Goal: Task Accomplishment & Management: Manage account settings

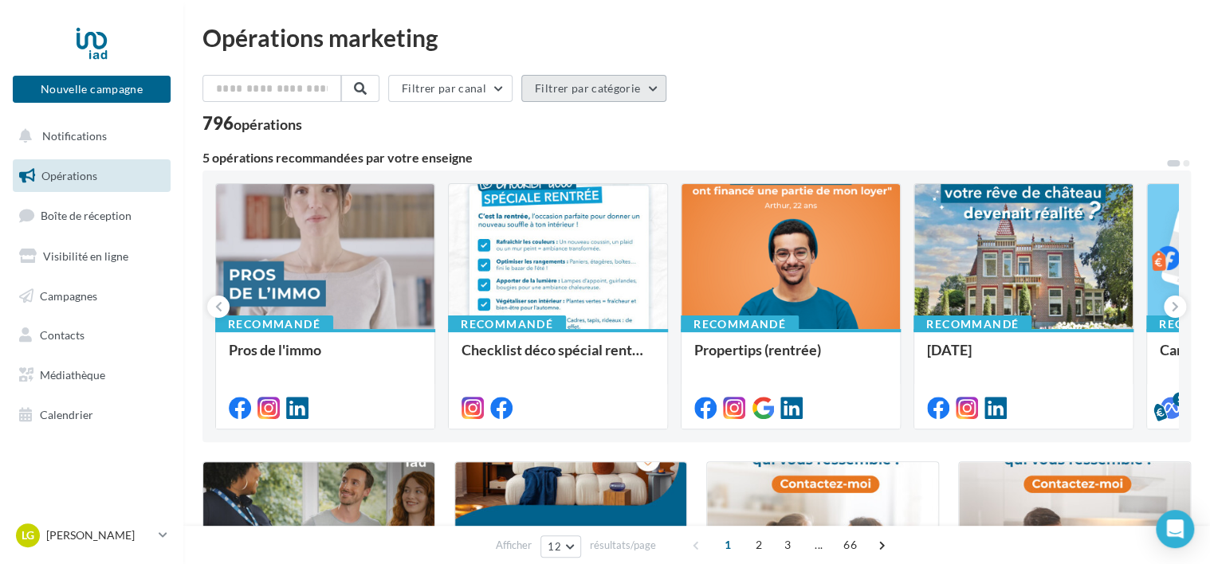
click at [637, 88] on button "Filtrer par catégorie" at bounding box center [593, 88] width 145 height 27
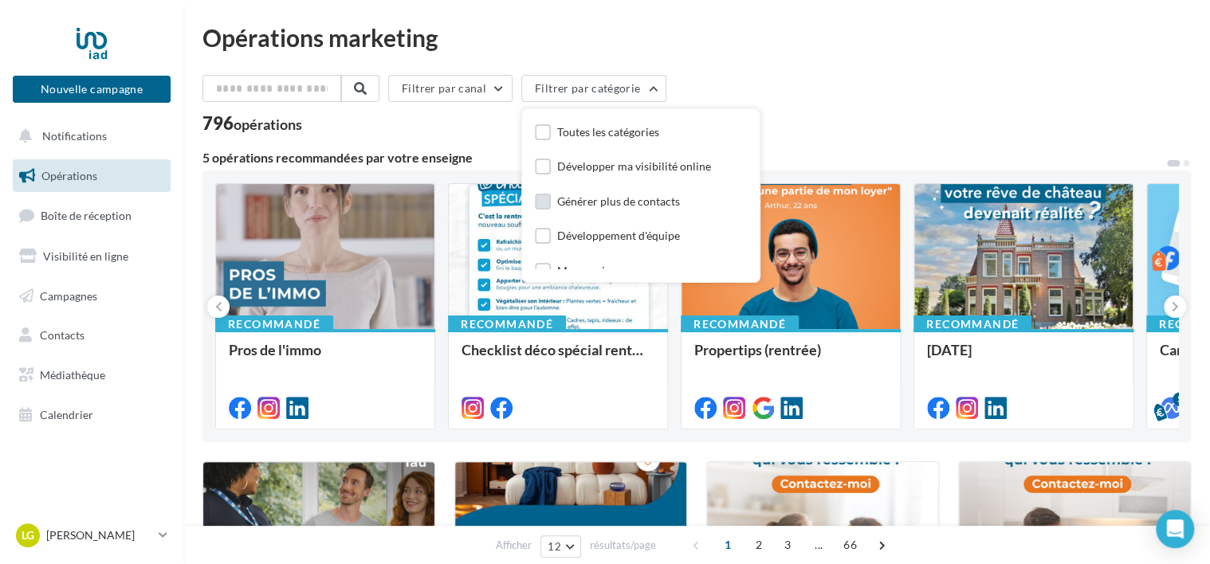
click at [551, 203] on label at bounding box center [543, 202] width 16 height 16
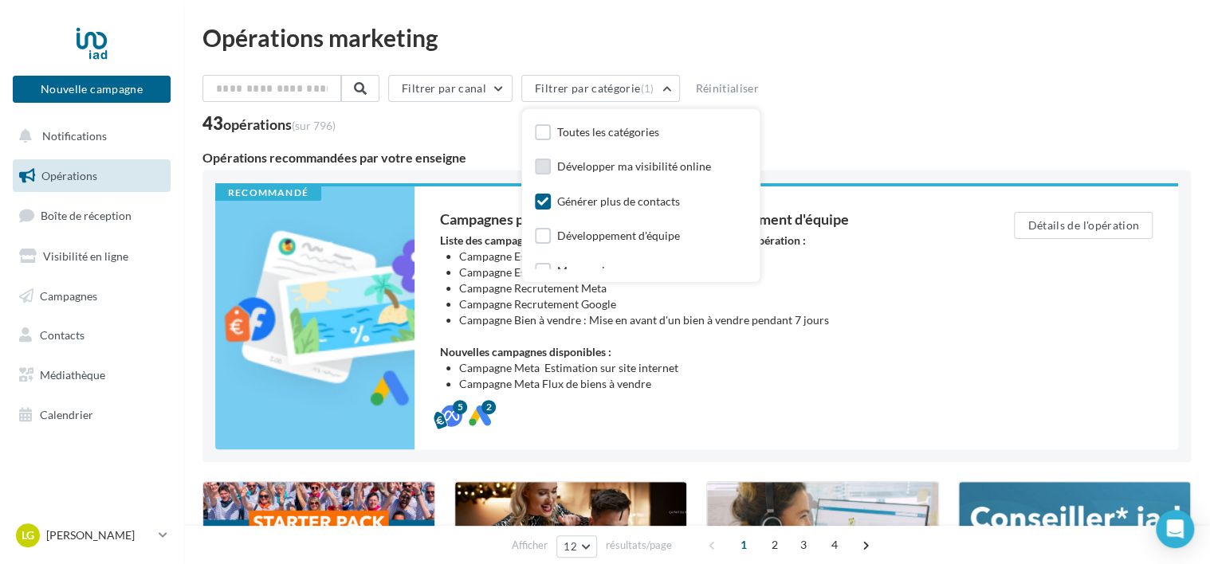
click at [551, 165] on label at bounding box center [543, 167] width 16 height 16
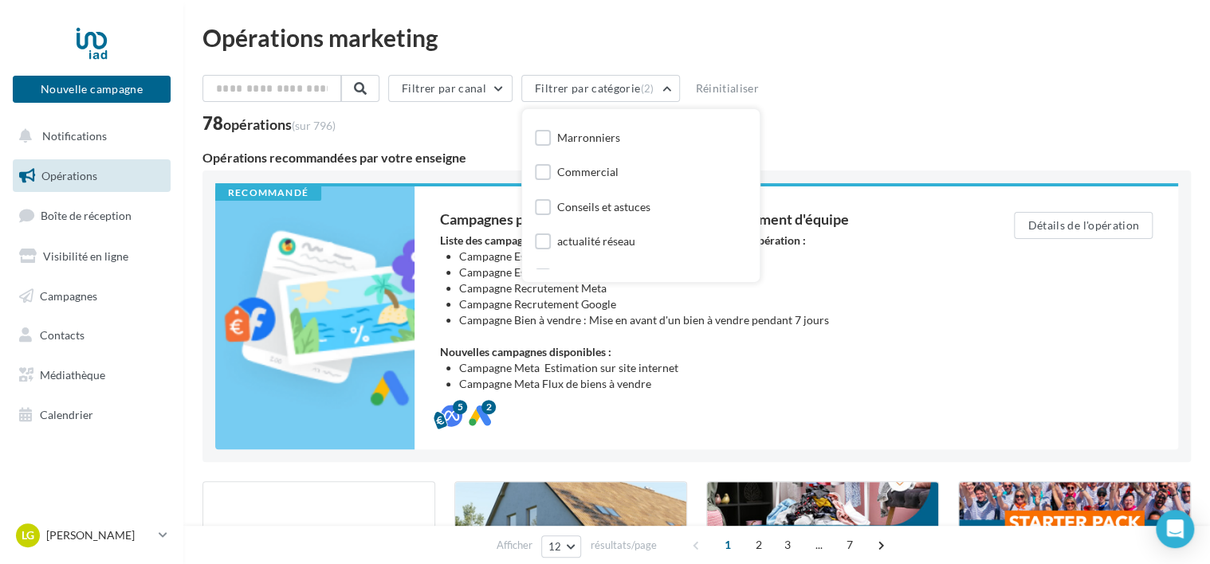
scroll to position [159, 0]
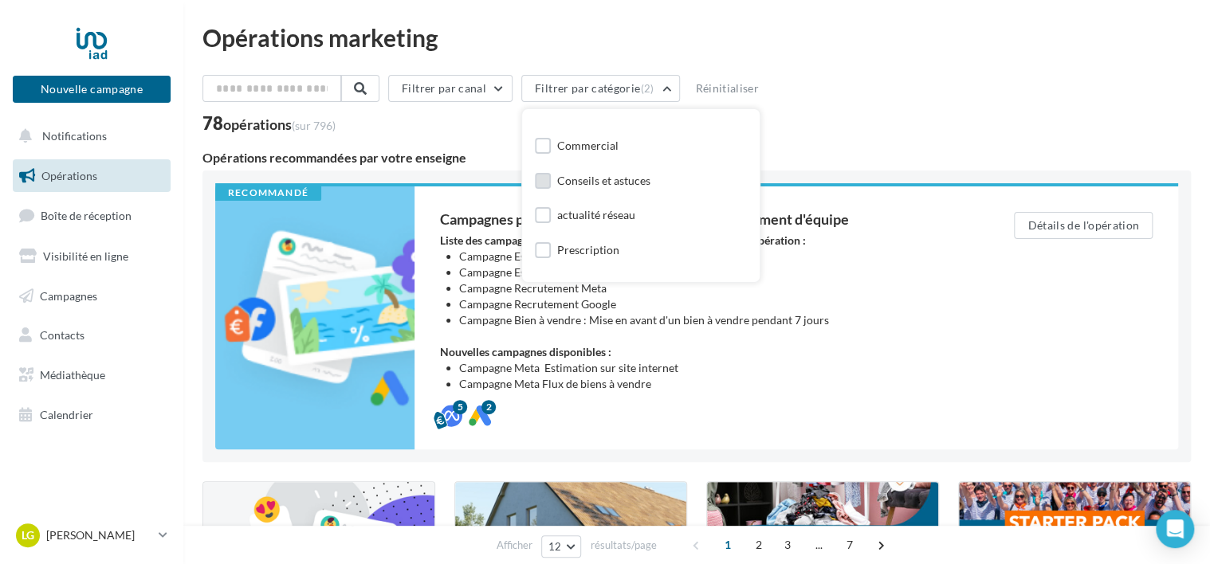
click at [551, 182] on label at bounding box center [543, 181] width 16 height 16
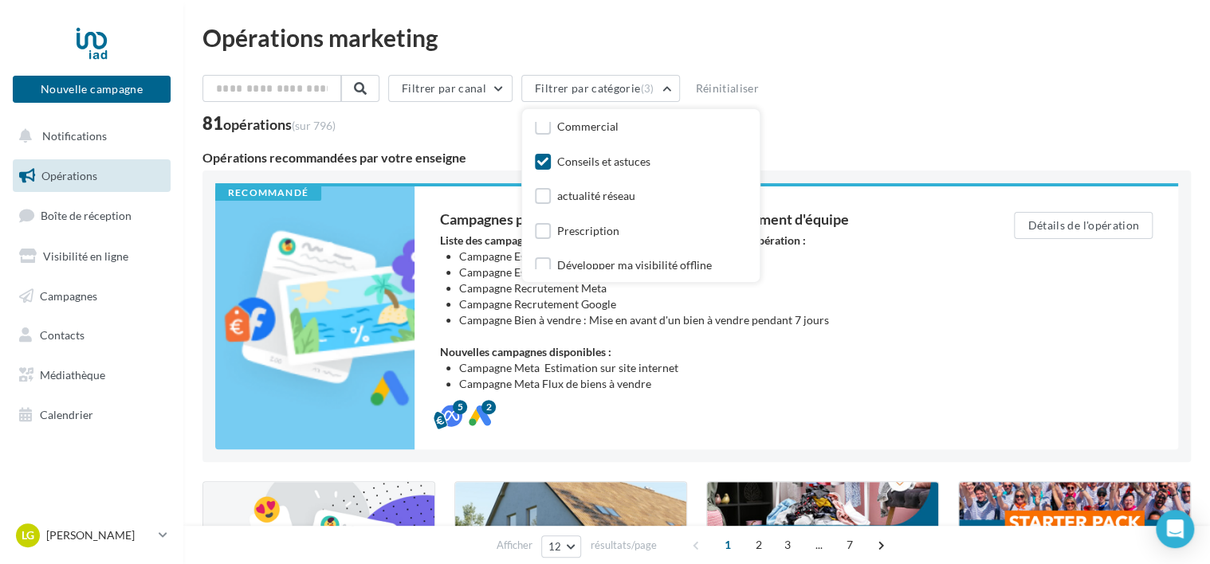
scroll to position [188, 0]
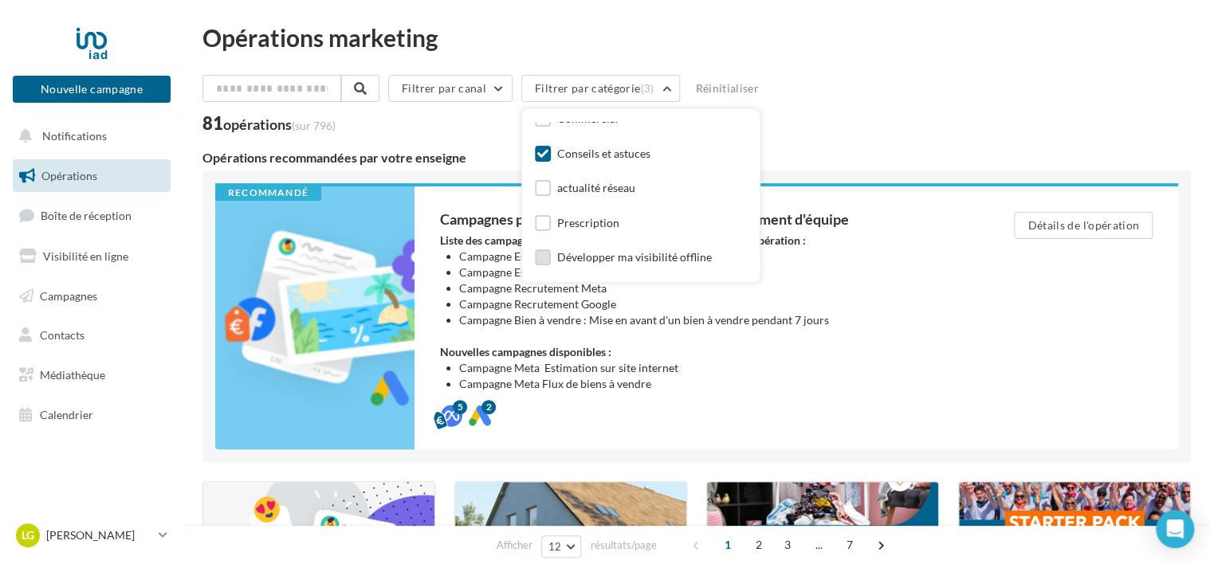
click at [545, 255] on label at bounding box center [543, 257] width 16 height 16
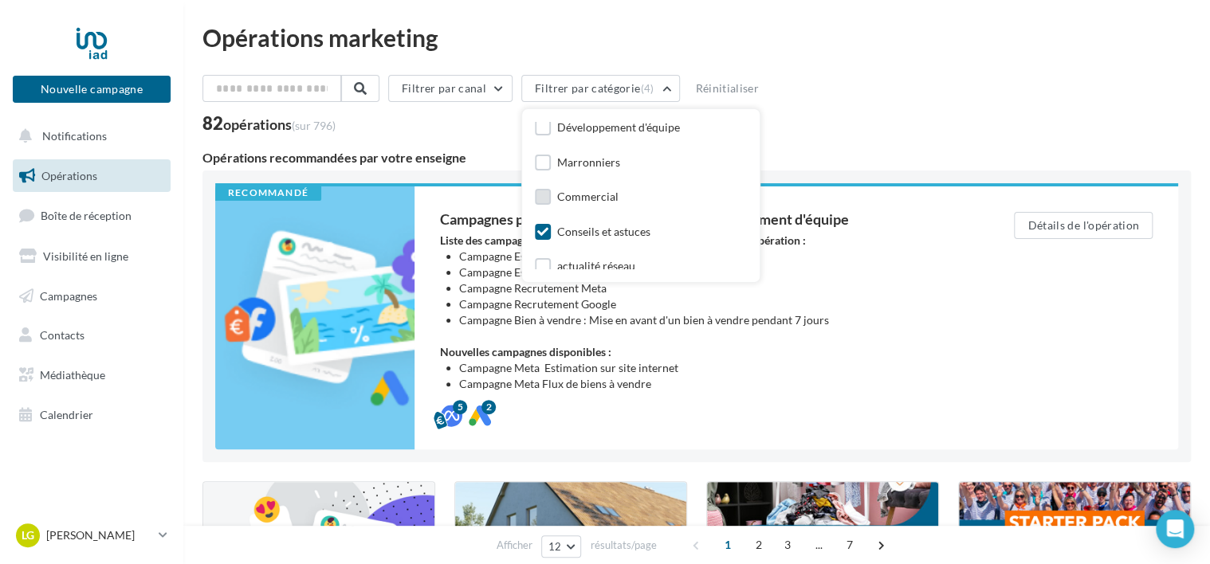
click at [550, 195] on label at bounding box center [543, 197] width 16 height 16
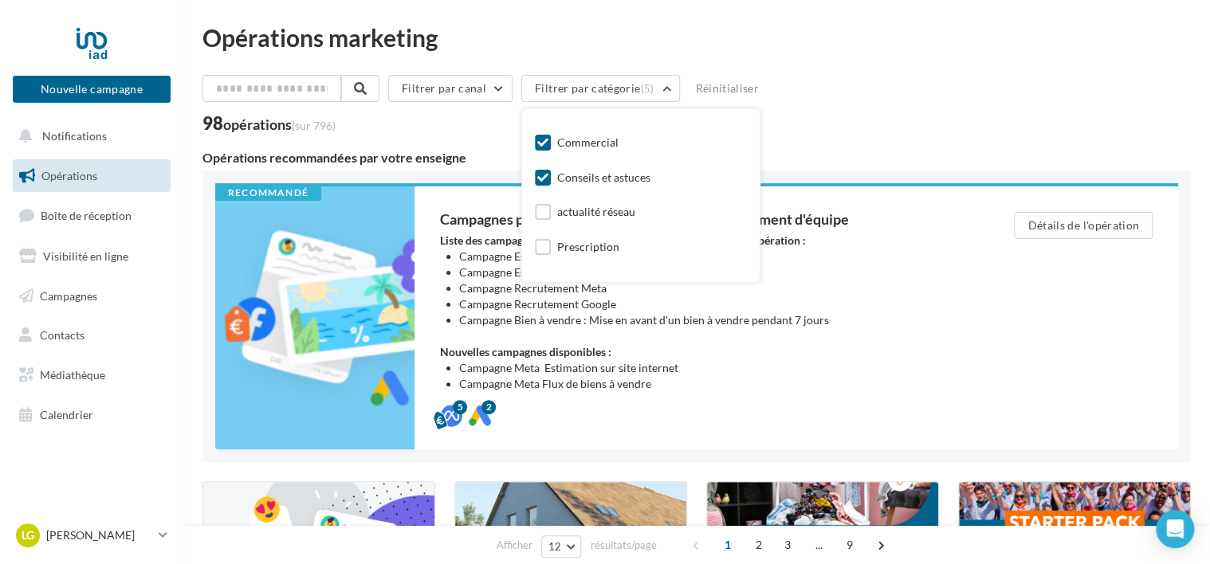
scroll to position [188, 0]
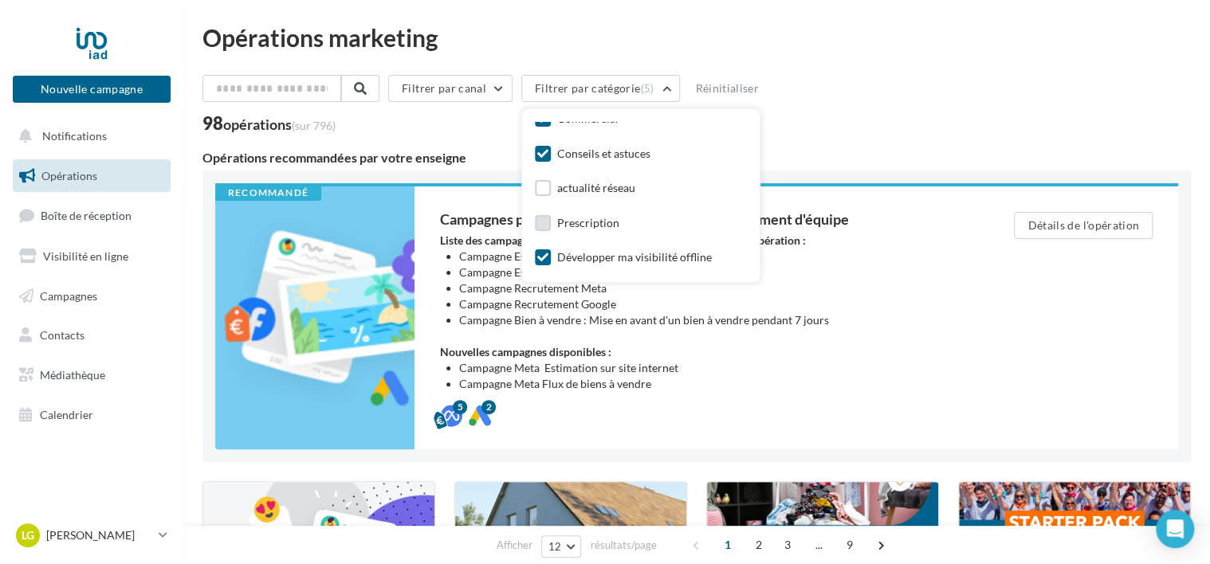
click at [551, 220] on label at bounding box center [543, 223] width 16 height 16
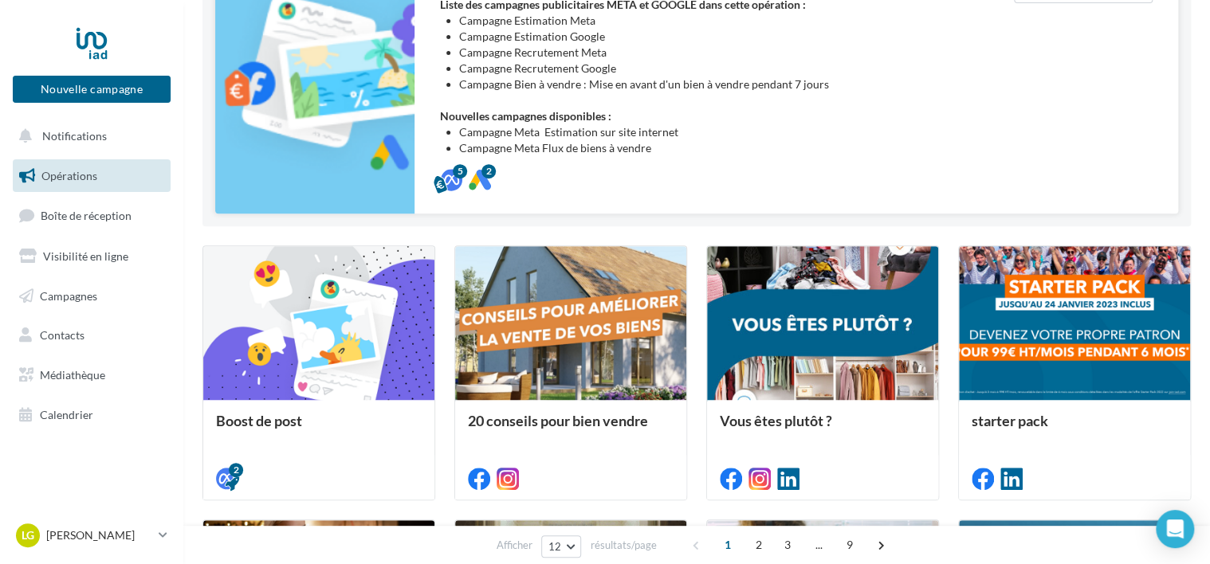
scroll to position [398, 0]
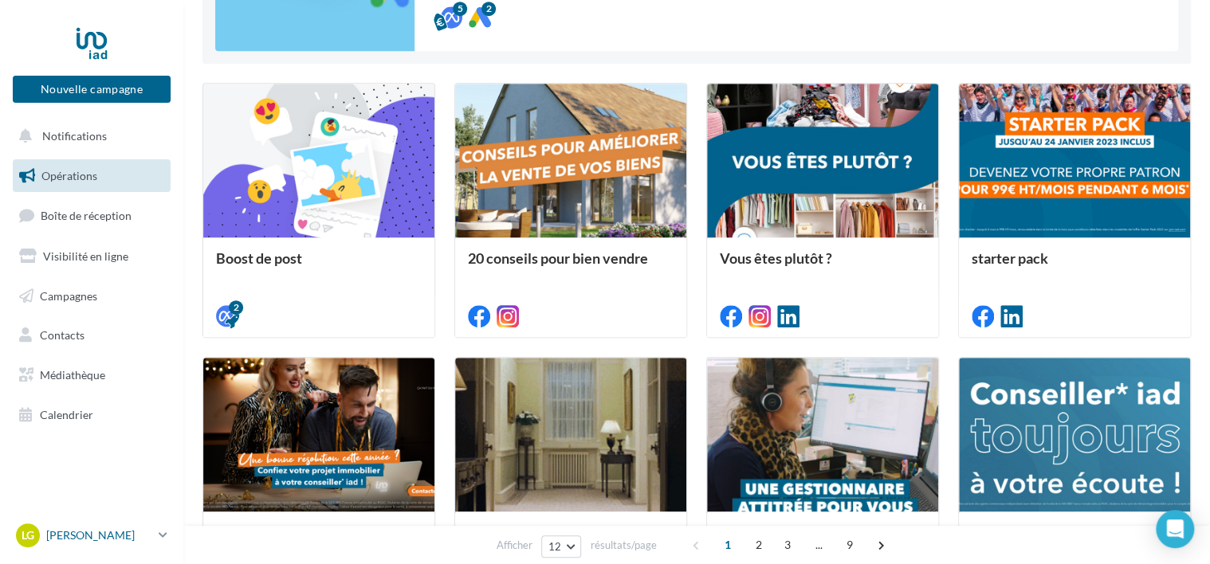
click at [107, 529] on p "[PERSON_NAME]" at bounding box center [99, 535] width 106 height 16
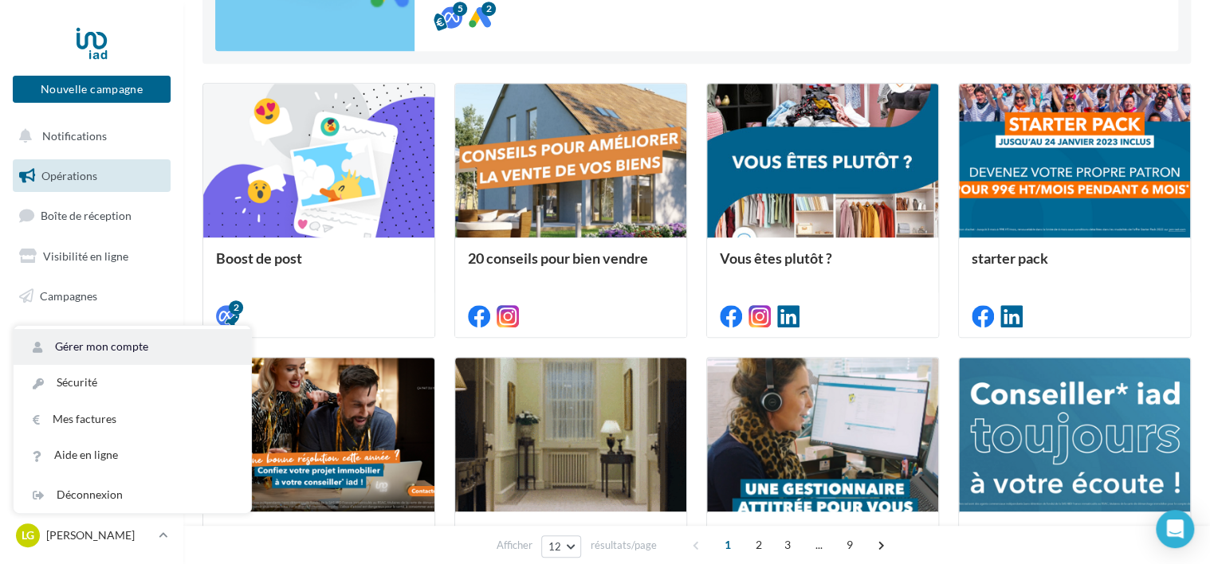
click at [147, 346] on link "Gérer mon compte" at bounding box center [132, 347] width 237 height 36
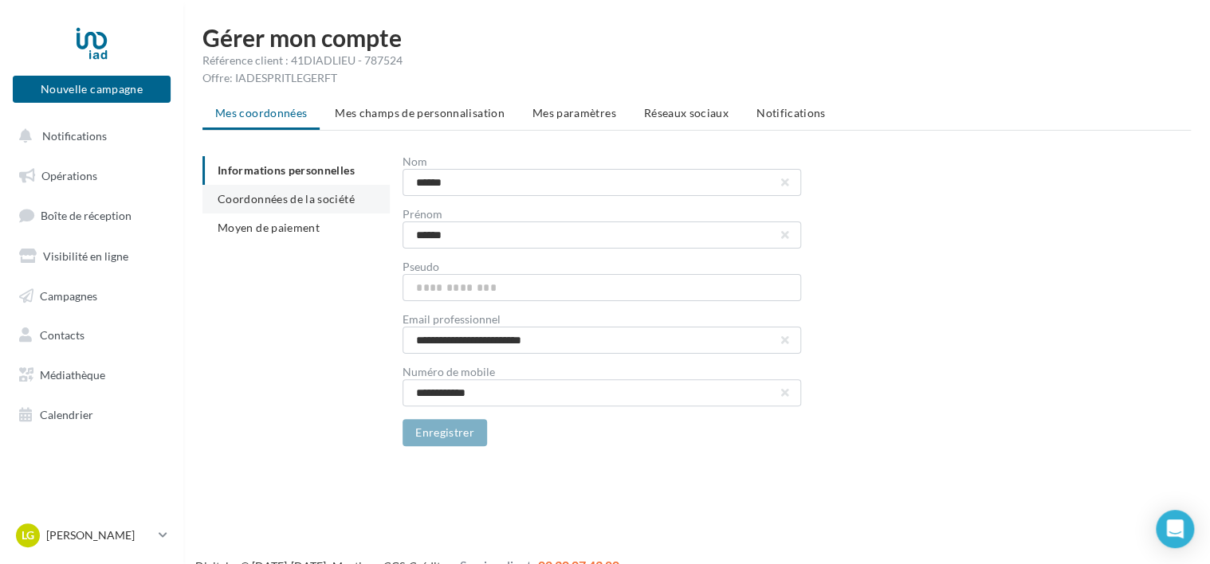
click at [290, 195] on span "Coordonnées de la société" at bounding box center [286, 199] width 137 height 14
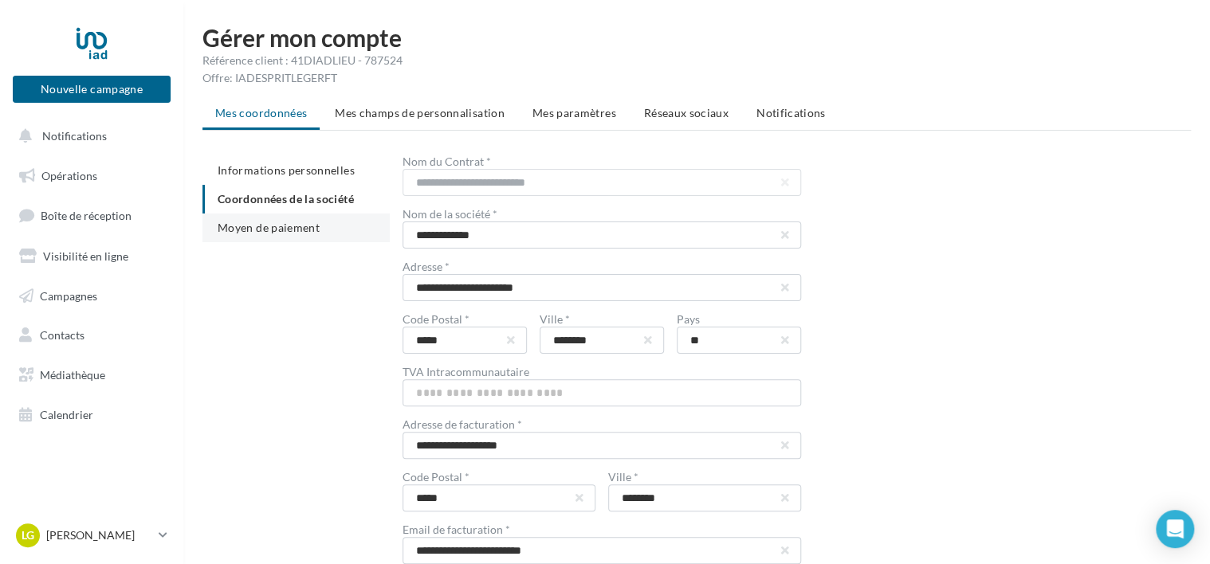
click at [292, 226] on span "Moyen de paiement" at bounding box center [269, 228] width 102 height 14
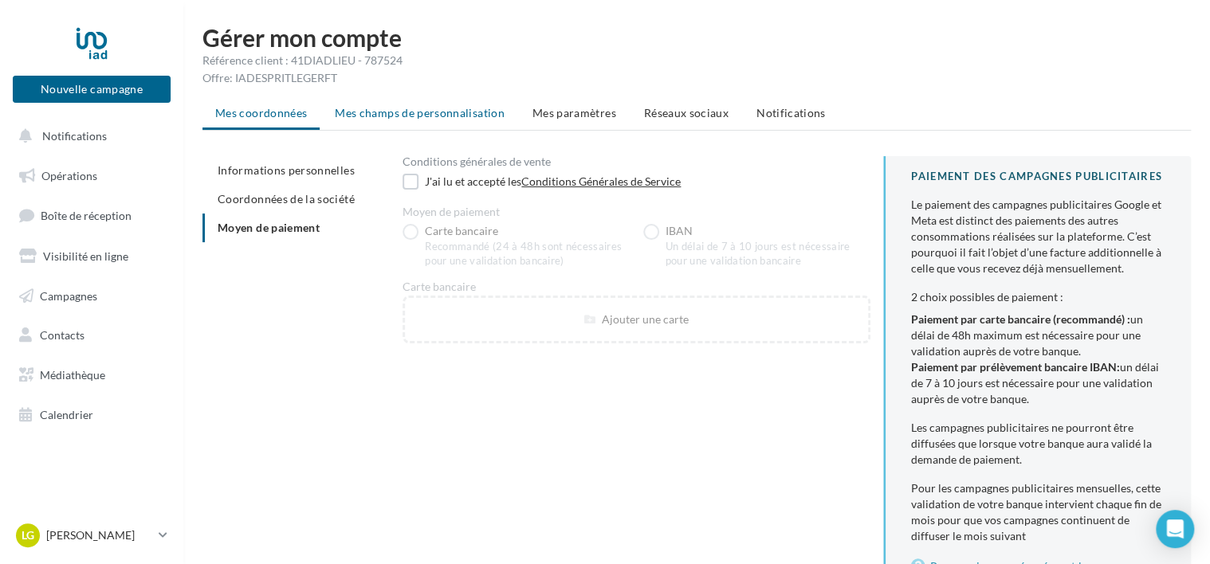
click at [421, 119] on span "Mes champs de personnalisation" at bounding box center [420, 113] width 170 height 14
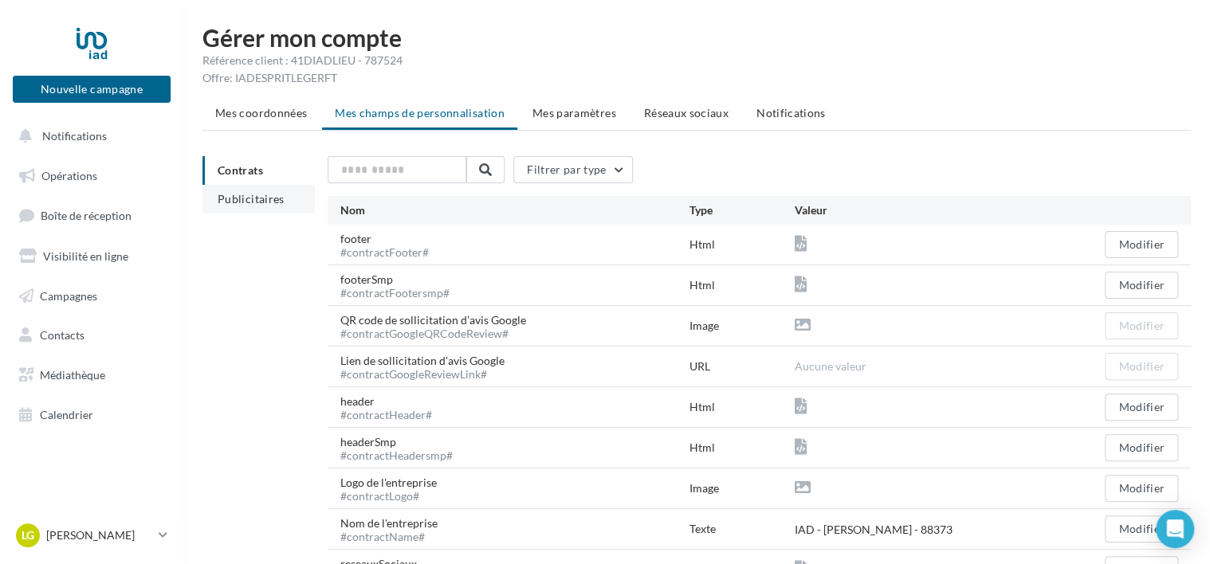
click at [249, 196] on span "Publicitaires" at bounding box center [251, 199] width 67 height 14
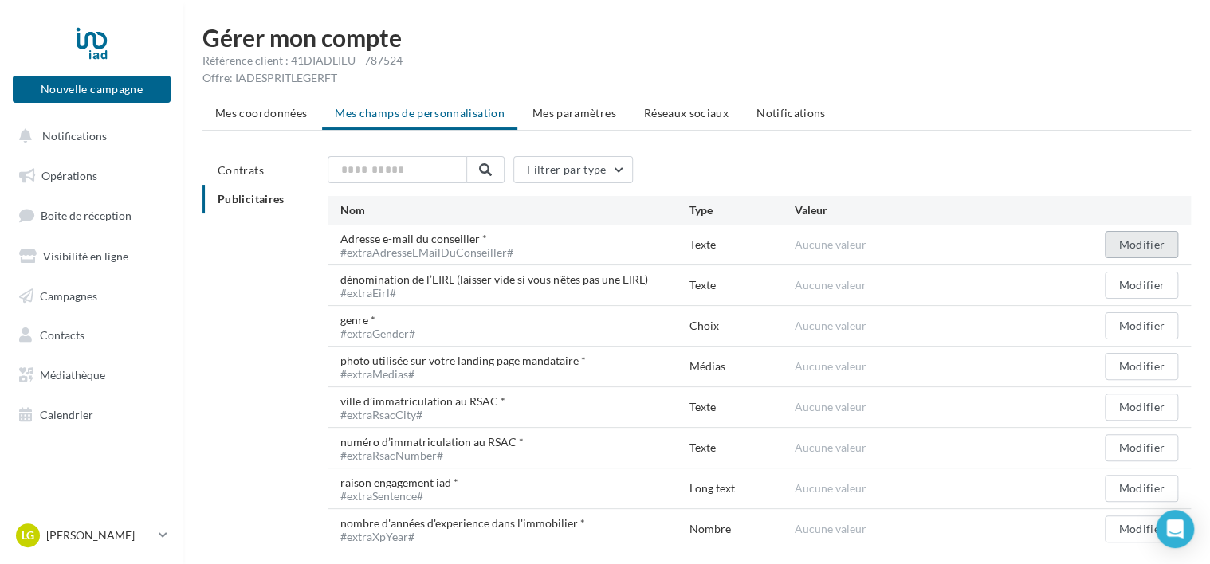
click at [1145, 247] on button "Modifier" at bounding box center [1140, 244] width 73 height 27
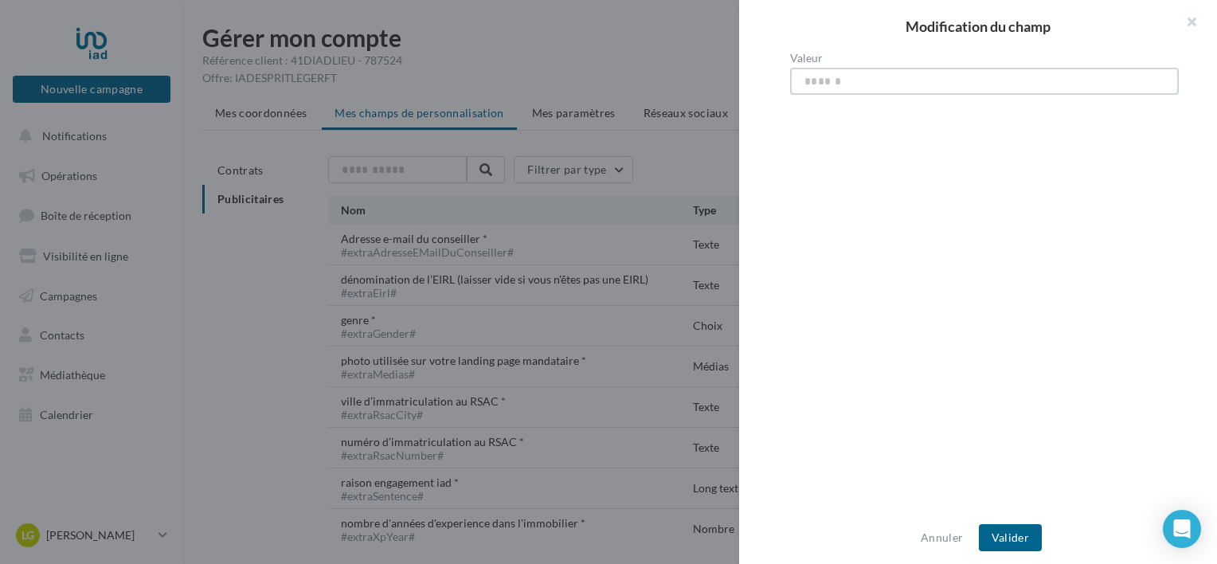
click at [880, 89] on input "Valeur" at bounding box center [984, 81] width 389 height 27
type input "**********"
click at [1001, 541] on button "Valider" at bounding box center [1010, 537] width 63 height 27
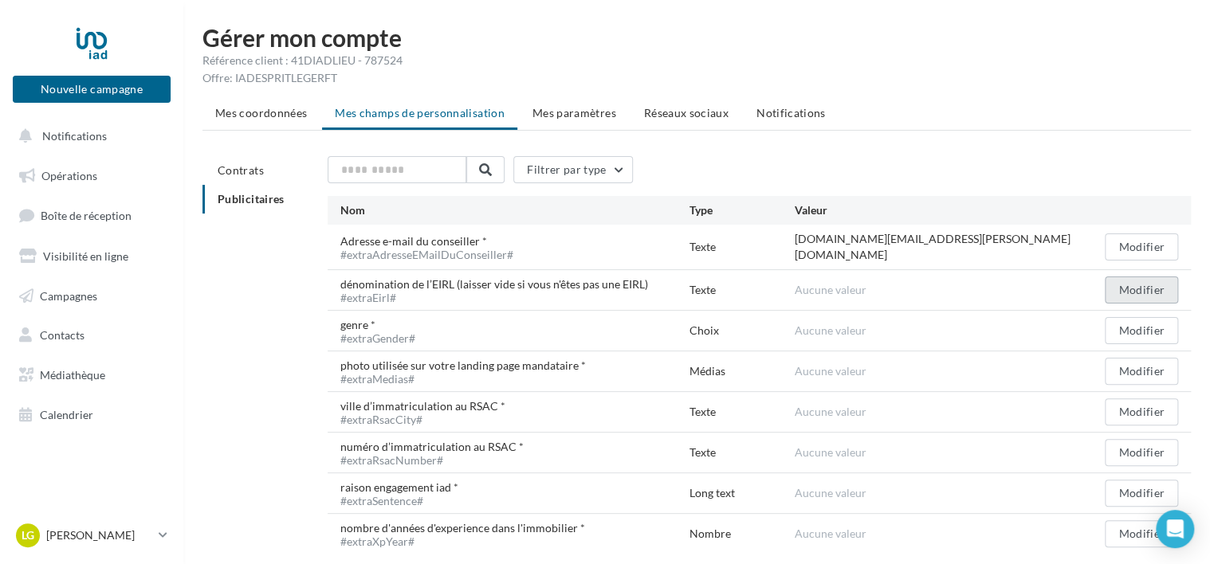
click at [1120, 285] on button "Modifier" at bounding box center [1140, 289] width 73 height 27
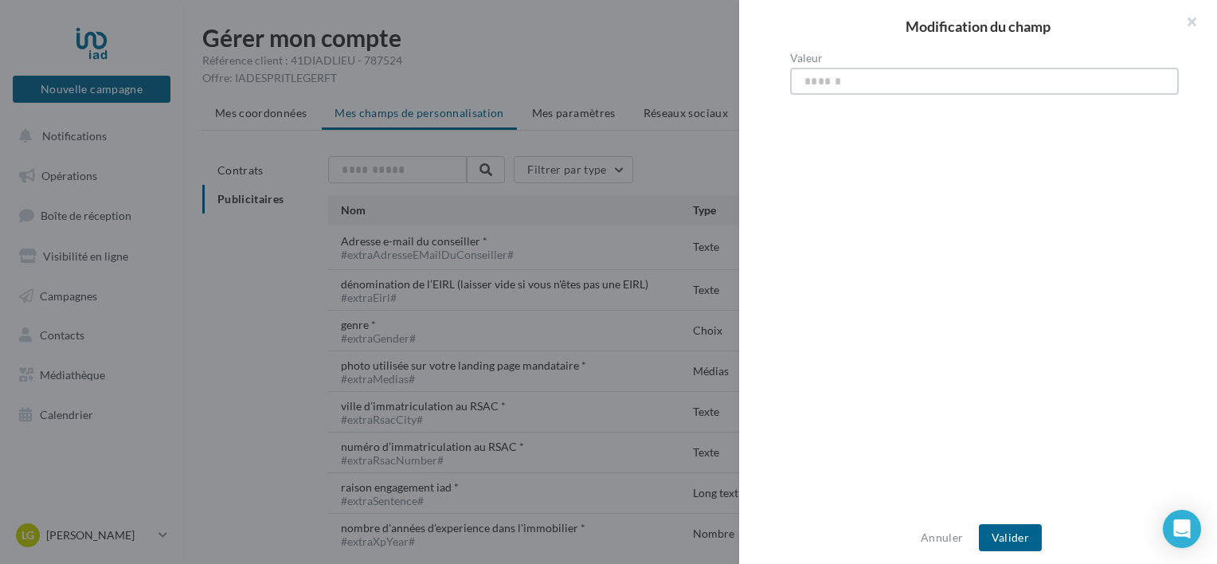
click at [886, 80] on input "Valeur" at bounding box center [984, 81] width 389 height 27
type input "**********"
click at [1023, 532] on button "Valider" at bounding box center [1010, 537] width 63 height 27
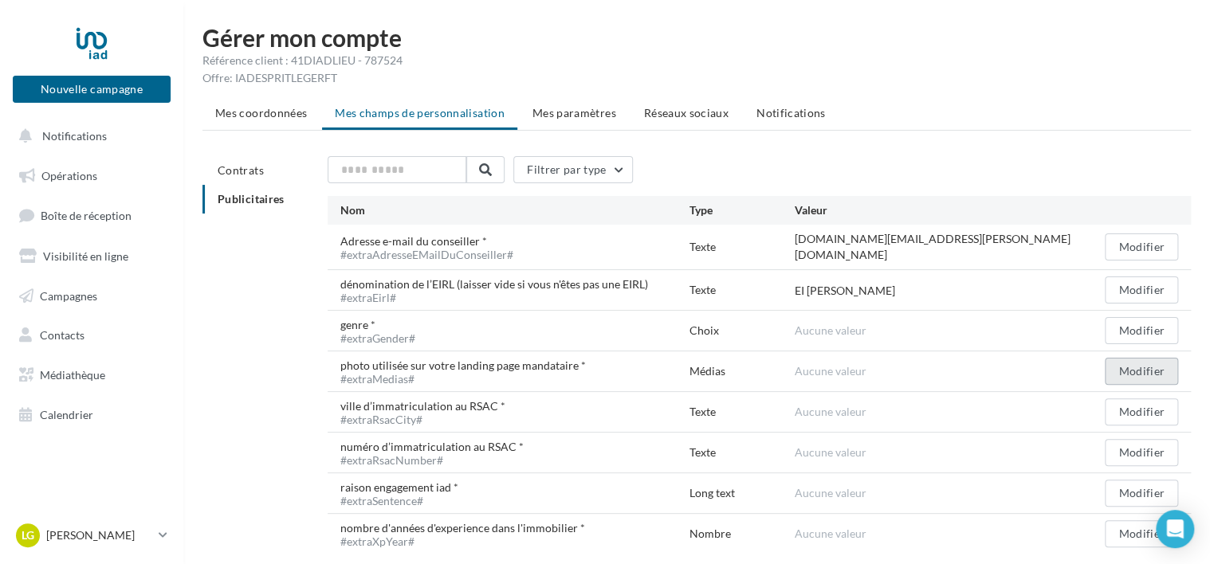
click at [1151, 370] on button "Modifier" at bounding box center [1140, 371] width 73 height 27
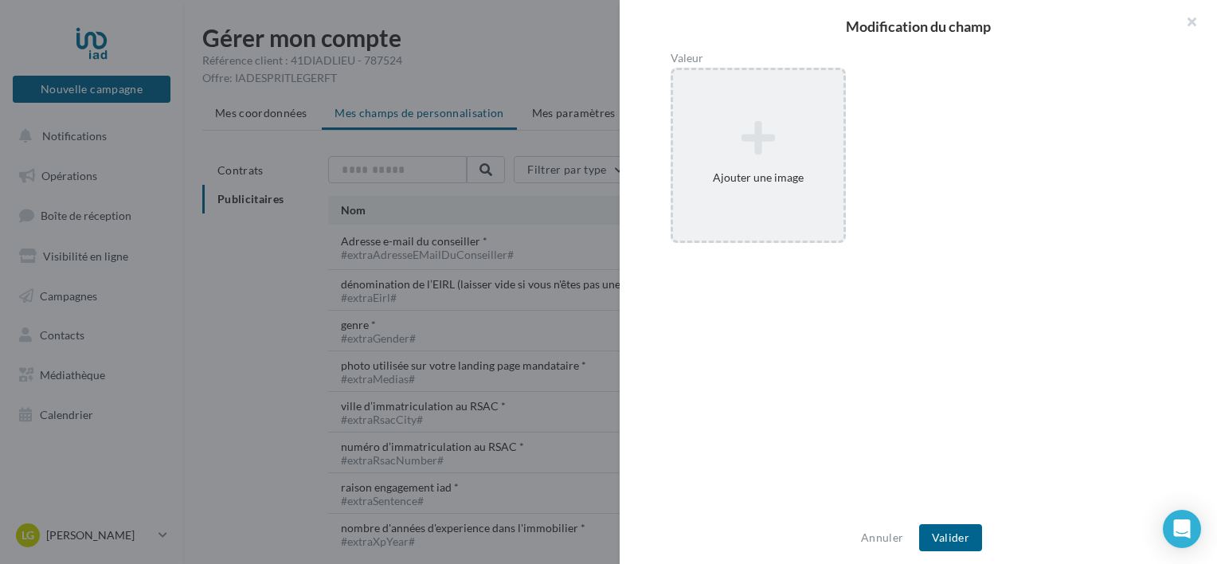
click at [766, 151] on icon at bounding box center [759, 138] width 158 height 38
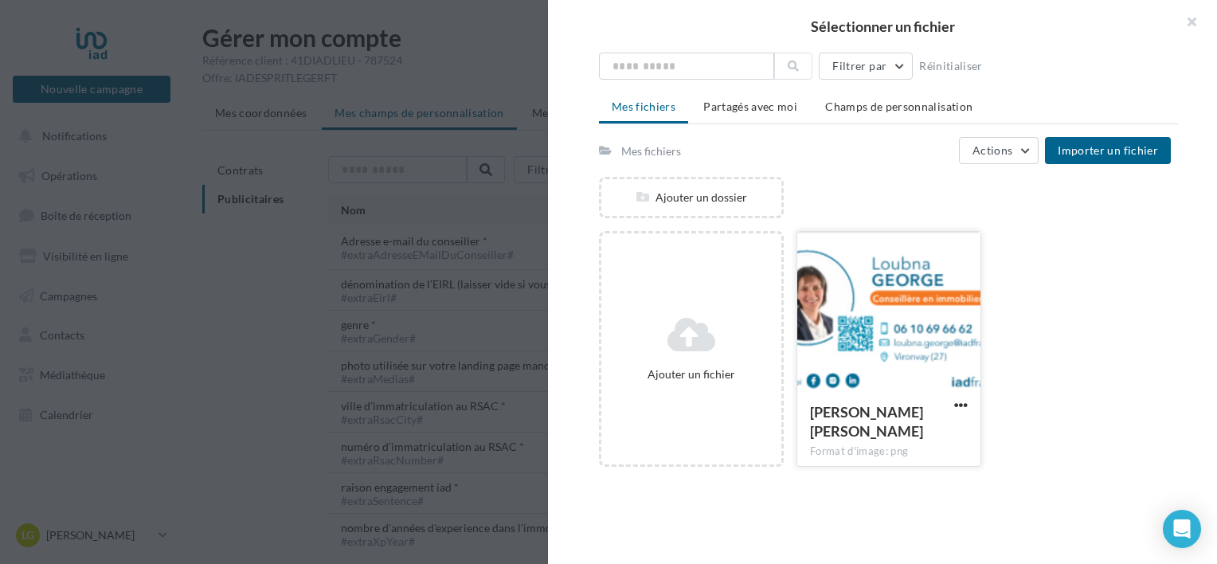
click at [824, 288] on div at bounding box center [889, 311] width 183 height 159
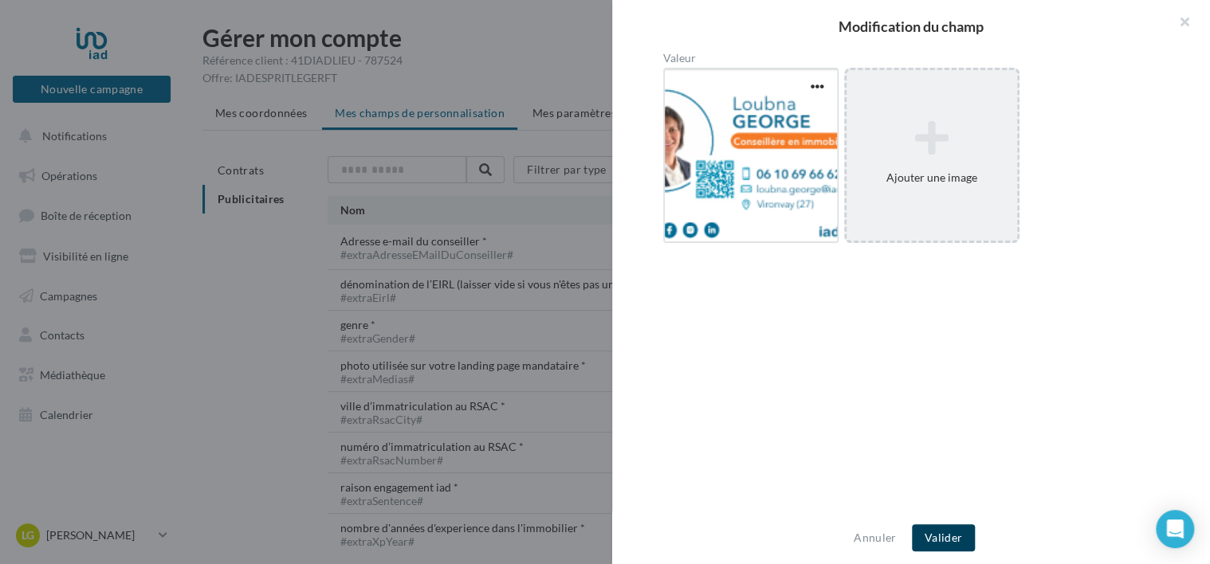
click at [955, 530] on button "Valider" at bounding box center [943, 537] width 63 height 27
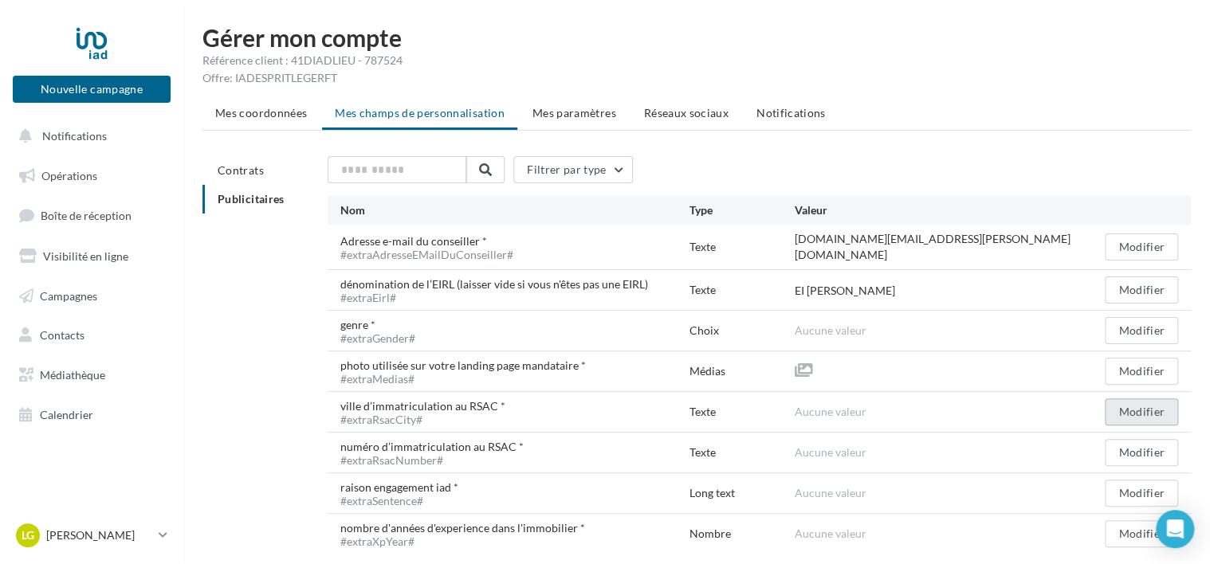
click at [1162, 411] on button "Modifier" at bounding box center [1140, 411] width 73 height 27
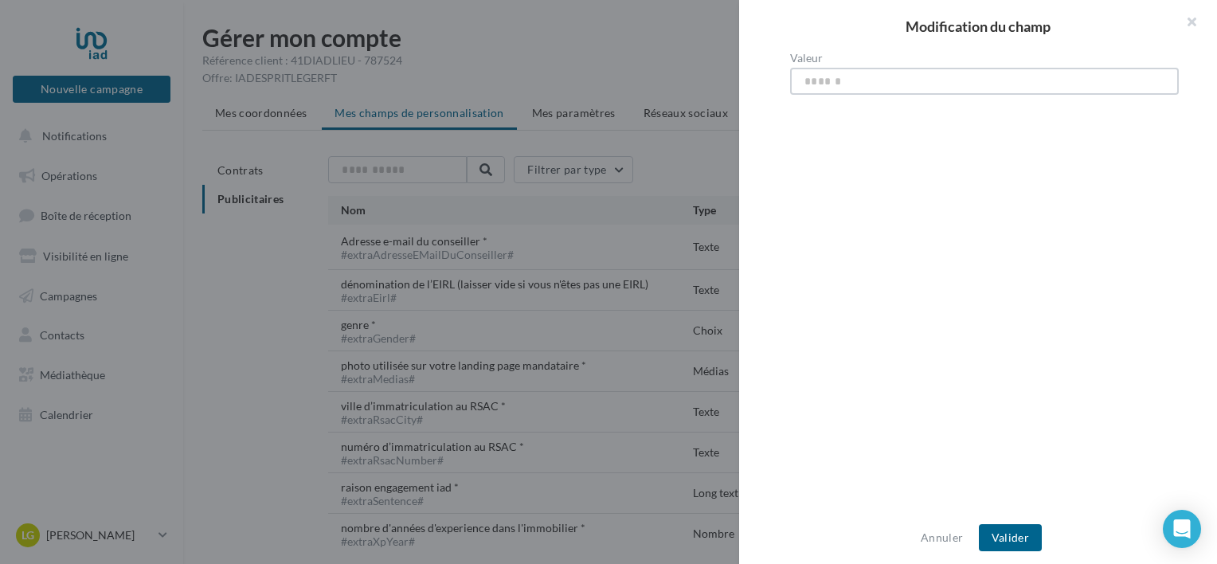
click at [870, 84] on input "Valeur" at bounding box center [984, 81] width 389 height 27
type input "******"
click at [1026, 528] on button "Valider" at bounding box center [1010, 537] width 63 height 27
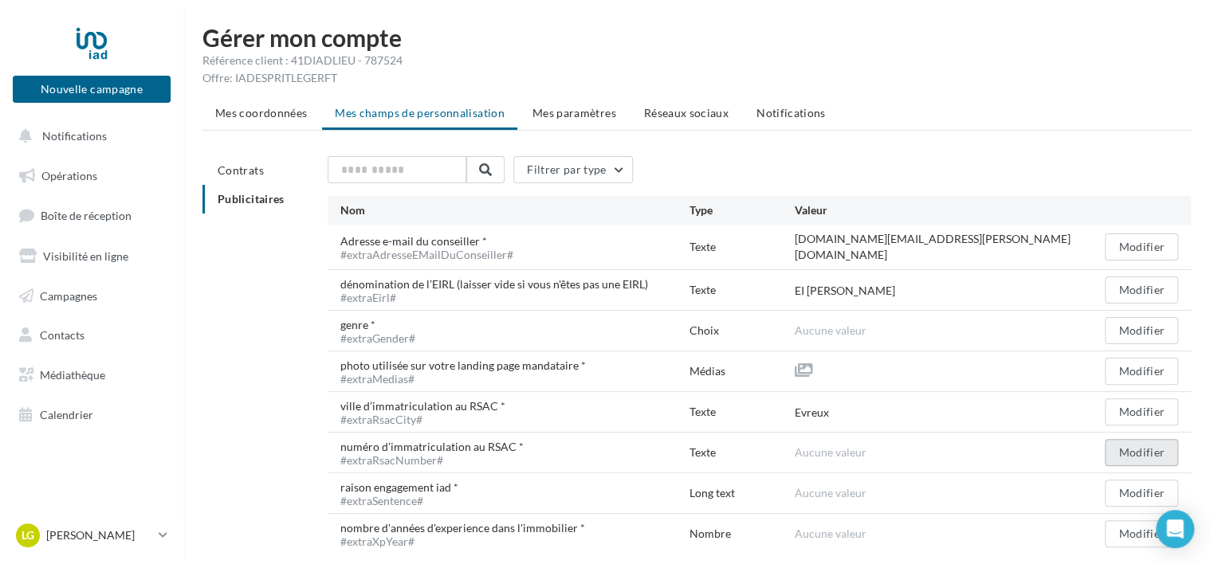
click at [1116, 452] on button "Modifier" at bounding box center [1140, 452] width 73 height 27
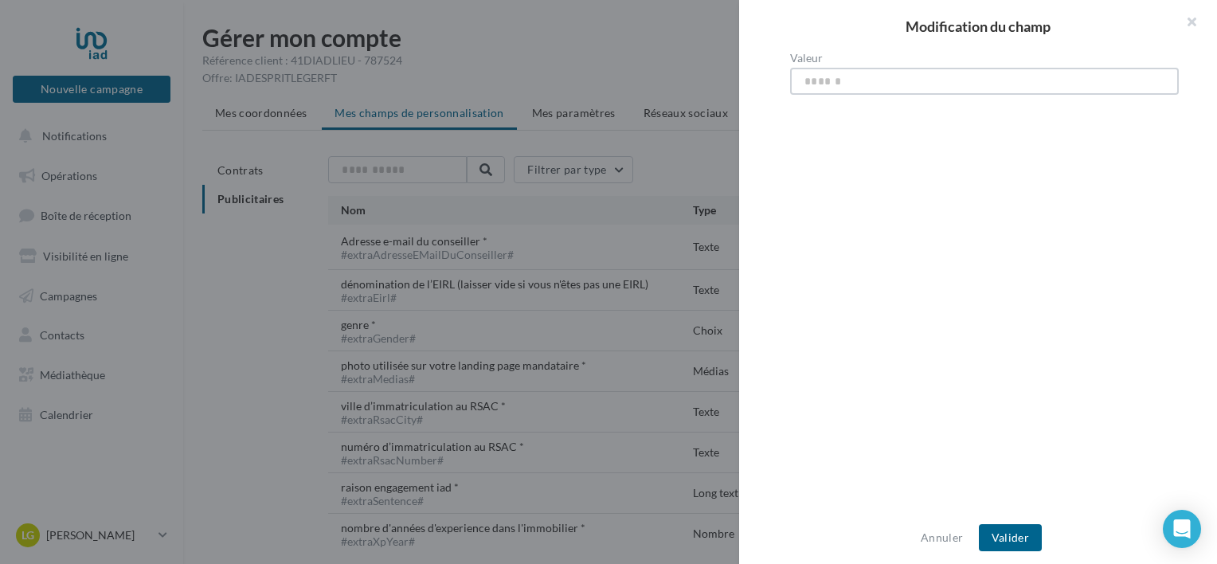
click at [871, 83] on input "Valeur" at bounding box center [984, 81] width 389 height 27
click at [937, 74] on input "*********" at bounding box center [984, 81] width 389 height 27
type input "*********"
click at [999, 538] on button "Valider" at bounding box center [1010, 537] width 63 height 27
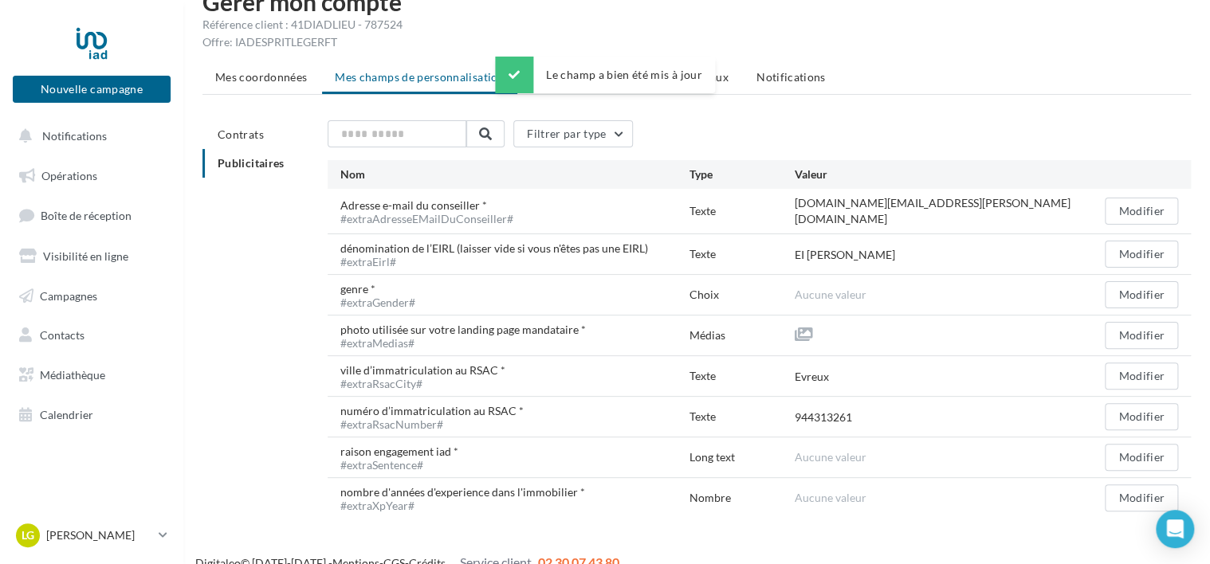
scroll to position [51, 0]
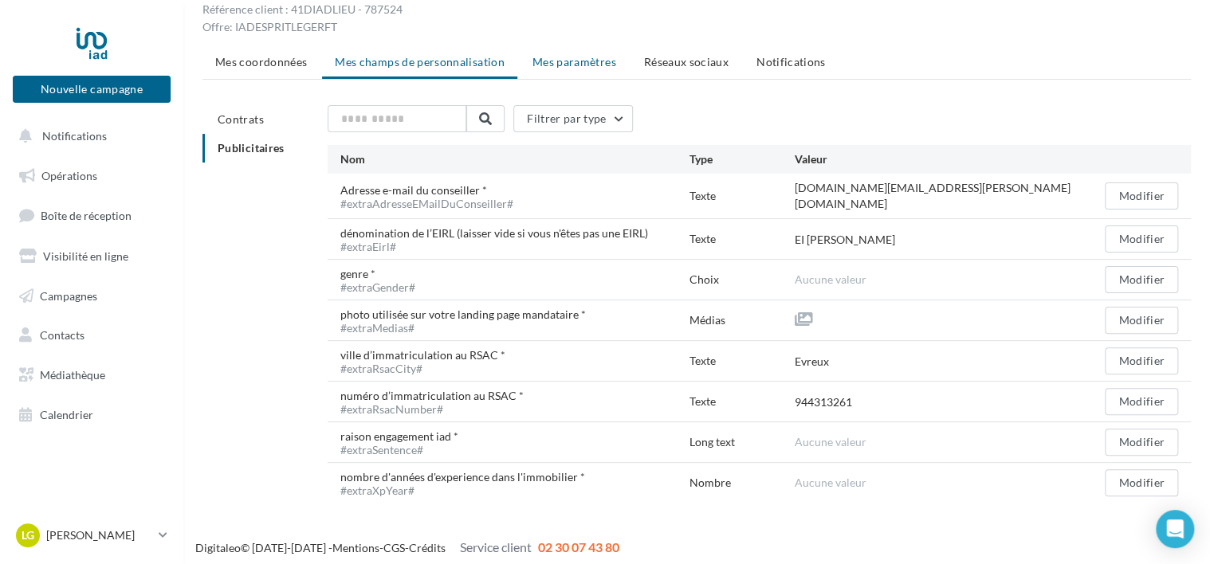
click at [574, 64] on span "Mes paramètres" at bounding box center [574, 62] width 84 height 14
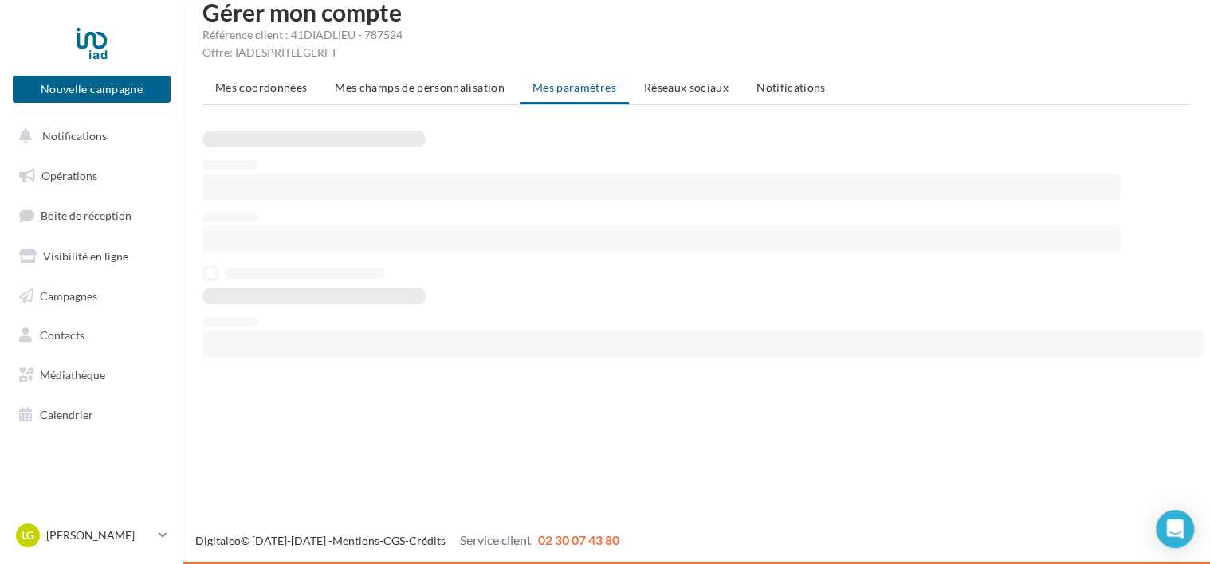
scroll to position [25, 0]
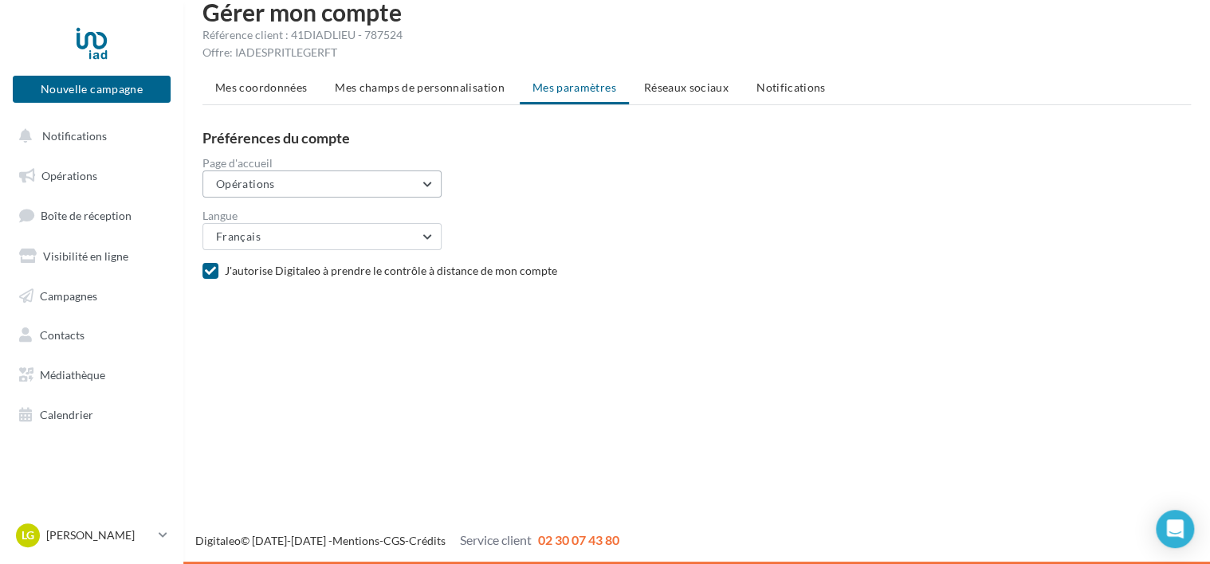
click at [400, 177] on button "Opérations" at bounding box center [321, 184] width 239 height 27
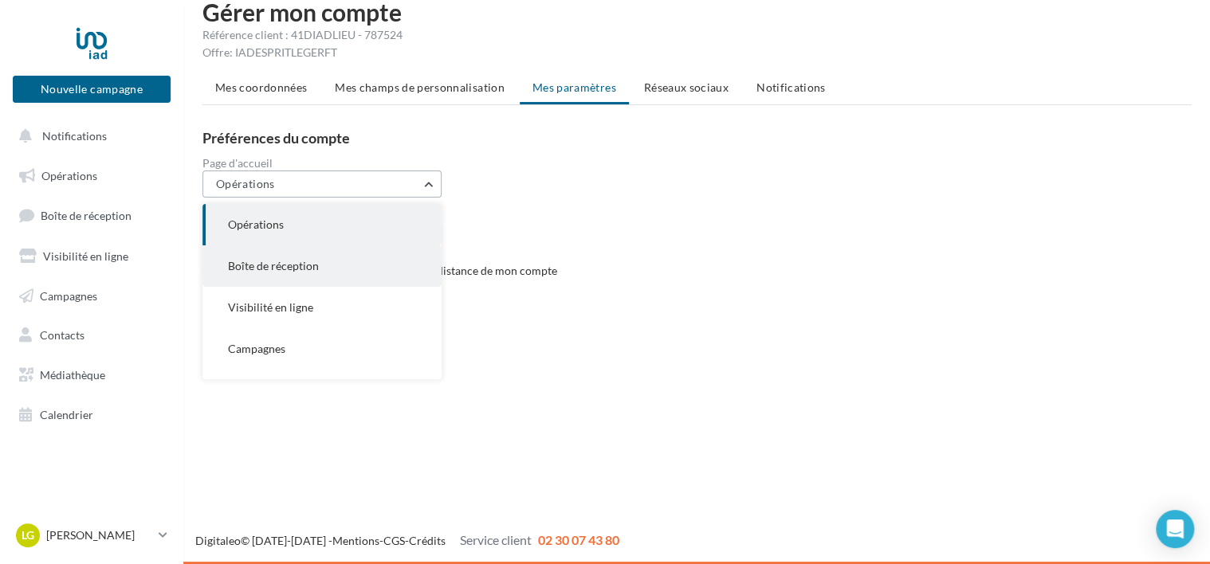
scroll to position [0, 0]
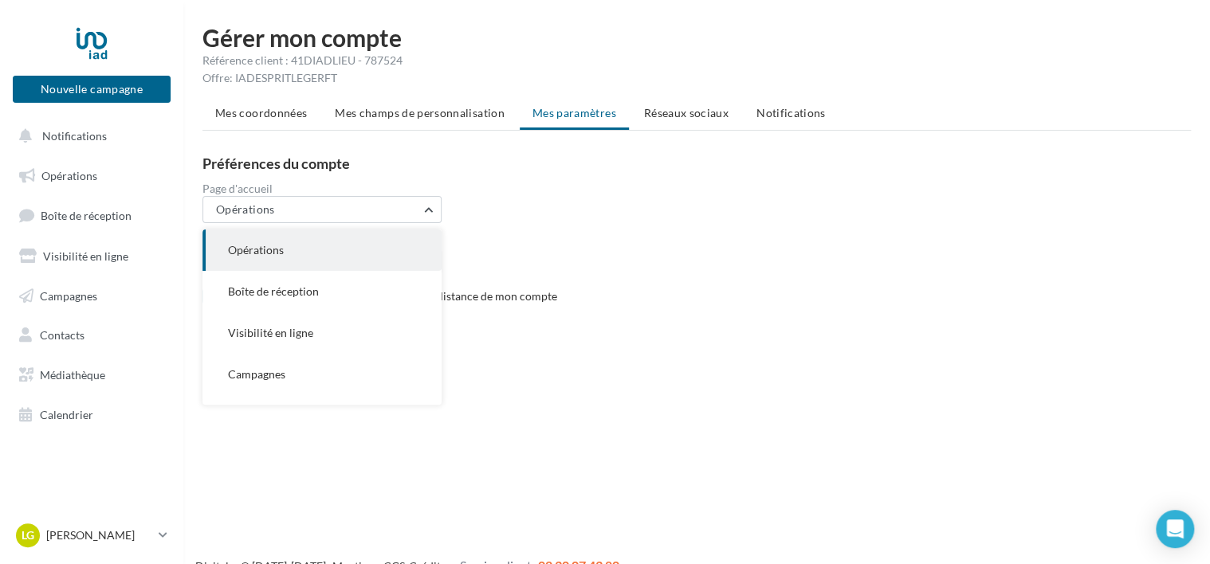
click at [345, 245] on button "Opérations" at bounding box center [321, 249] width 239 height 41
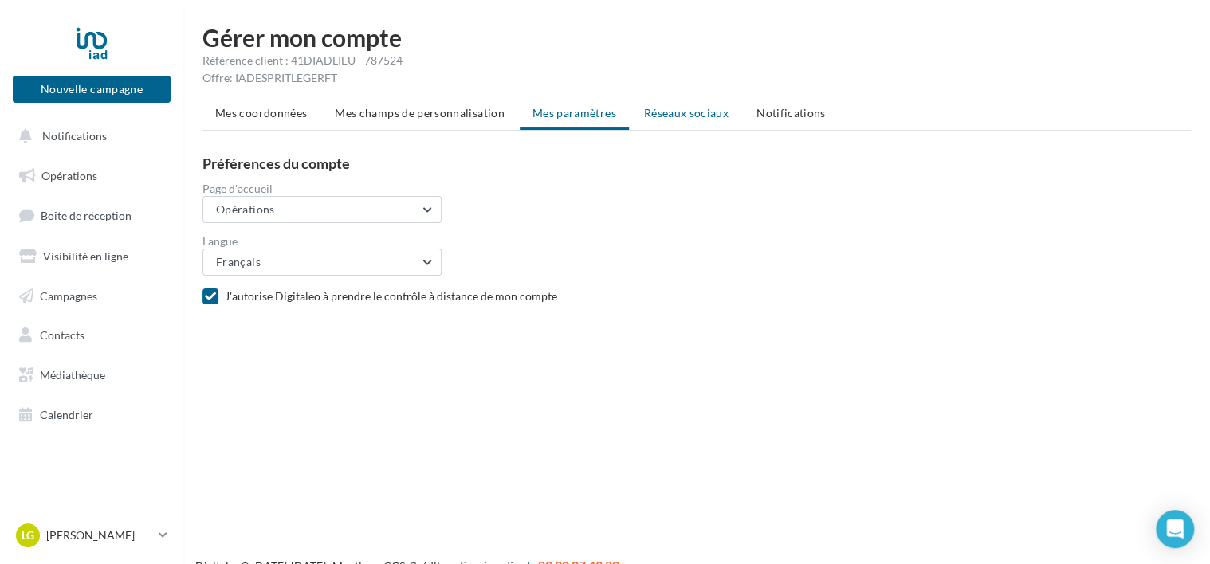
click at [696, 118] on span "Réseaux sociaux" at bounding box center [686, 113] width 84 height 14
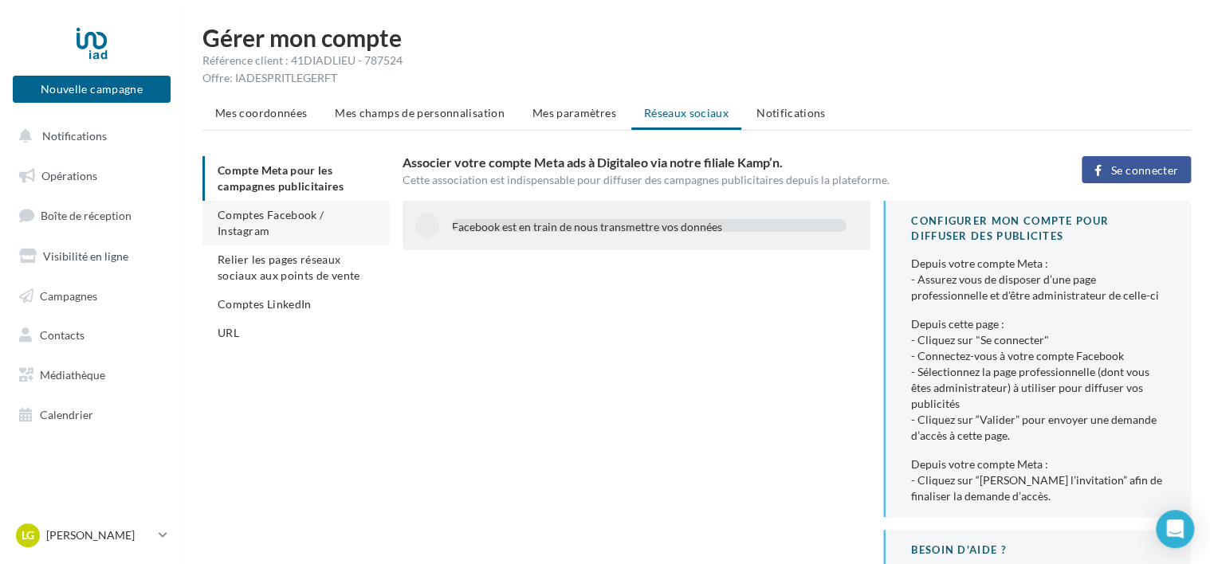
click at [298, 217] on span "Comptes Facebook / Instagram" at bounding box center [271, 222] width 106 height 29
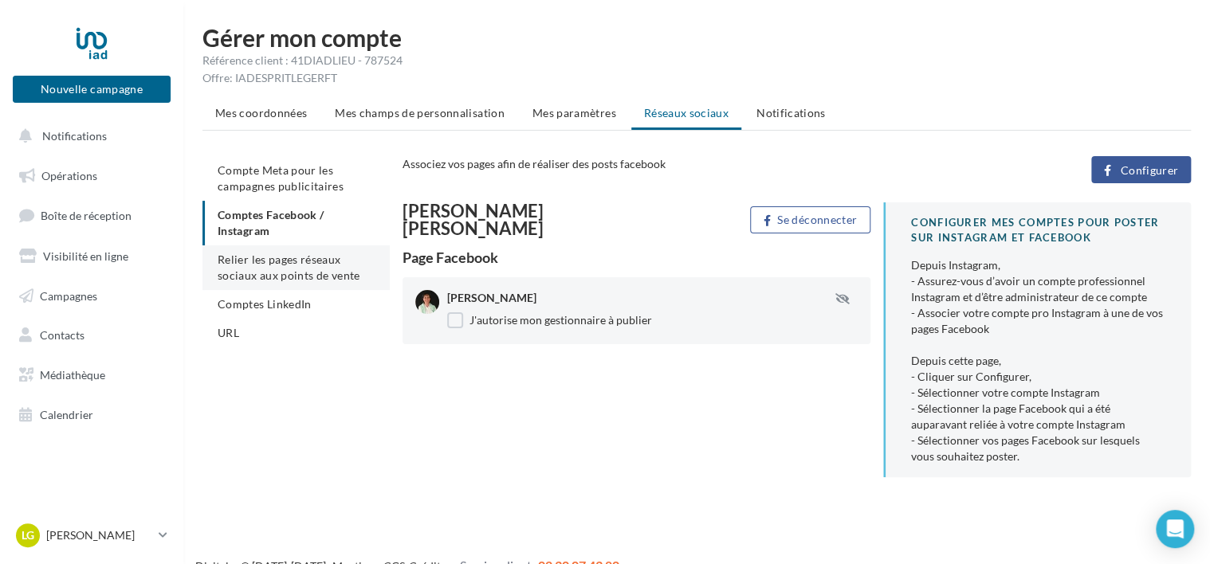
click at [288, 257] on span "Relier les pages réseaux sociaux aux points de vente" at bounding box center [289, 267] width 142 height 29
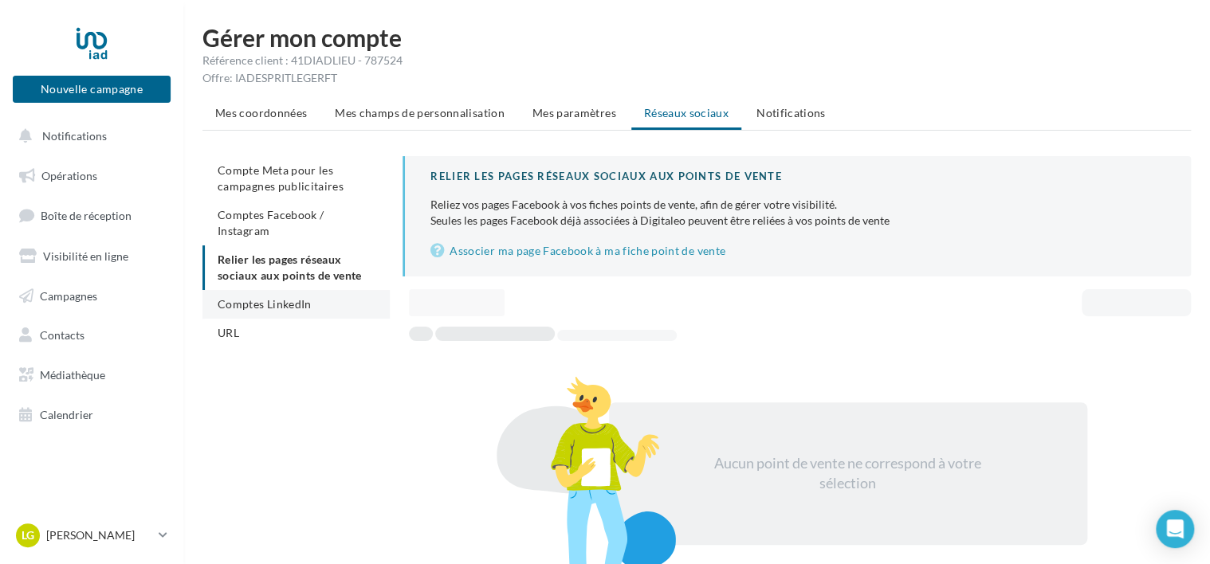
click at [283, 303] on span "Comptes LinkedIn" at bounding box center [265, 304] width 94 height 14
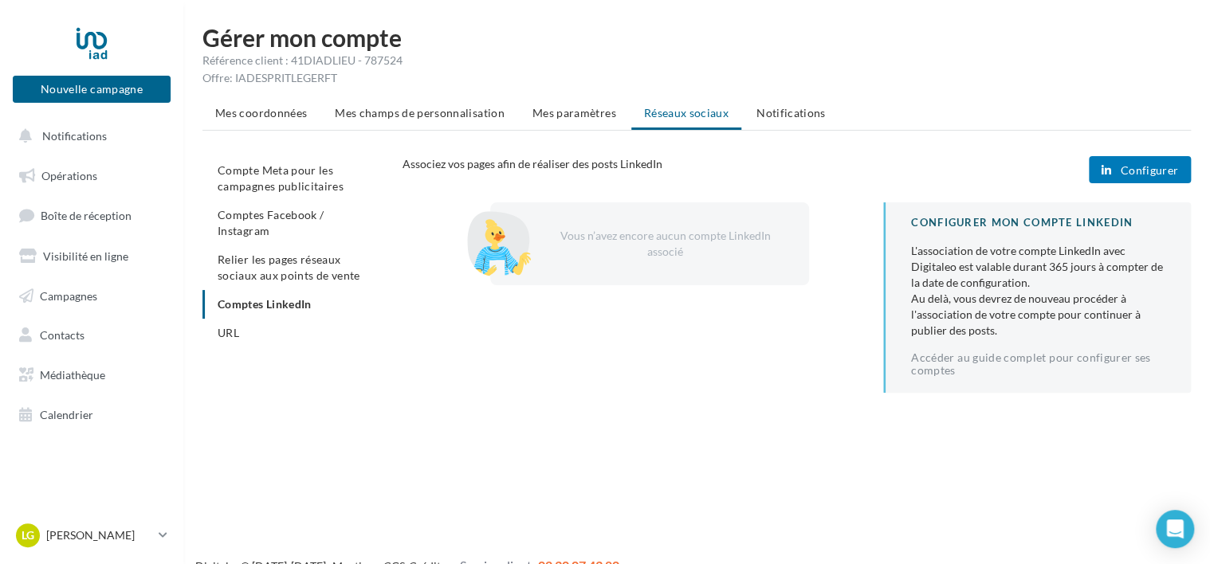
click at [1125, 172] on span "Configurer" at bounding box center [1148, 170] width 58 height 13
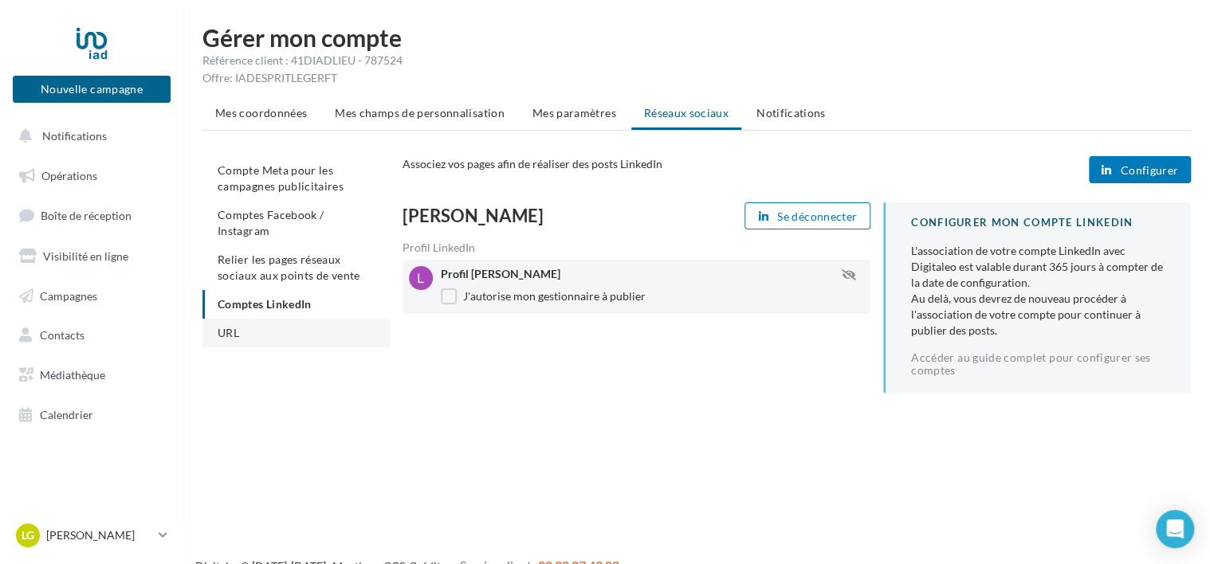
click at [258, 331] on li "URL" at bounding box center [295, 333] width 187 height 29
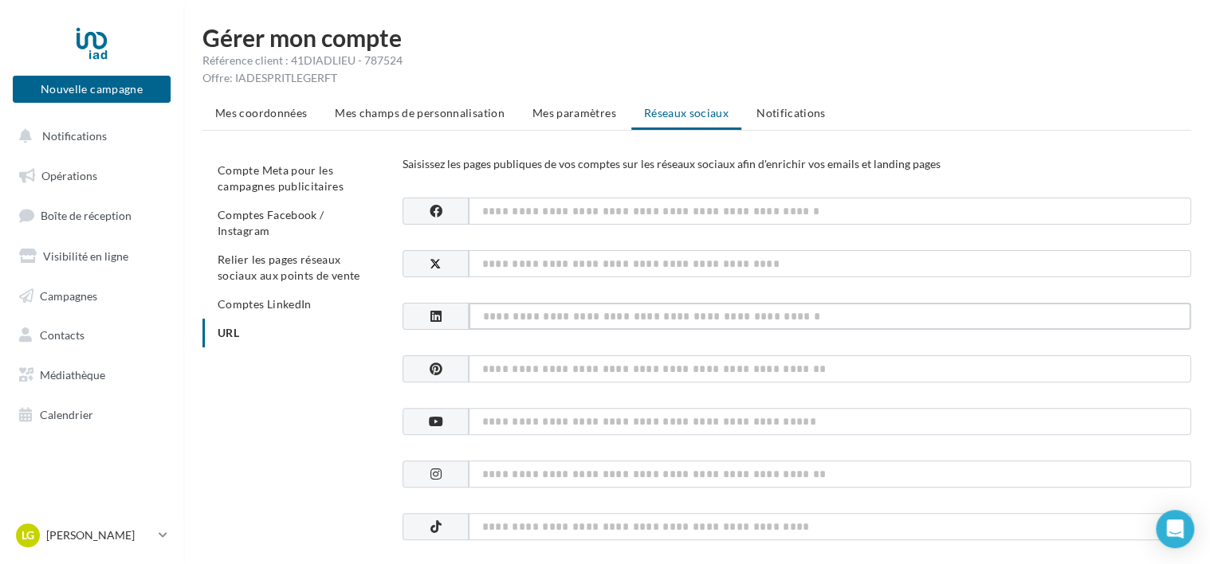
click at [550, 320] on input at bounding box center [830, 316] width 722 height 27
paste input "**********"
type input "**********"
click at [533, 213] on input at bounding box center [830, 211] width 722 height 27
paste input "**********"
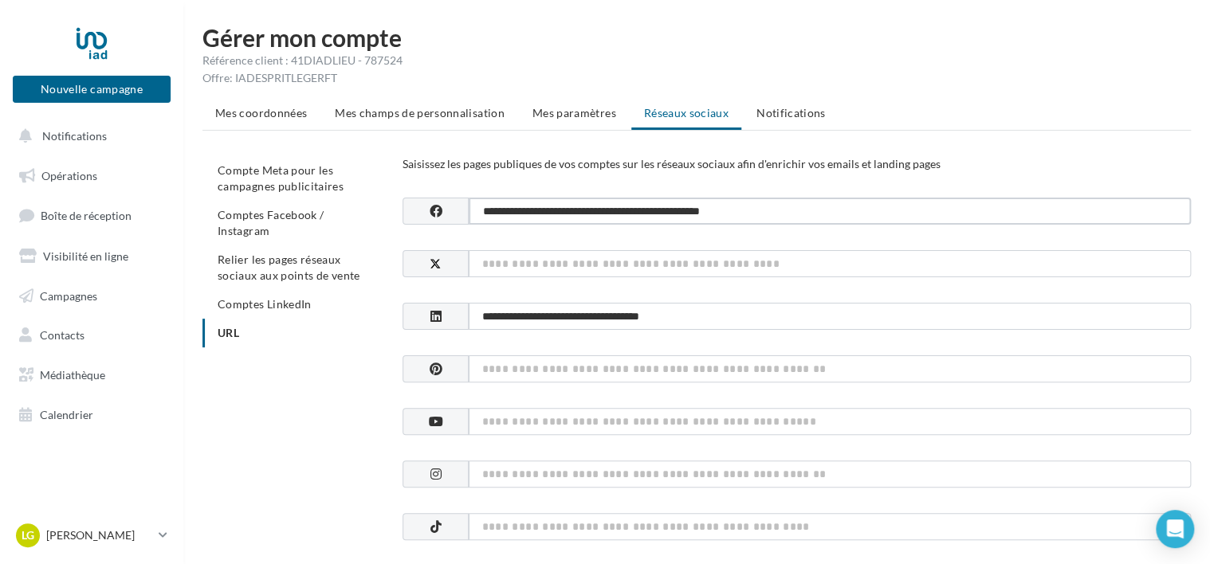
type input "**********"
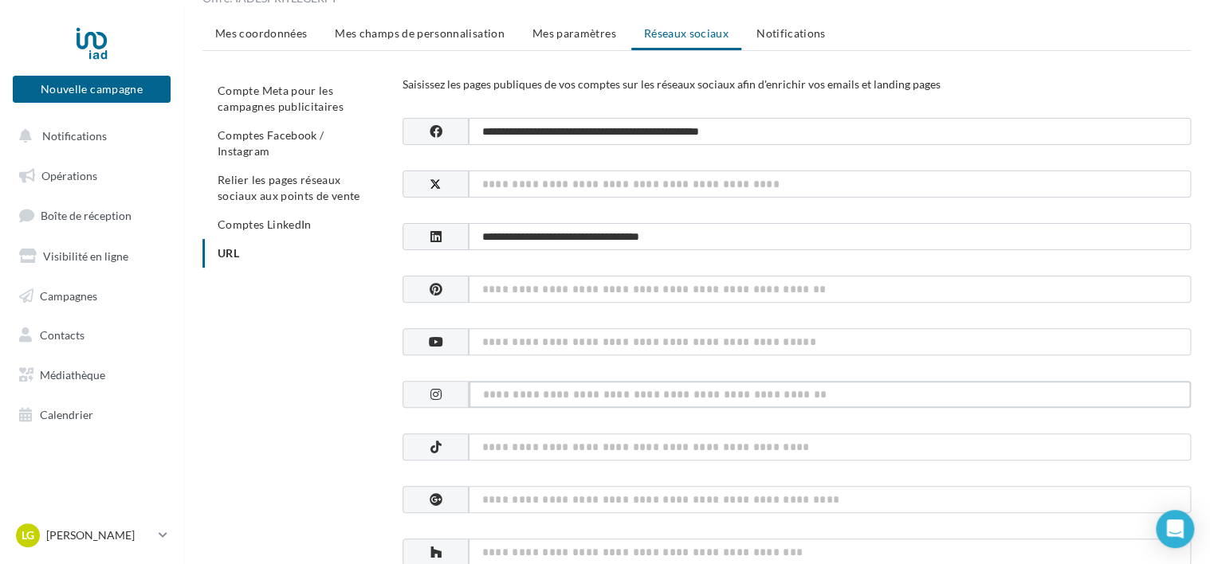
click at [489, 392] on input at bounding box center [830, 394] width 722 height 27
paste input "**********"
type input "**********"
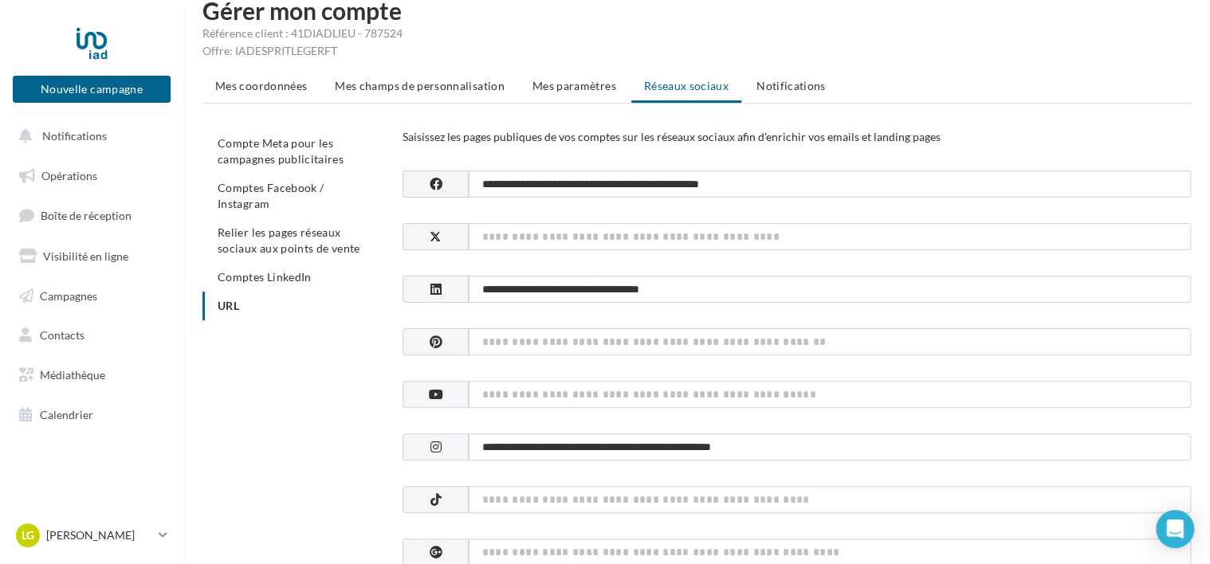
scroll to position [0, 0]
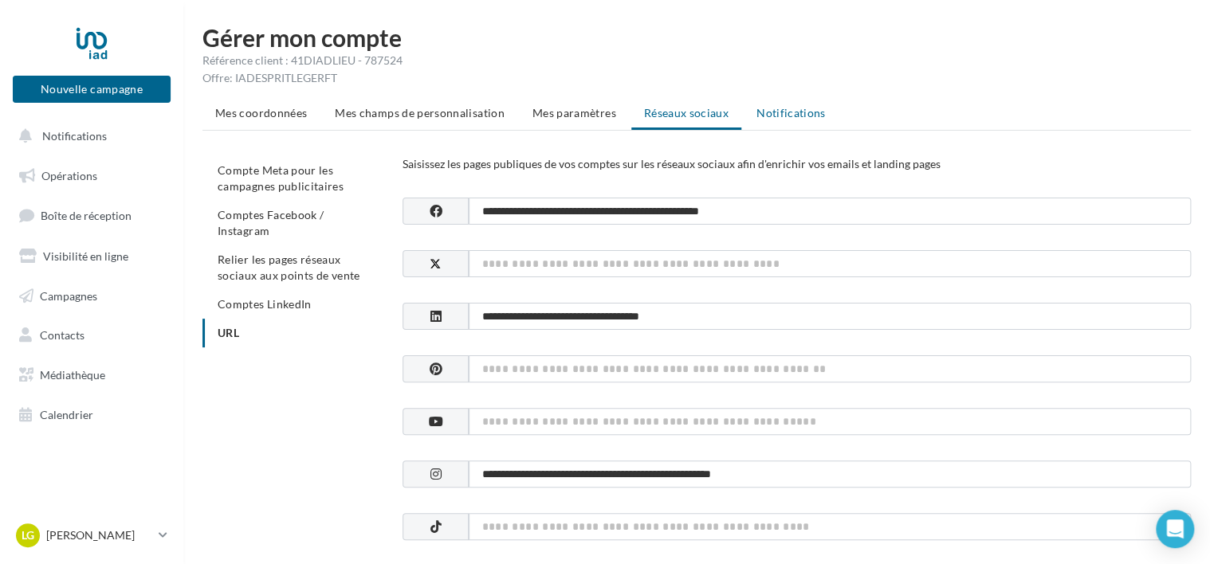
click at [781, 113] on span "Notifications" at bounding box center [790, 113] width 69 height 14
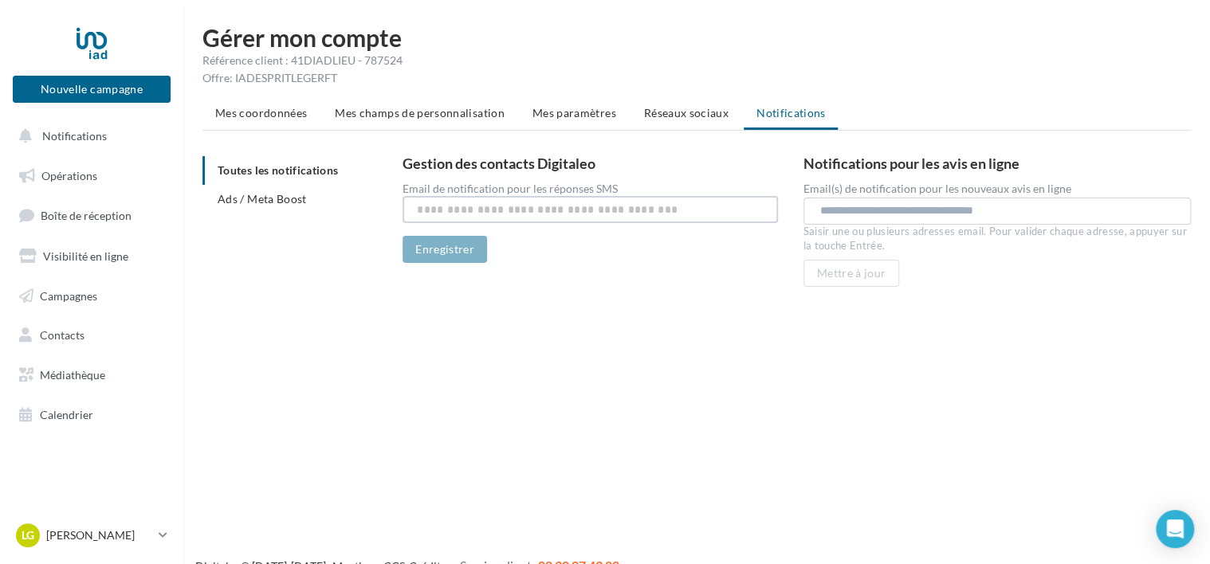
click at [671, 212] on input "text" at bounding box center [589, 209] width 374 height 27
click at [263, 198] on span "Ads / Meta Boost" at bounding box center [262, 199] width 89 height 14
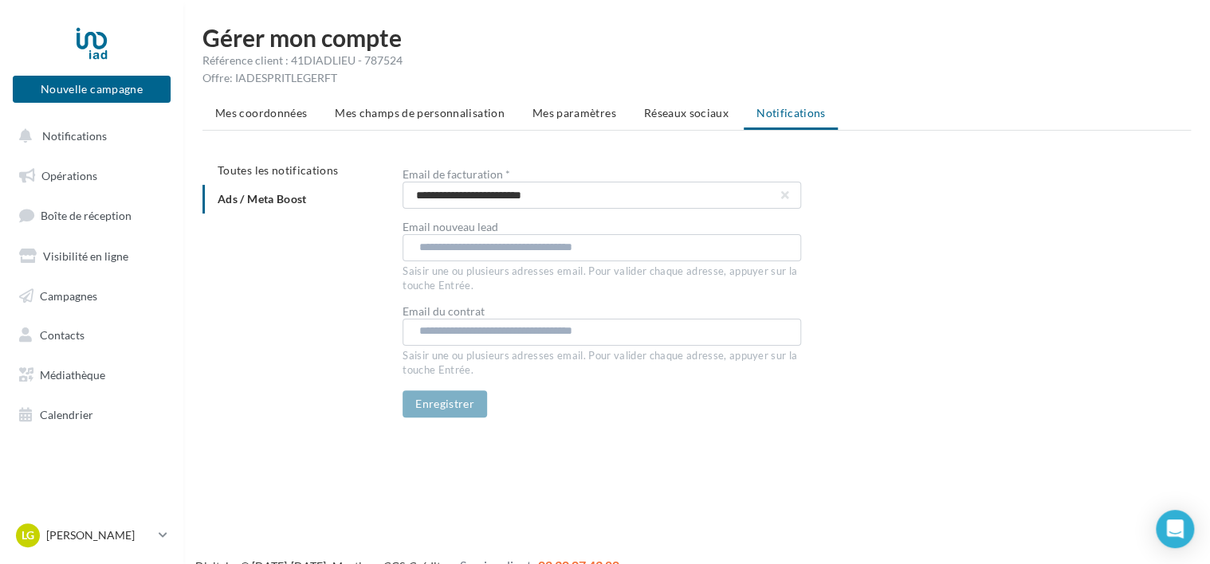
click at [488, 244] on input "text" at bounding box center [600, 247] width 363 height 16
type input "**********"
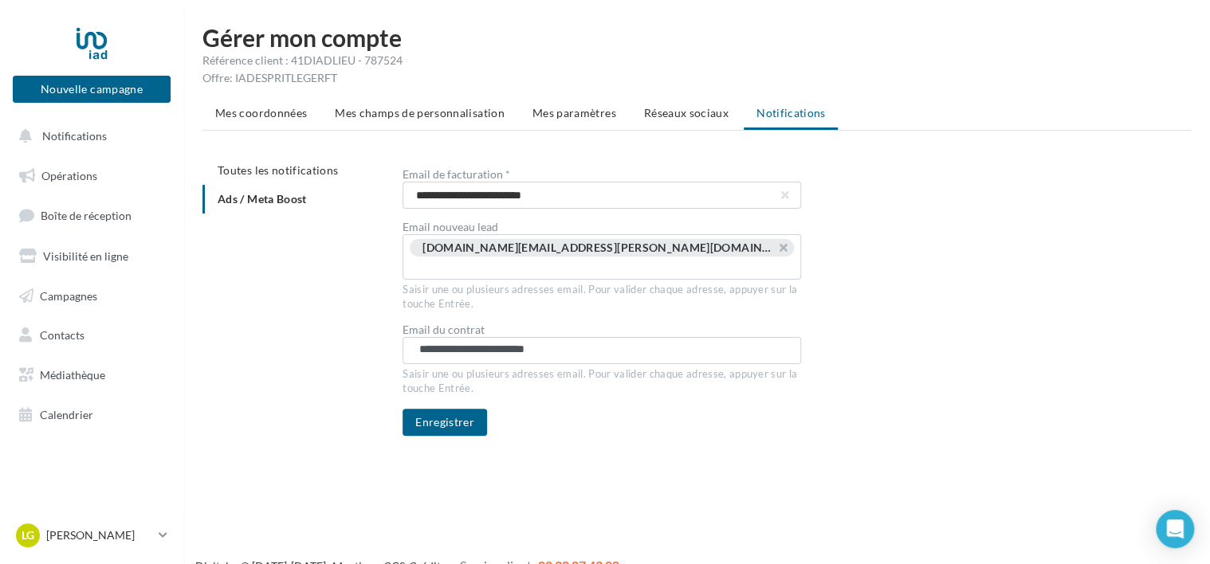
click at [573, 342] on input "**********" at bounding box center [600, 350] width 363 height 16
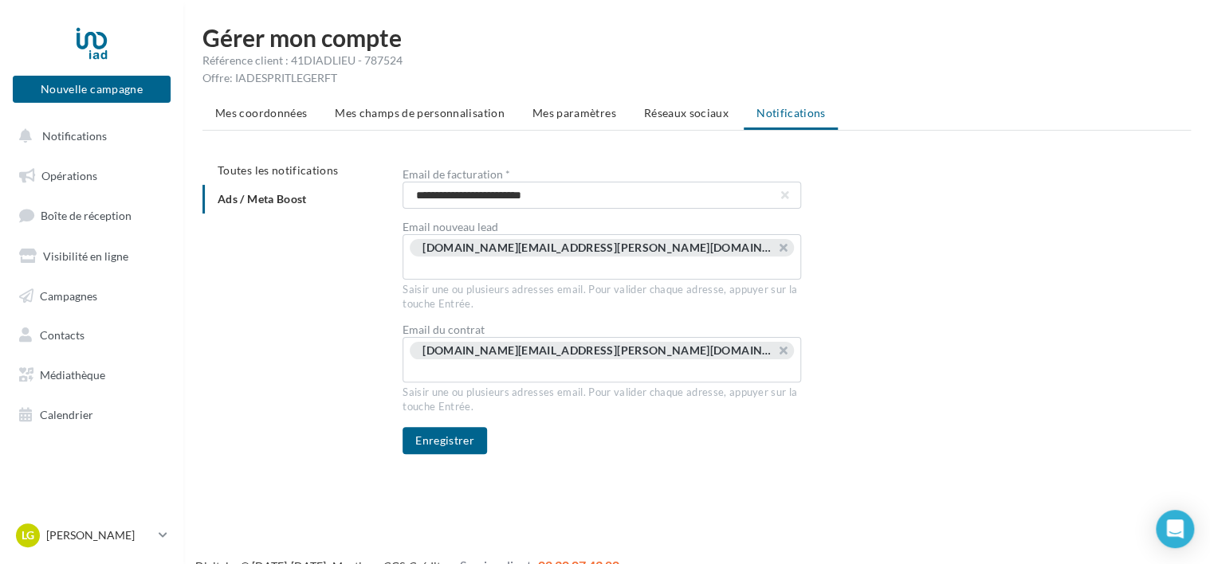
click at [382, 292] on div "**********" at bounding box center [702, 305] width 1001 height 298
click at [435, 427] on button "Enregistrer" at bounding box center [444, 440] width 84 height 27
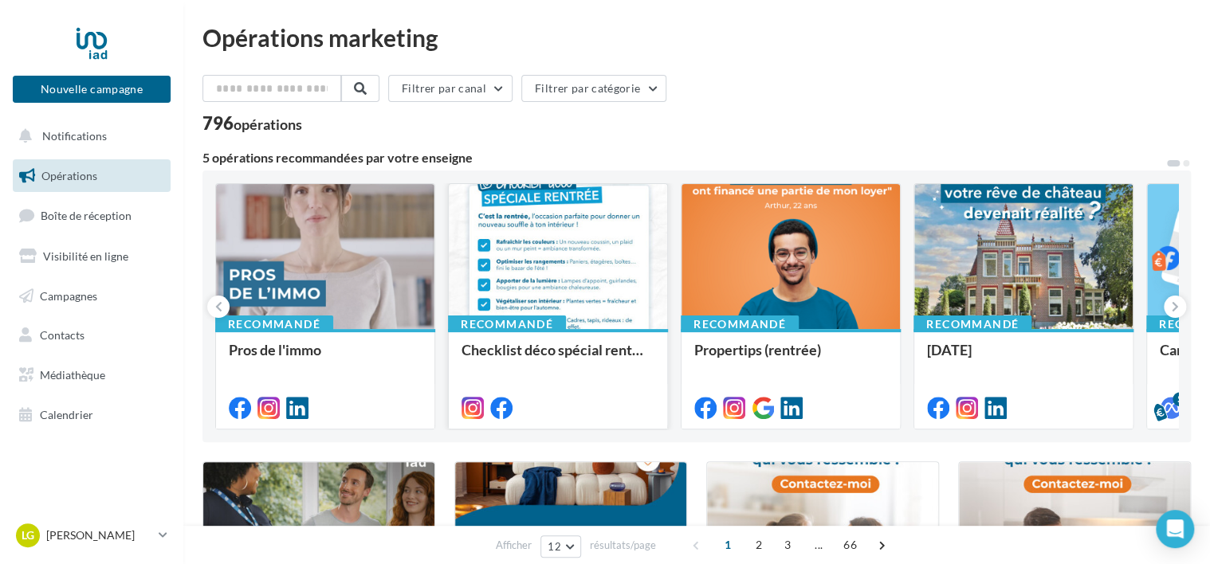
click at [558, 262] on div at bounding box center [558, 257] width 218 height 147
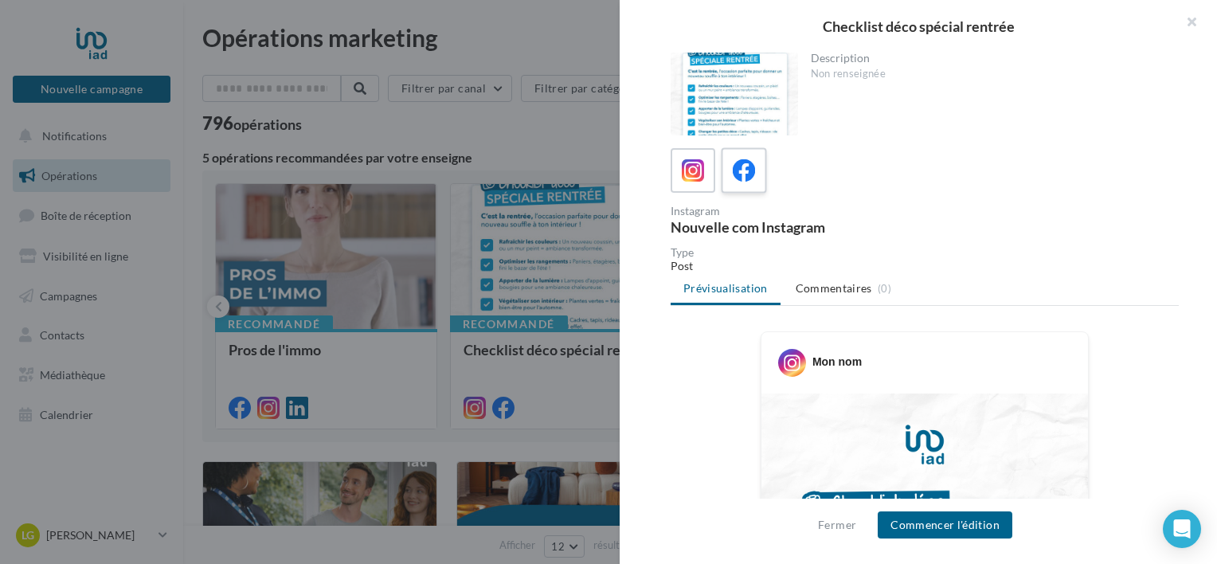
click at [727, 178] on label at bounding box center [743, 169] width 45 height 45
click at [692, 182] on icon at bounding box center [693, 170] width 23 height 23
click at [1197, 18] on button "button" at bounding box center [1186, 24] width 64 height 48
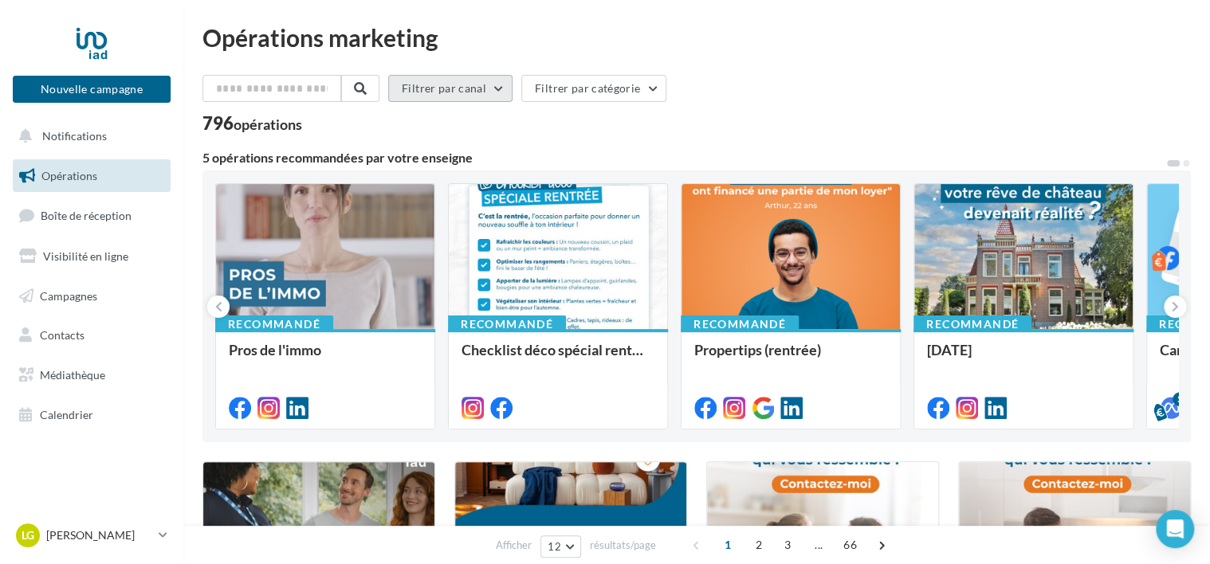
click at [440, 89] on button "Filtrer par canal" at bounding box center [450, 88] width 124 height 27
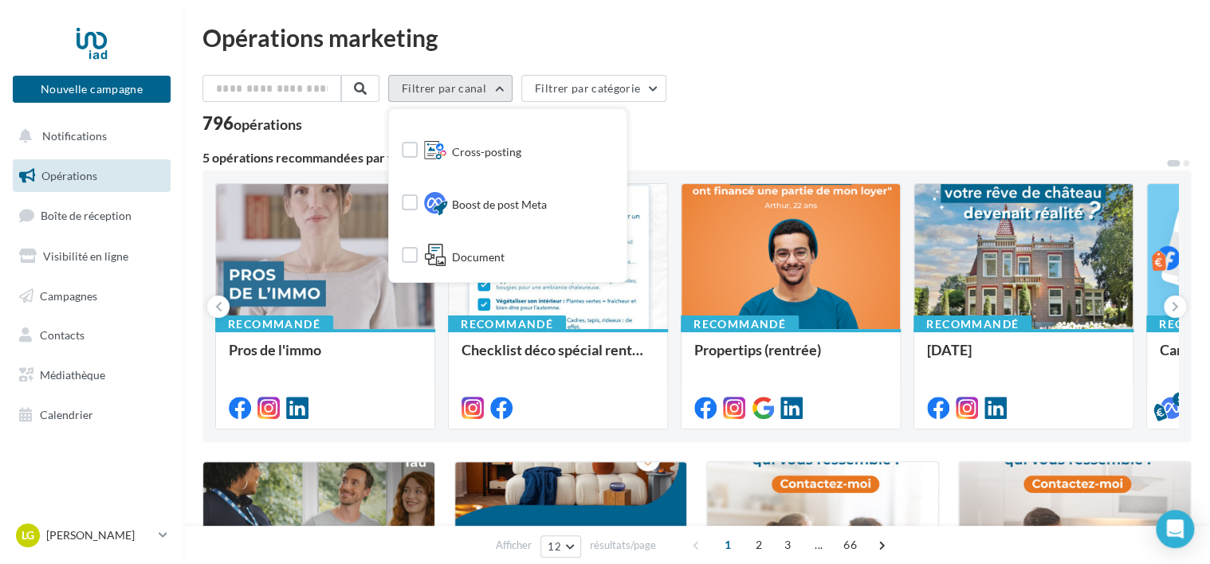
scroll to position [350, 0]
click at [418, 147] on label at bounding box center [410, 147] width 16 height 16
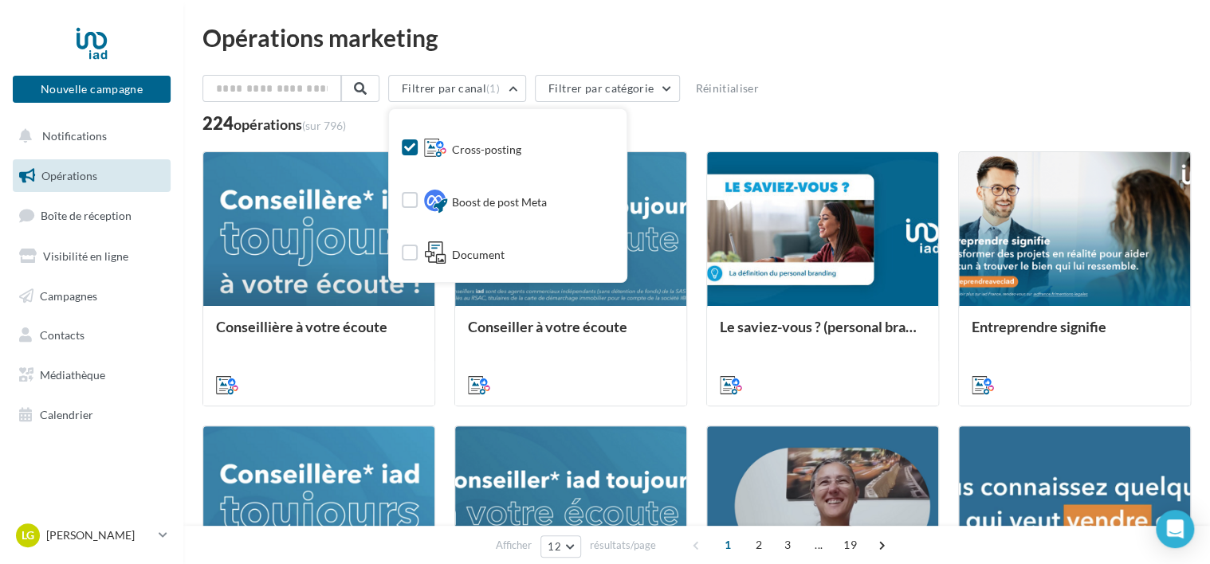
click at [708, 126] on div "224 opérations (sur 796)" at bounding box center [696, 125] width 988 height 21
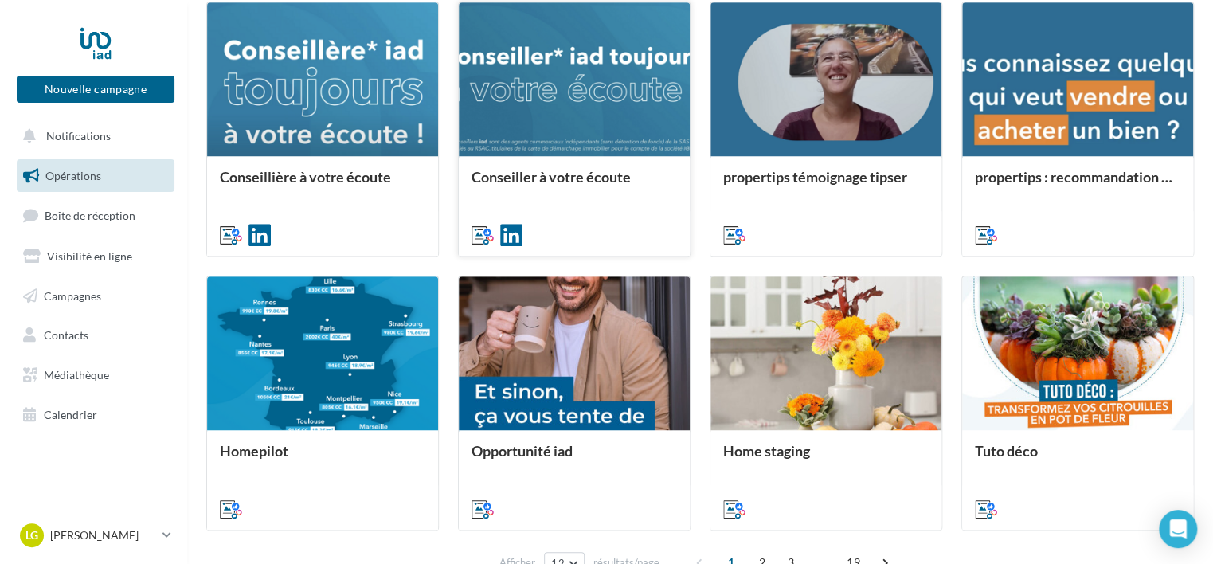
scroll to position [523, 0]
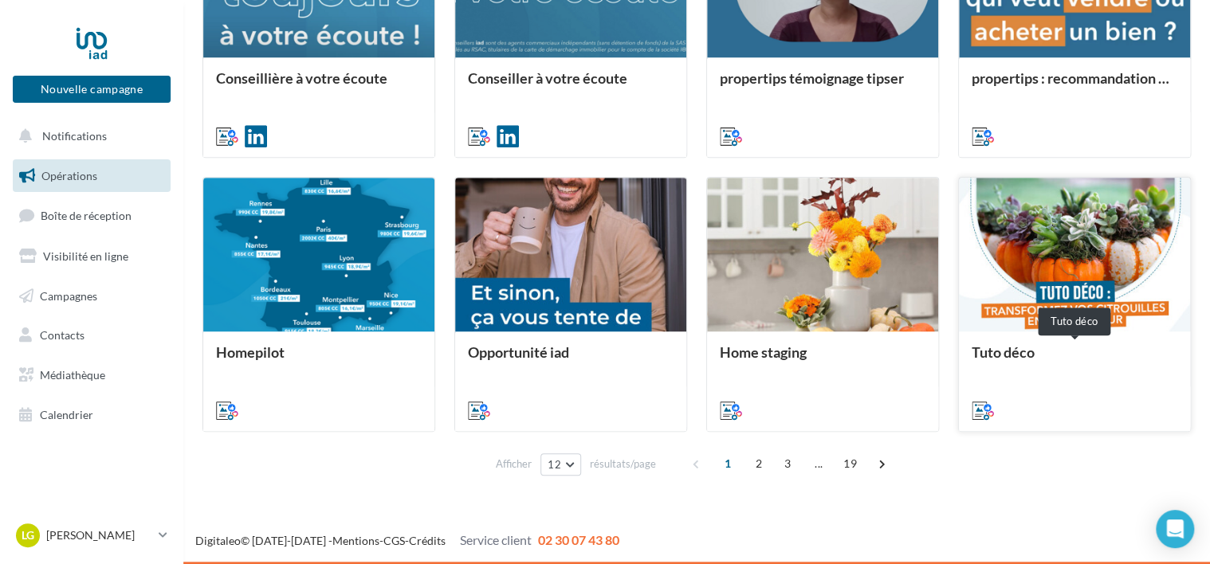
click at [1021, 351] on div "Tuto déco" at bounding box center [1074, 360] width 206 height 32
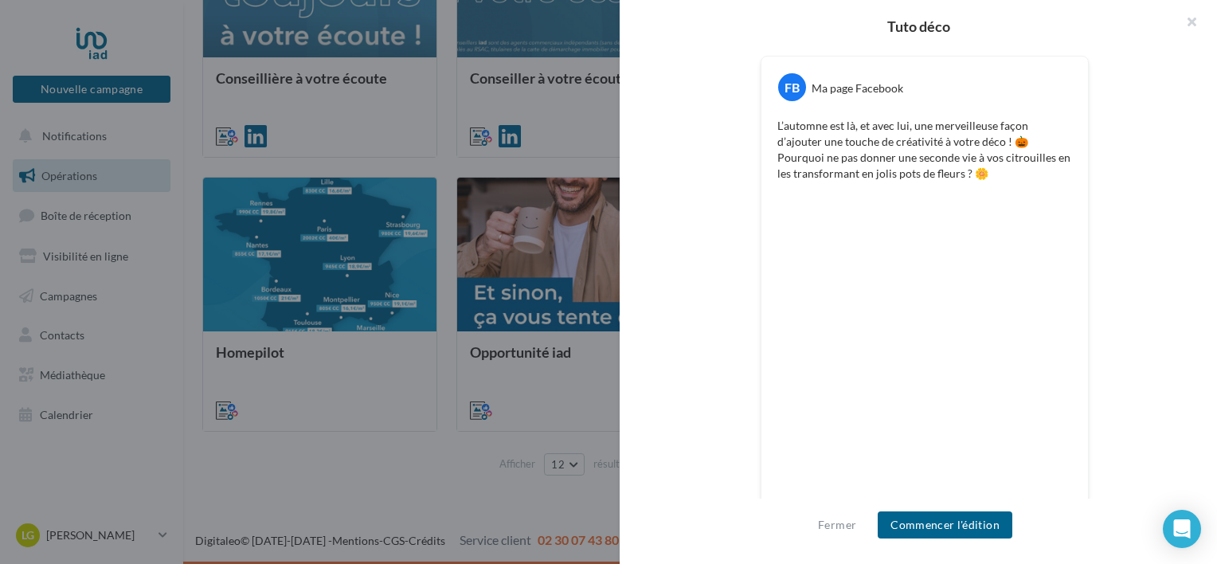
scroll to position [331, 0]
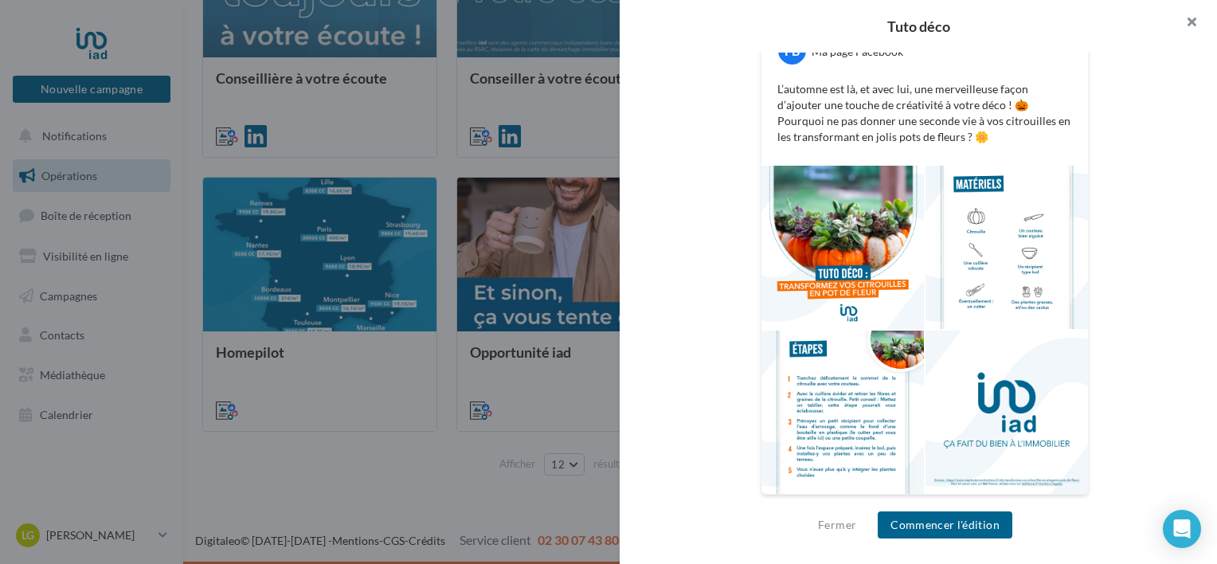
click at [1196, 24] on button "button" at bounding box center [1186, 24] width 64 height 48
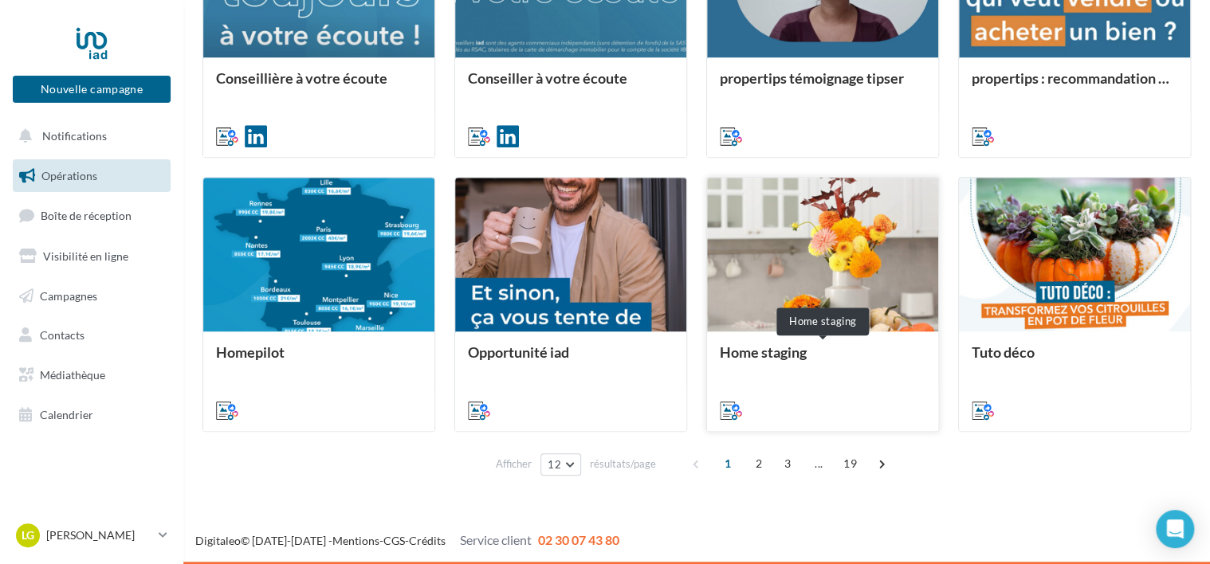
click at [796, 354] on div "Home staging" at bounding box center [822, 360] width 206 height 32
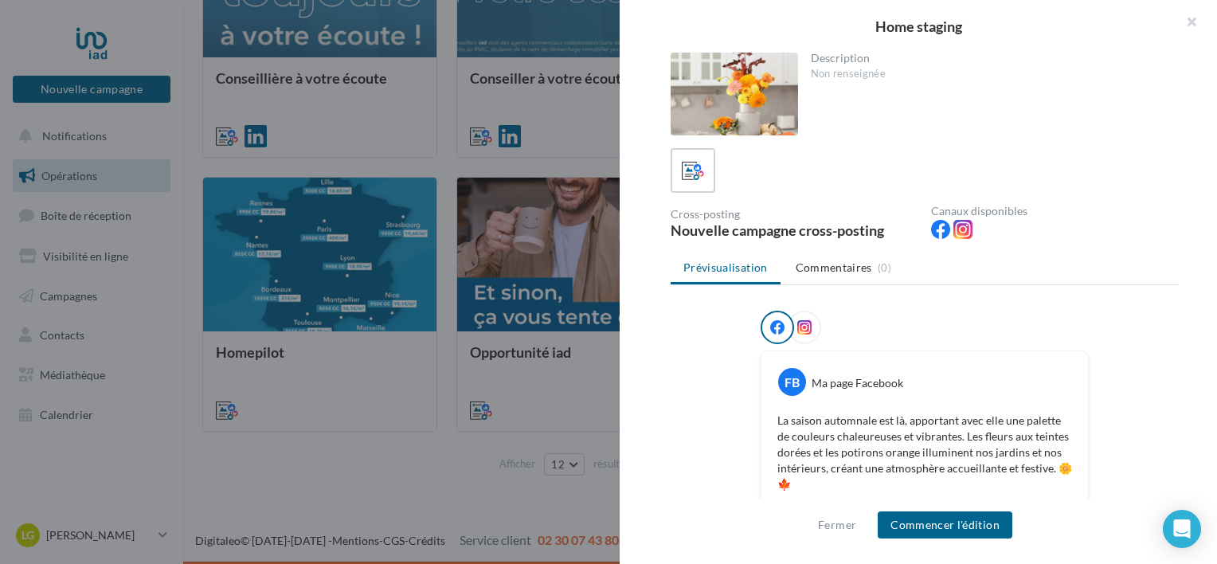
click at [804, 335] on div at bounding box center [804, 327] width 33 height 33
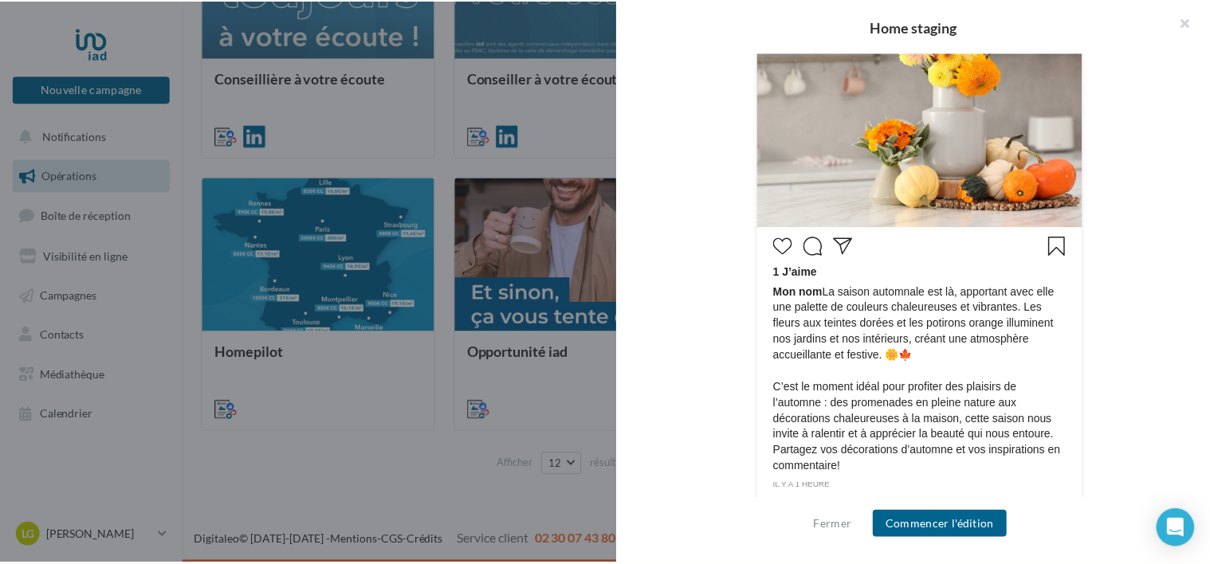
scroll to position [558, 0]
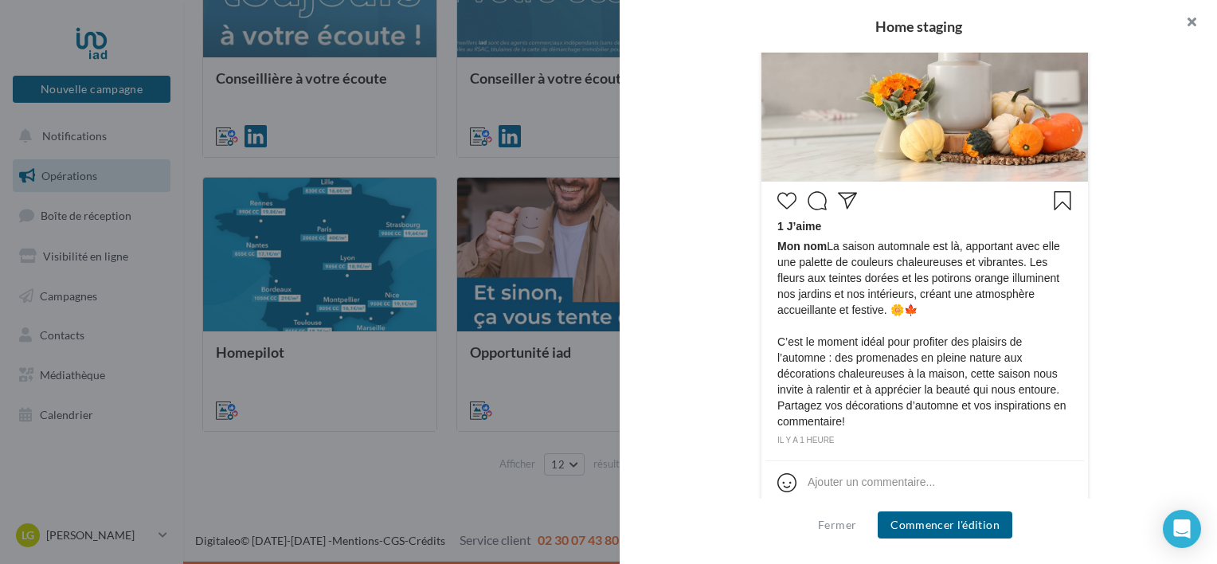
click at [1198, 22] on button "button" at bounding box center [1186, 24] width 64 height 48
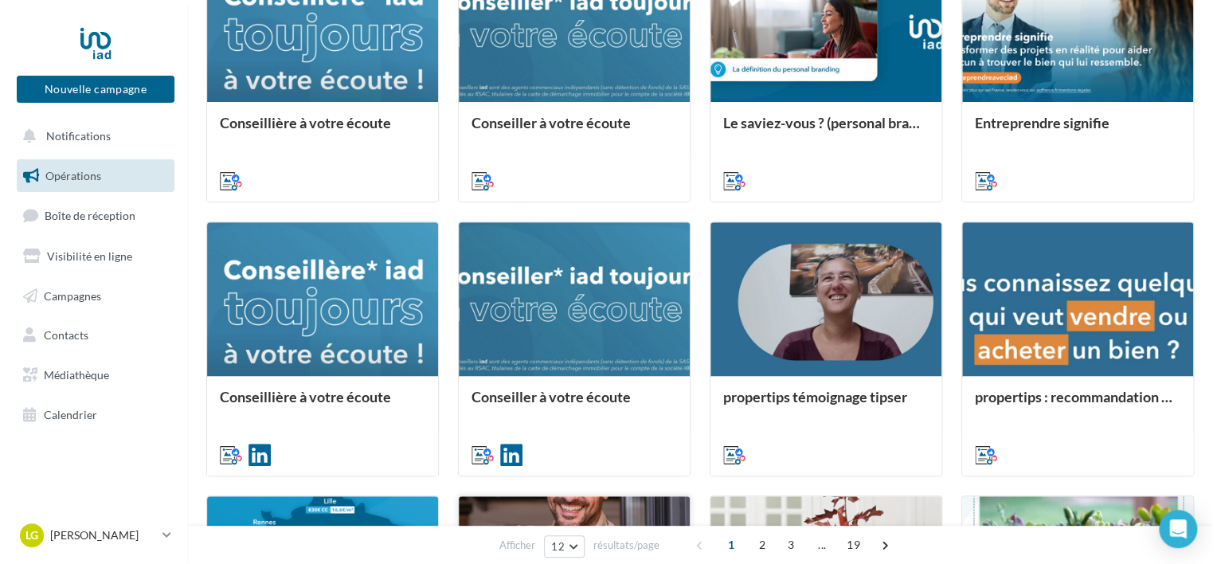
scroll to position [0, 0]
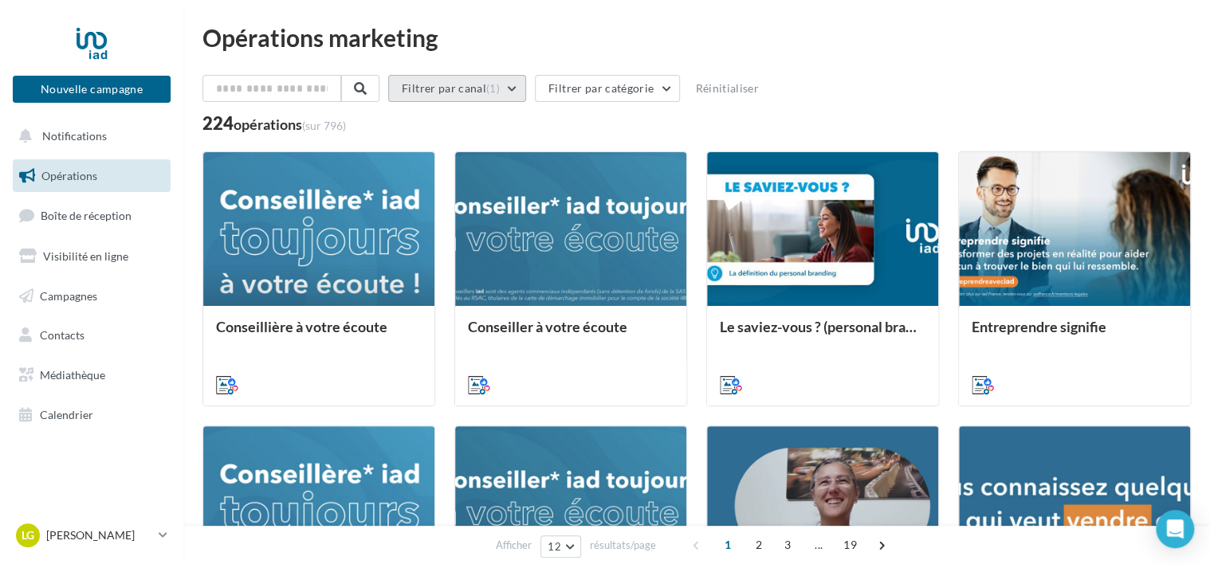
click at [499, 93] on span "(1)" at bounding box center [493, 88] width 14 height 13
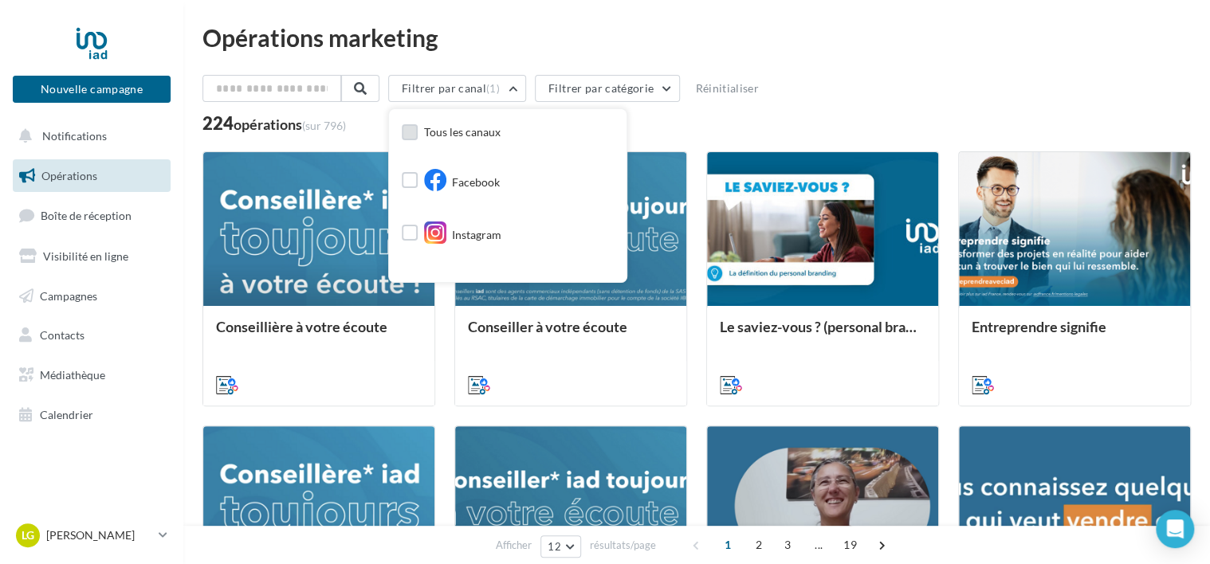
click at [418, 133] on label at bounding box center [410, 132] width 16 height 16
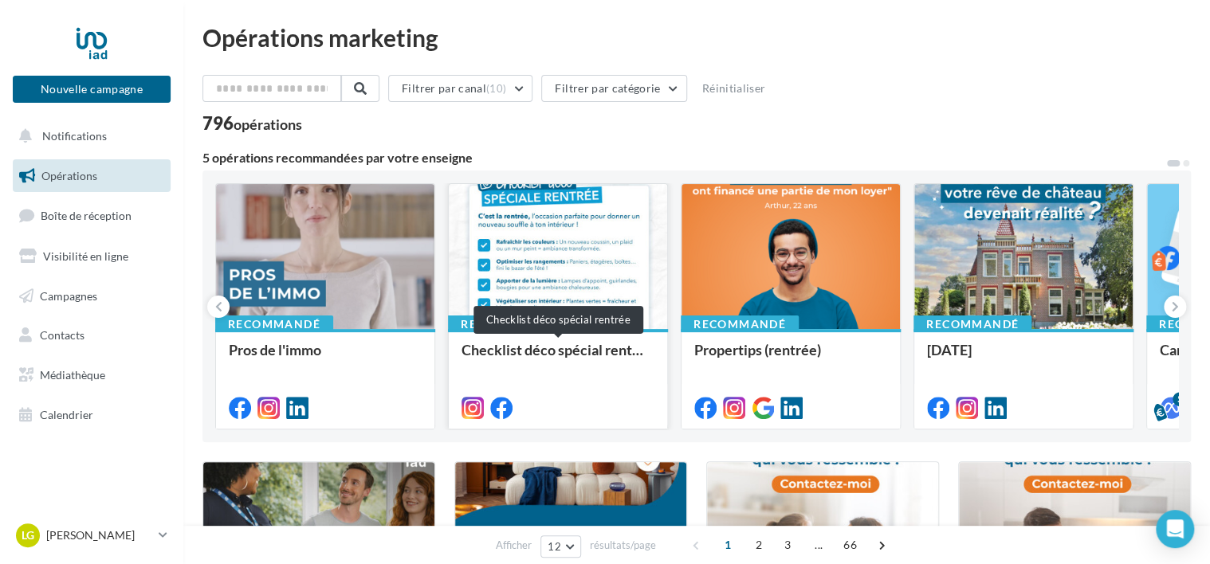
click at [593, 355] on div "Checklist déco spécial rentrée" at bounding box center [557, 358] width 193 height 32
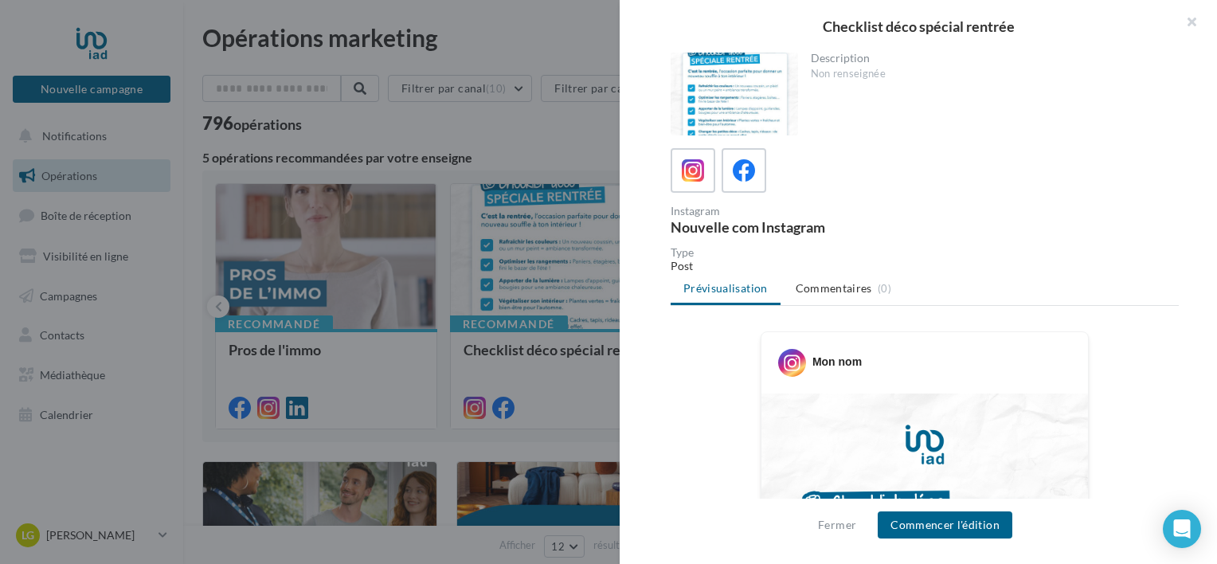
click at [835, 72] on div "Non renseignée" at bounding box center [989, 74] width 356 height 14
click at [864, 61] on div "Description" at bounding box center [989, 58] width 356 height 11
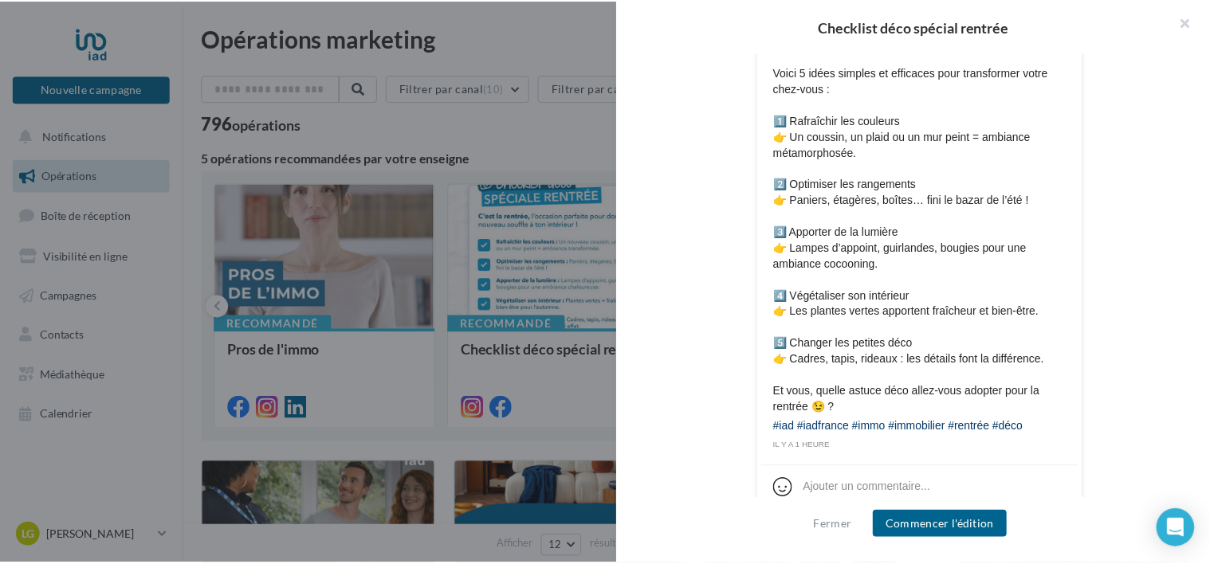
scroll to position [899, 0]
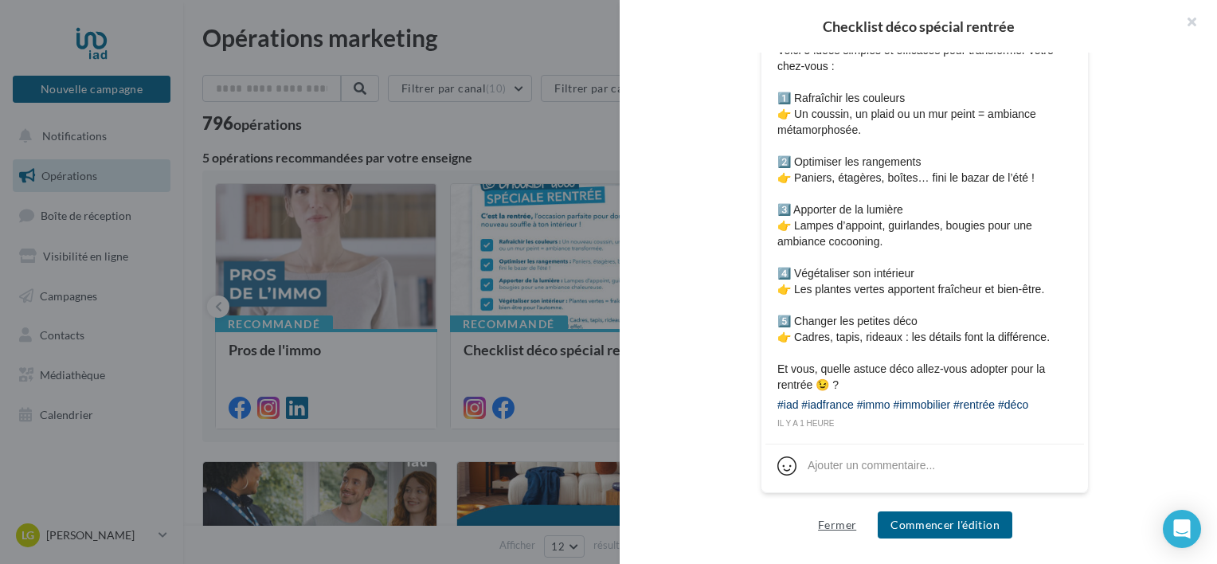
click at [841, 521] on button "Fermer" at bounding box center [837, 525] width 51 height 19
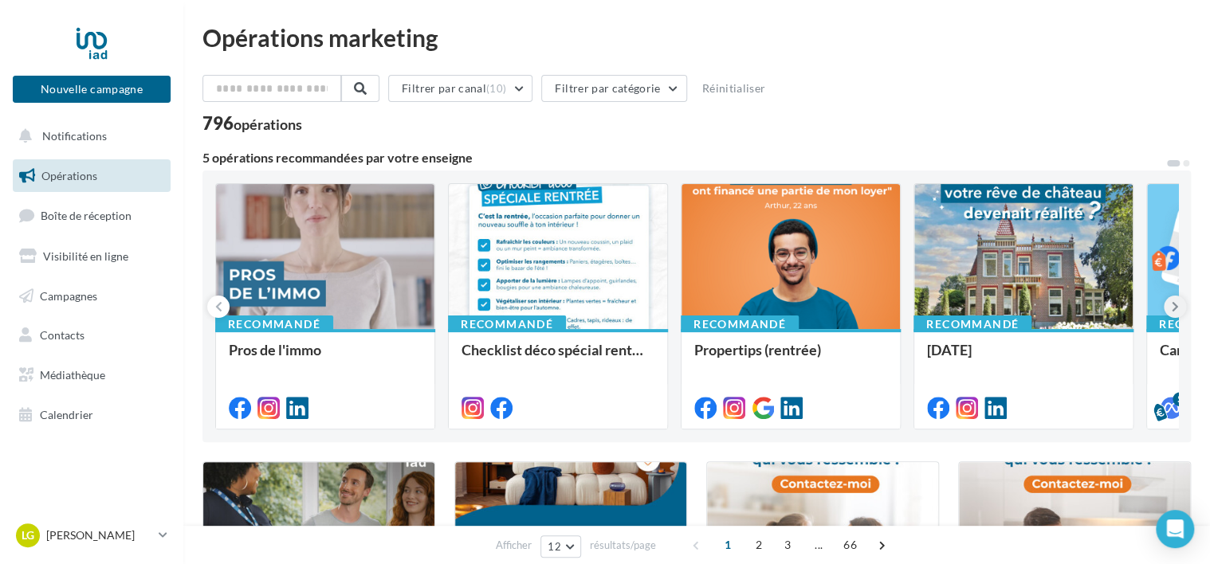
click at [1173, 304] on icon at bounding box center [1174, 307] width 7 height 16
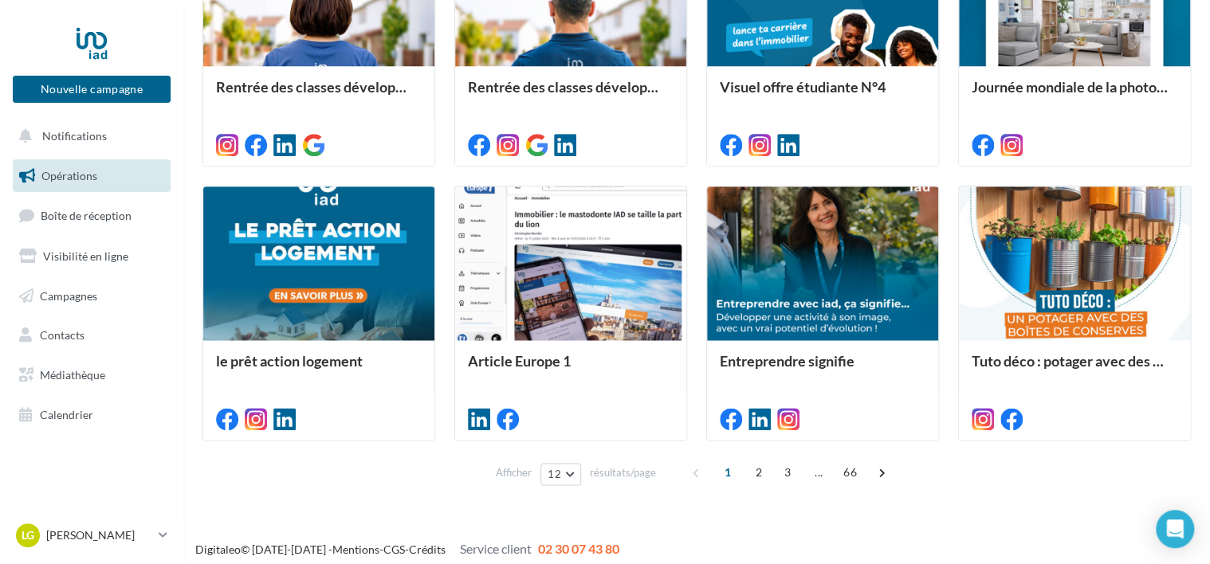
scroll to position [832, 0]
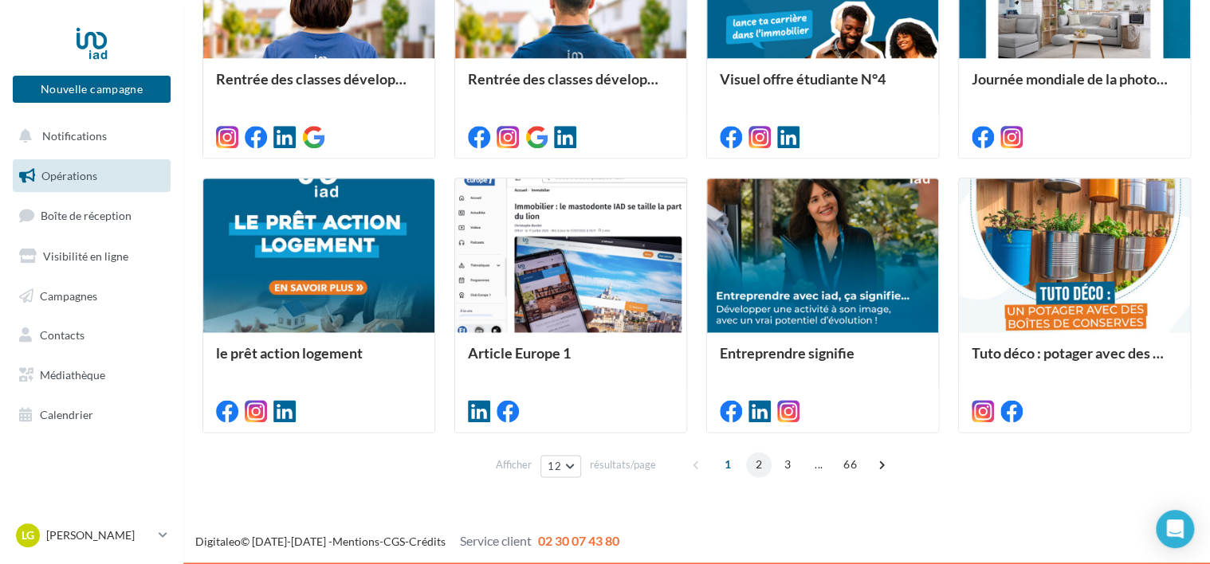
click at [756, 459] on span "2" at bounding box center [758, 464] width 25 height 25
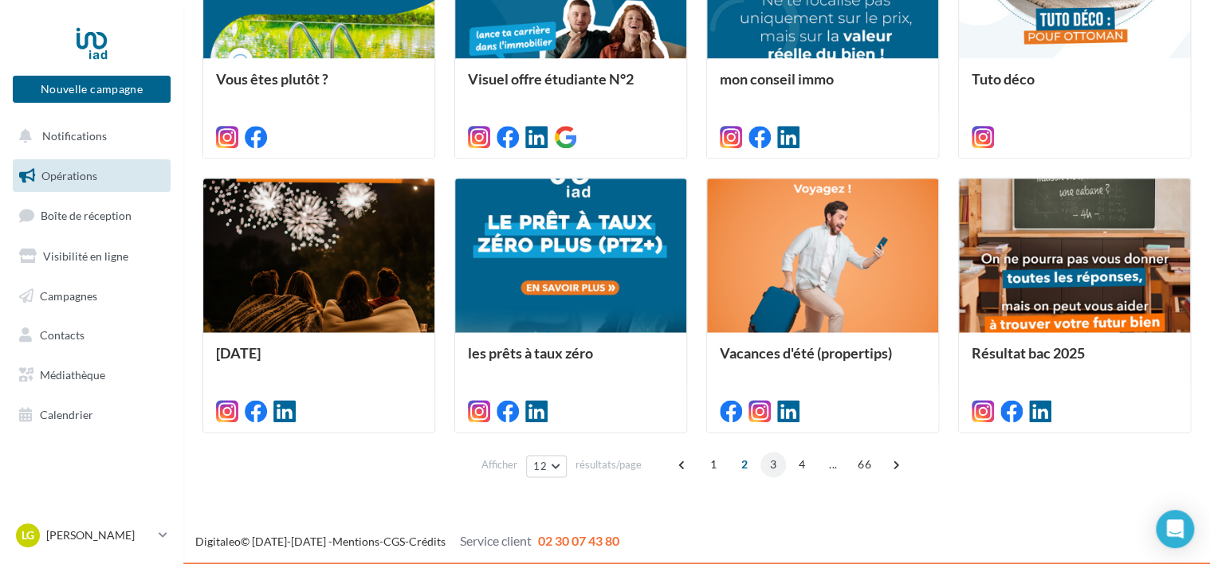
click at [766, 463] on span "3" at bounding box center [772, 464] width 25 height 25
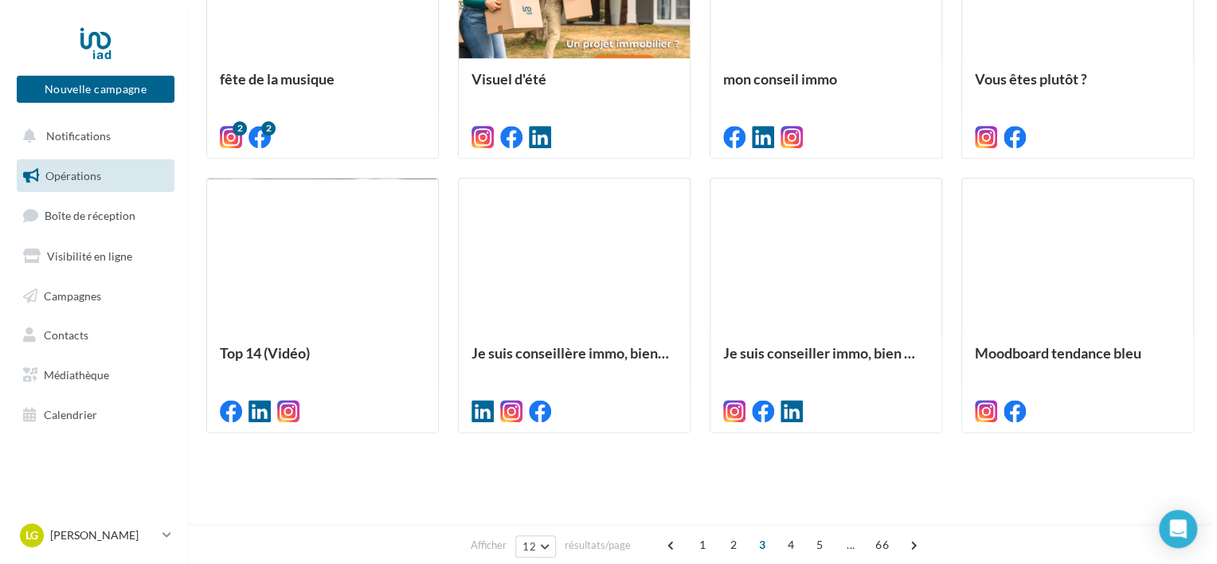
scroll to position [398, 0]
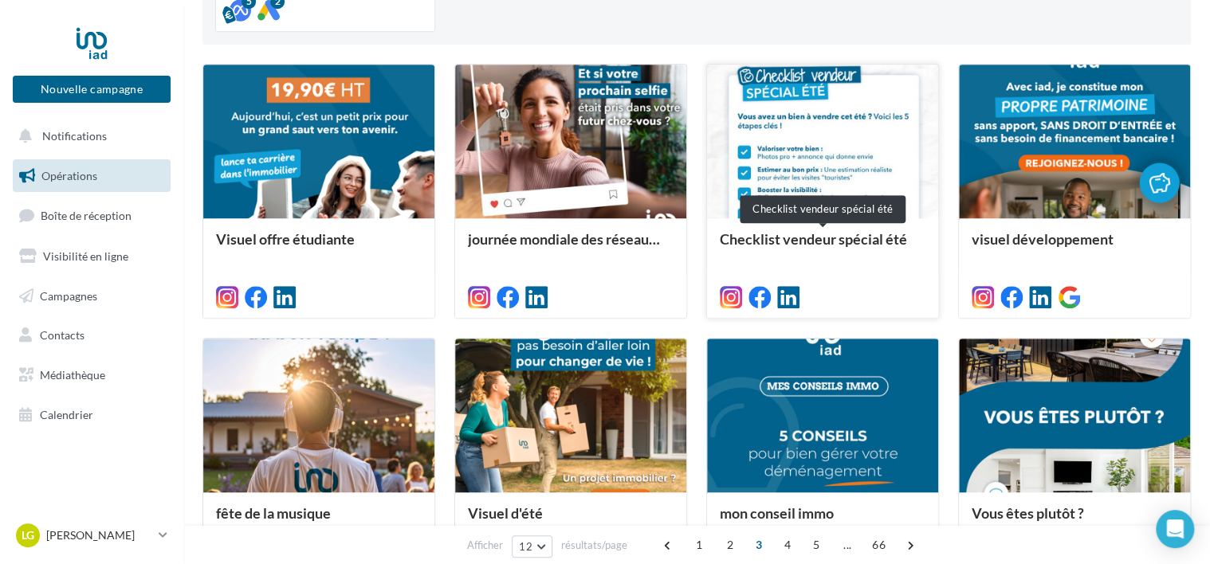
click at [833, 241] on div "Checklist vendeur spécial été" at bounding box center [822, 247] width 206 height 32
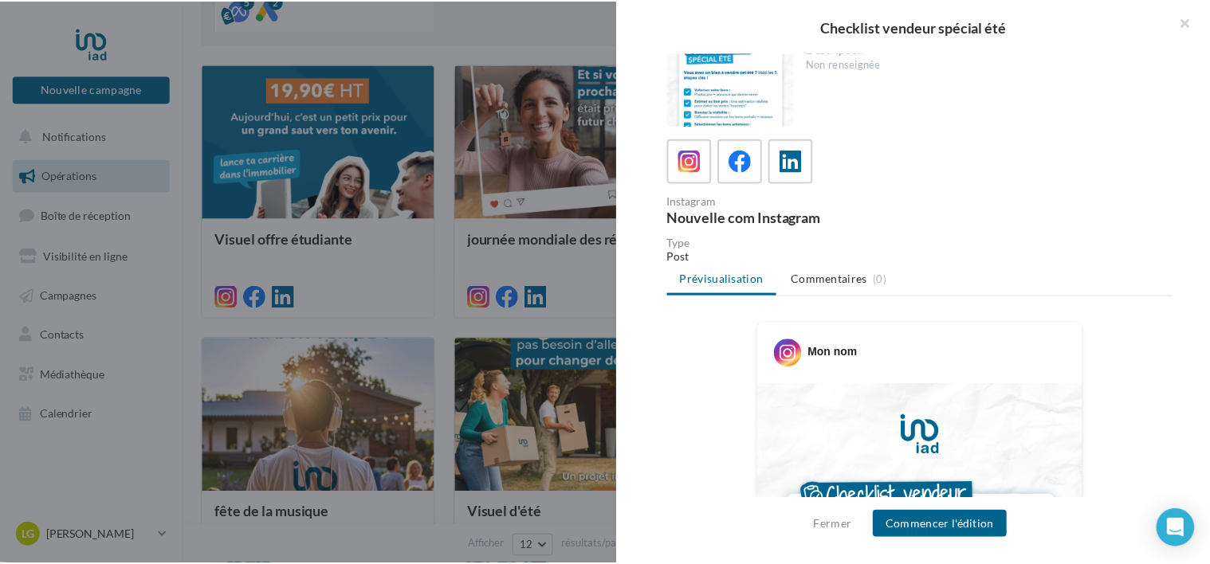
scroll to position [0, 0]
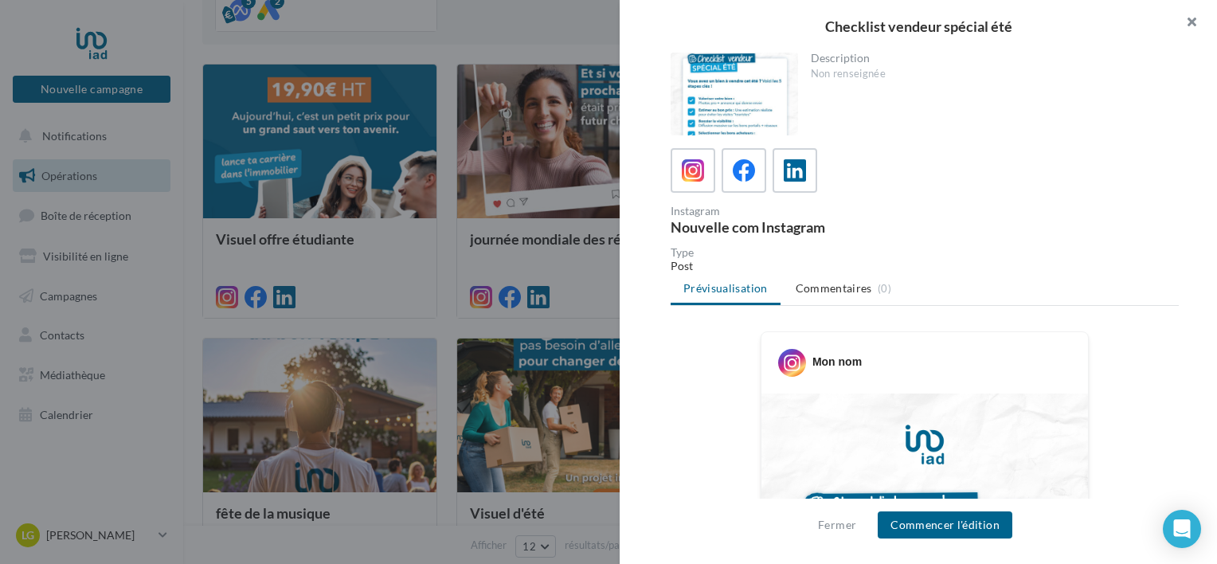
click at [1193, 26] on button "button" at bounding box center [1186, 24] width 64 height 48
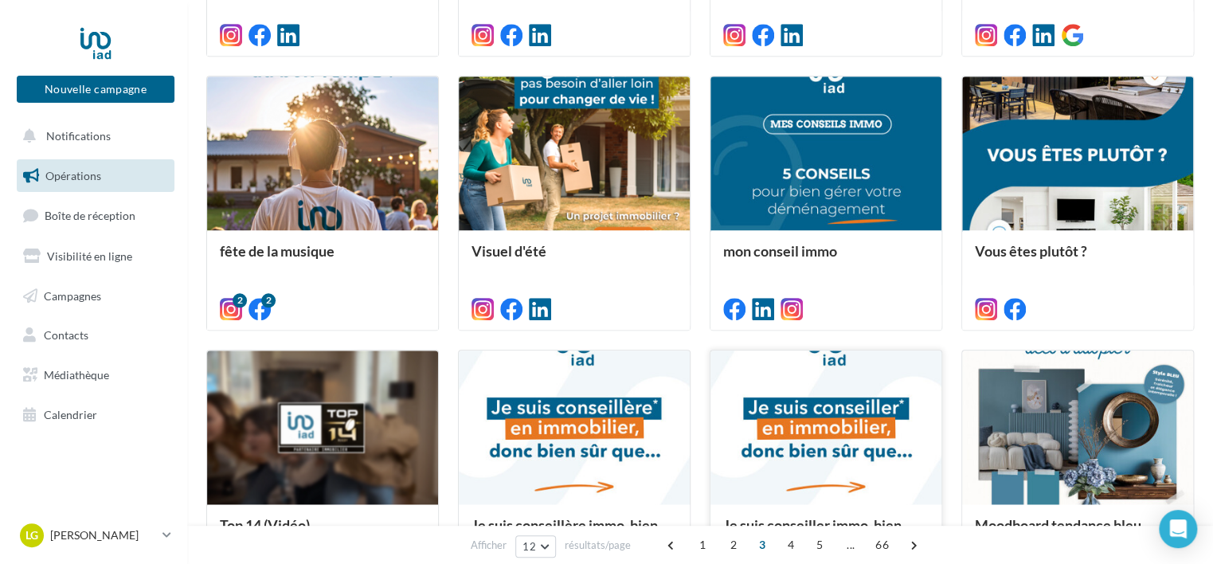
scroll to position [637, 0]
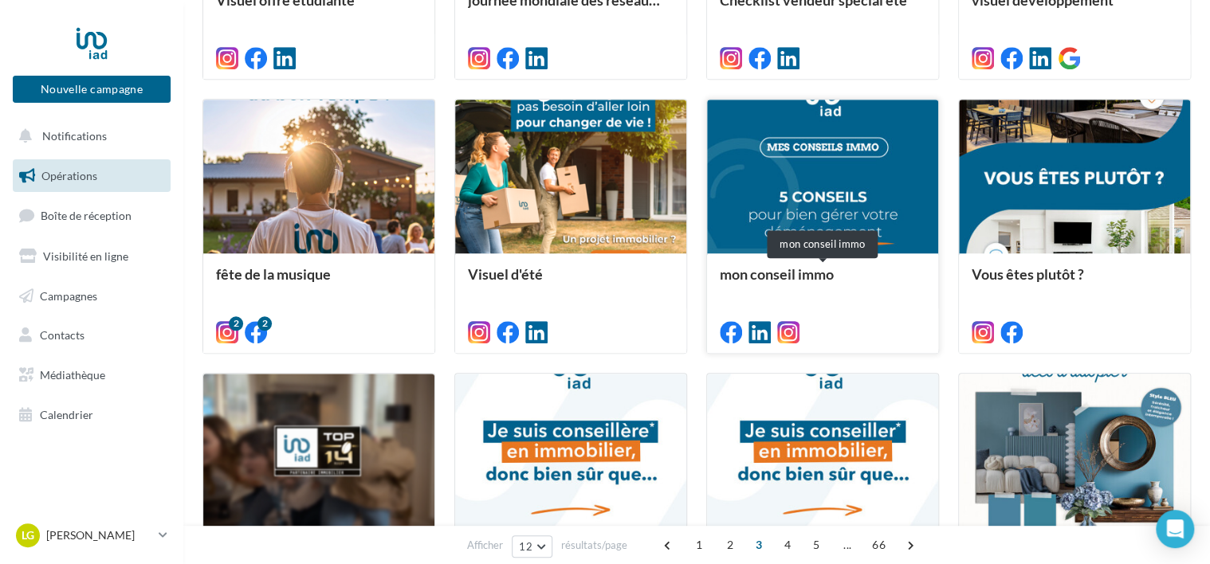
click at [829, 274] on div "mon conseil immo" at bounding box center [822, 282] width 206 height 32
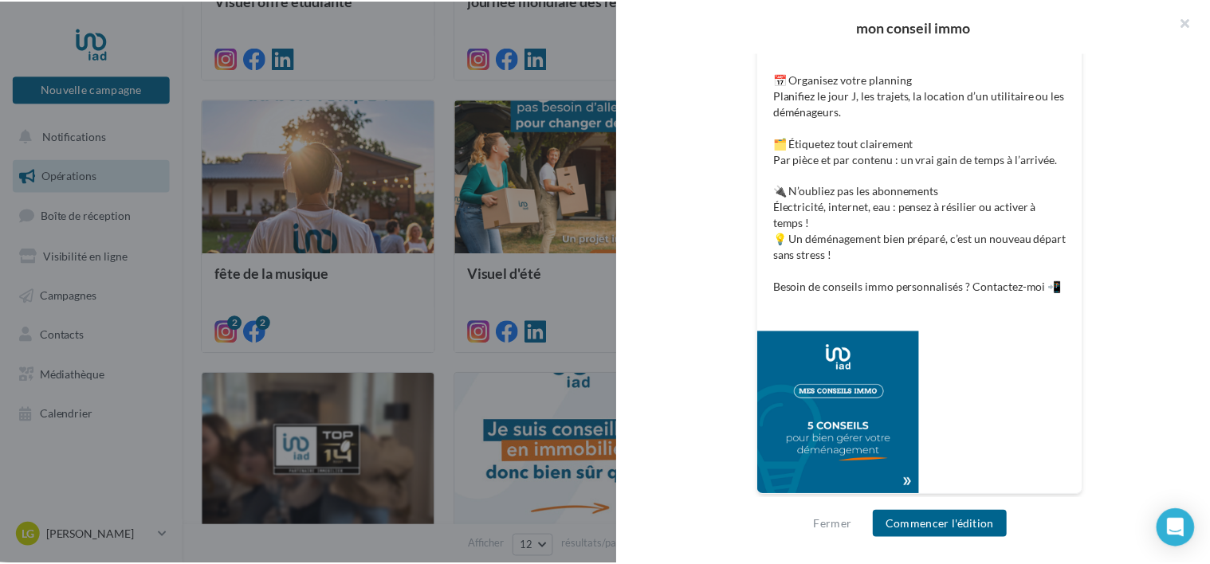
scroll to position [546, 0]
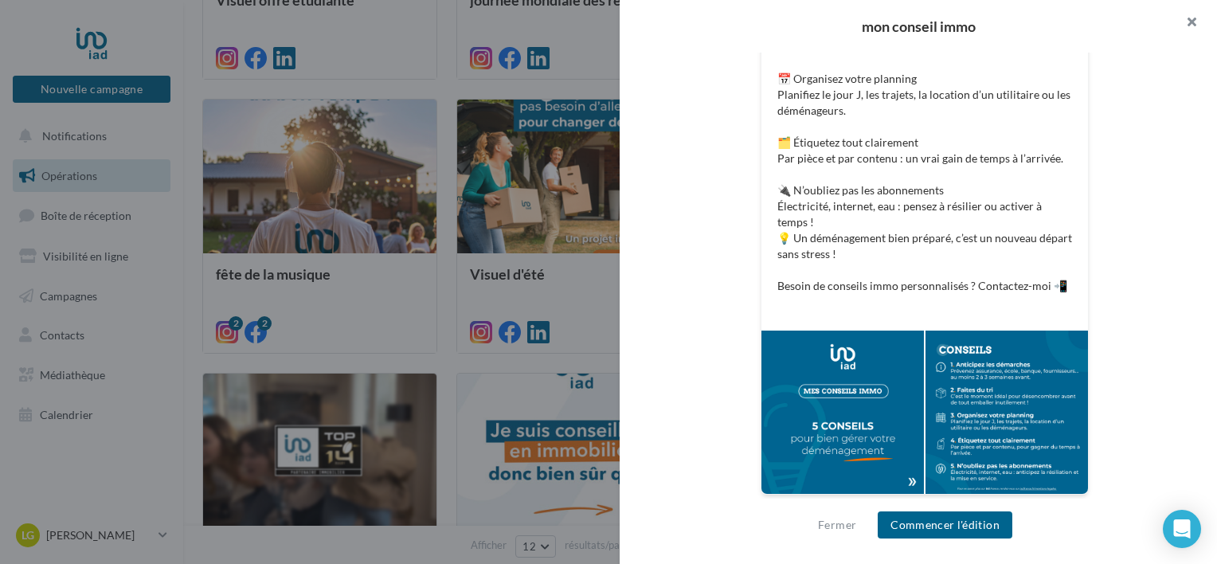
click at [1186, 28] on button "button" at bounding box center [1186, 24] width 64 height 48
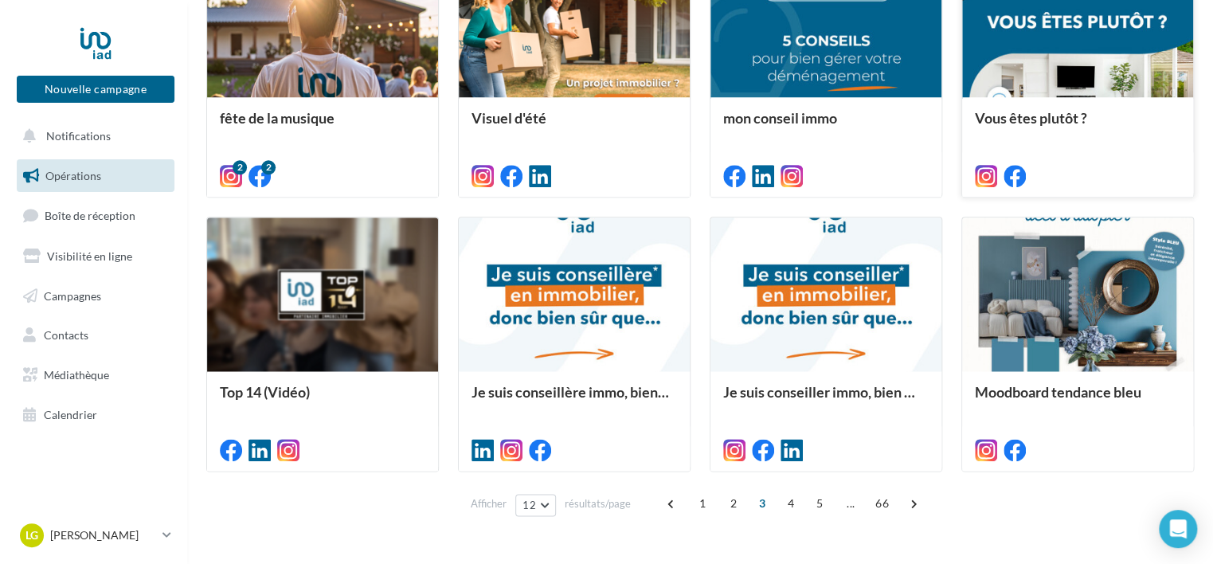
scroll to position [796, 0]
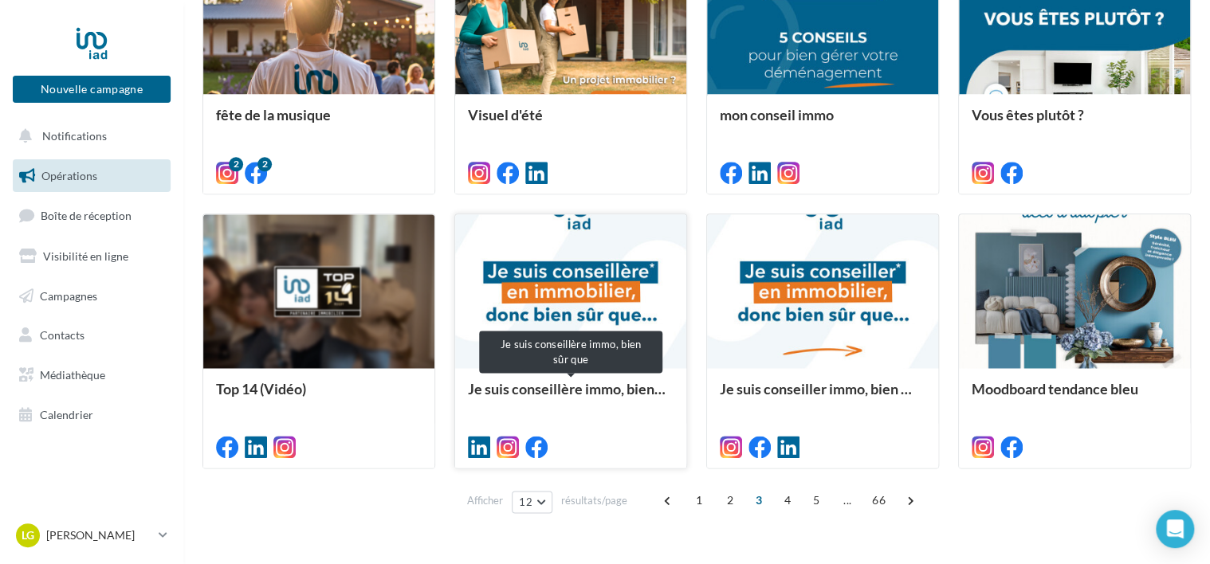
click at [648, 391] on div "Je suis conseillère immo, bien sûr que" at bounding box center [571, 397] width 206 height 32
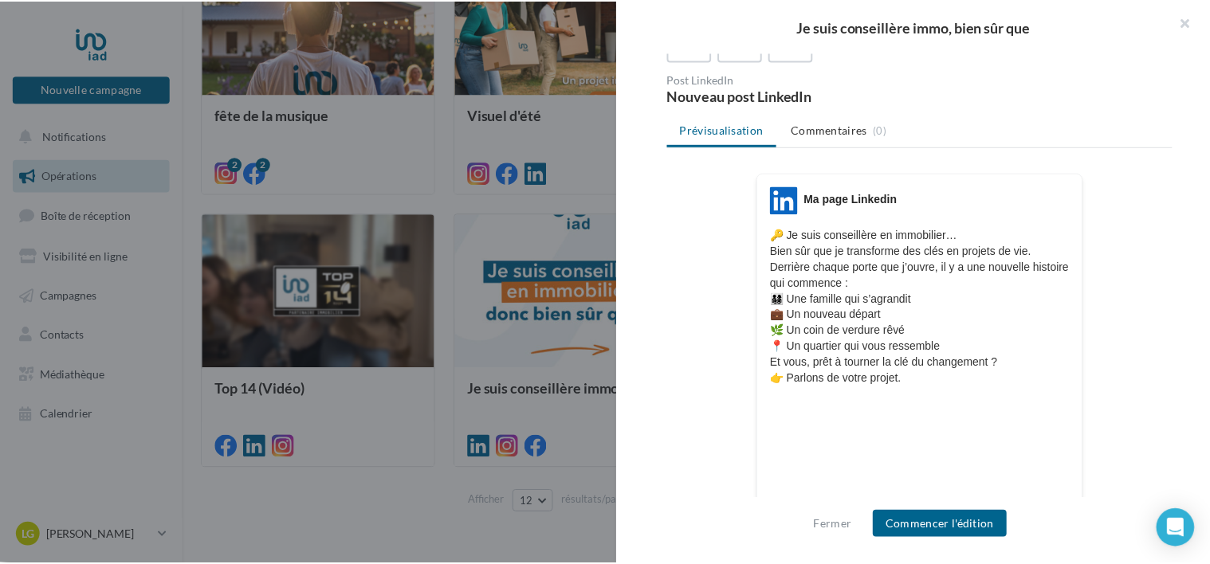
scroll to position [105, 0]
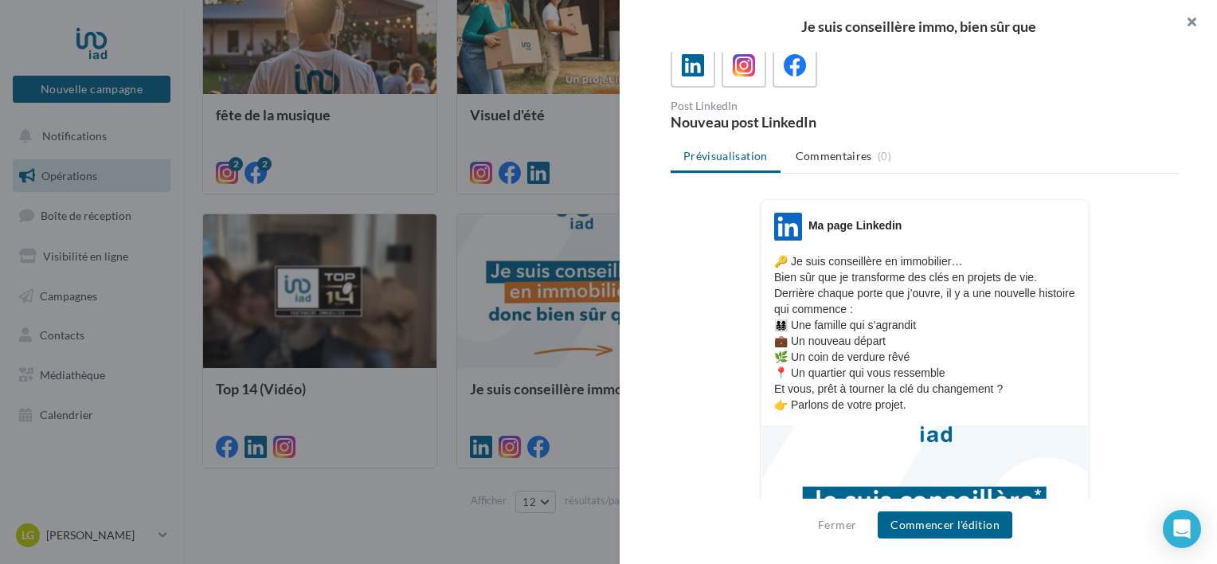
click at [1187, 25] on button "button" at bounding box center [1186, 24] width 64 height 48
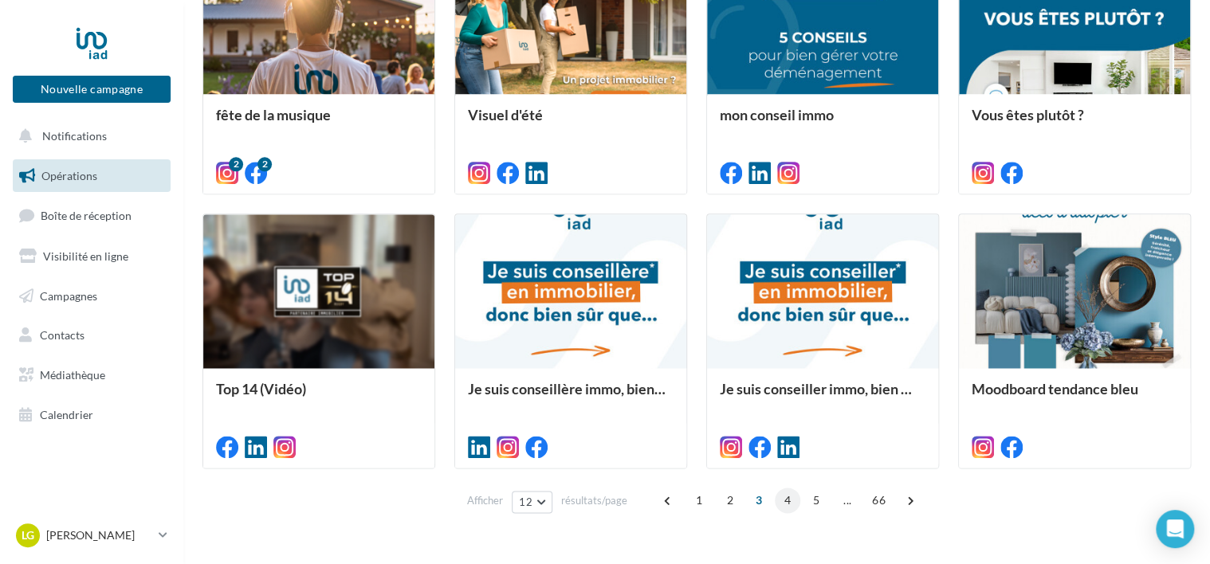
click at [781, 497] on span "4" at bounding box center [786, 500] width 25 height 25
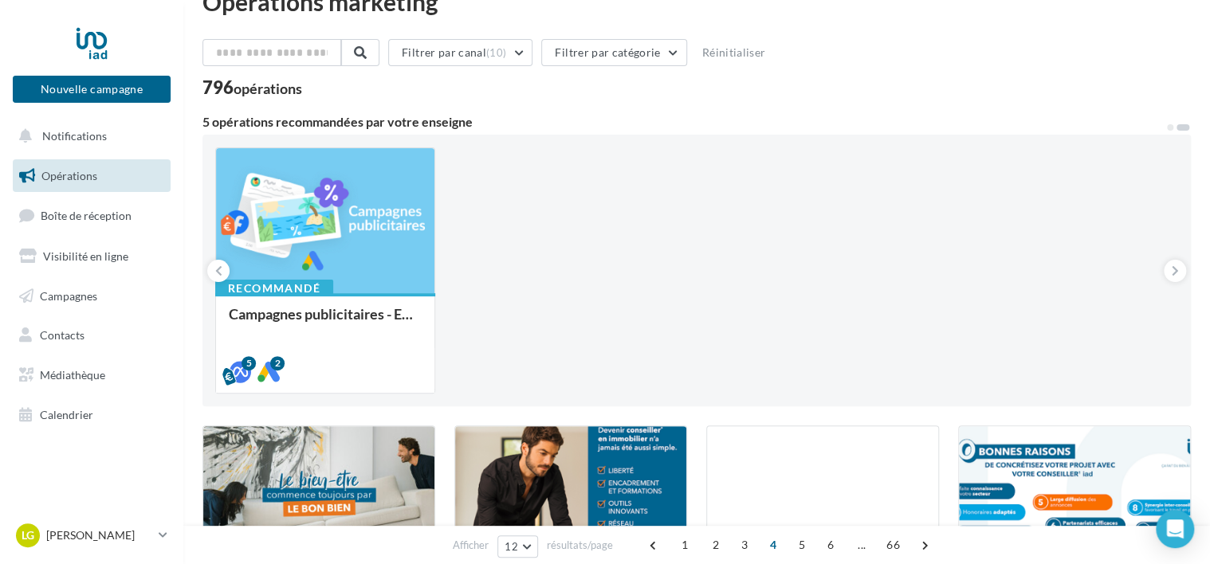
scroll to position [0, 0]
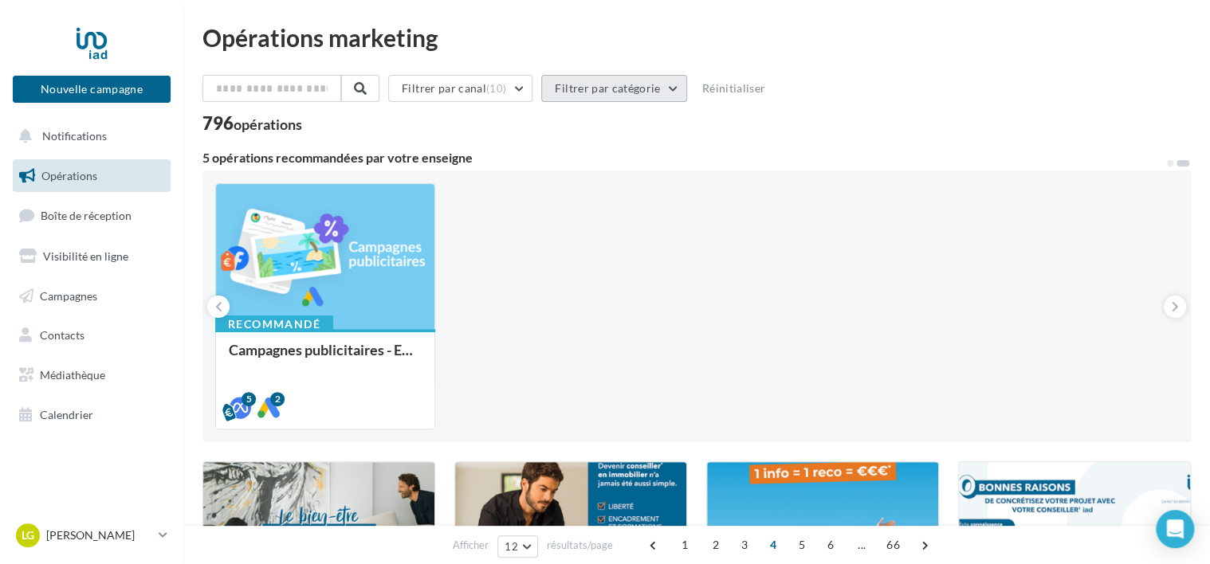
click at [608, 92] on button "Filtrer par catégorie" at bounding box center [613, 88] width 145 height 27
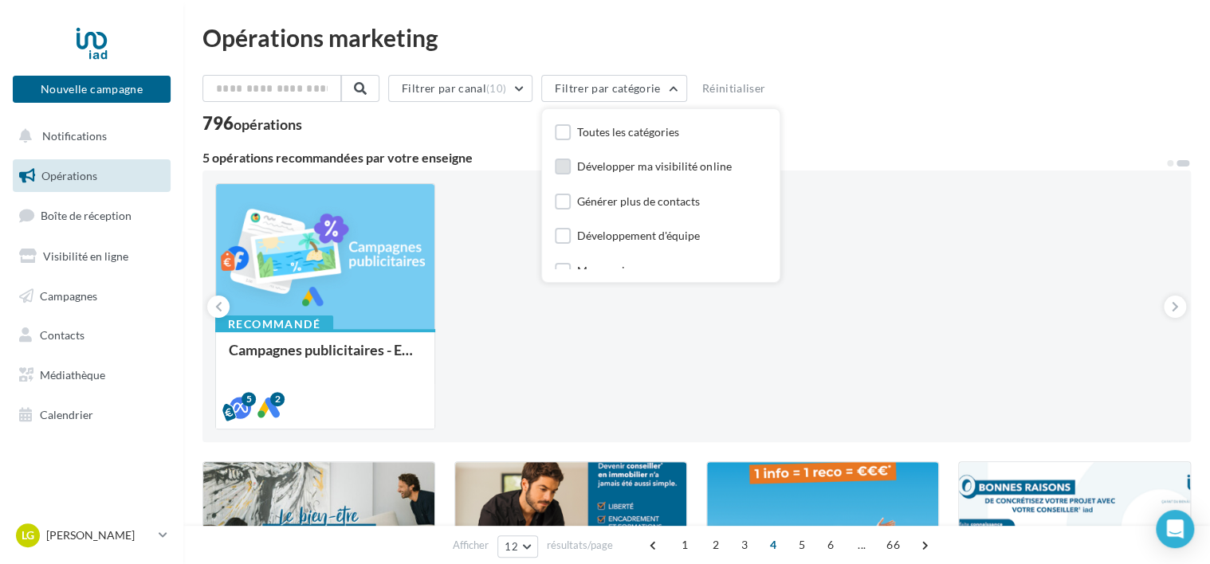
click at [570, 163] on label at bounding box center [563, 167] width 16 height 16
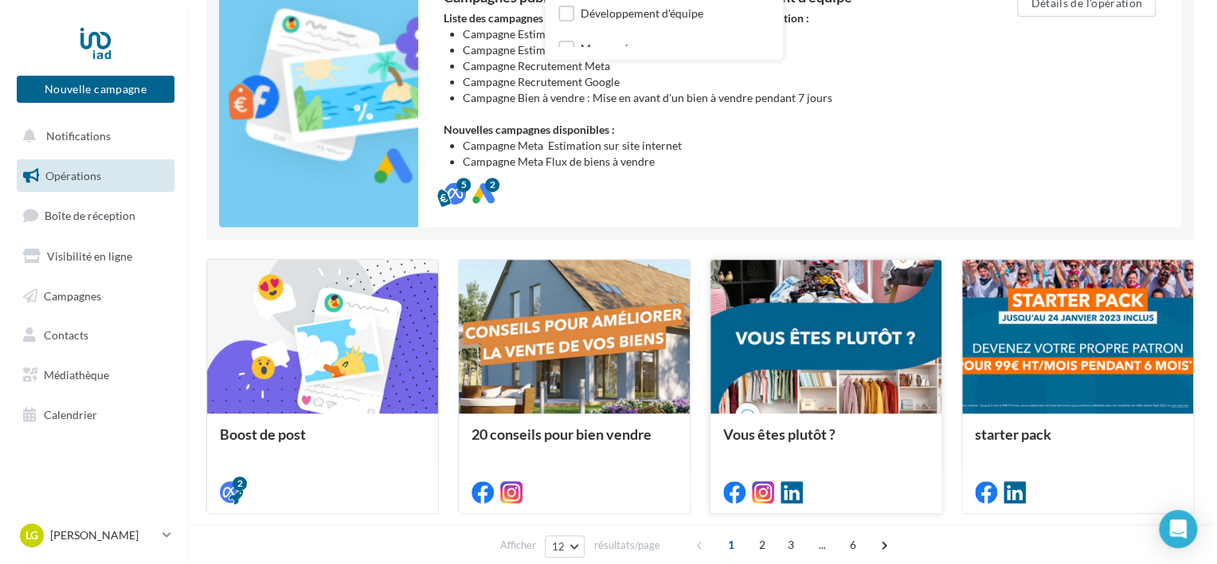
scroll to position [239, 0]
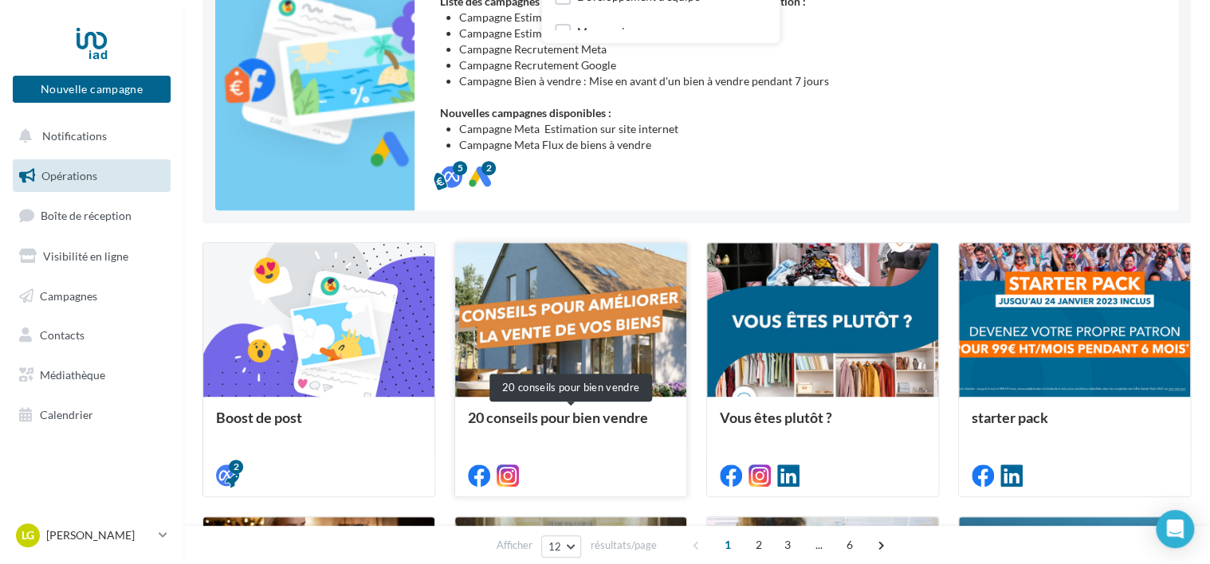
click at [562, 411] on div "20 conseils pour bien vendre" at bounding box center [571, 426] width 206 height 32
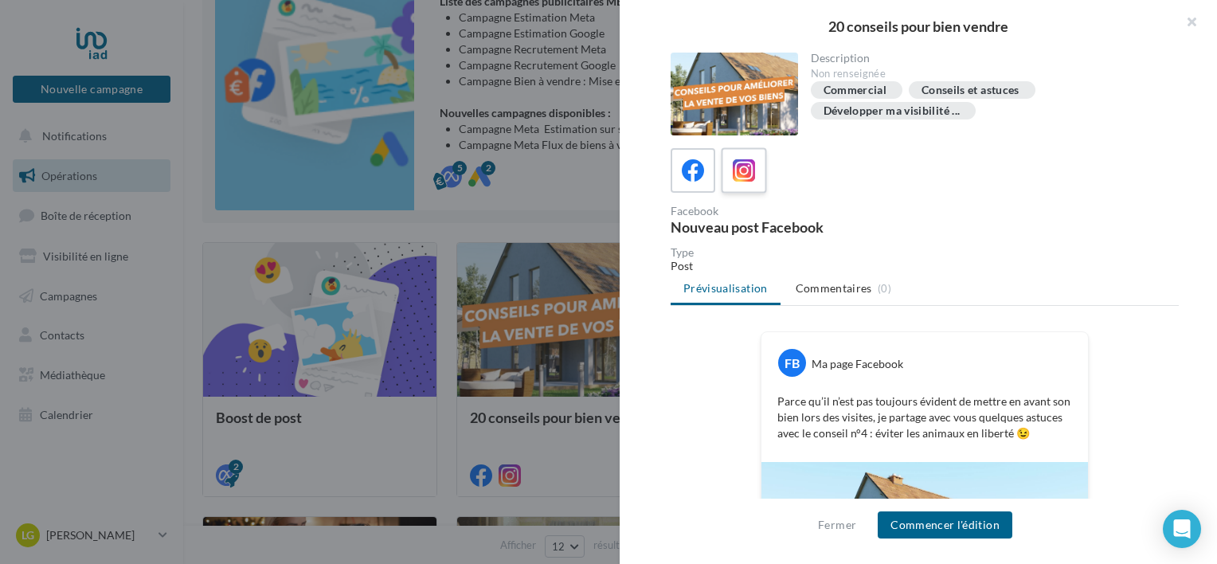
click at [750, 182] on span at bounding box center [744, 171] width 23 height 25
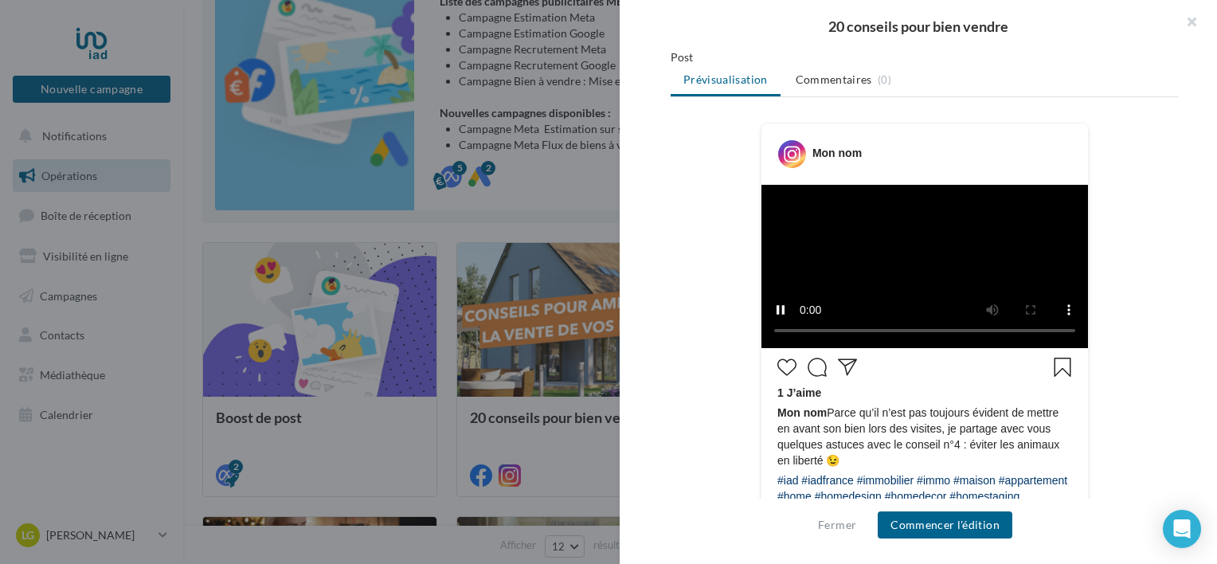
scroll to position [159, 0]
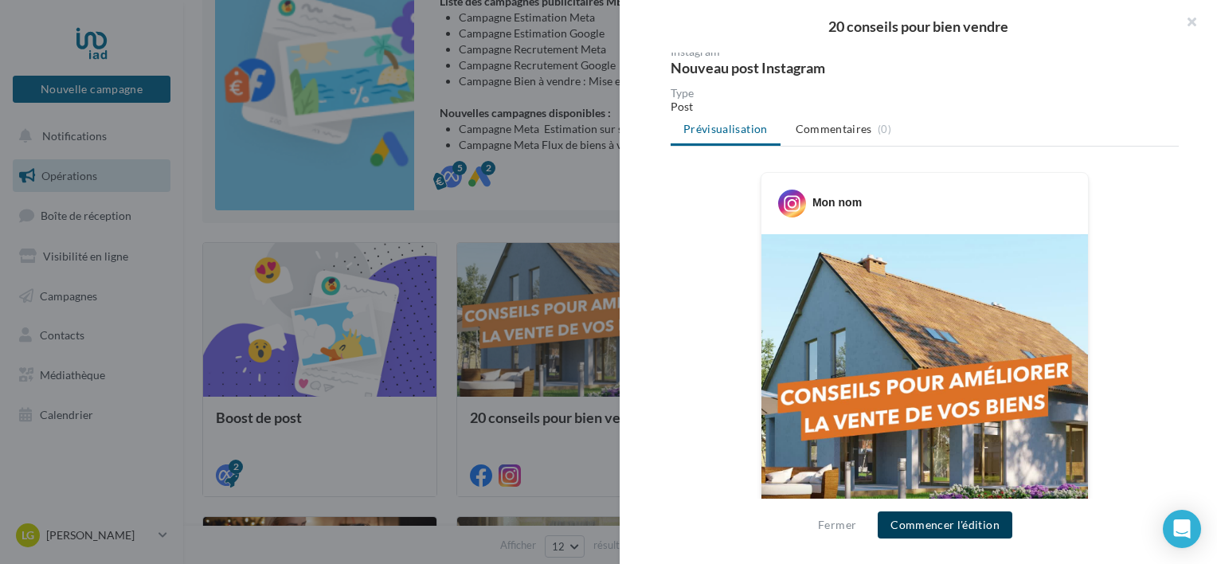
click at [946, 523] on button "Commencer l'édition" at bounding box center [945, 525] width 135 height 27
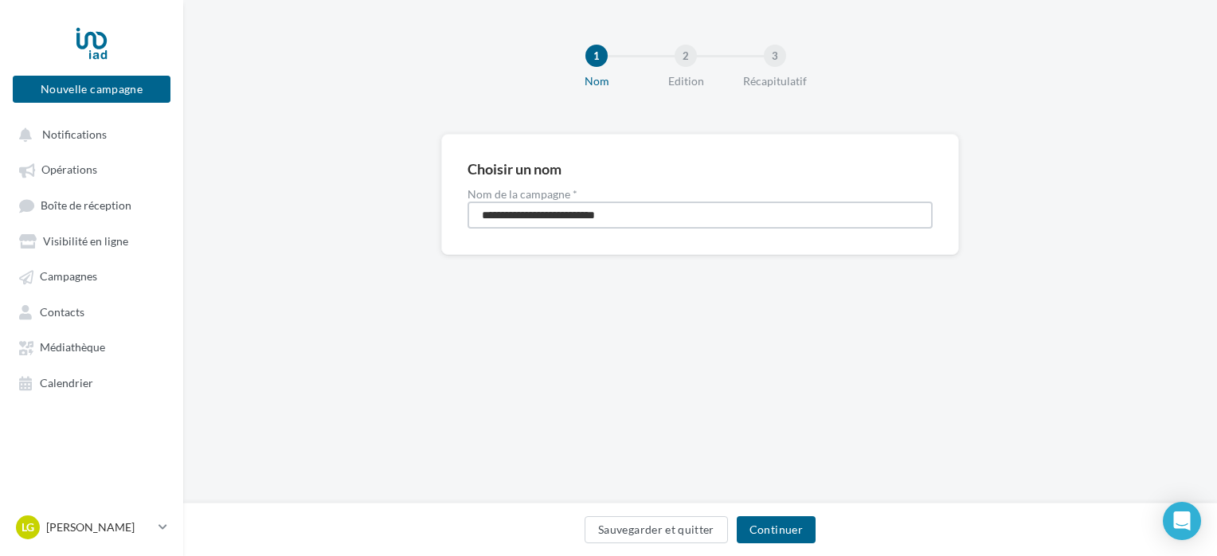
click at [657, 216] on input "**********" at bounding box center [700, 215] width 465 height 27
click at [478, 214] on input "**********" at bounding box center [700, 215] width 465 height 27
type input "**********"
click at [774, 533] on button "Continuer" at bounding box center [776, 529] width 79 height 27
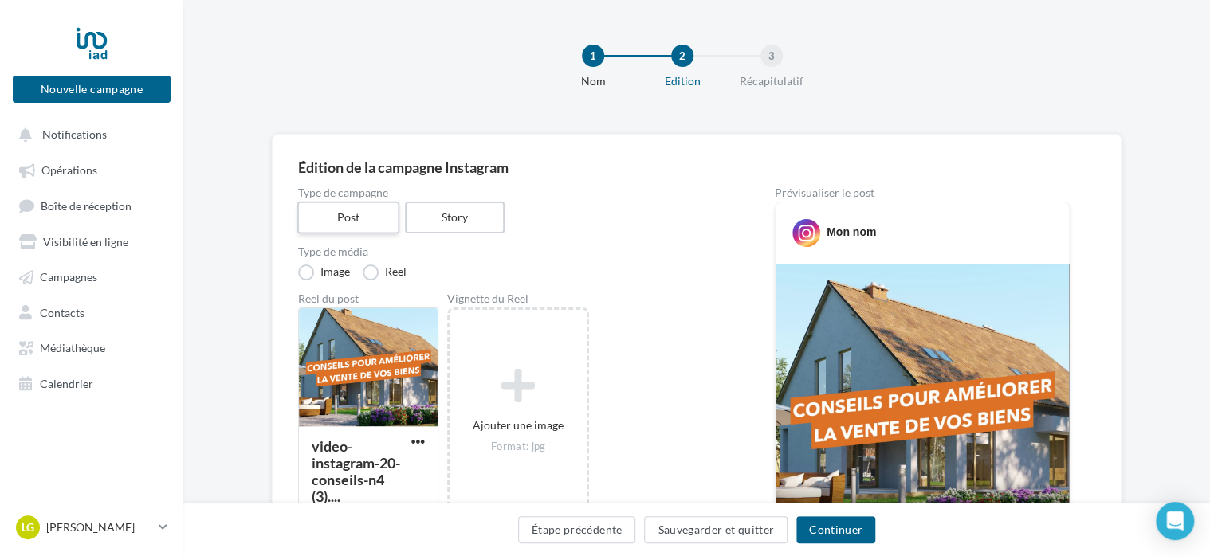
click at [349, 219] on label "Post" at bounding box center [348, 218] width 102 height 33
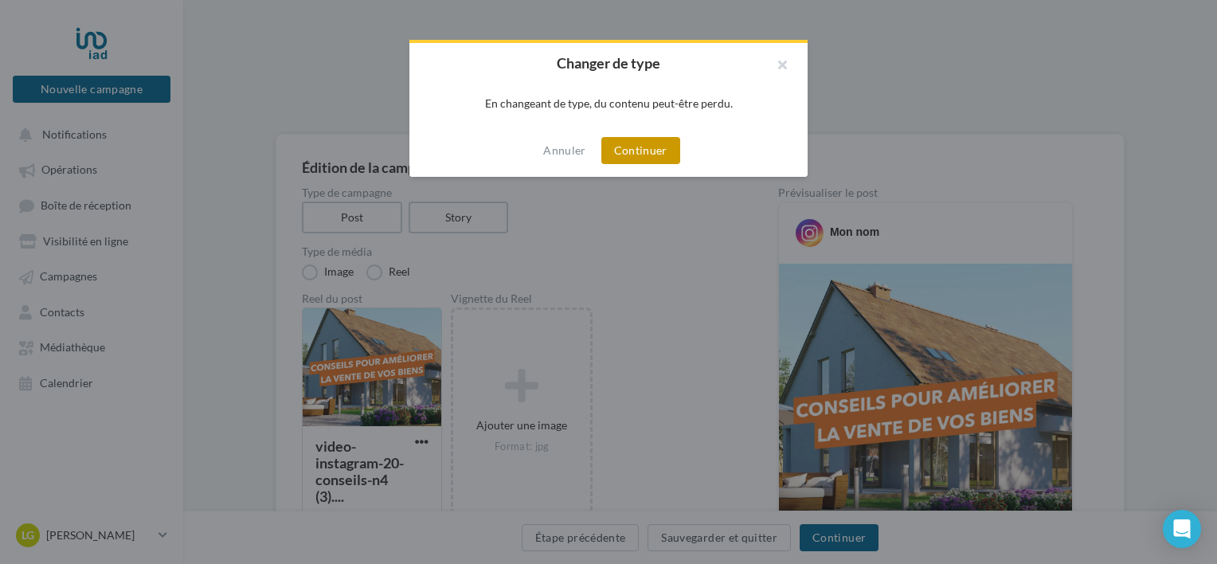
click at [650, 151] on button "Continuer" at bounding box center [641, 150] width 79 height 27
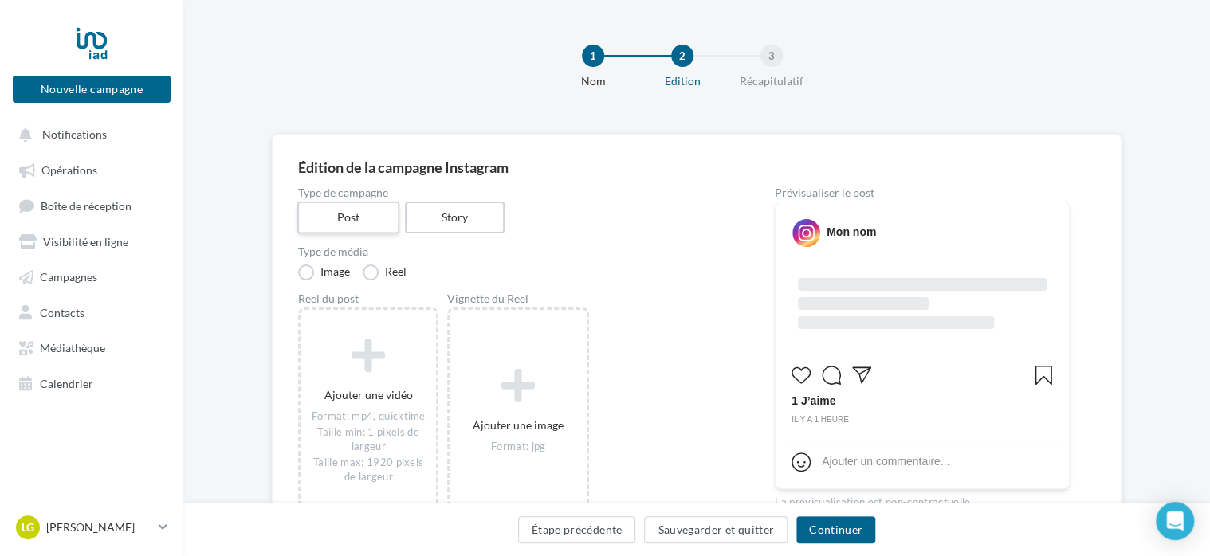
click at [362, 217] on label "Post" at bounding box center [348, 218] width 102 height 33
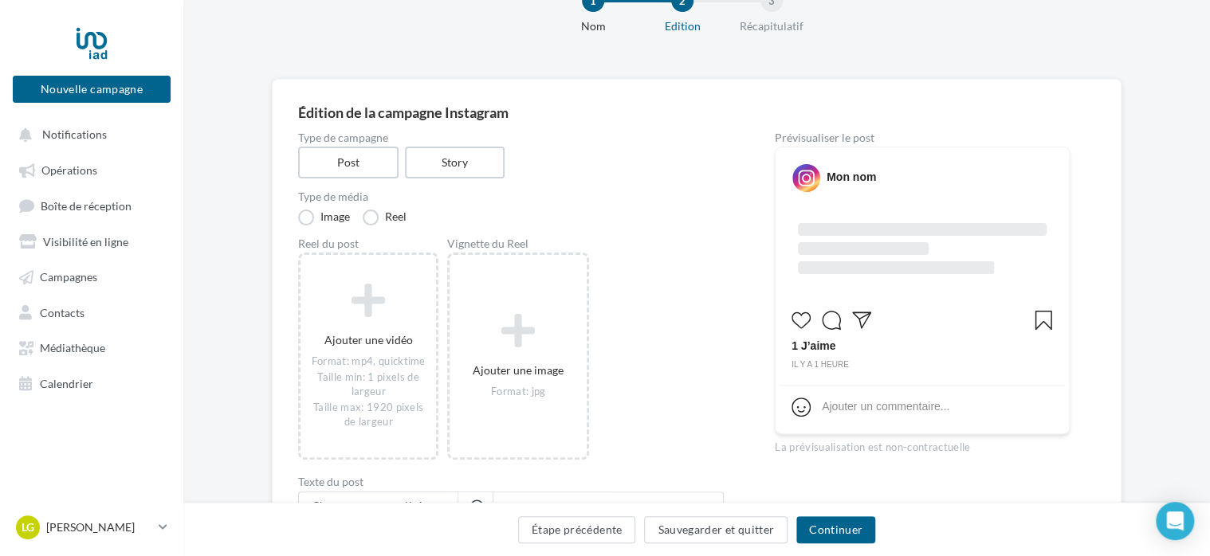
scroll to position [80, 0]
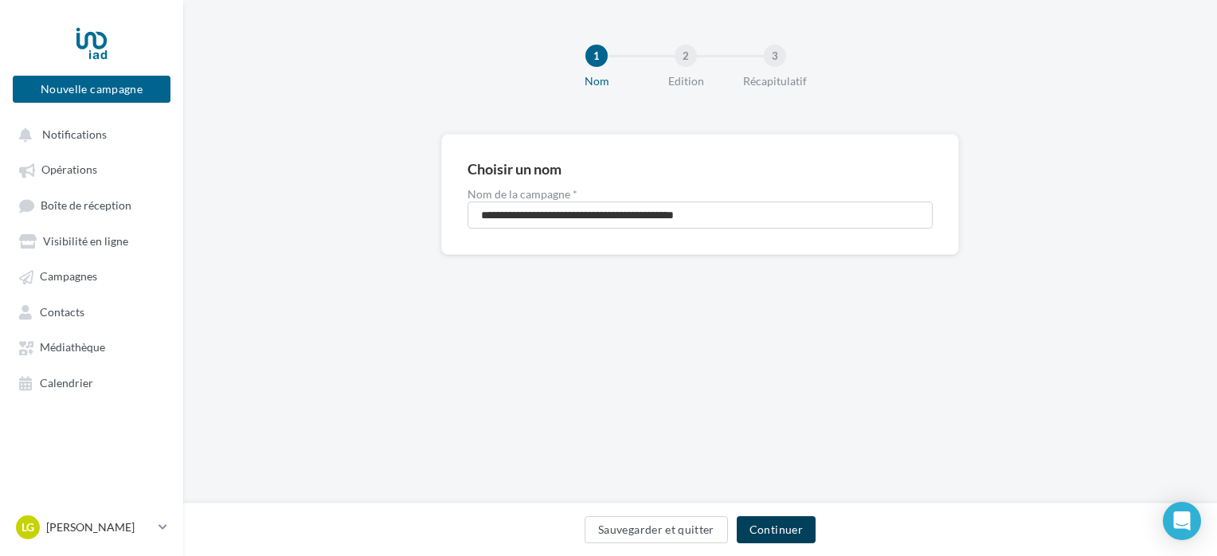
click at [798, 529] on button "Continuer" at bounding box center [776, 529] width 79 height 27
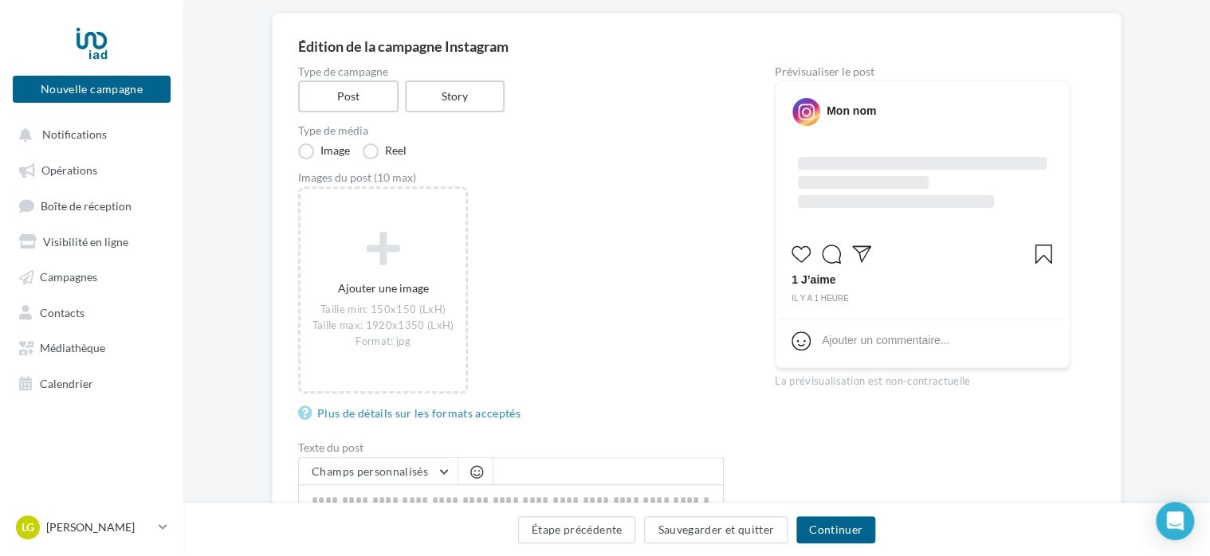
scroll to position [159, 0]
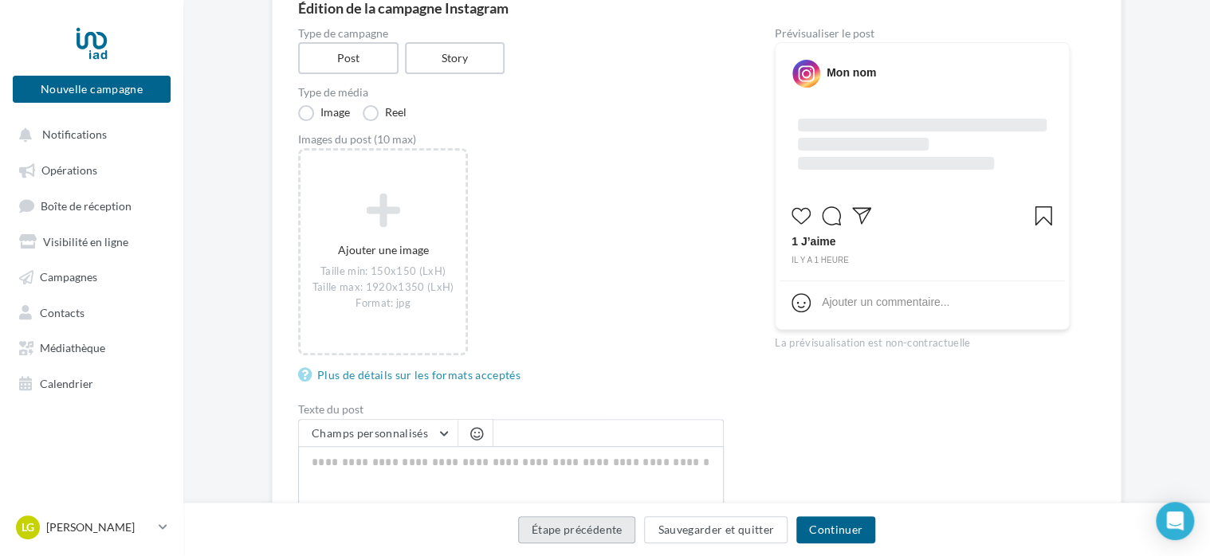
click at [613, 525] on button "Étape précédente" at bounding box center [577, 529] width 118 height 27
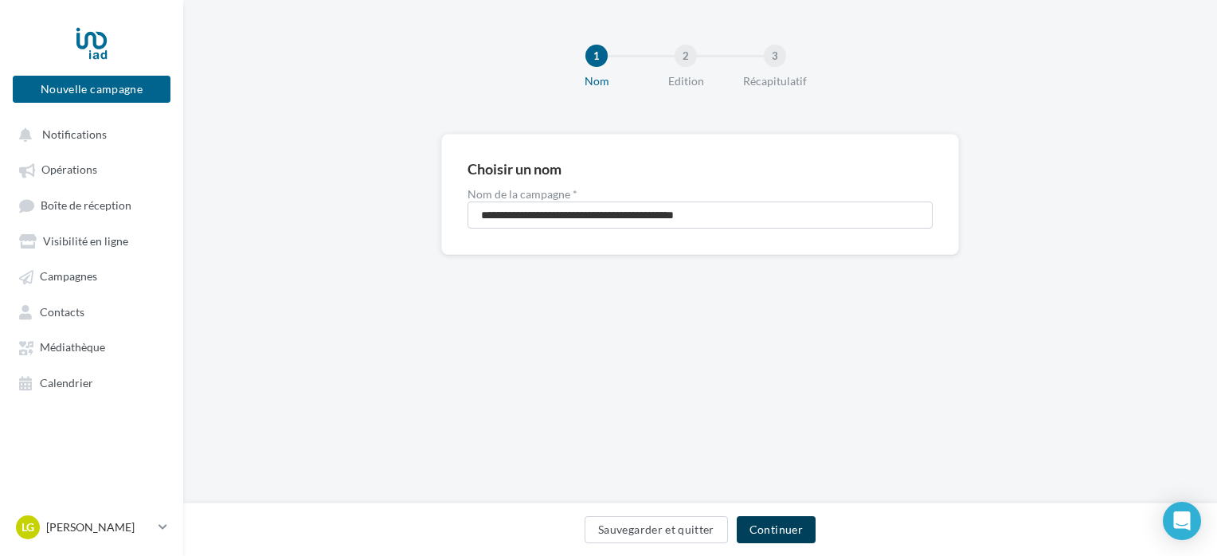
click at [763, 523] on button "Continuer" at bounding box center [776, 529] width 79 height 27
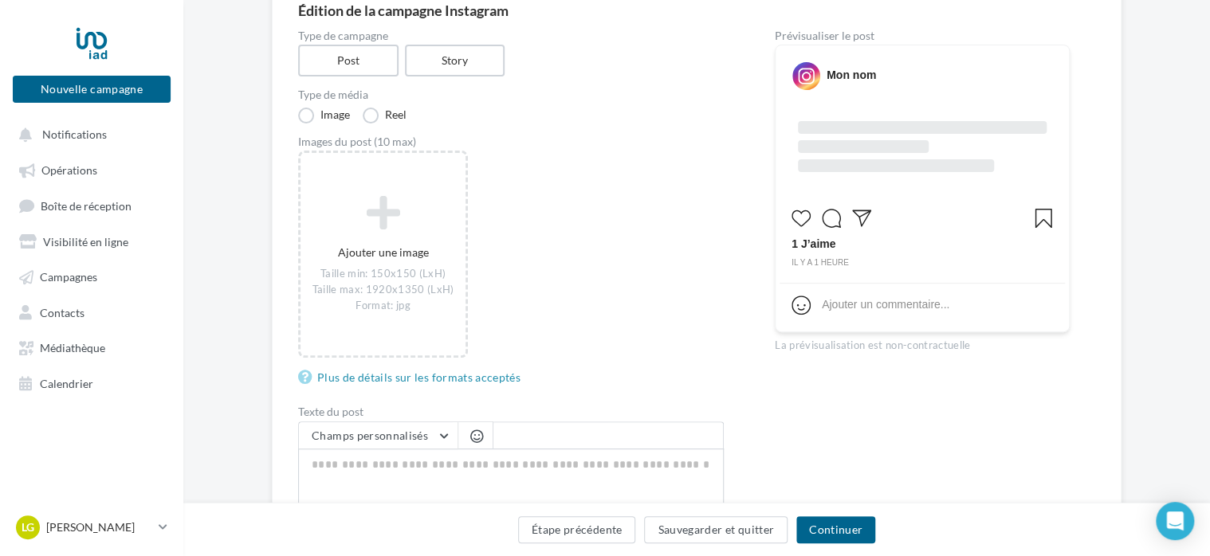
scroll to position [159, 0]
click at [849, 73] on div "Mon nom" at bounding box center [850, 73] width 49 height 16
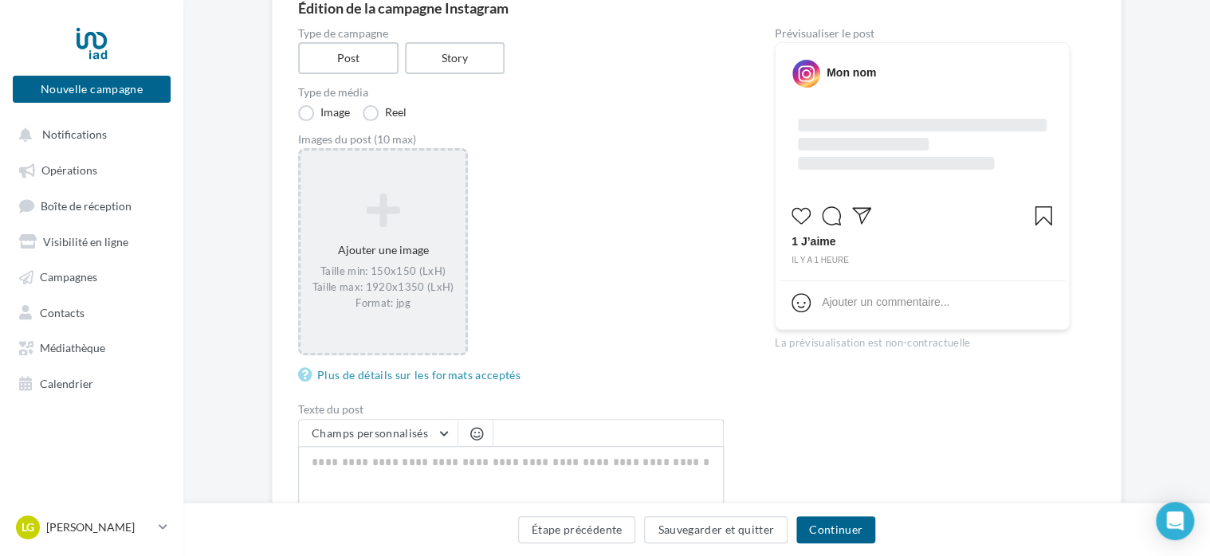
drag, startPoint x: 395, startPoint y: 237, endPoint x: 390, endPoint y: 229, distance: 9.1
click at [395, 236] on div "Ajouter une image Taille min: 150x150 (LxH) Taille max: 1920x1350 (LxH) Format:…" at bounding box center [382, 252] width 165 height 134
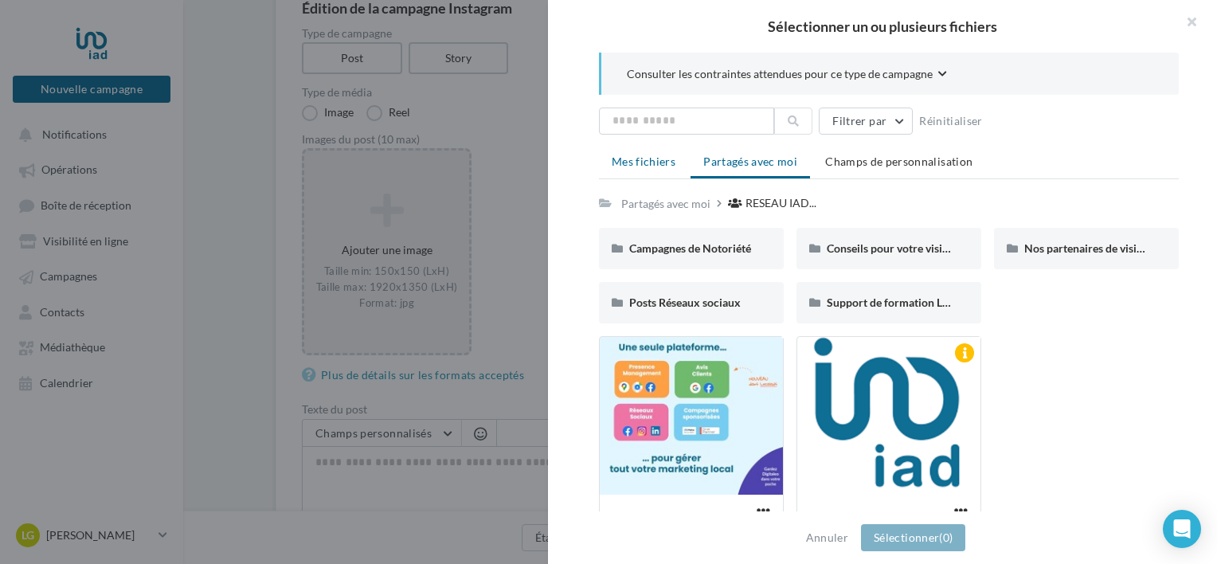
click at [634, 163] on span "Mes fichiers" at bounding box center [644, 162] width 64 height 14
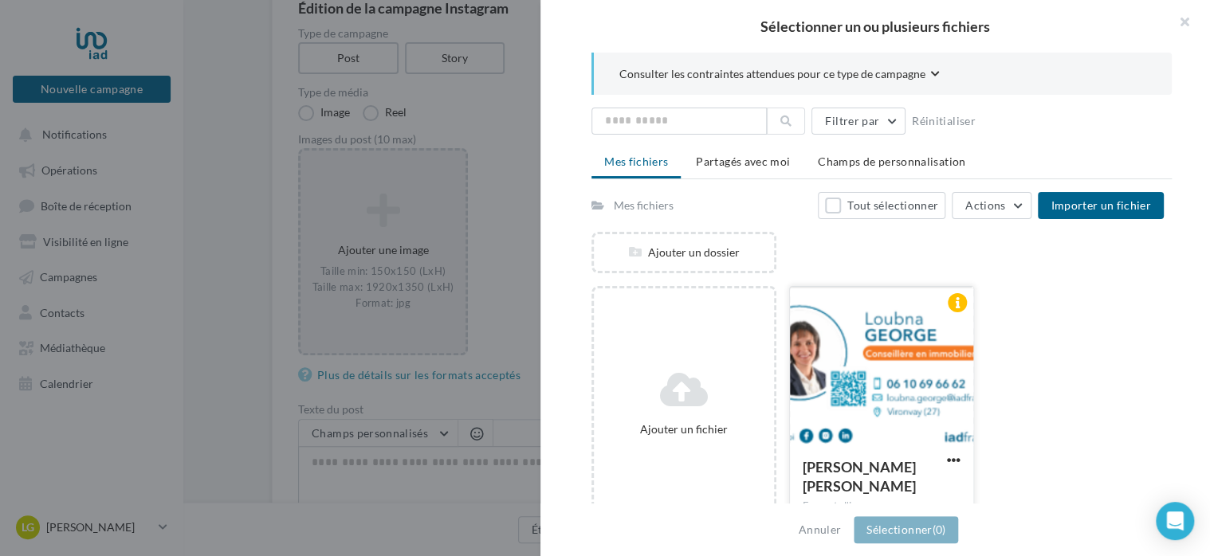
click at [843, 360] on div at bounding box center [881, 366] width 183 height 159
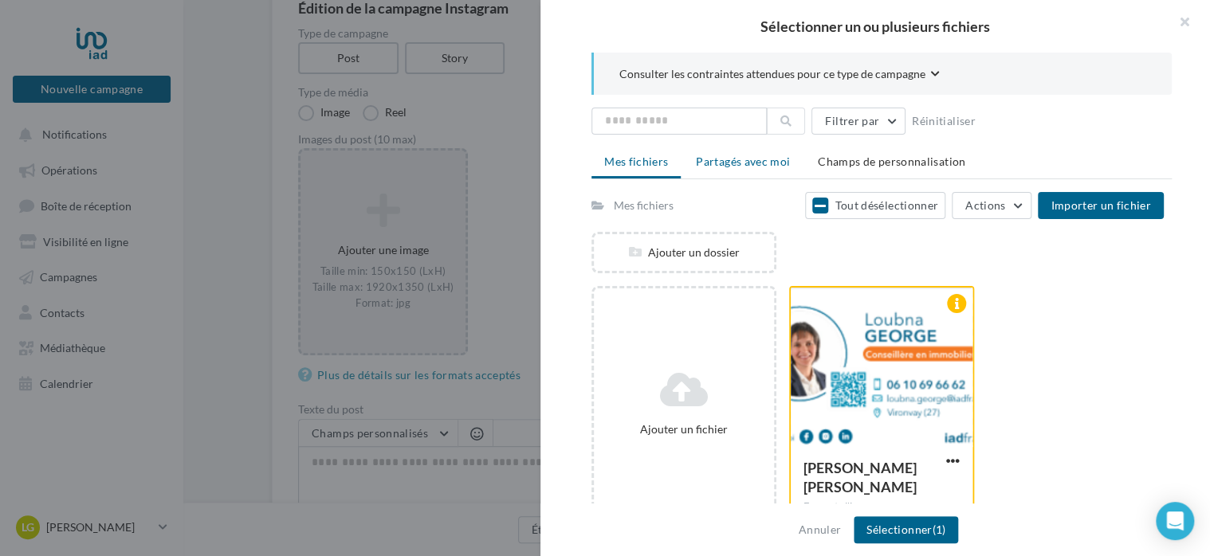
click at [770, 163] on span "Partagés avec moi" at bounding box center [743, 162] width 94 height 14
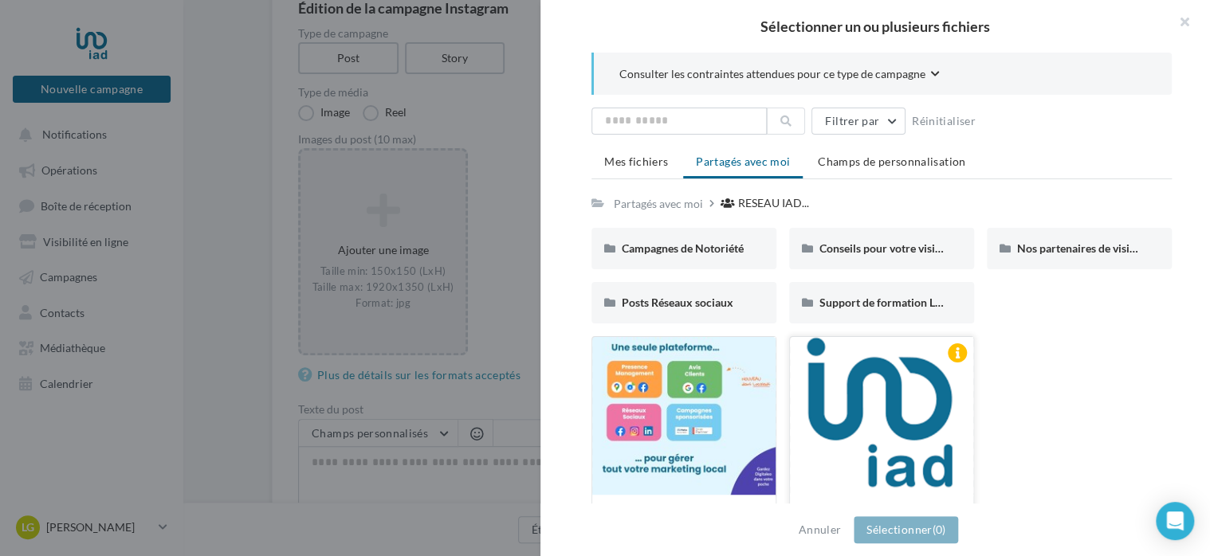
click at [863, 393] on div at bounding box center [881, 416] width 183 height 159
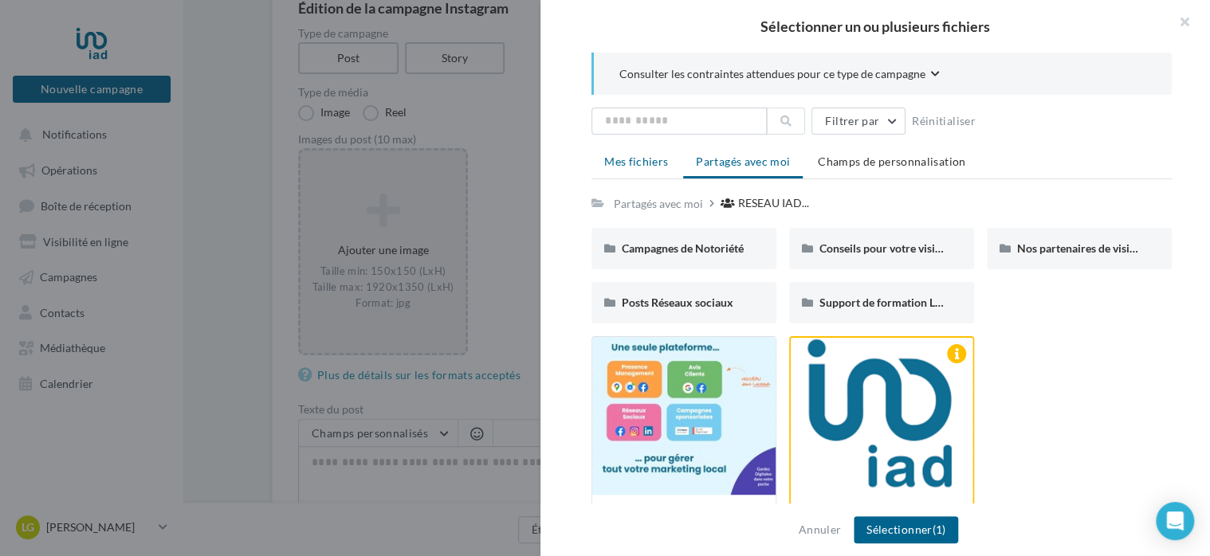
click at [652, 169] on li "Mes fichiers" at bounding box center [635, 161] width 89 height 29
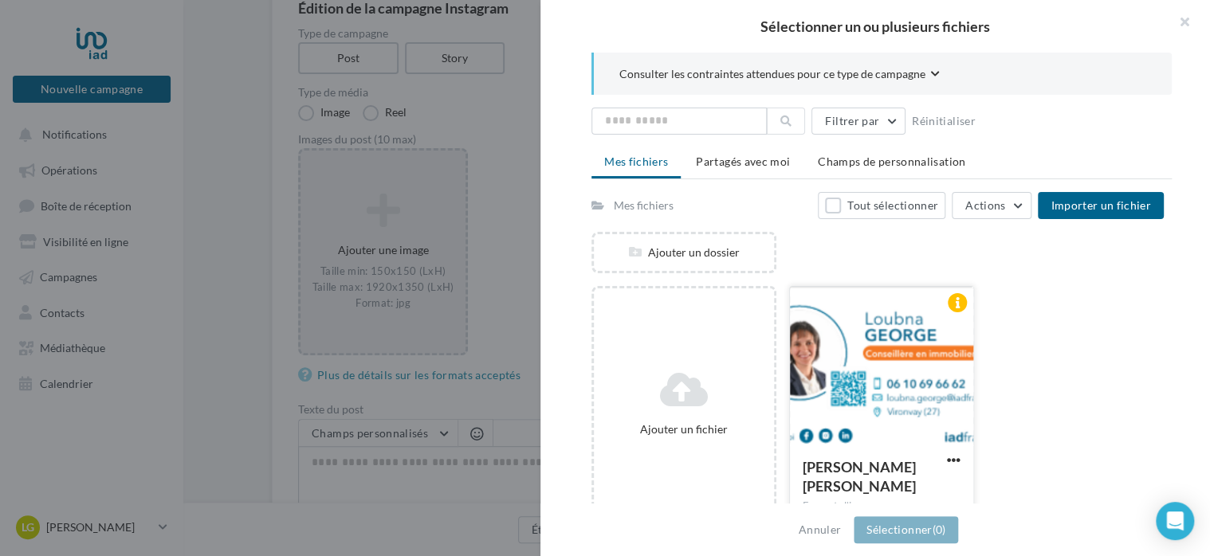
click at [825, 363] on div at bounding box center [881, 366] width 183 height 159
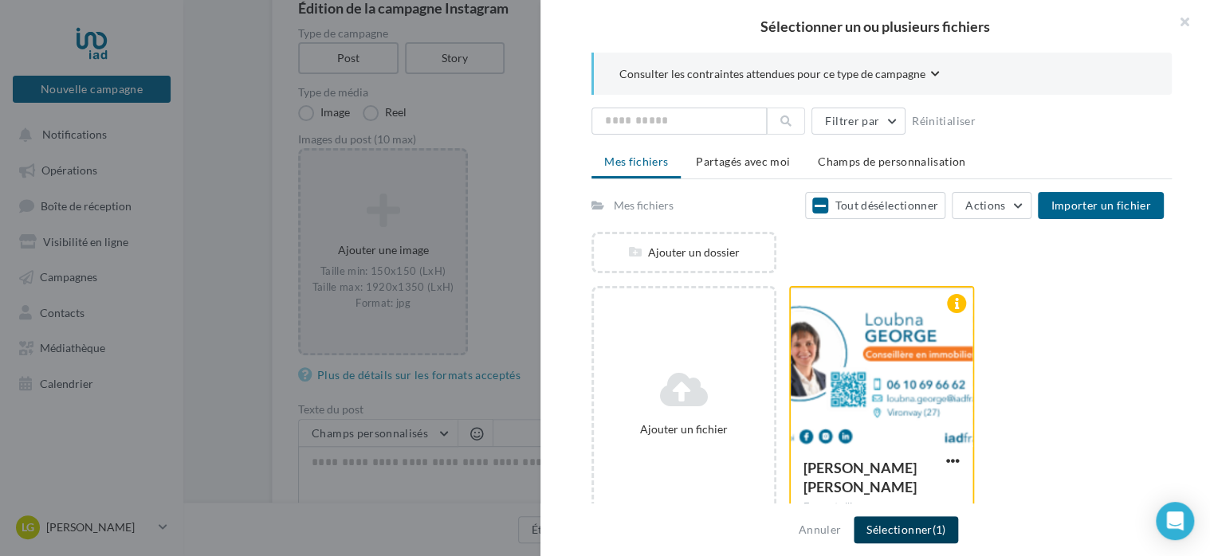
click at [919, 527] on button "Sélectionner (1)" at bounding box center [905, 529] width 104 height 27
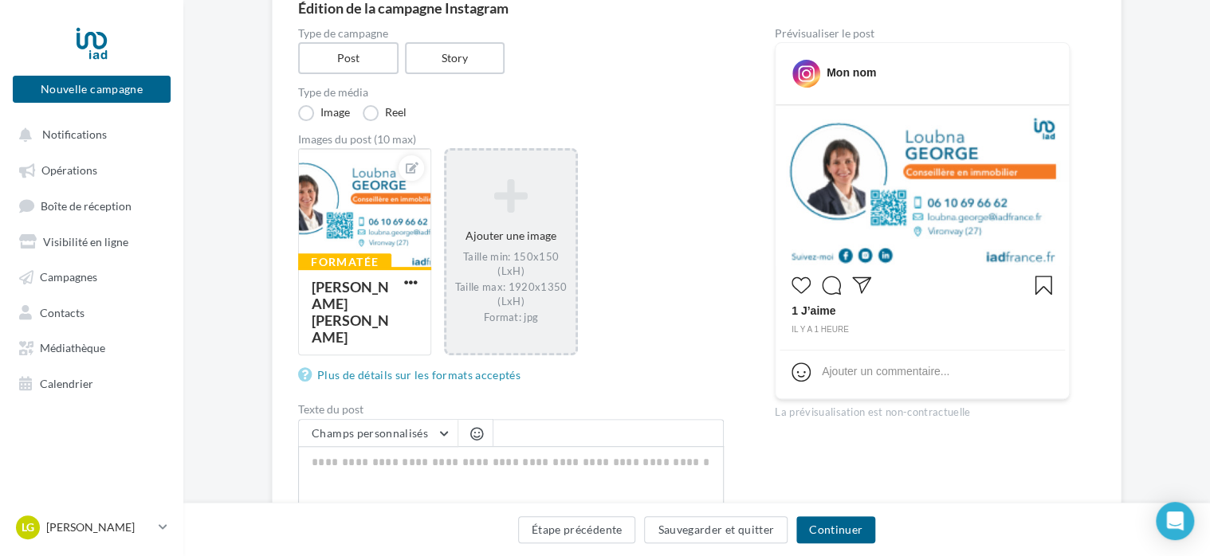
click at [639, 526] on div "Étape précédente Sauvegarder et quitter Continuer" at bounding box center [696, 532] width 1001 height 33
click at [624, 529] on button "Étape précédente" at bounding box center [577, 529] width 118 height 27
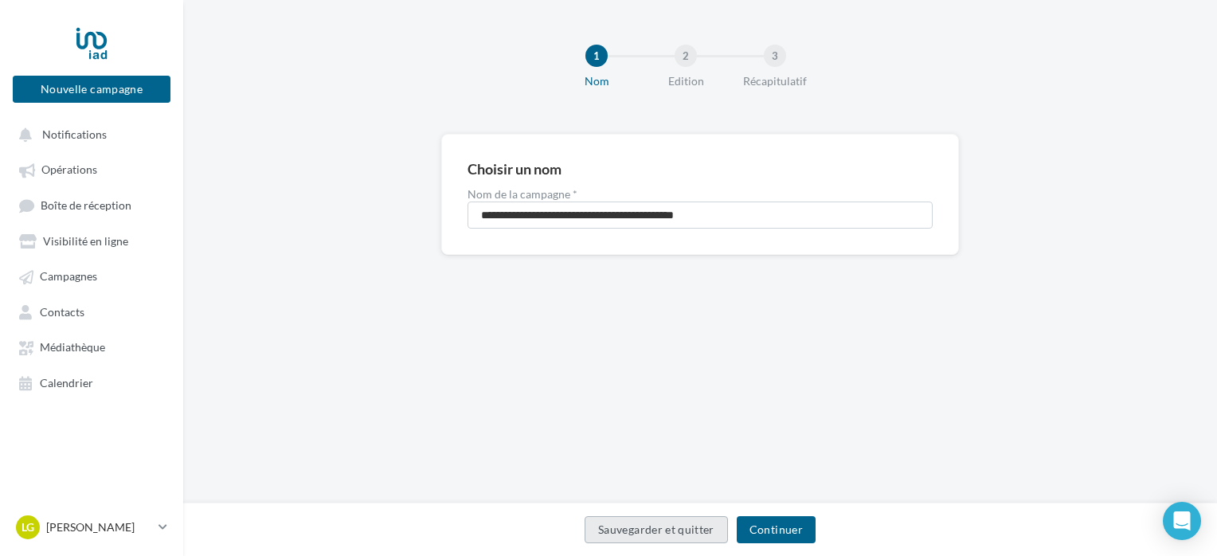
click at [624, 530] on button "Sauvegarder et quitter" at bounding box center [656, 529] width 143 height 27
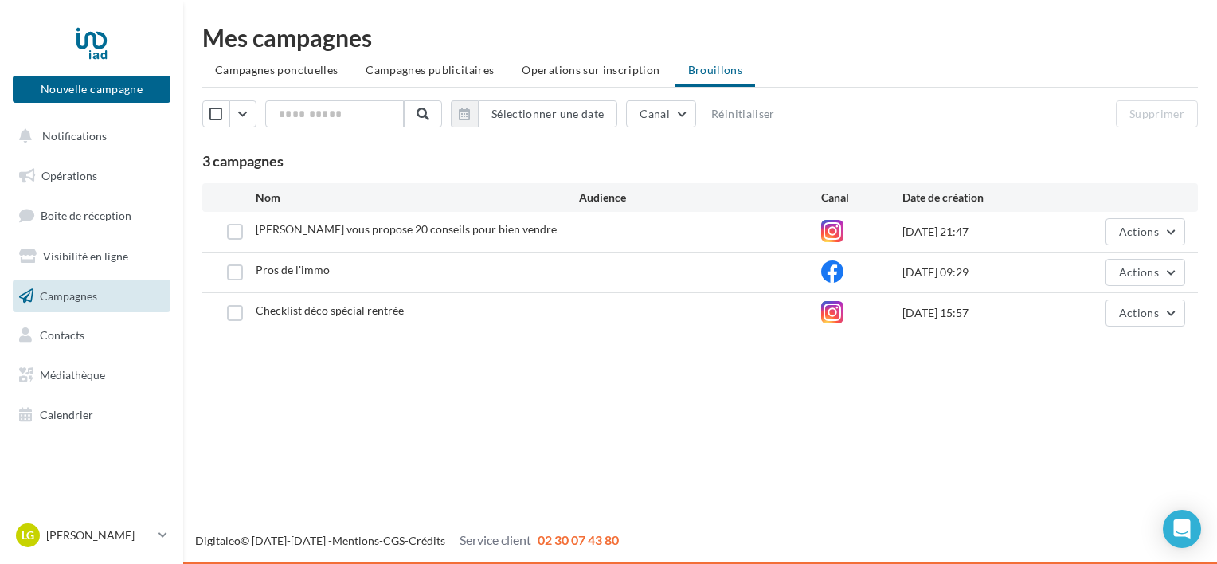
click at [354, 233] on span "[PERSON_NAME] vous propose 20 conseils pour bien vendre" at bounding box center [406, 229] width 301 height 14
click at [1141, 229] on span "Actions" at bounding box center [1139, 232] width 40 height 14
click at [919, 233] on div "16/09/2025 21:47" at bounding box center [984, 232] width 162 height 16
click at [469, 237] on div "Loubna vous propose 20 conseils pour bien vendre" at bounding box center [406, 230] width 301 height 16
click at [413, 228] on span "Loubna vous propose 20 conseils pour bien vendre" at bounding box center [406, 229] width 301 height 14
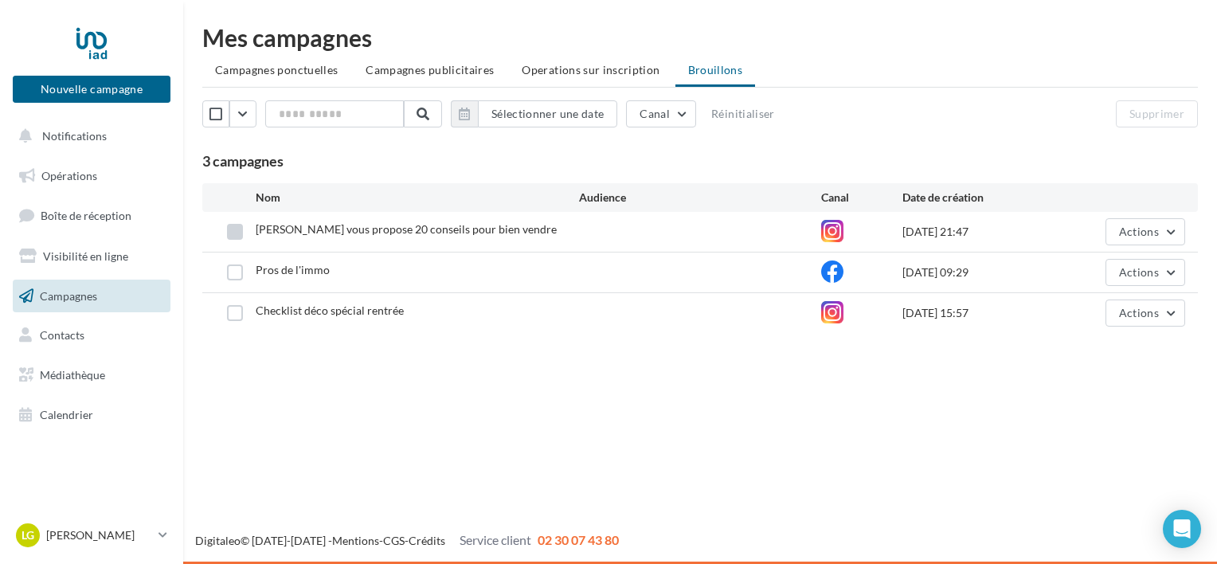
click at [230, 230] on label at bounding box center [235, 232] width 16 height 16
click at [318, 228] on span "Loubna vous propose 20 conseils pour bien vendre" at bounding box center [406, 229] width 301 height 14
click at [1151, 116] on button "Supprimer" at bounding box center [1157, 113] width 82 height 27
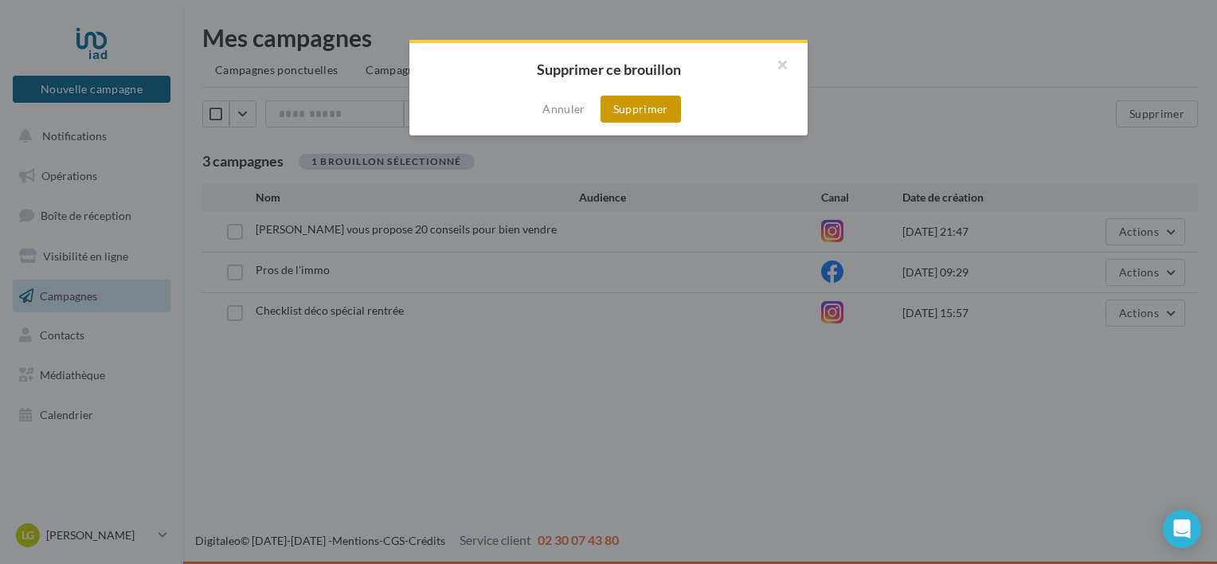
click at [659, 113] on button "Supprimer" at bounding box center [641, 109] width 80 height 27
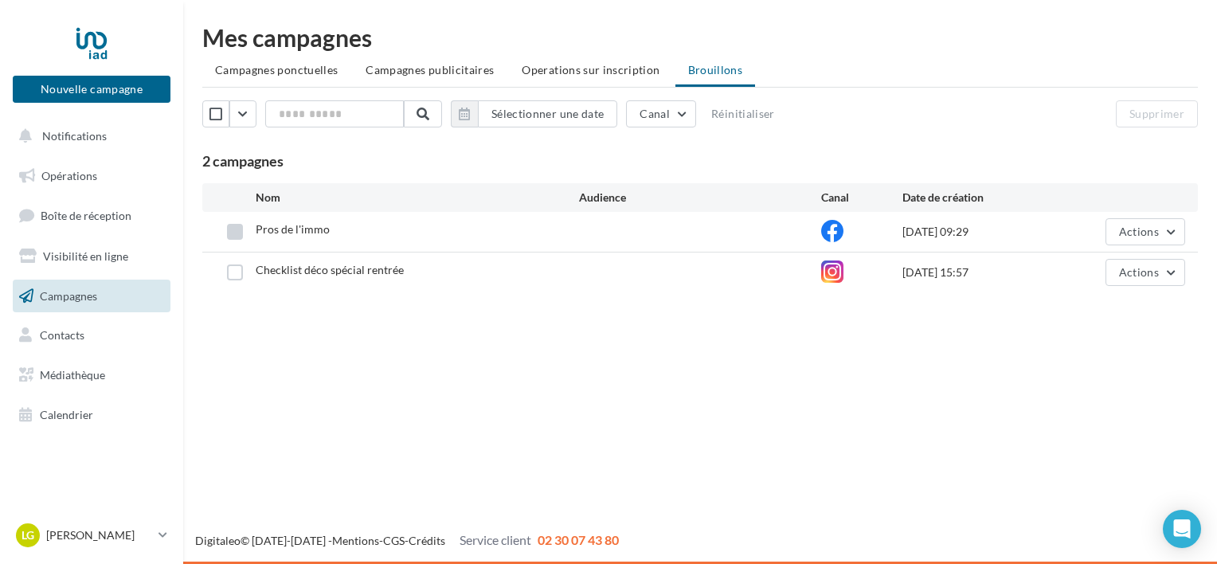
click at [234, 231] on label at bounding box center [235, 232] width 16 height 16
click at [233, 274] on label at bounding box center [235, 273] width 16 height 16
click at [1186, 107] on button "Supprimer" at bounding box center [1157, 113] width 82 height 27
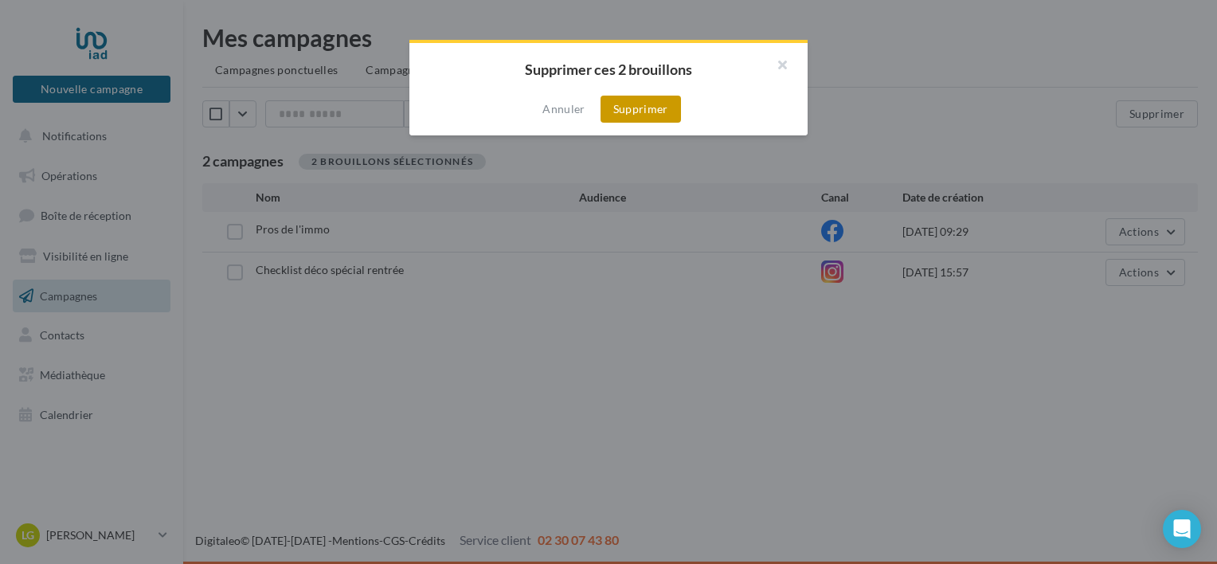
click at [652, 108] on button "Supprimer" at bounding box center [641, 109] width 80 height 27
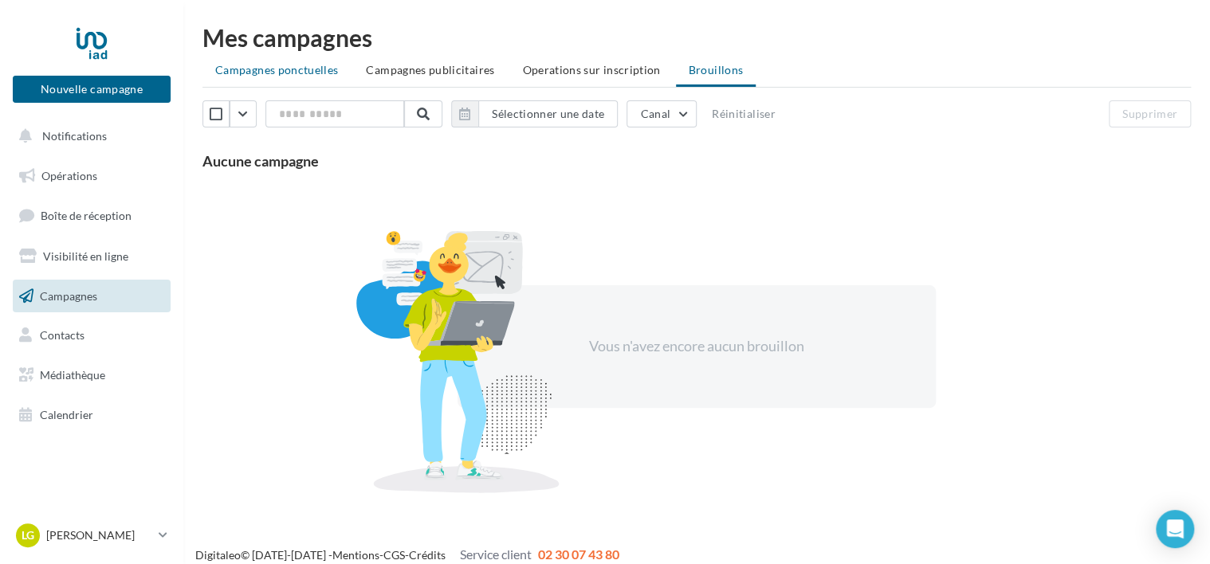
click at [284, 73] on span "Campagnes ponctuelles" at bounding box center [276, 70] width 123 height 14
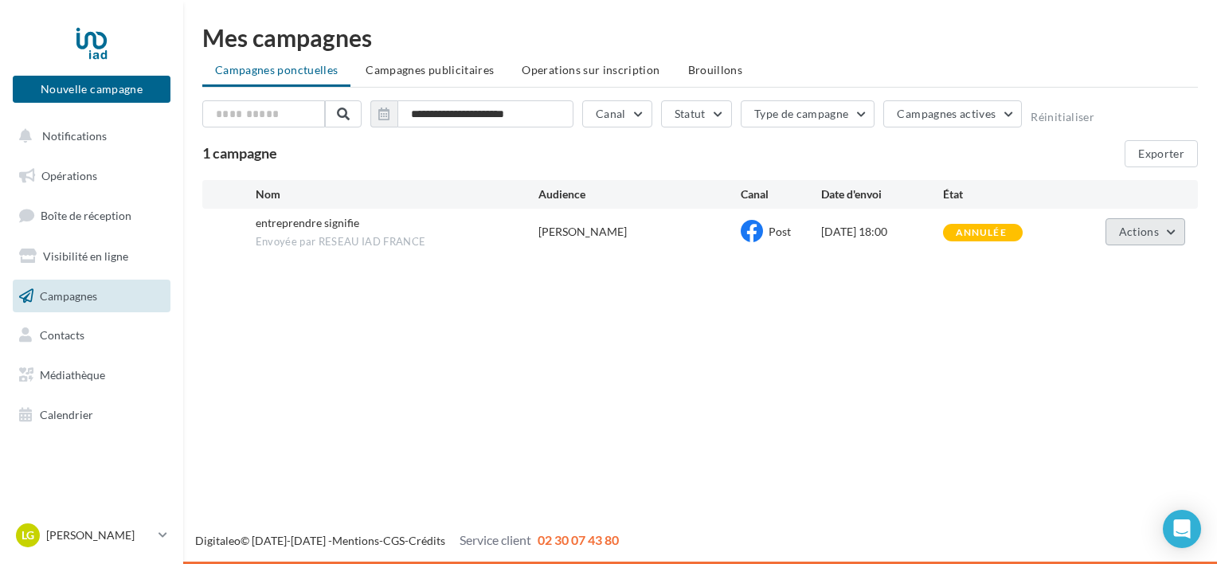
click at [1163, 240] on button "Actions" at bounding box center [1146, 231] width 80 height 27
click at [830, 319] on div "Nouvelle campagne Nouvelle campagne Notifications Opérations Boîte de réception…" at bounding box center [608, 282] width 1217 height 564
click at [352, 248] on span "Envoyée par RESEAU IAD FRANCE" at bounding box center [397, 242] width 283 height 14
click at [355, 222] on span "entreprendre signifie" at bounding box center [308, 223] width 104 height 14
click at [437, 73] on span "Campagnes publicitaires" at bounding box center [430, 70] width 128 height 14
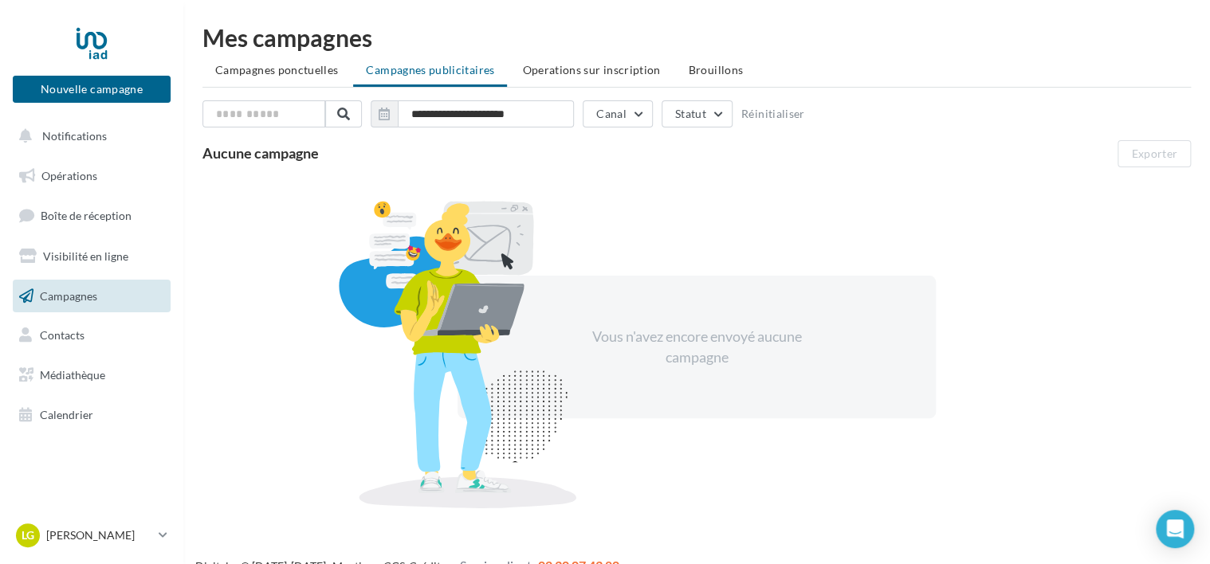
click at [261, 69] on span "Campagnes ponctuelles" at bounding box center [276, 70] width 123 height 14
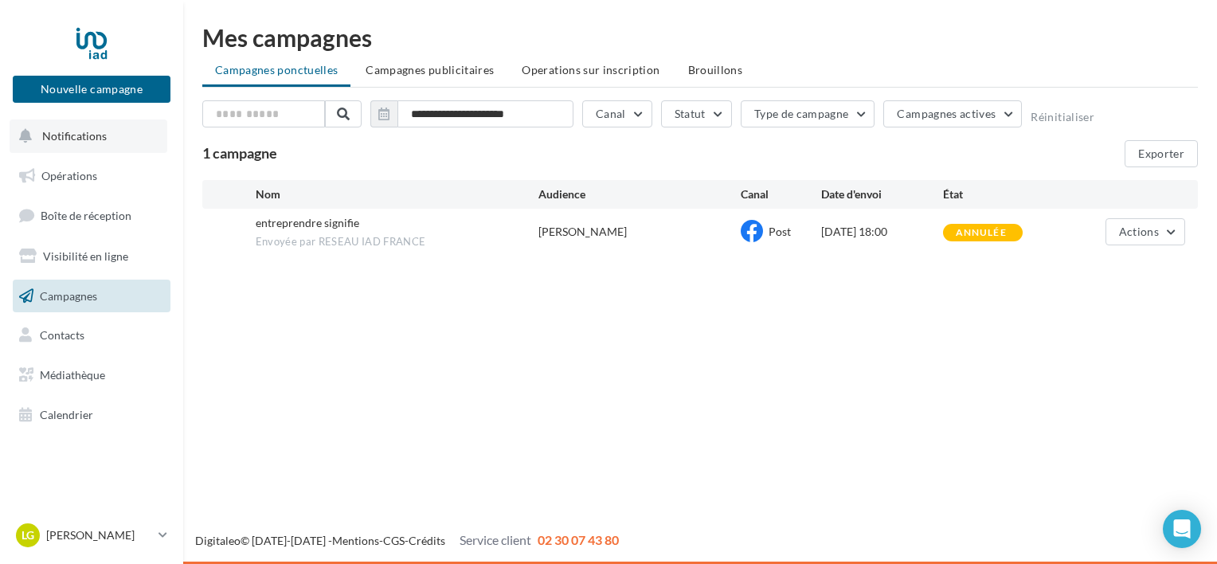
click at [92, 145] on button "Notifications" at bounding box center [89, 136] width 158 height 33
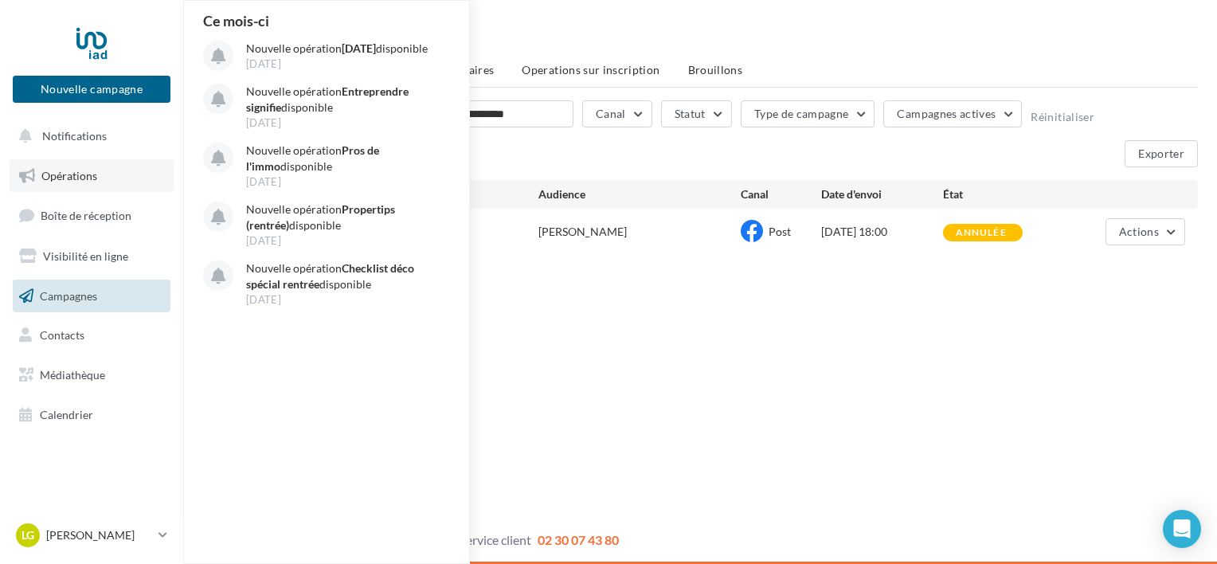
click at [85, 175] on span "Opérations" at bounding box center [69, 176] width 56 height 14
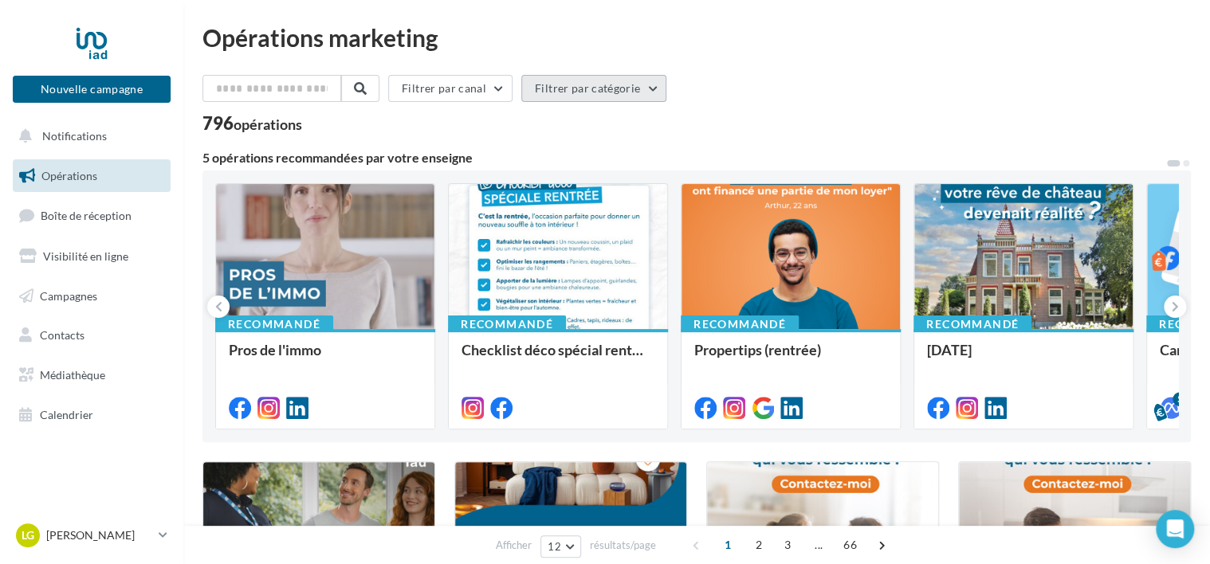
click at [579, 93] on button "Filtrer par catégorie" at bounding box center [593, 88] width 145 height 27
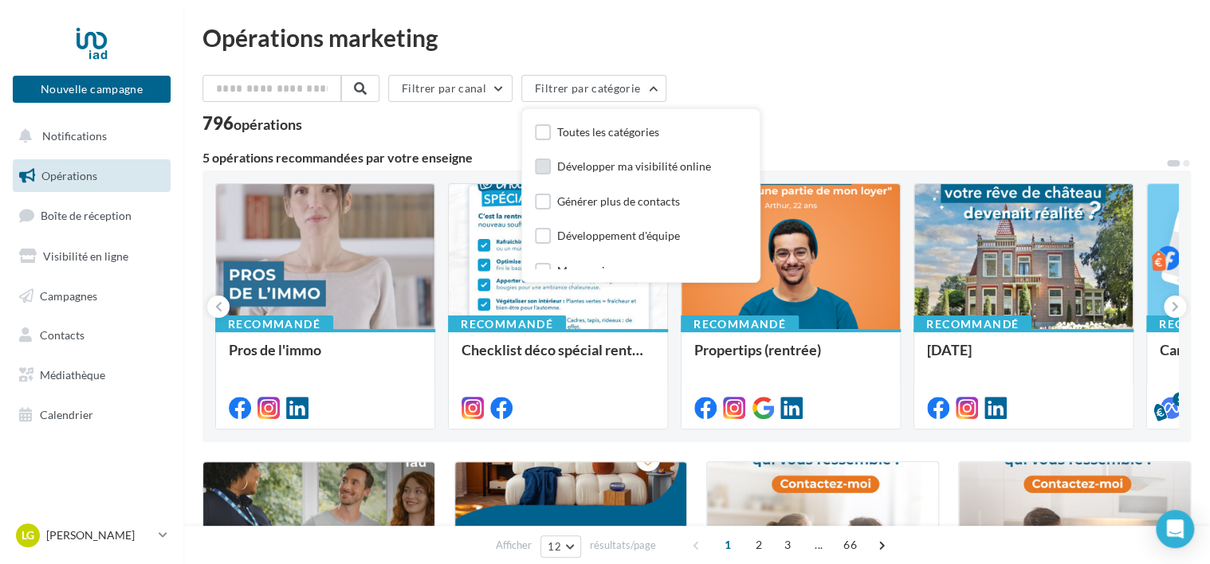
click at [543, 165] on label at bounding box center [543, 167] width 16 height 16
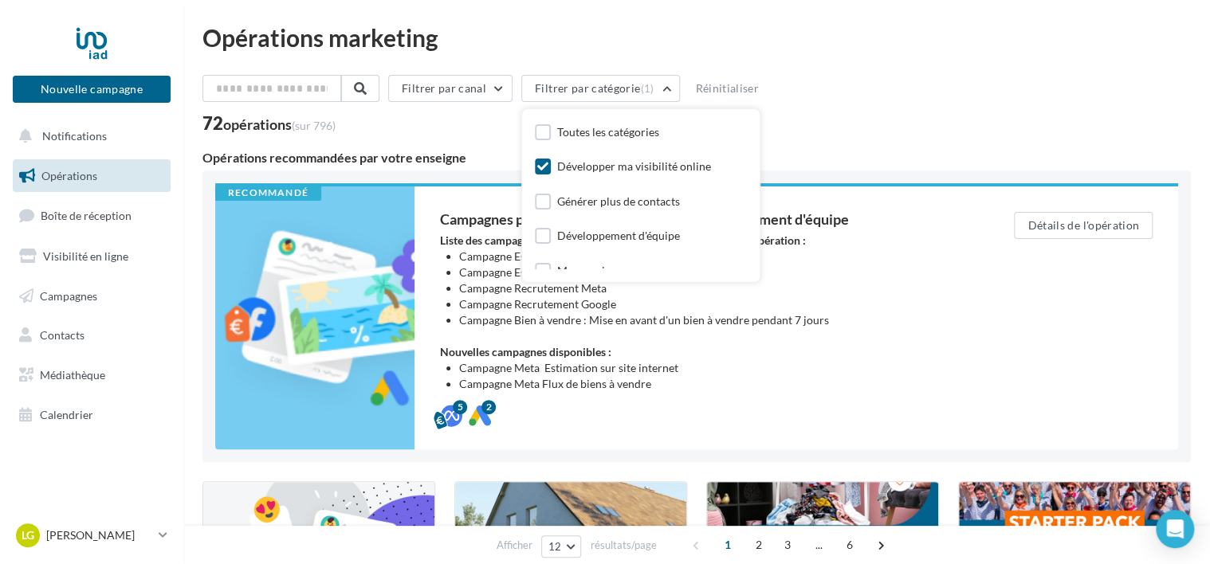
click at [825, 101] on div "Filtrer par canal Filtrer par catégorie (1) Toutes les catégories Développer ma…" at bounding box center [696, 91] width 988 height 33
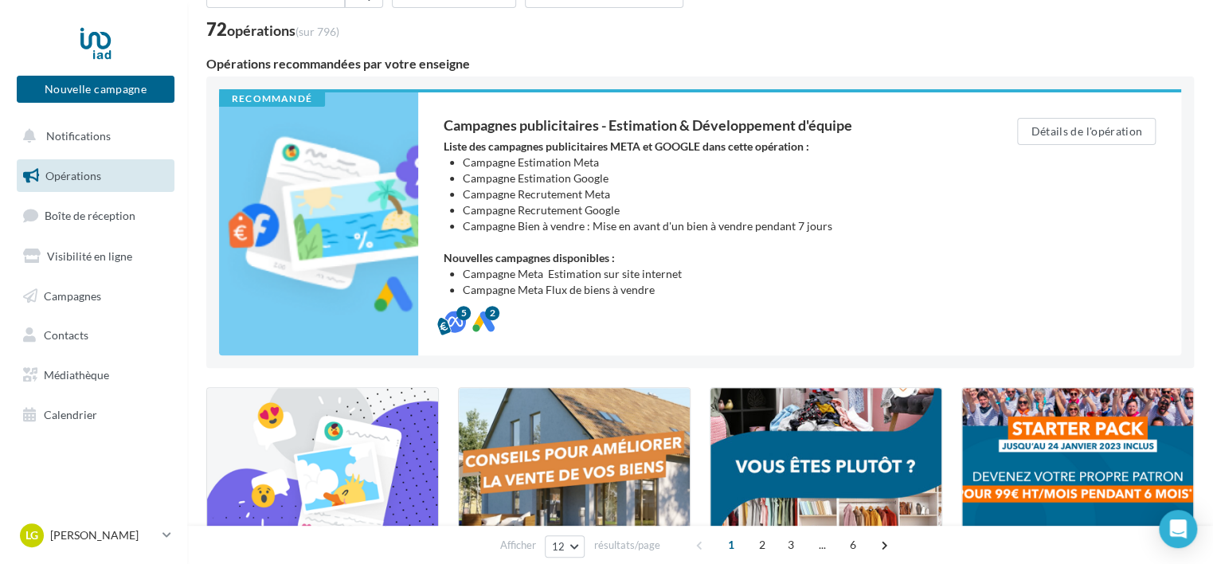
scroll to position [319, 0]
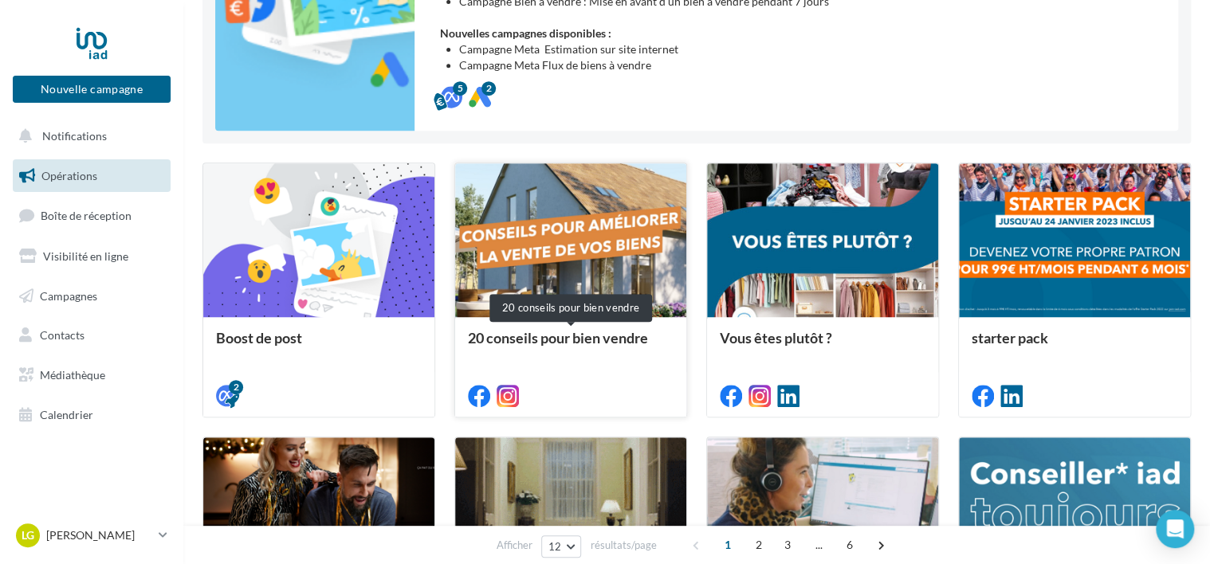
click at [565, 339] on div "20 conseils pour bien vendre" at bounding box center [571, 346] width 206 height 32
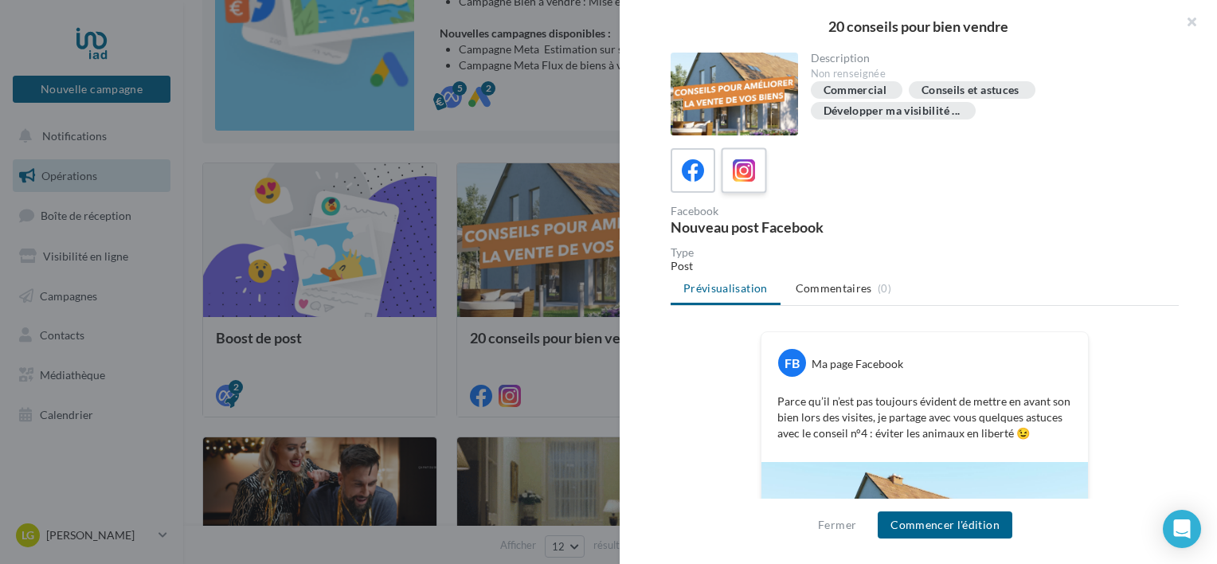
click at [752, 166] on icon at bounding box center [744, 170] width 23 height 23
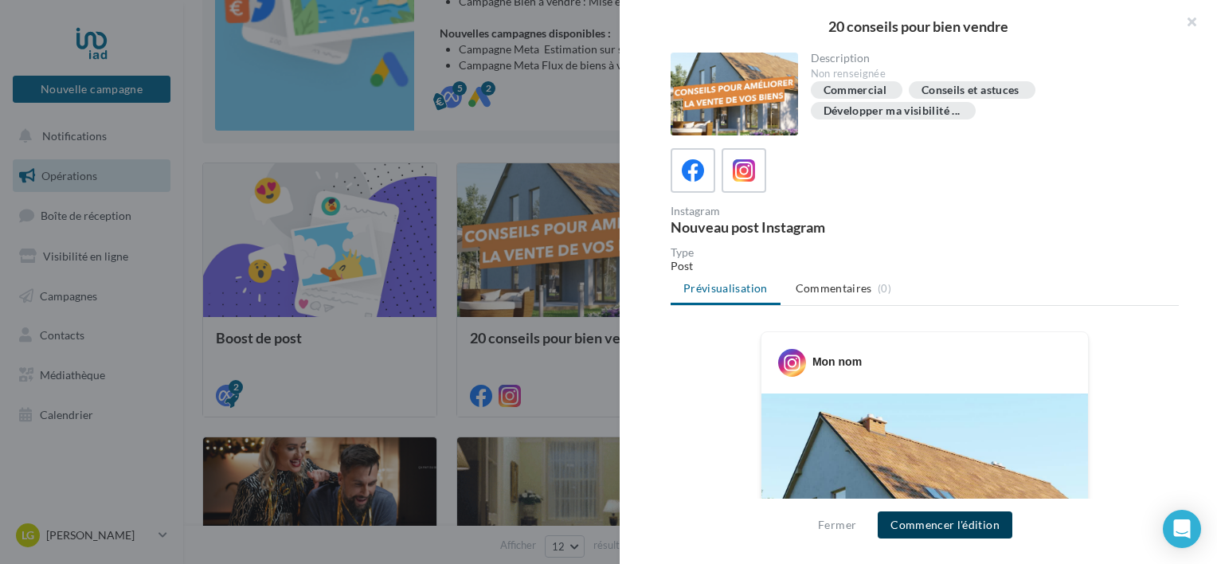
click at [988, 529] on button "Commencer l'édition" at bounding box center [945, 525] width 135 height 27
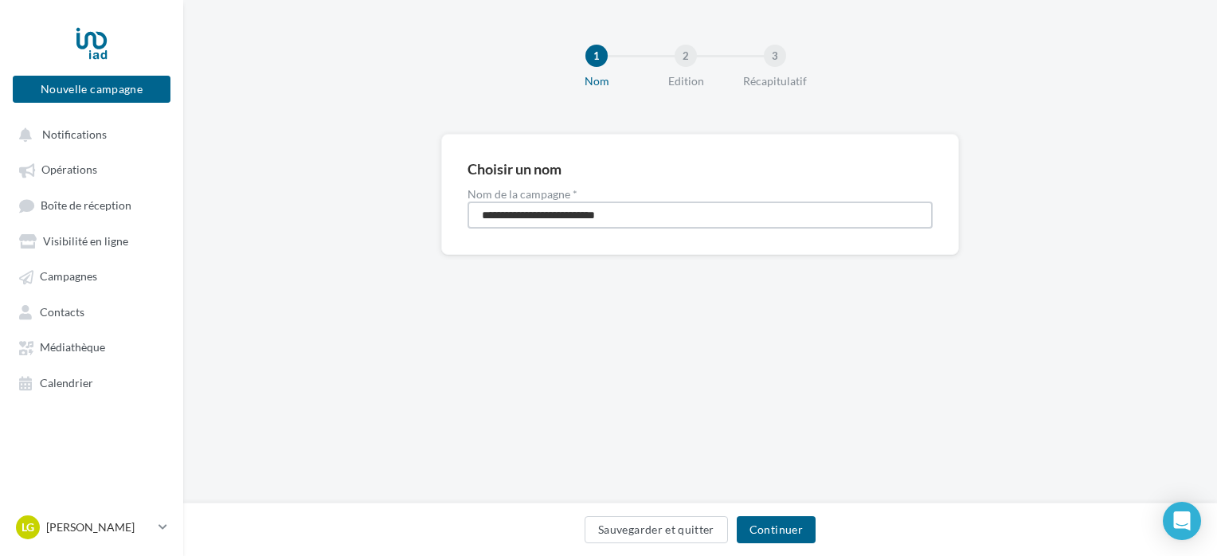
click at [481, 212] on input "**********" at bounding box center [700, 215] width 465 height 27
type input "**********"
click at [772, 534] on button "Continuer" at bounding box center [776, 529] width 79 height 27
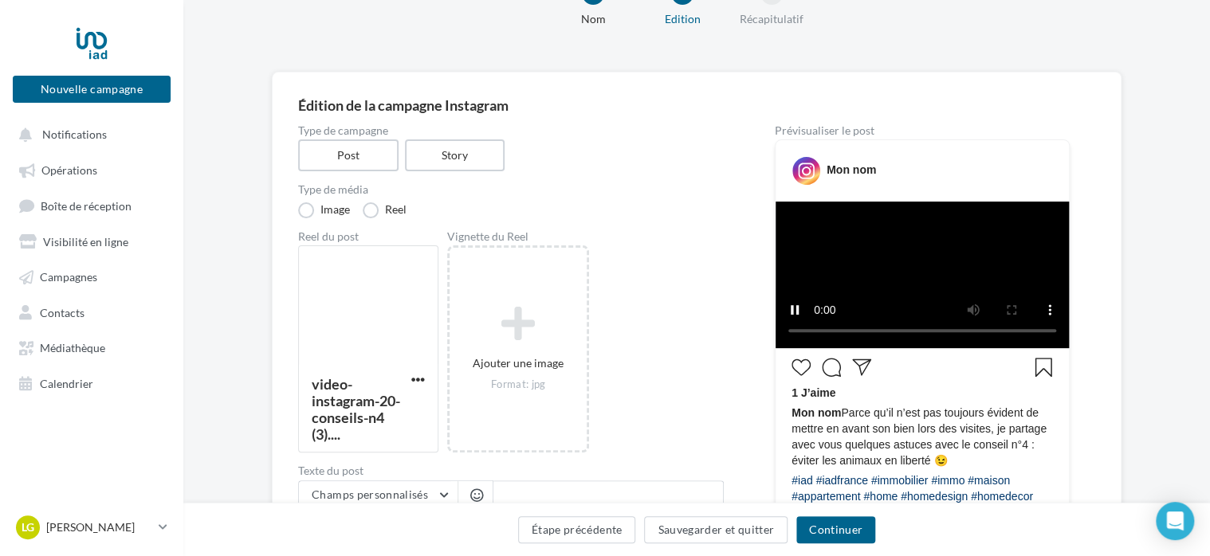
scroll to position [80, 0]
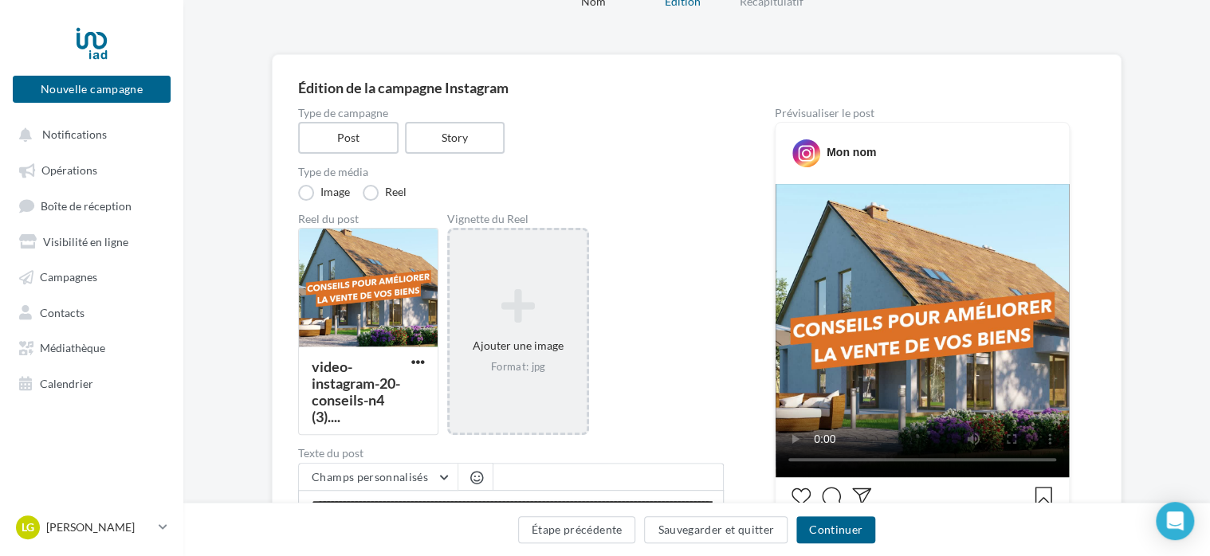
click at [520, 311] on icon at bounding box center [518, 306] width 124 height 38
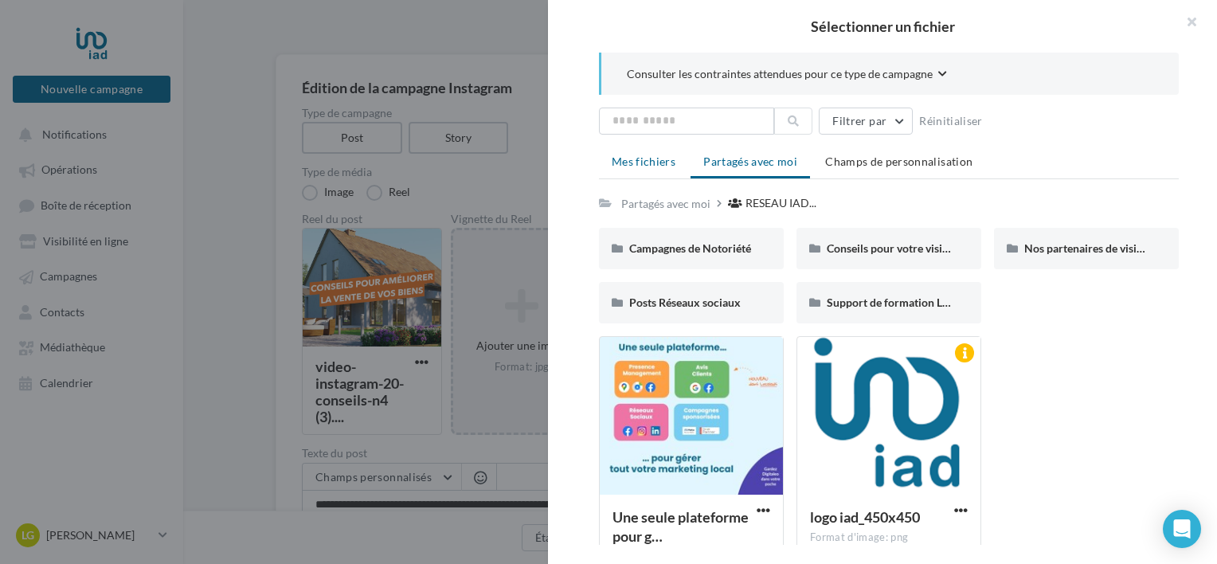
click at [649, 159] on span "Mes fichiers" at bounding box center [644, 162] width 64 height 14
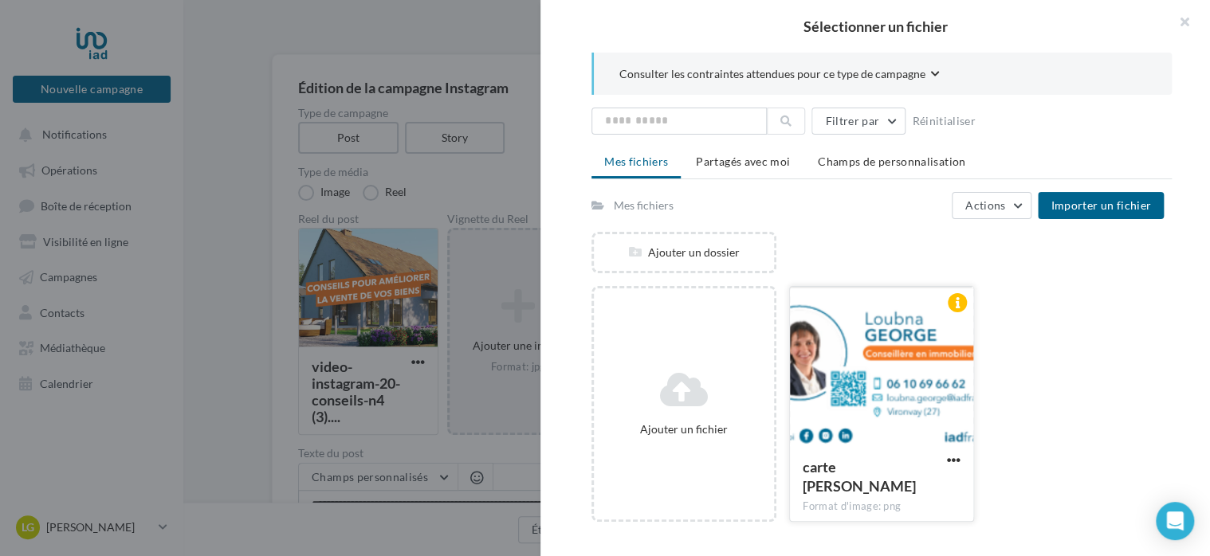
click at [868, 380] on div at bounding box center [881, 366] width 183 height 159
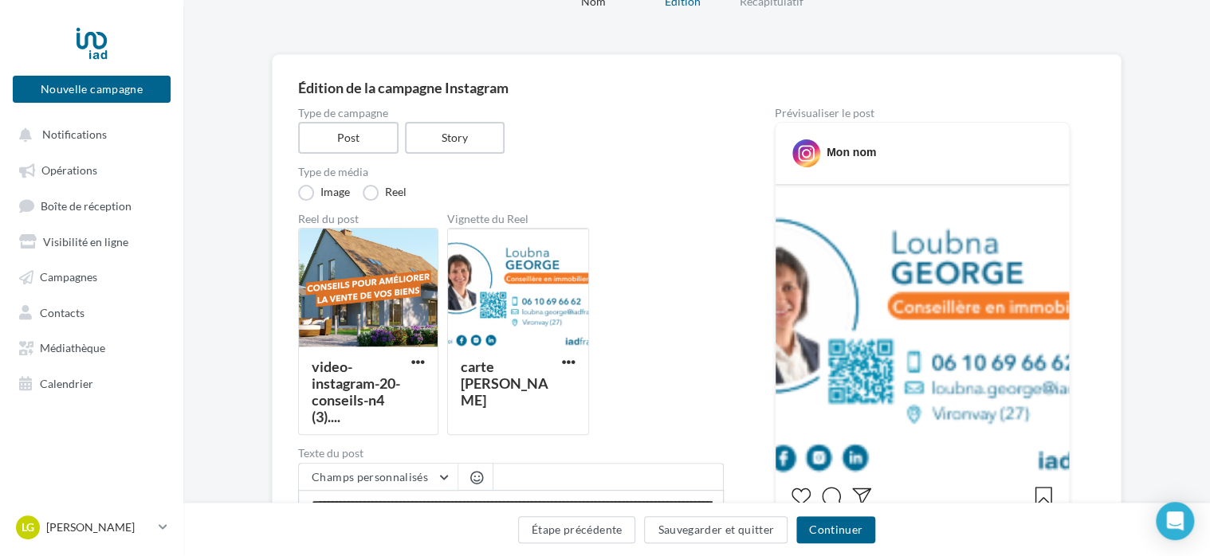
click at [700, 351] on div "Reel du post video-instagram-20-conseils-n4 (3).... Vignette du Reel carte [PER…" at bounding box center [510, 325] width 425 height 222
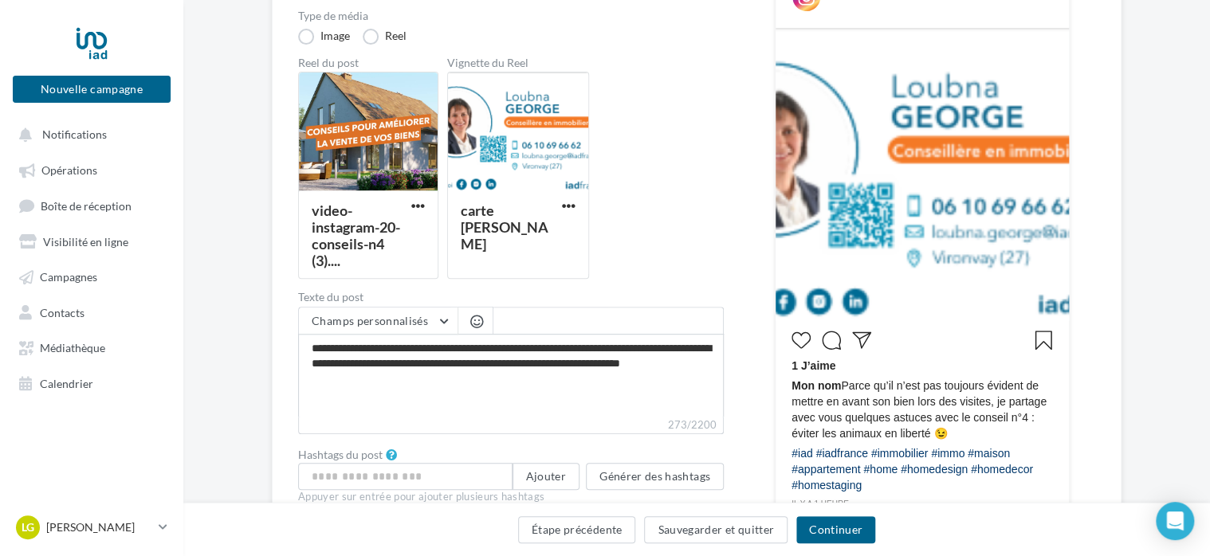
scroll to position [239, 0]
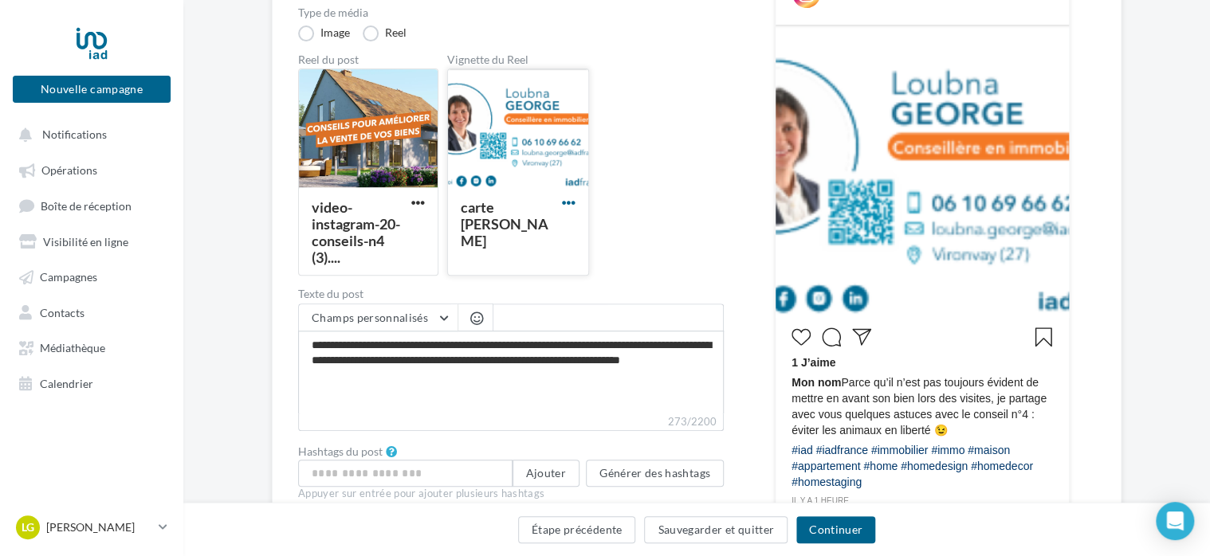
click at [573, 202] on span "button" at bounding box center [569, 203] width 14 height 14
click at [676, 186] on div "Reel du post video-instagram-20-conseils-n4 (3).... Vignette du Reel carte [PER…" at bounding box center [510, 165] width 425 height 222
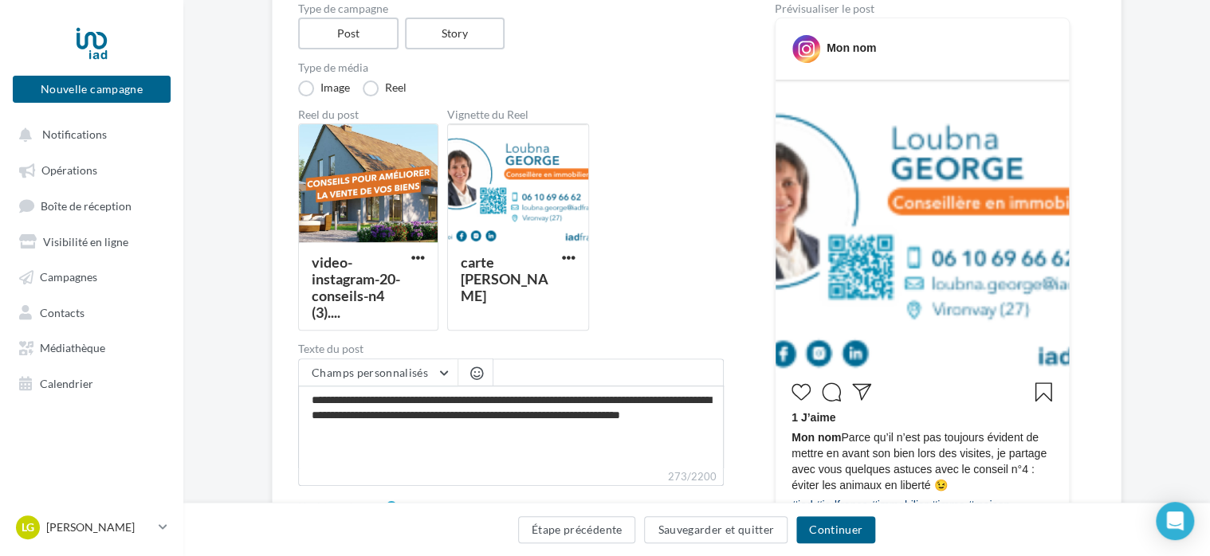
scroll to position [159, 0]
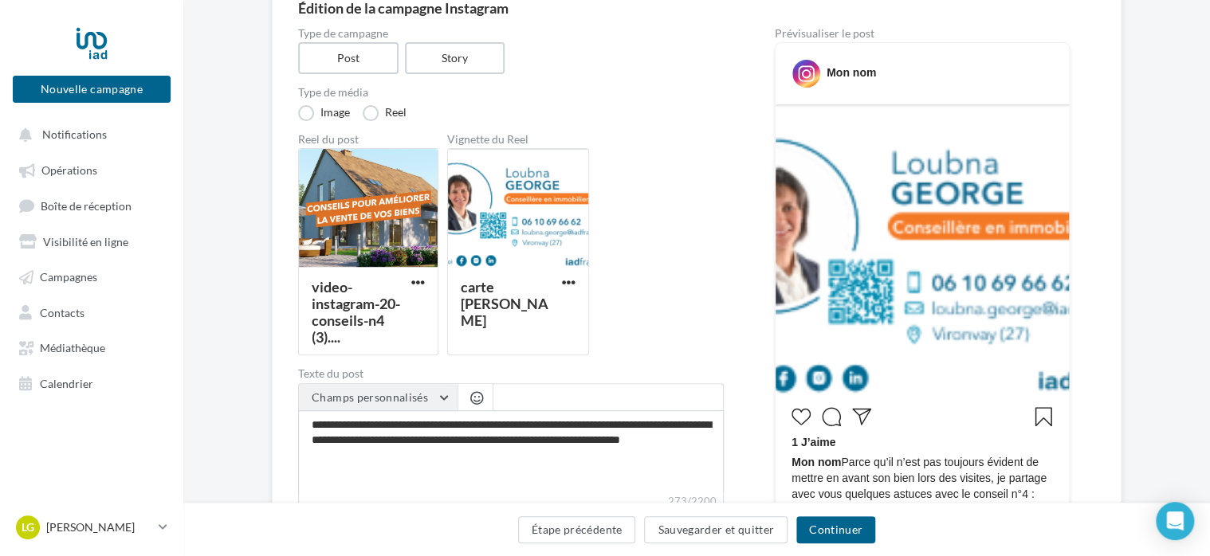
click at [374, 403] on button "Champs personnalisés" at bounding box center [378, 397] width 159 height 27
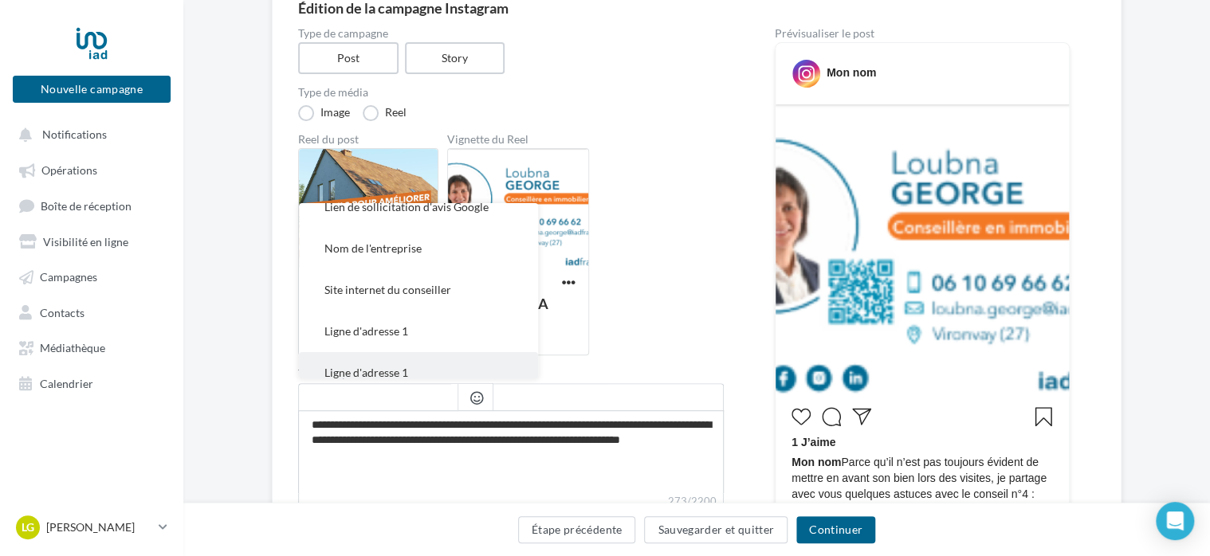
scroll to position [0, 0]
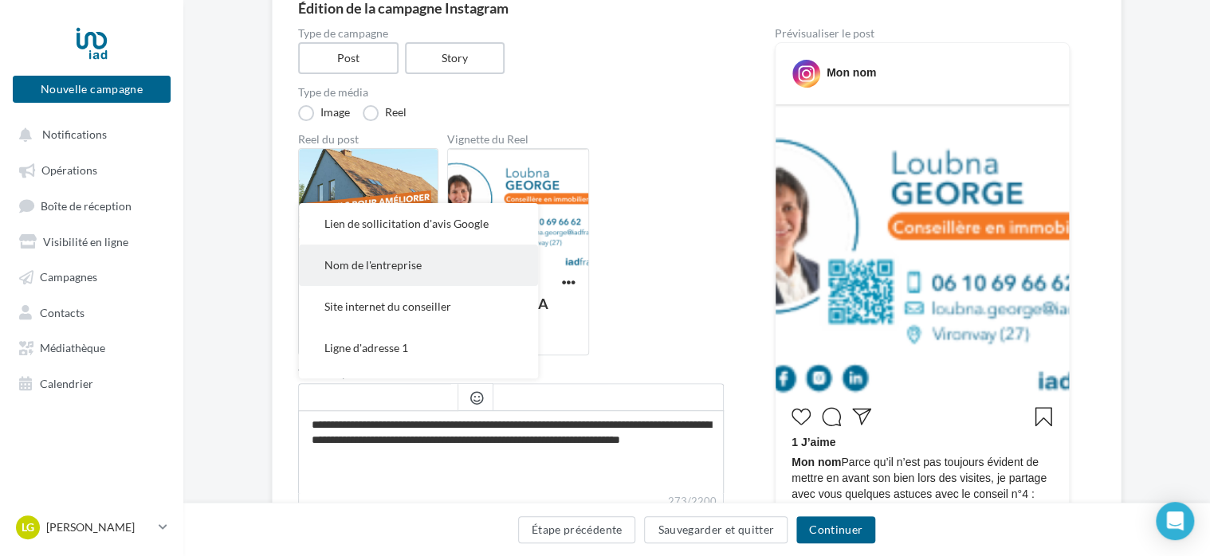
click at [430, 272] on button "Nom de l'entreprise" at bounding box center [418, 265] width 239 height 41
type textarea "**********"
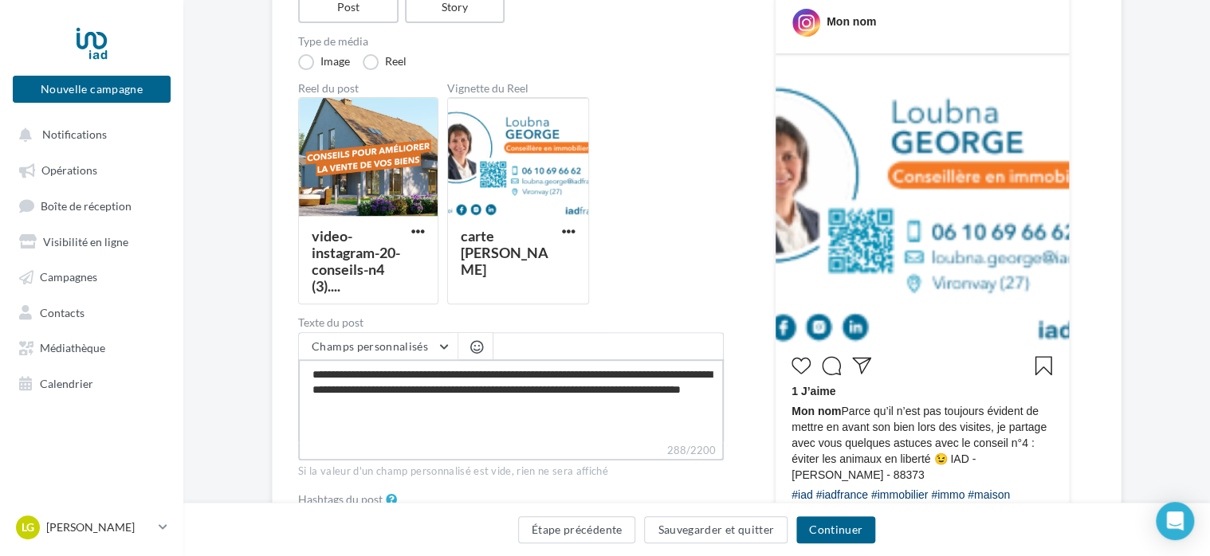
scroll to position [239, 0]
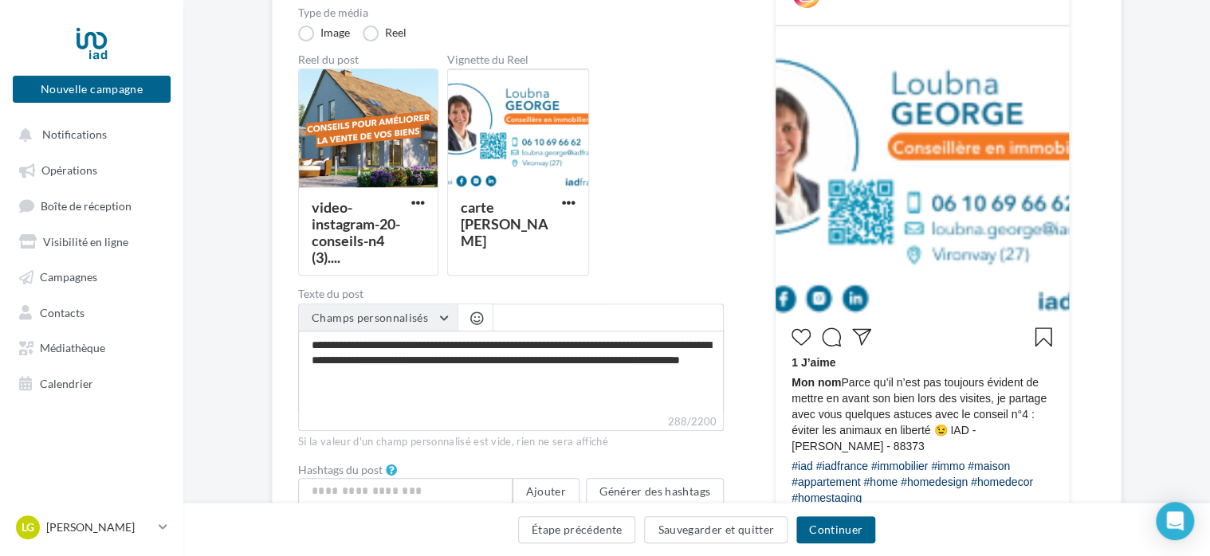
click at [446, 319] on button "Champs personnalisés" at bounding box center [378, 317] width 159 height 27
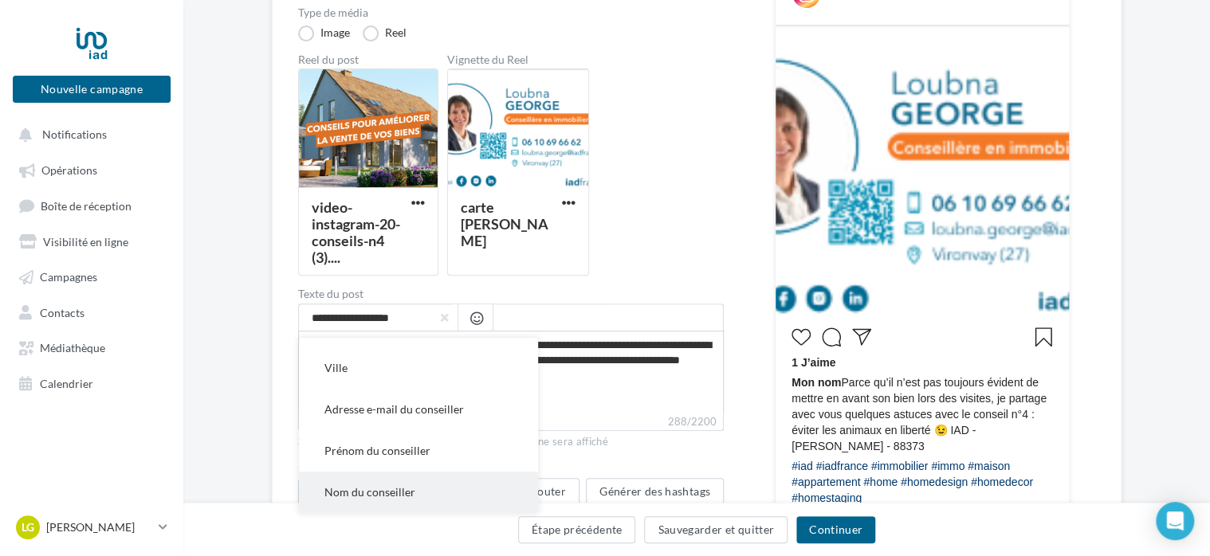
click at [437, 480] on button "Nom du conseiller" at bounding box center [418, 492] width 239 height 41
type textarea "**********"
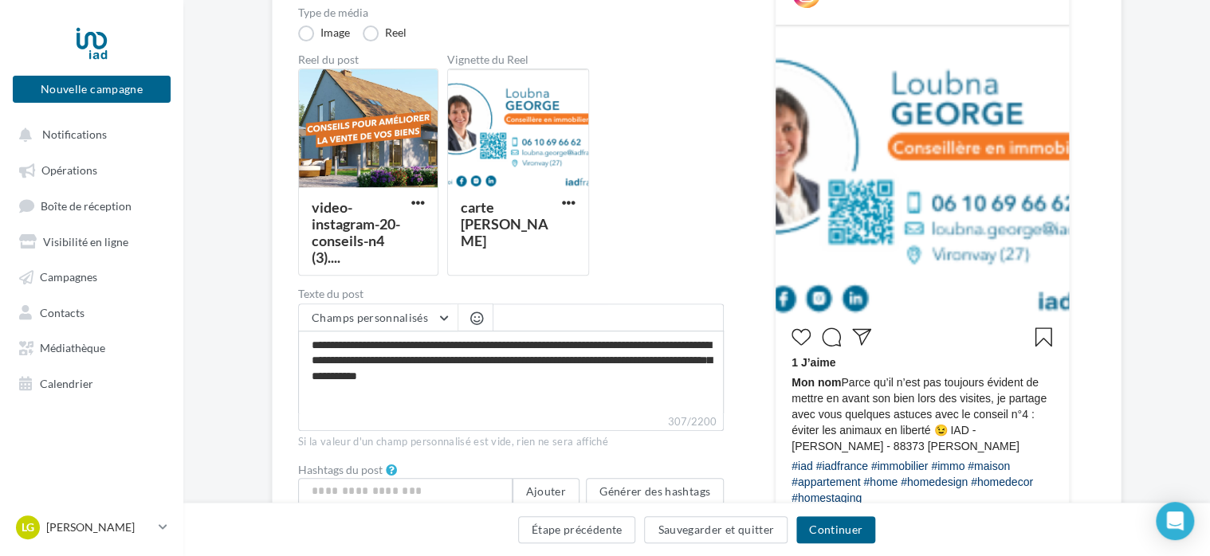
click at [883, 443] on span "Mon nom Parce qu’il n’est pas toujours évident de mettre en avant son bien lors…" at bounding box center [921, 414] width 261 height 80
click at [880, 452] on span "Mon nom Parce qu’il n’est pas toujours évident de mettre en avant son bien lors…" at bounding box center [921, 414] width 261 height 80
drag, startPoint x: 548, startPoint y: 374, endPoint x: 445, endPoint y: 373, distance: 102.8
click at [445, 373] on textarea "**********" at bounding box center [510, 372] width 425 height 83
type textarea "**********"
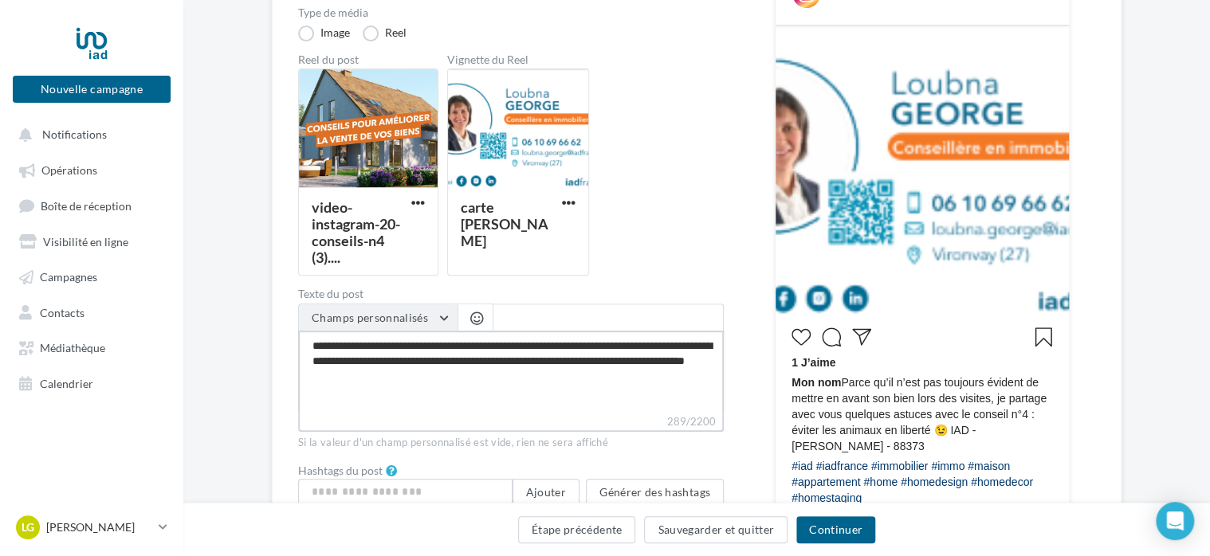
type textarea "**********"
click at [448, 318] on button "Champs personnalisés" at bounding box center [378, 317] width 159 height 27
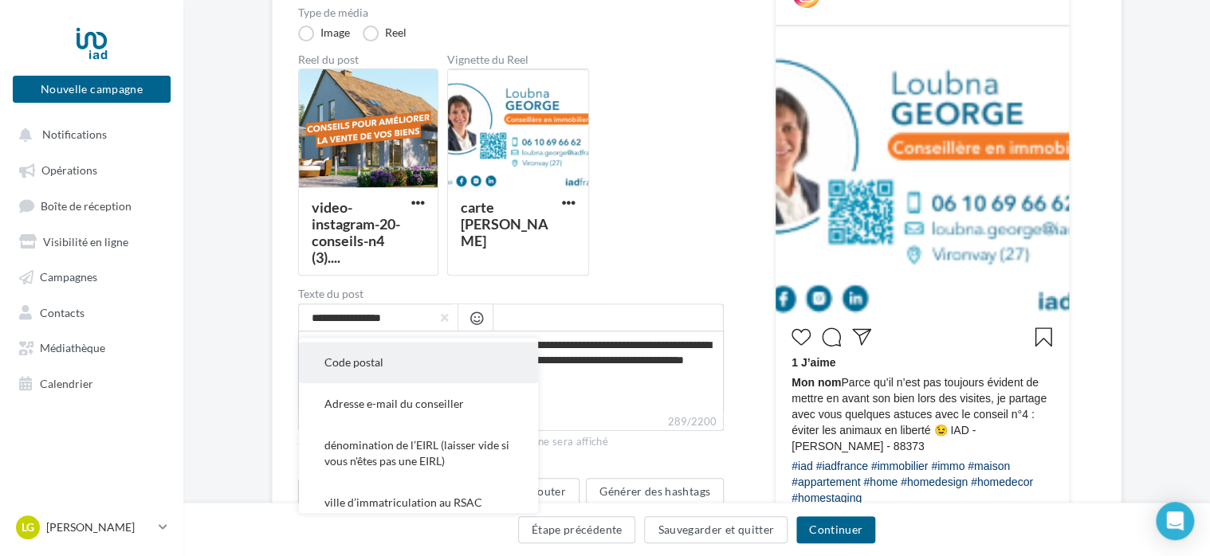
scroll to position [558, 0]
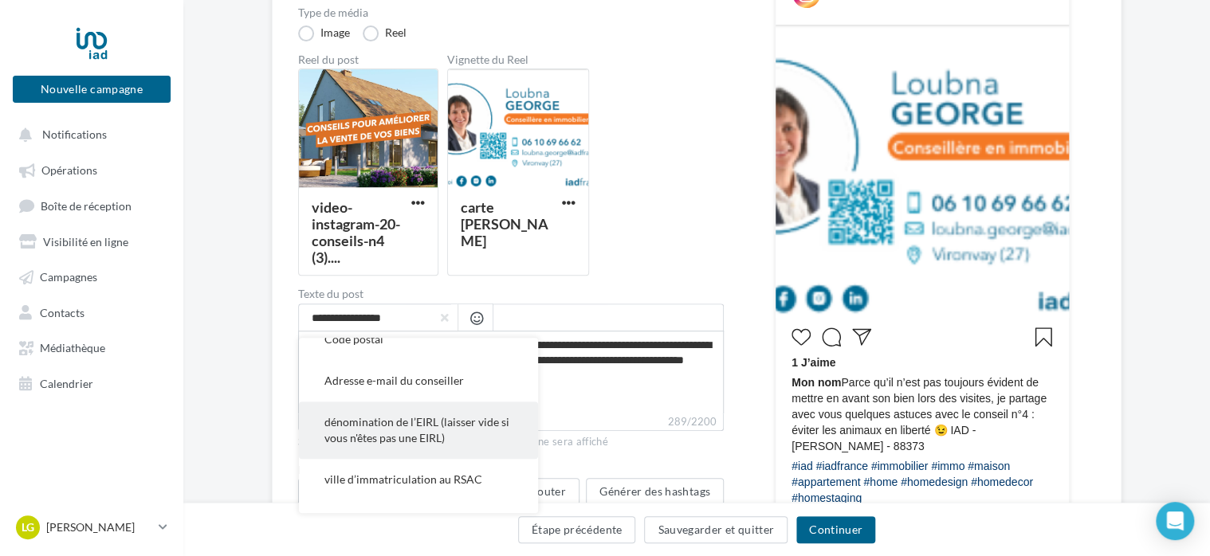
click at [442, 424] on span "dénomination de l’EIRL (laisser vide si vous n'êtes pas une EIRL)" at bounding box center [416, 429] width 185 height 29
type textarea "**********"
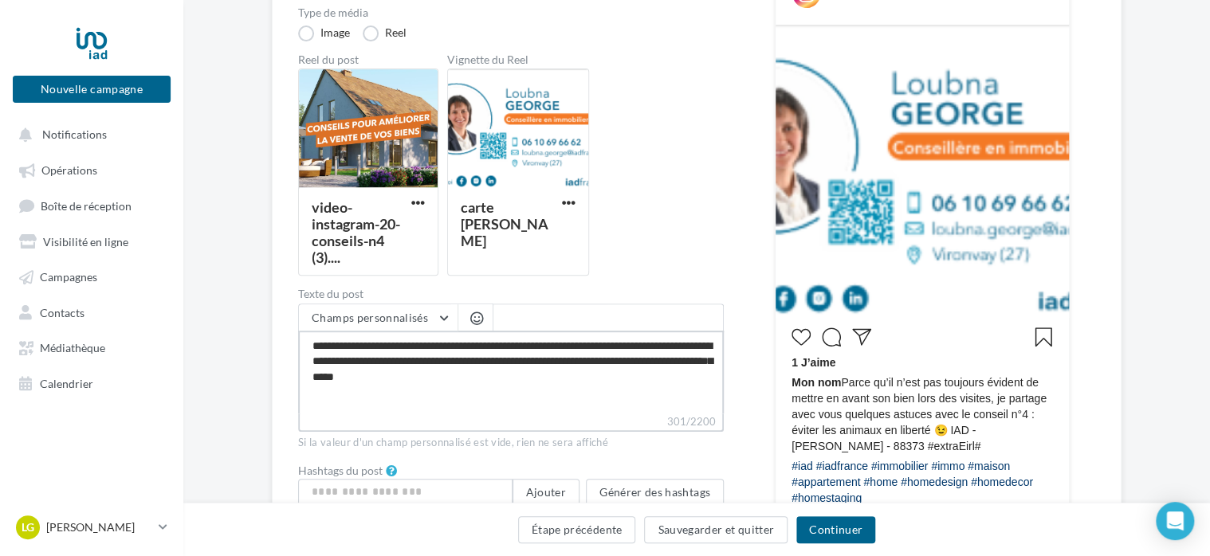
type textarea "**********"
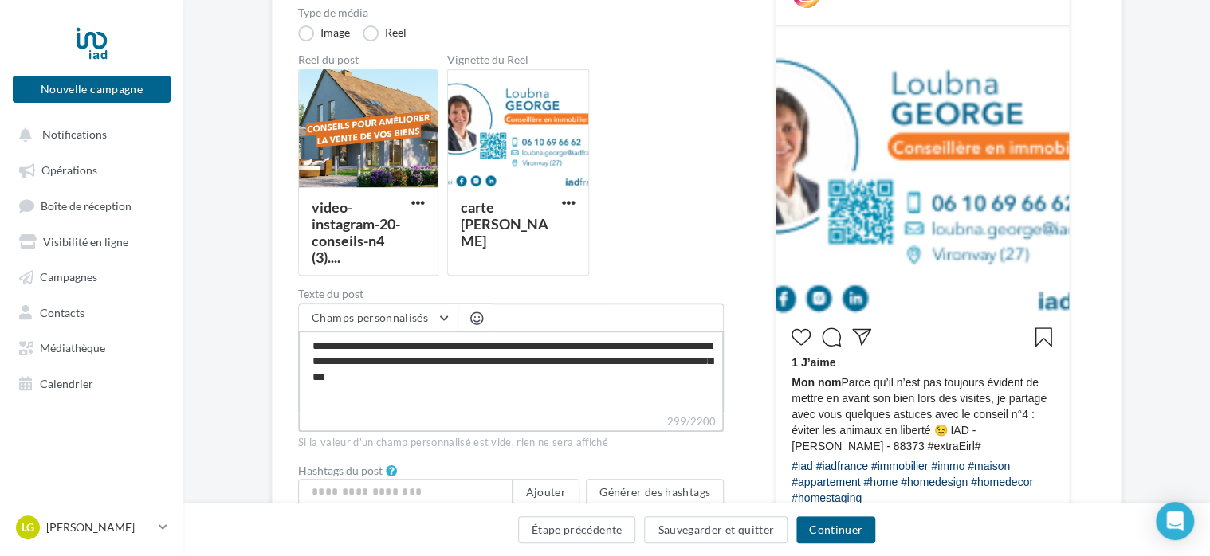
type textarea "**********"
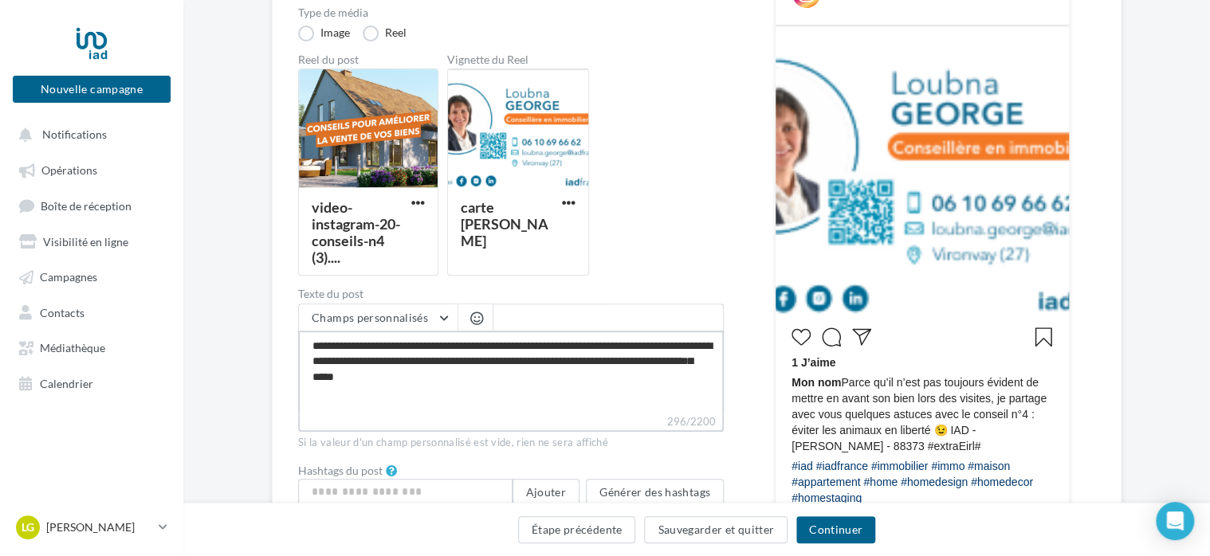
type textarea "**********"
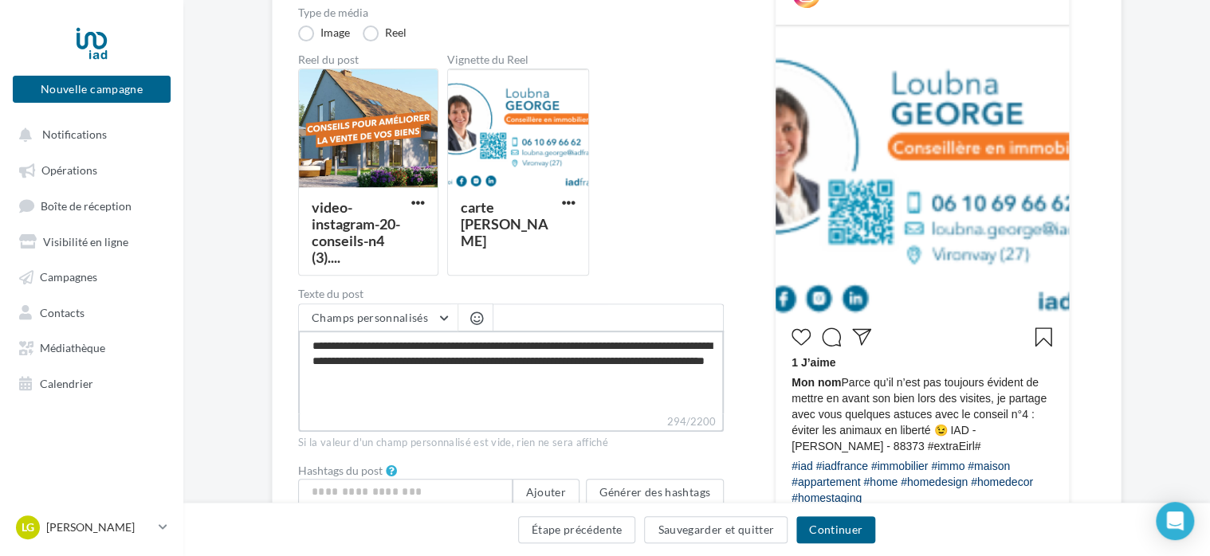
type textarea "**********"
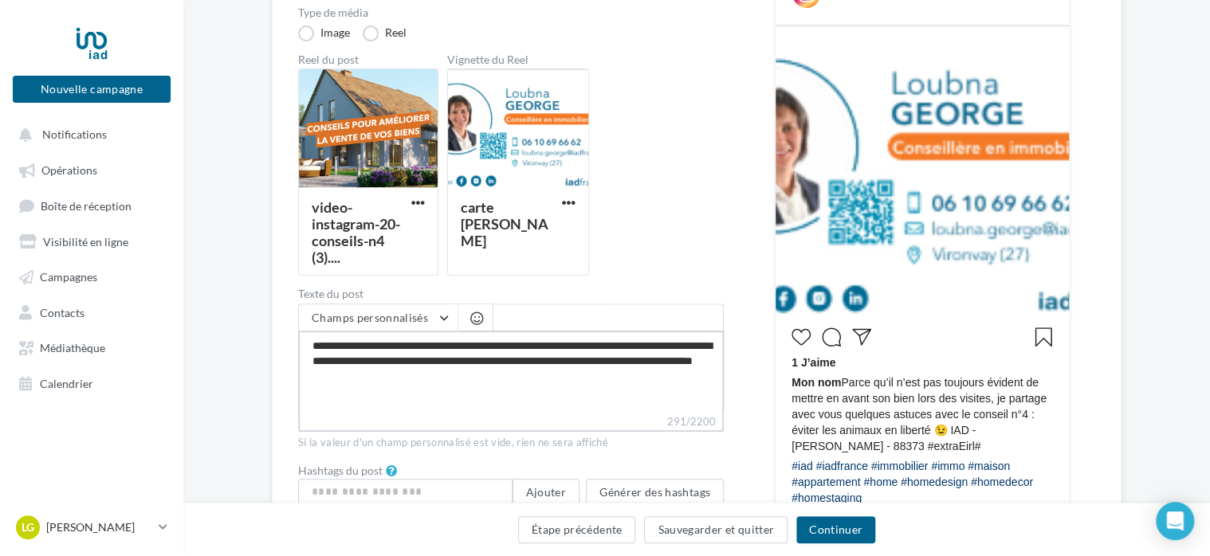
type textarea "**********"
click at [389, 315] on span "Champs personnalisés" at bounding box center [370, 318] width 116 height 14
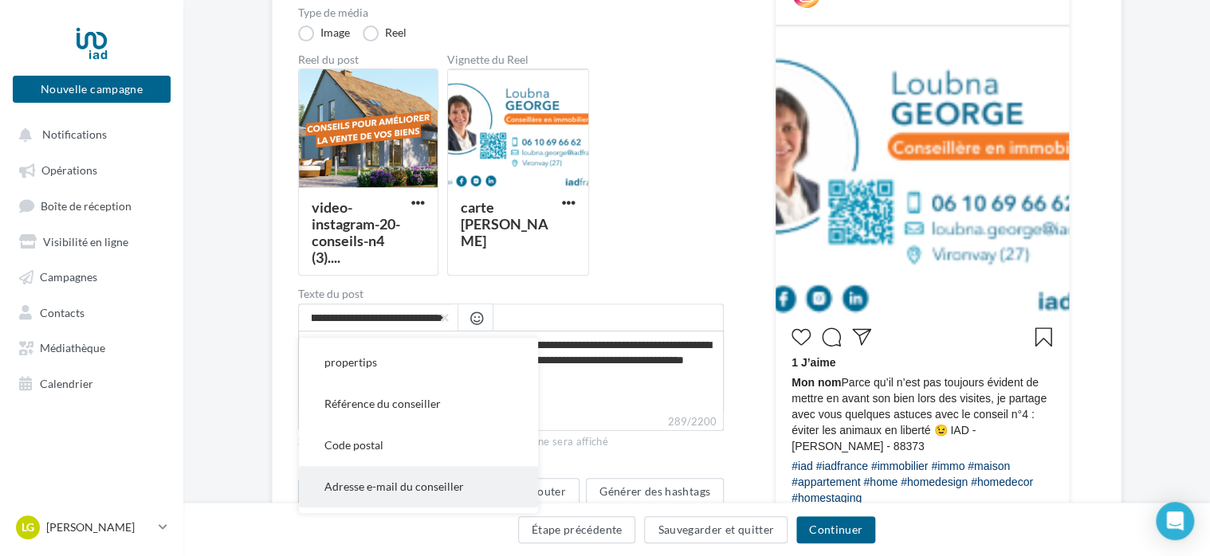
scroll to position [427, 0]
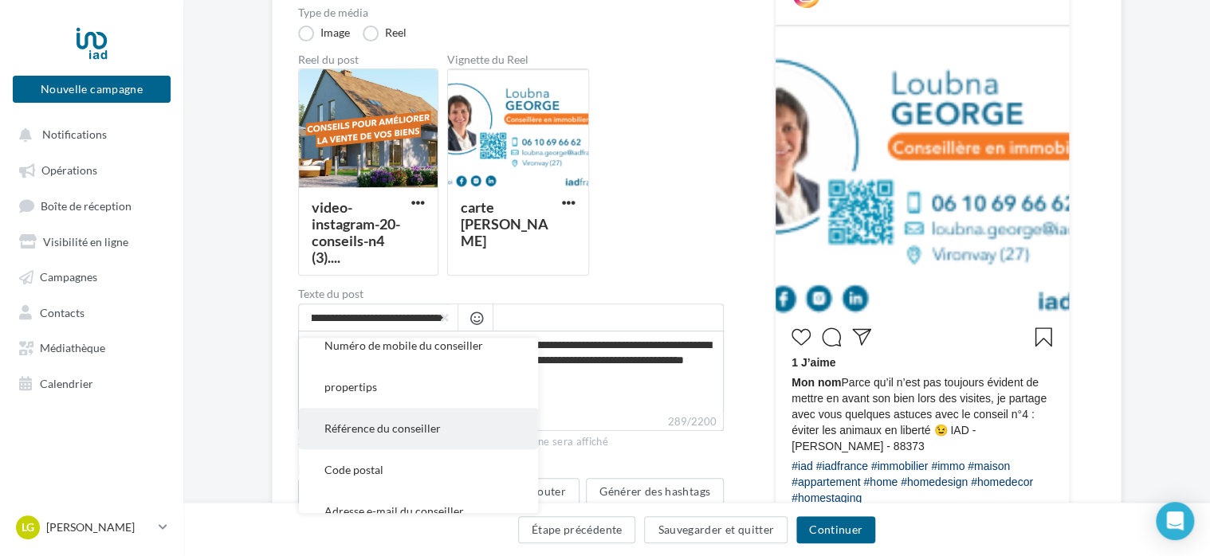
click at [380, 441] on button "Référence du conseiller" at bounding box center [418, 428] width 239 height 41
type textarea "**********"
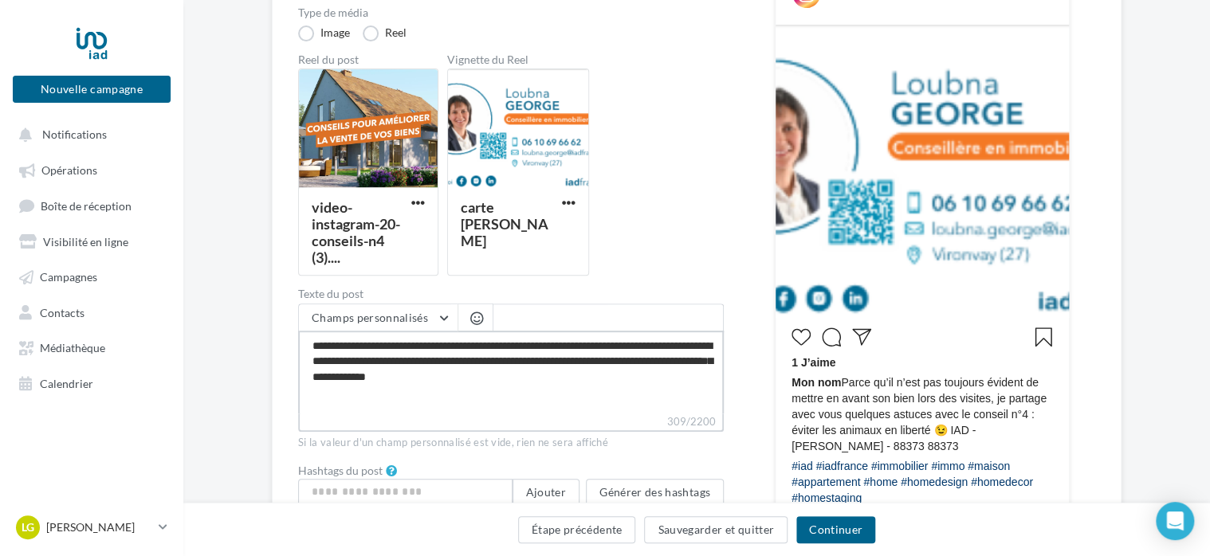
drag, startPoint x: 558, startPoint y: 378, endPoint x: 449, endPoint y: 379, distance: 108.4
click at [449, 379] on textarea "**********" at bounding box center [510, 372] width 425 height 83
type textarea "**********"
click at [449, 312] on button "Champs personnalisés" at bounding box center [378, 317] width 159 height 27
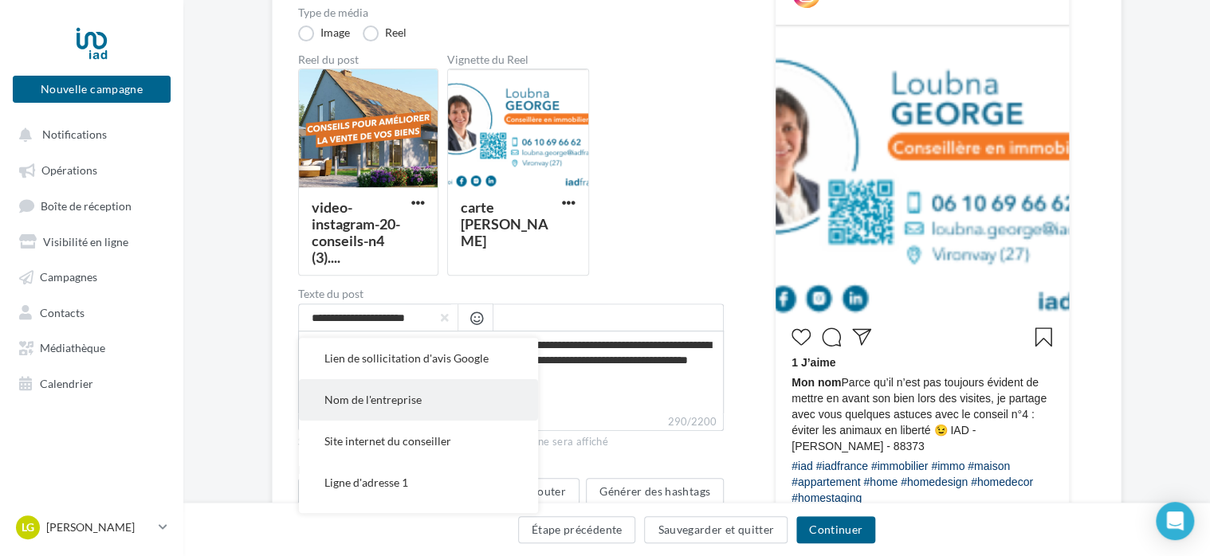
click at [433, 410] on button "Nom de l'entreprise" at bounding box center [418, 399] width 239 height 41
type textarea "**********"
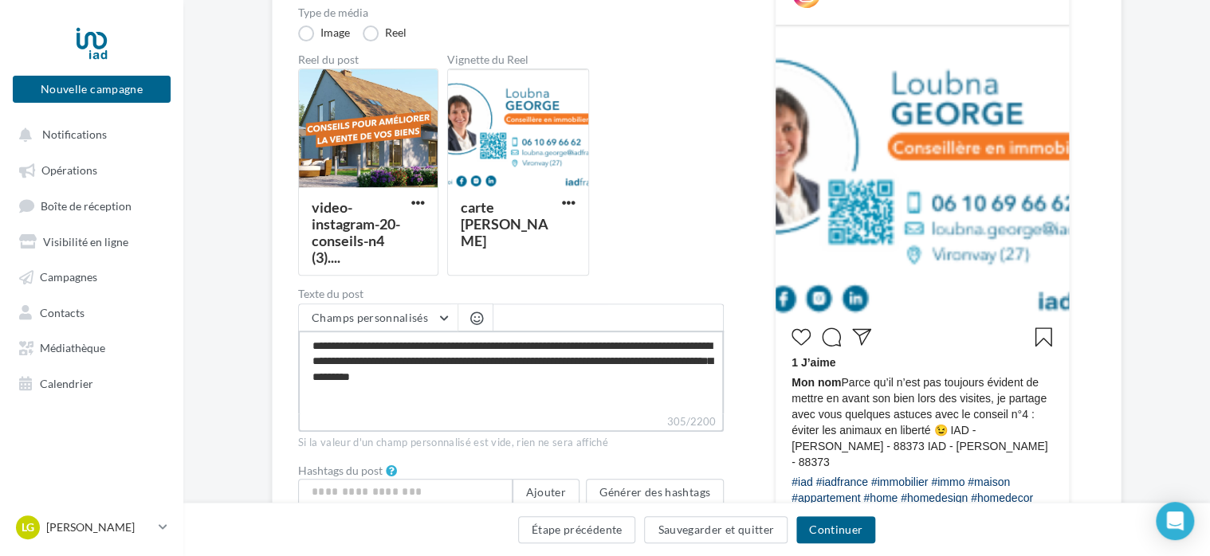
drag, startPoint x: 541, startPoint y: 373, endPoint x: 449, endPoint y: 374, distance: 91.6
click at [449, 374] on textarea "**********" at bounding box center [510, 372] width 425 height 83
type textarea "**********"
click at [548, 315] on span at bounding box center [608, 317] width 230 height 27
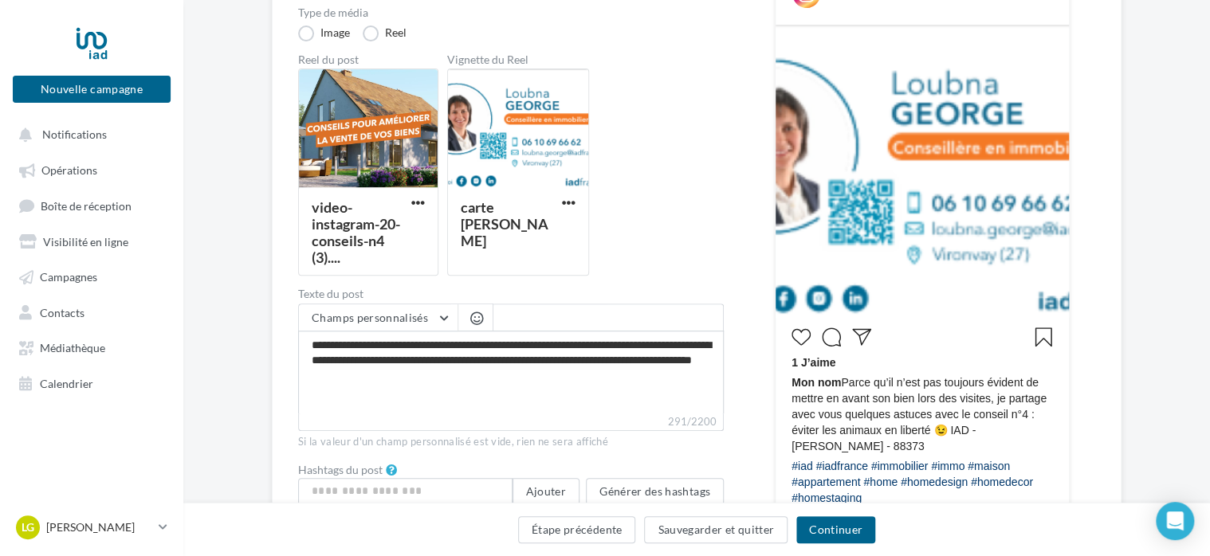
click at [557, 317] on span at bounding box center [608, 317] width 230 height 27
click at [433, 316] on button "Champs personnalisés" at bounding box center [378, 317] width 159 height 27
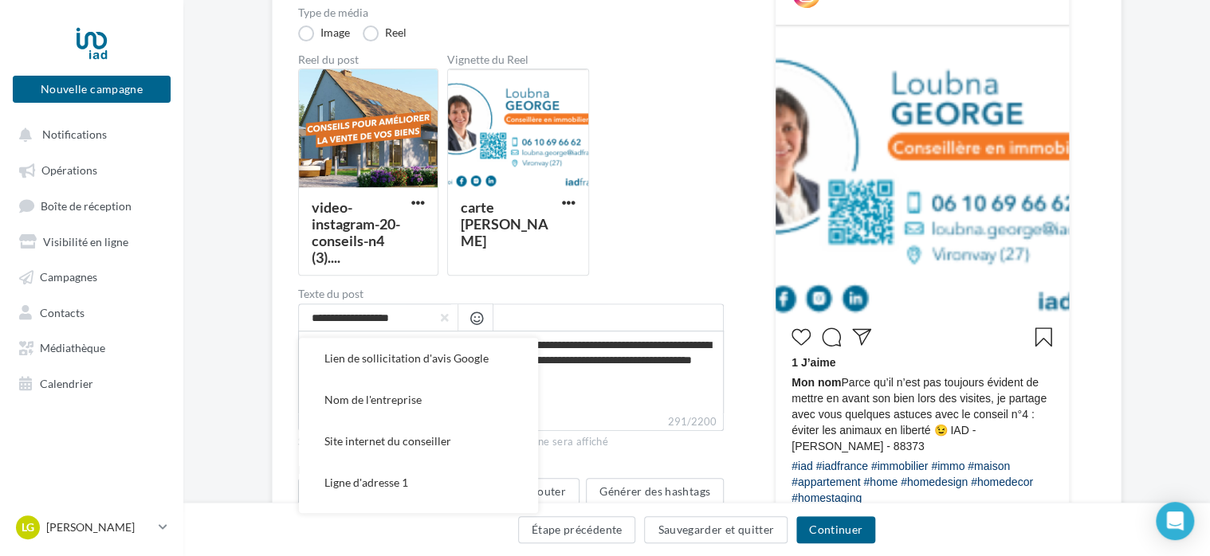
click at [459, 296] on label "Texte du post" at bounding box center [510, 293] width 425 height 11
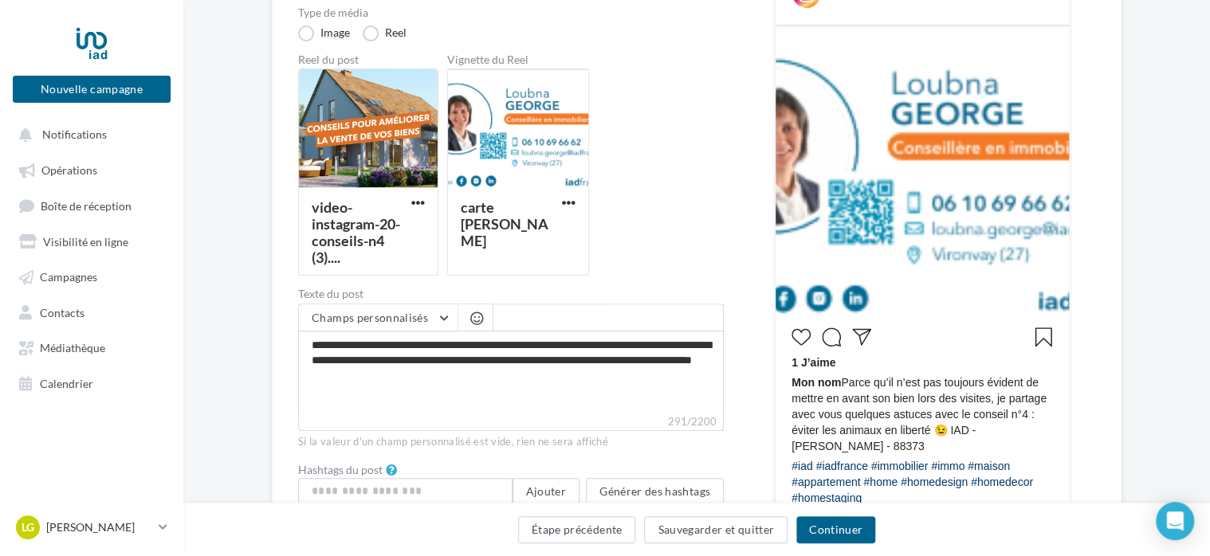
click at [361, 294] on label "Texte du post" at bounding box center [510, 293] width 425 height 11
drag, startPoint x: 361, startPoint y: 294, endPoint x: 343, endPoint y: 292, distance: 18.5
click at [343, 292] on label "Texte du post" at bounding box center [510, 293] width 425 height 11
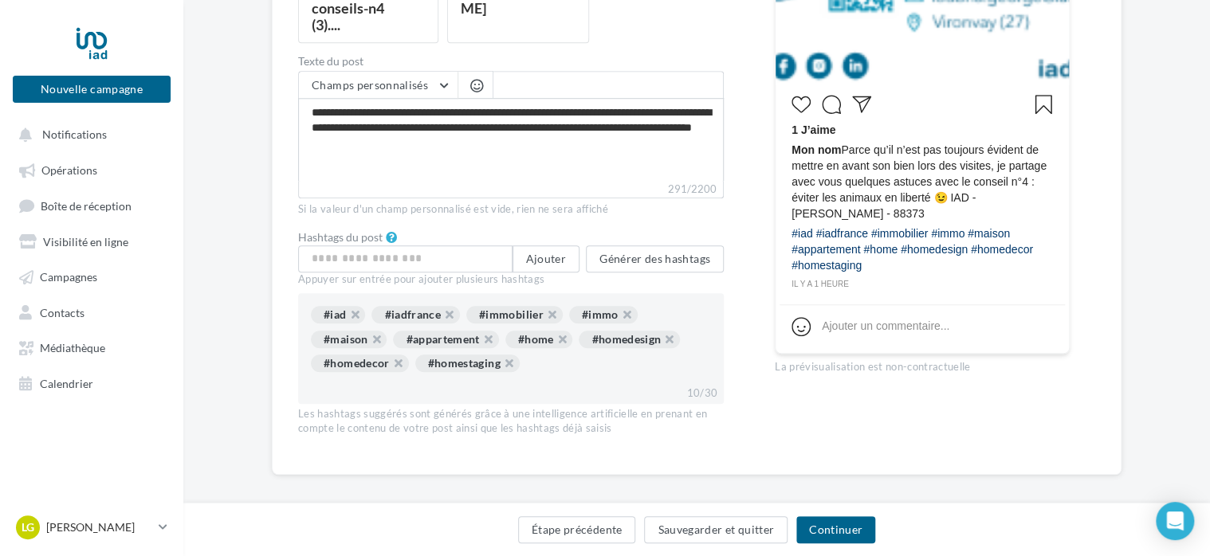
scroll to position [478, 0]
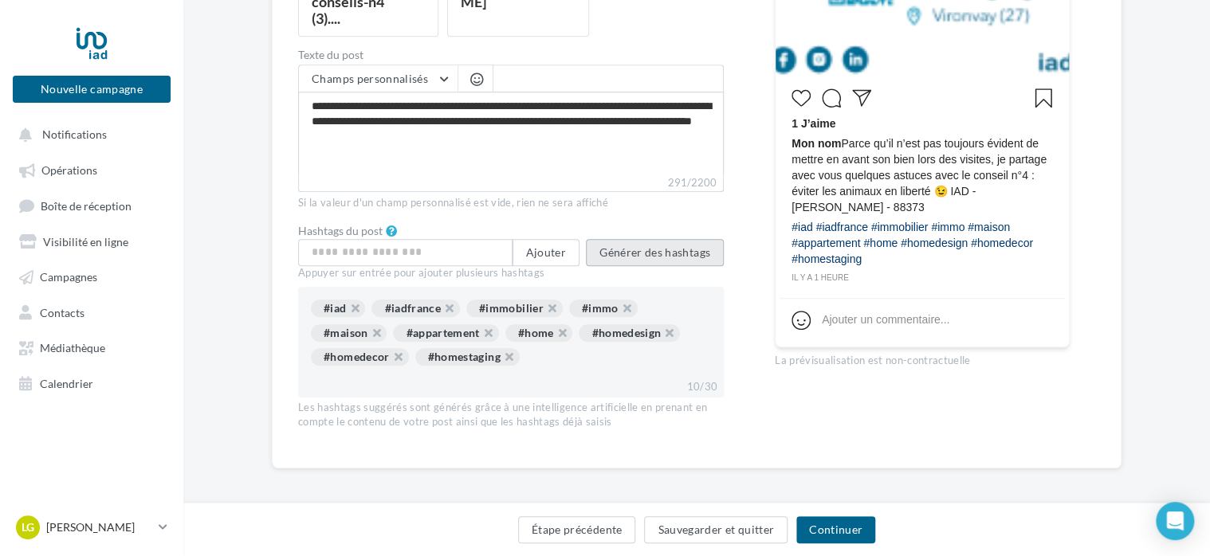
click at [650, 258] on button "Générer des hashtags" at bounding box center [655, 252] width 138 height 27
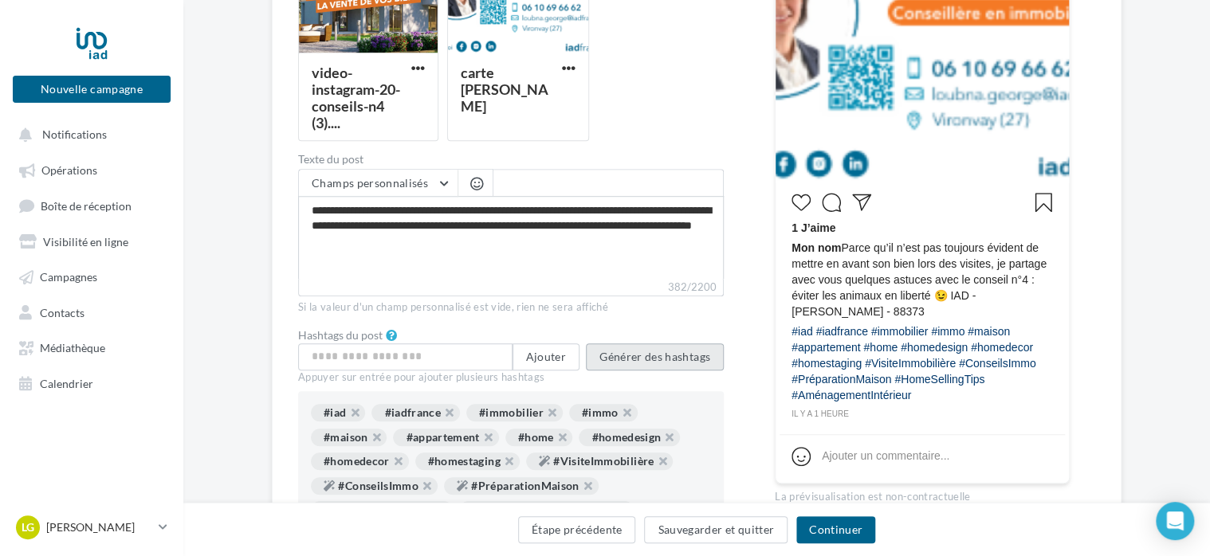
scroll to position [453, 0]
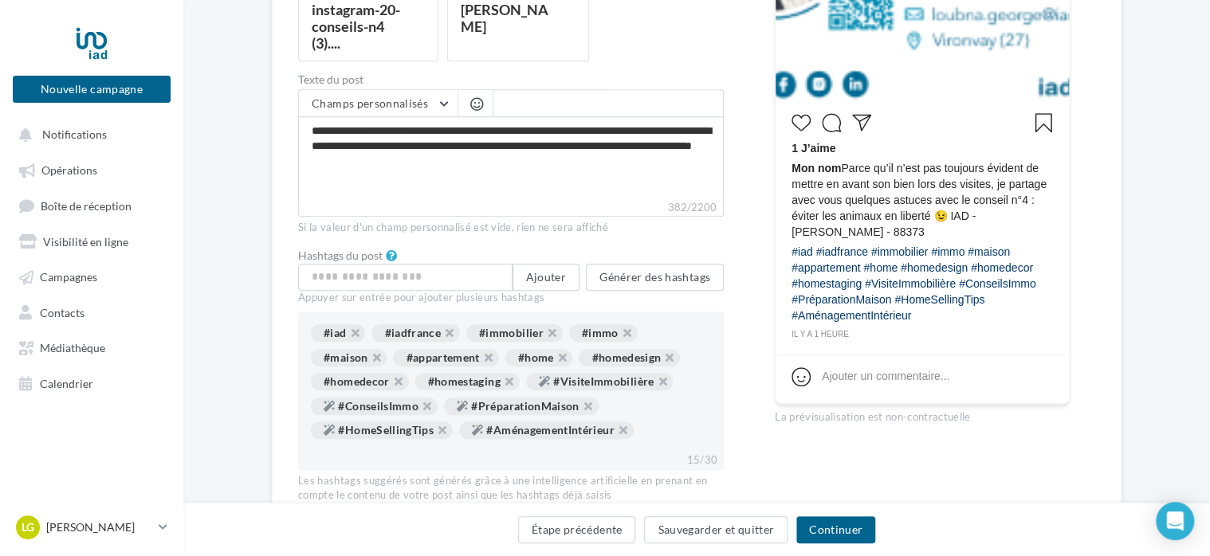
click at [677, 424] on div "#iad #iadfrance #immobilier #immo #maison #appartement #home #homedesign #homed…" at bounding box center [511, 384] width 400 height 121
click at [481, 276] on input "text" at bounding box center [405, 277] width 214 height 27
type input "**********"
click at [444, 279] on input "text" at bounding box center [405, 277] width 214 height 27
type input "**********"
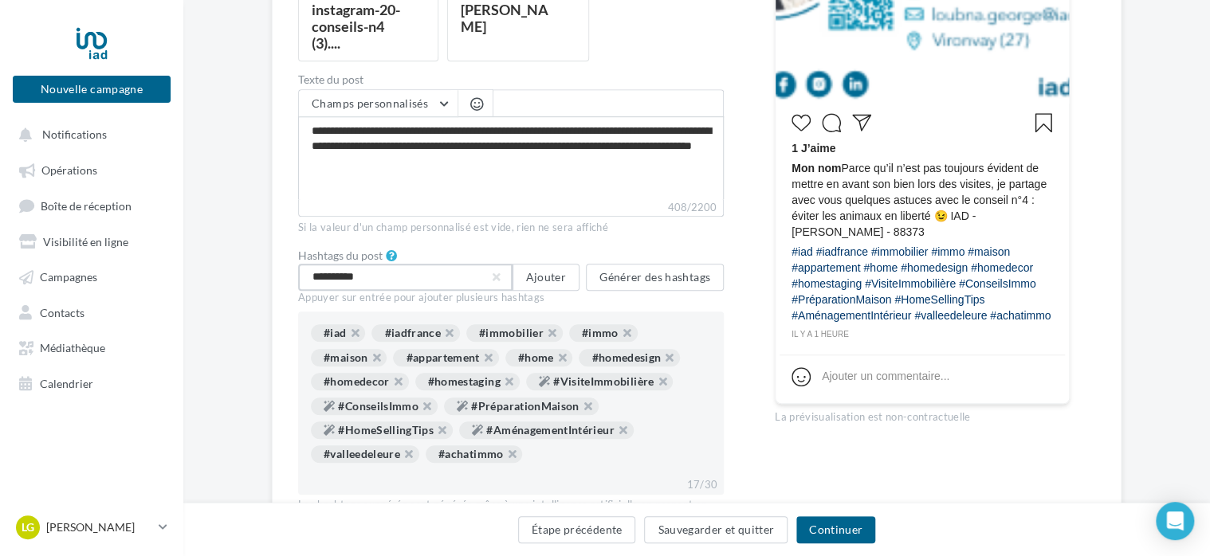
type input "**********"
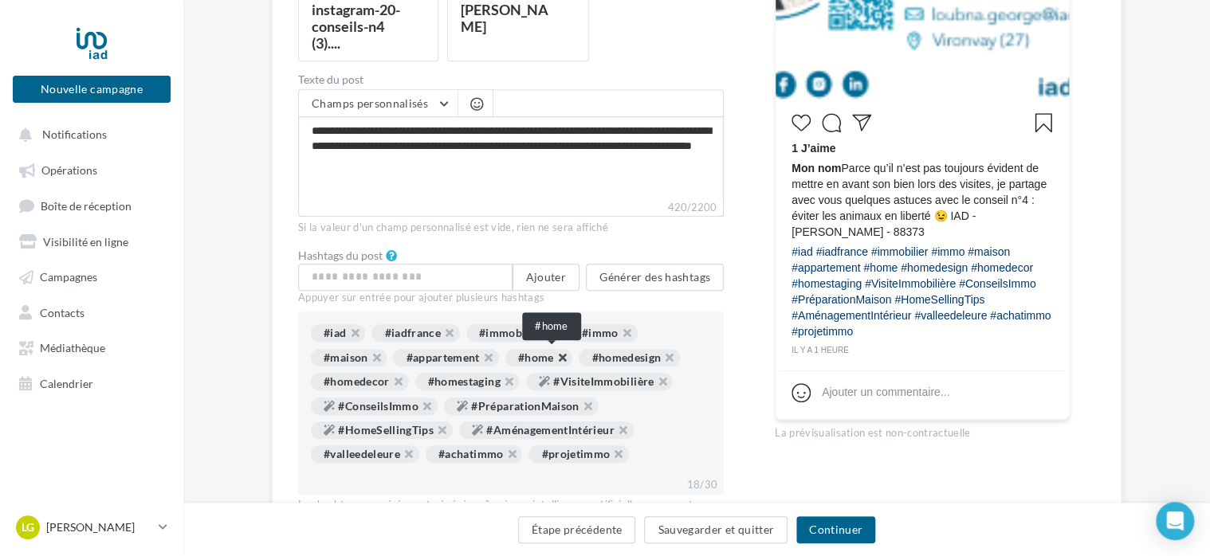
click at [553, 362] on button "button" at bounding box center [553, 362] width 0 height 0
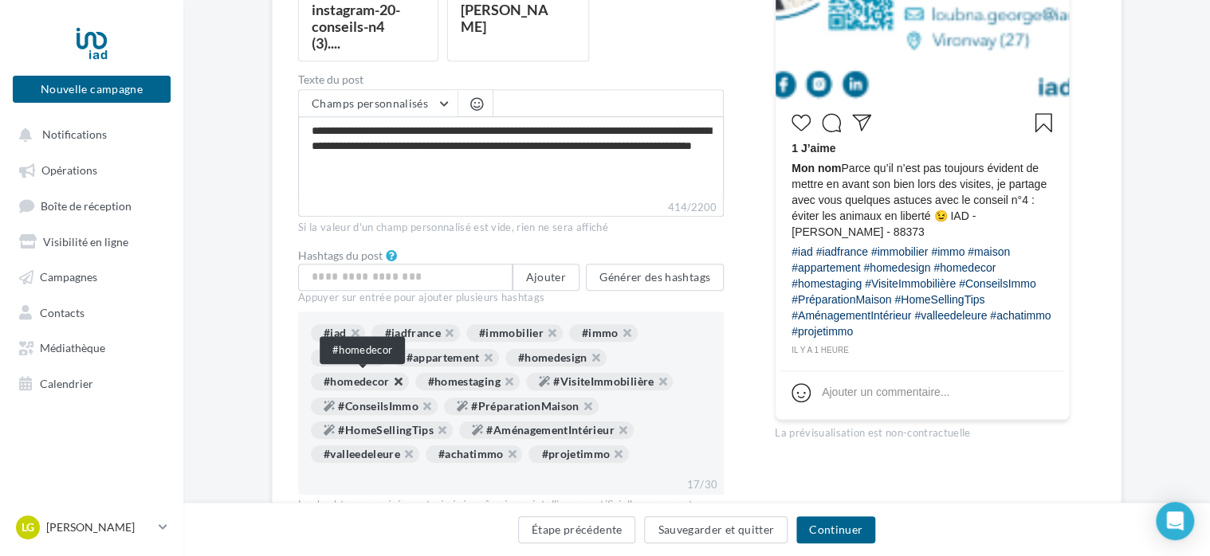
click at [390, 386] on button "button" at bounding box center [390, 386] width 0 height 0
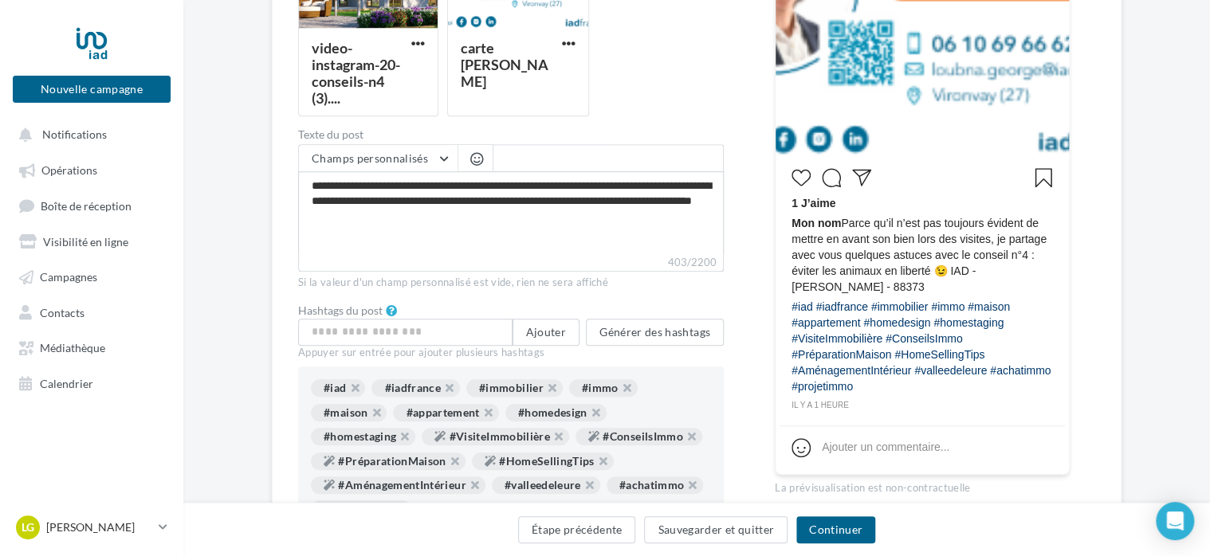
scroll to position [319, 0]
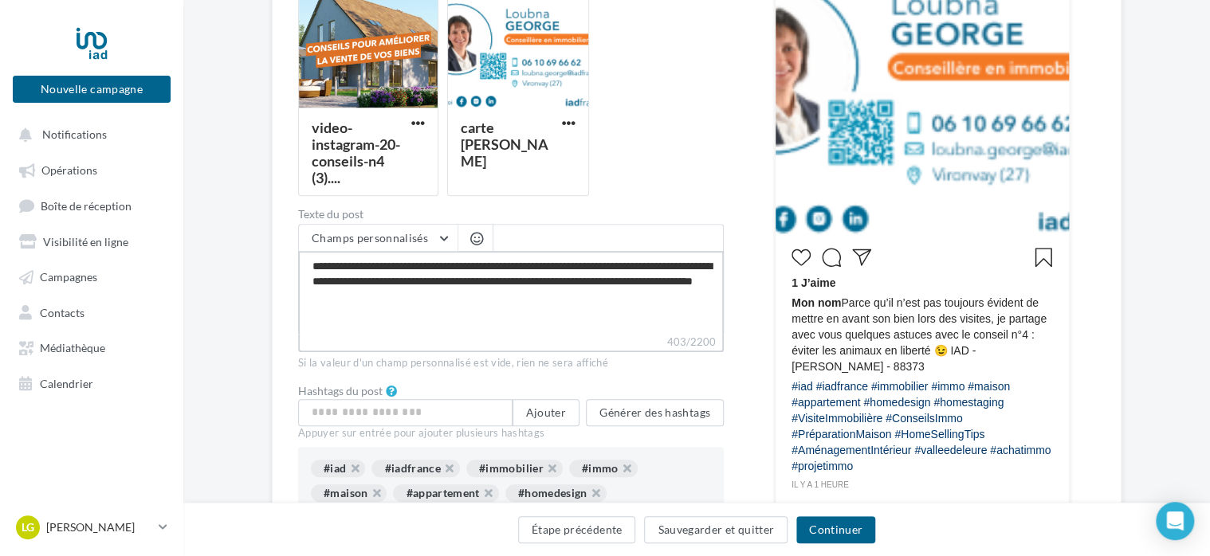
click at [308, 267] on textarea "**********" at bounding box center [510, 292] width 425 height 83
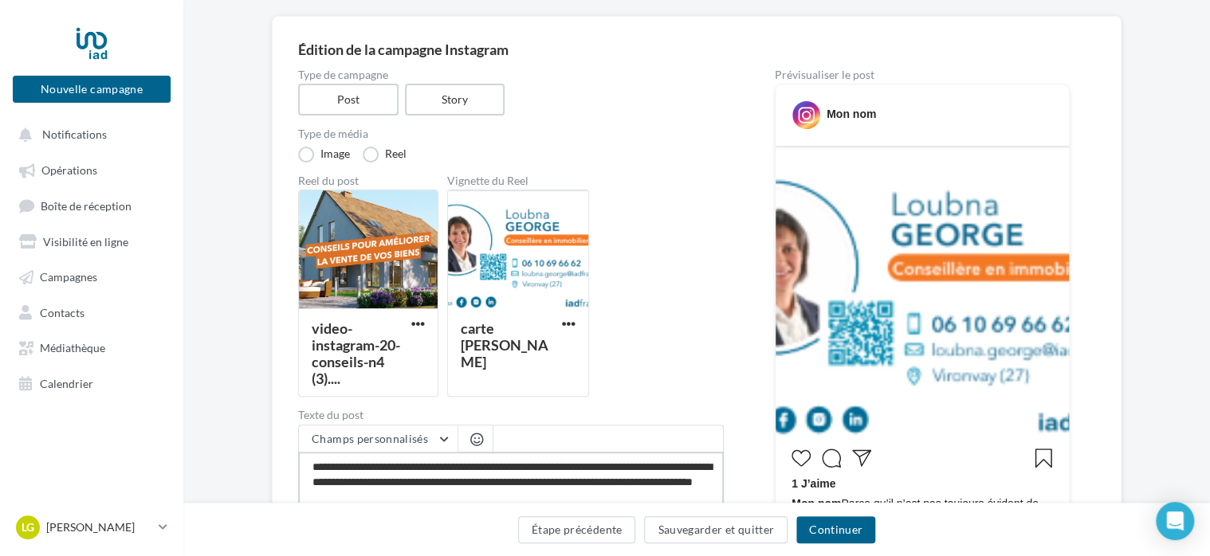
scroll to position [80, 0]
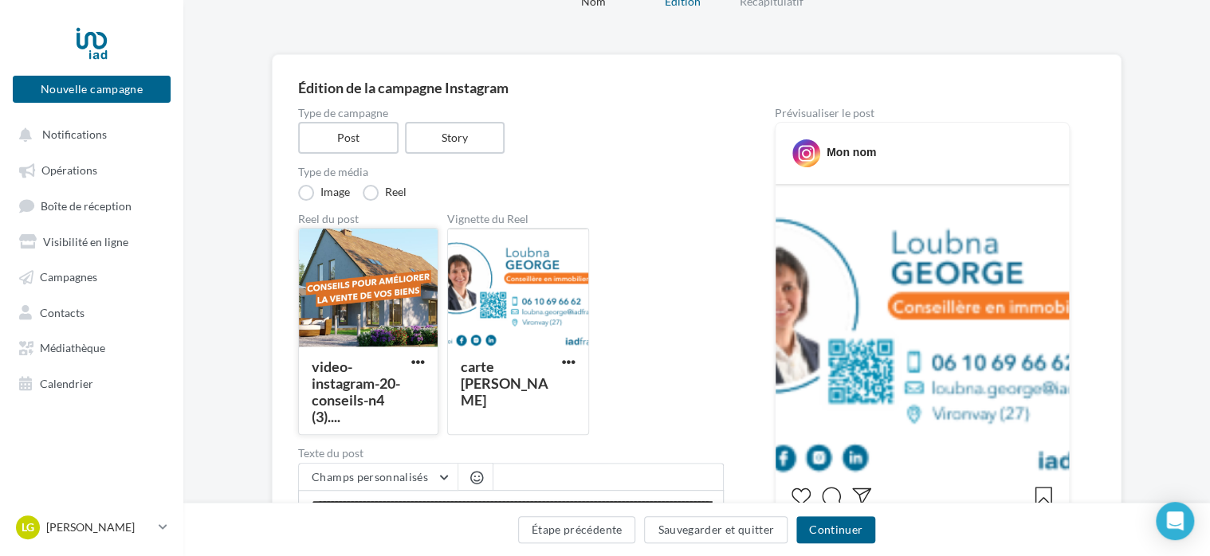
click at [425, 414] on div "video-instagram-20-conseils-n4 (3)...." at bounding box center [368, 390] width 139 height 86
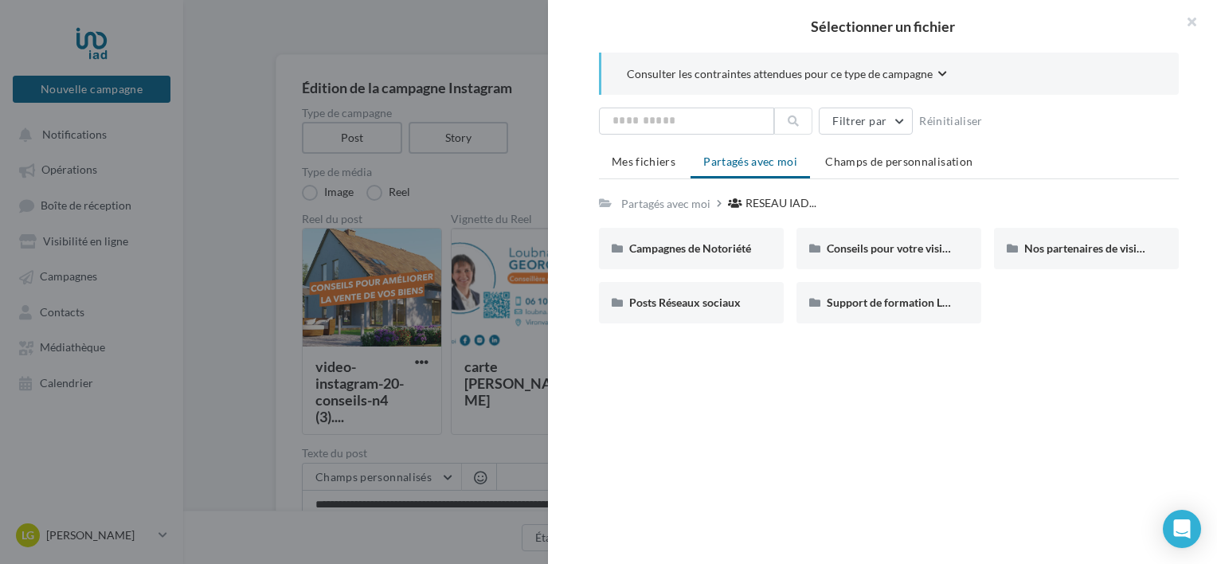
click at [824, 69] on span "Consulter les contraintes attendues pour ce type de campagne" at bounding box center [780, 74] width 306 height 16
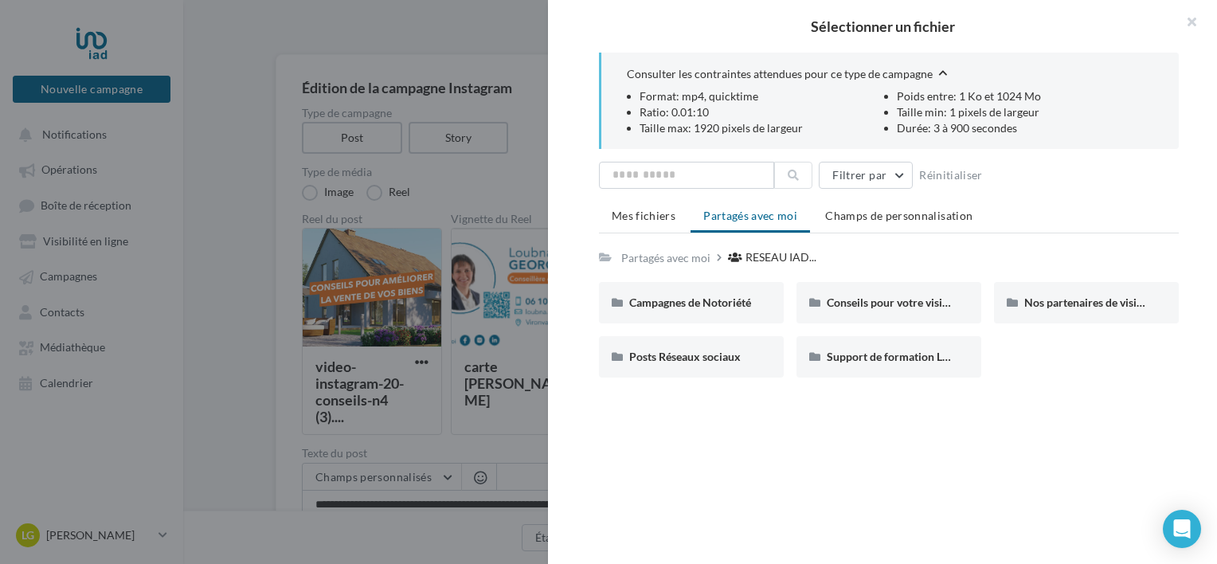
click at [824, 69] on span "Consulter les contraintes attendues pour ce type de campagne" at bounding box center [780, 74] width 306 height 16
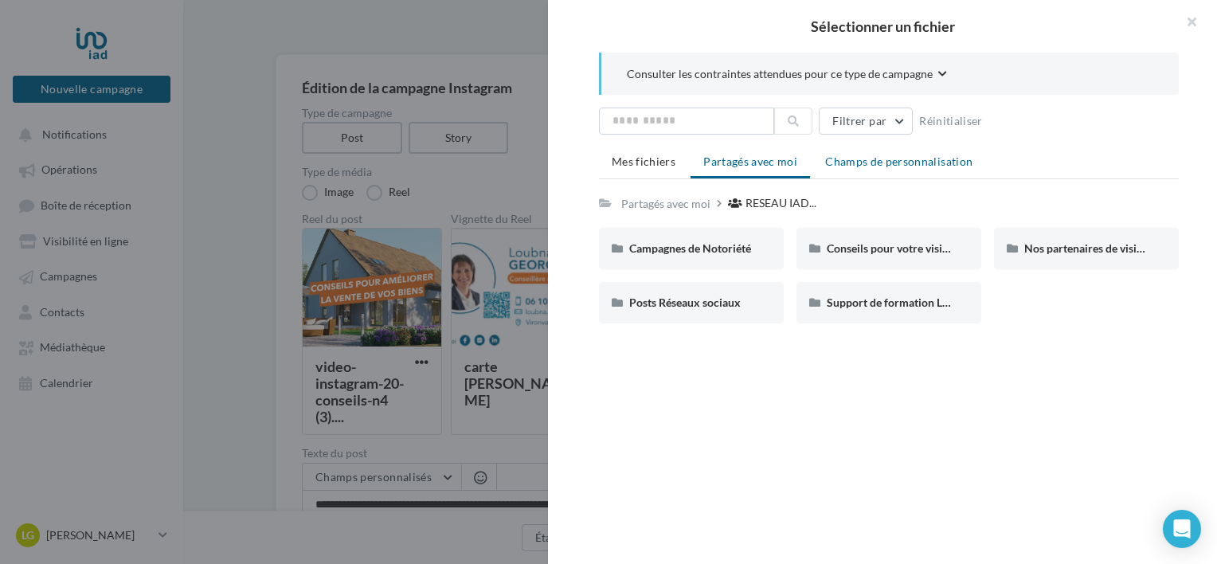
click at [888, 162] on span "Champs de personnalisation" at bounding box center [898, 162] width 147 height 14
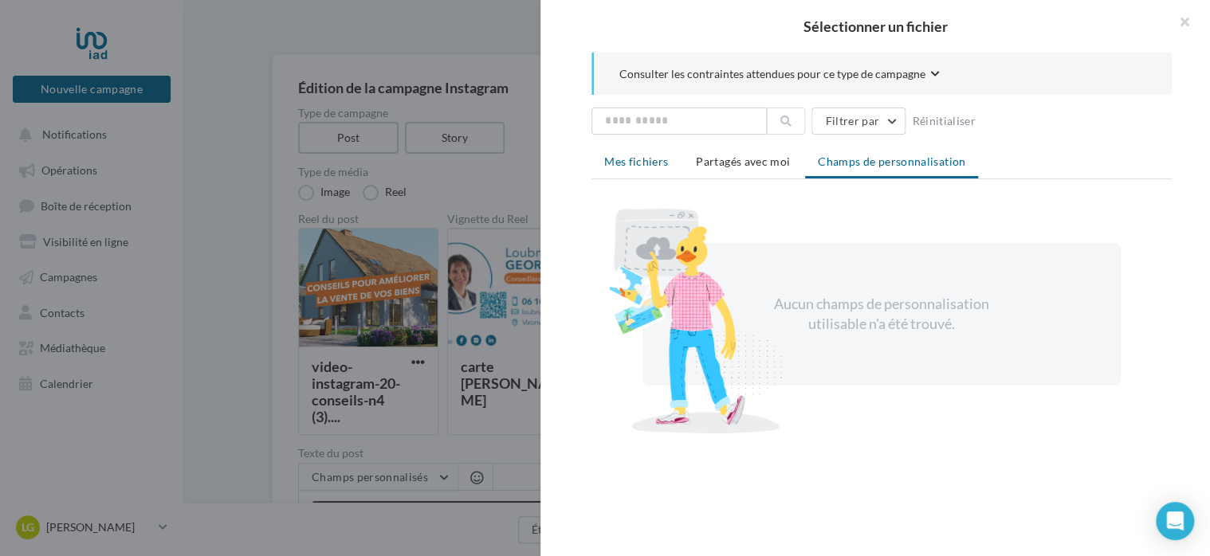
click at [641, 165] on span "Mes fichiers" at bounding box center [636, 162] width 64 height 14
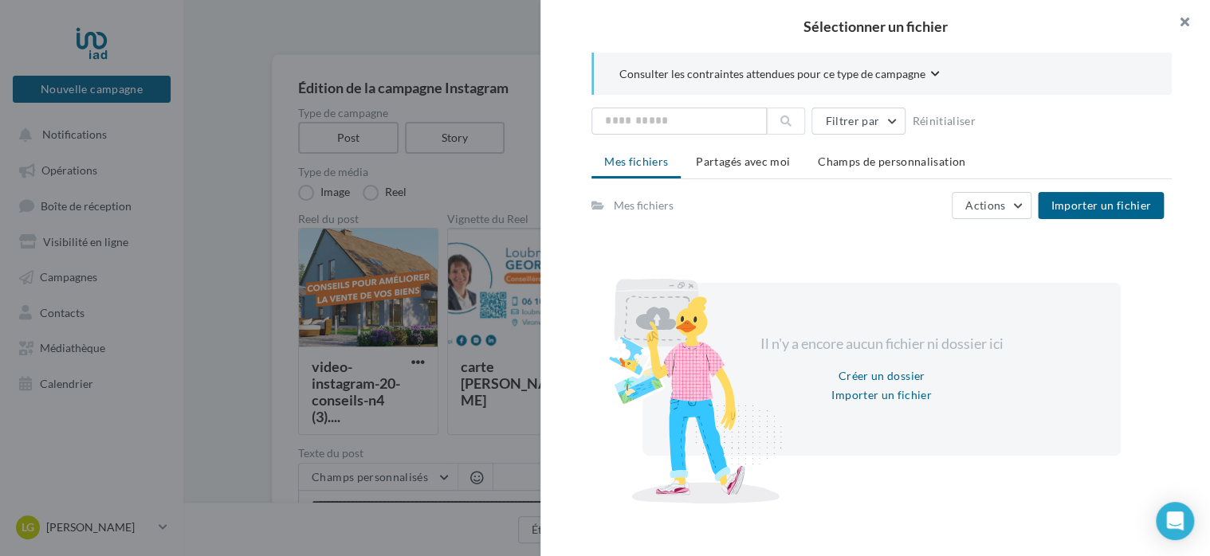
click at [1180, 20] on button "button" at bounding box center [1178, 24] width 64 height 48
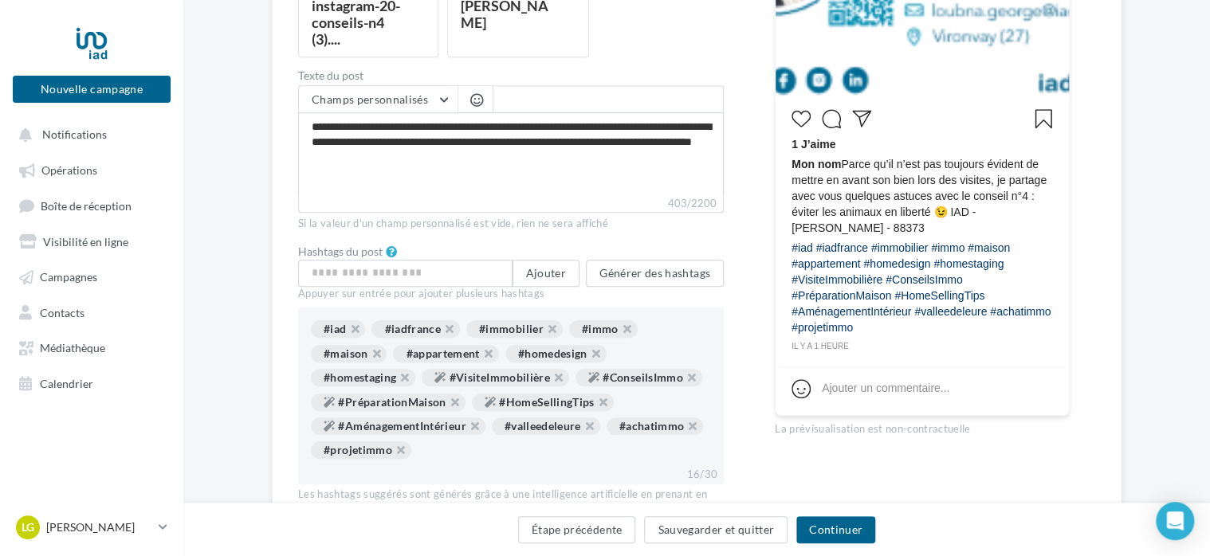
scroll to position [558, 0]
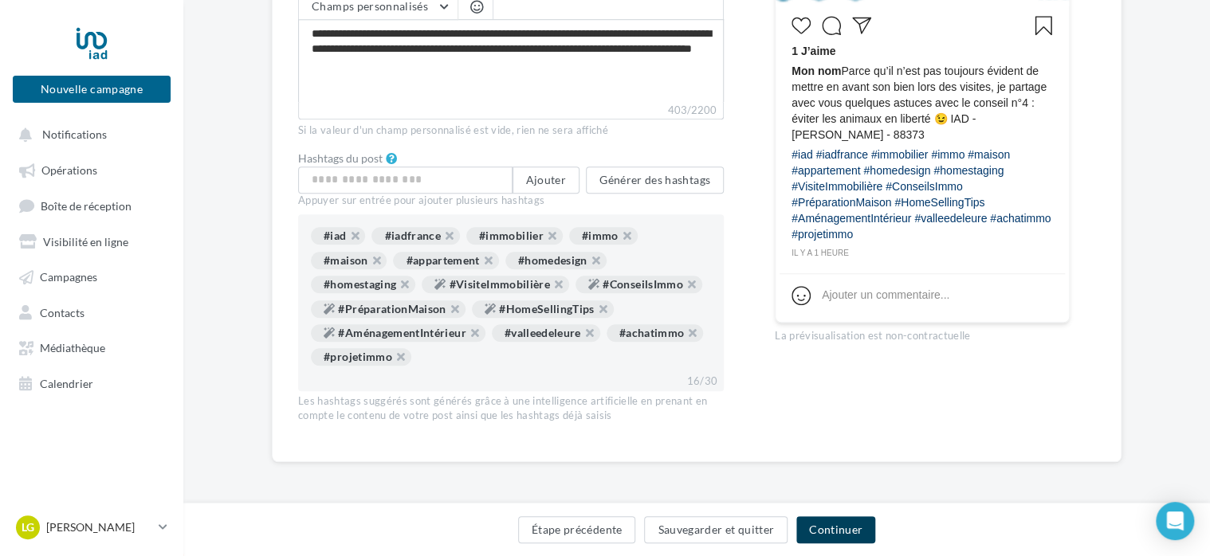
click at [853, 528] on button "Continuer" at bounding box center [835, 529] width 79 height 27
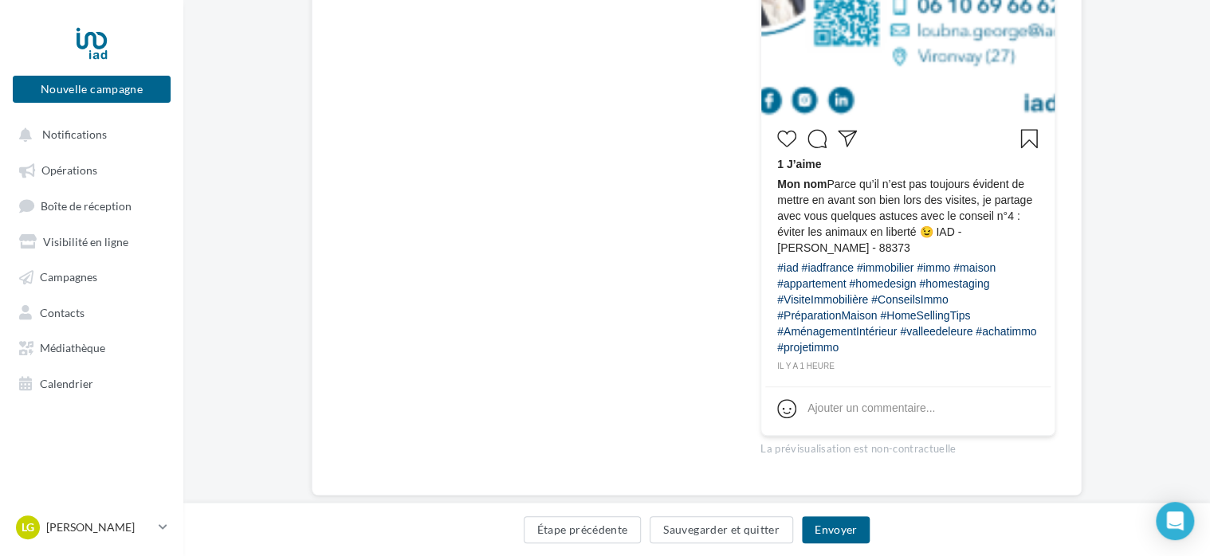
scroll to position [457, 0]
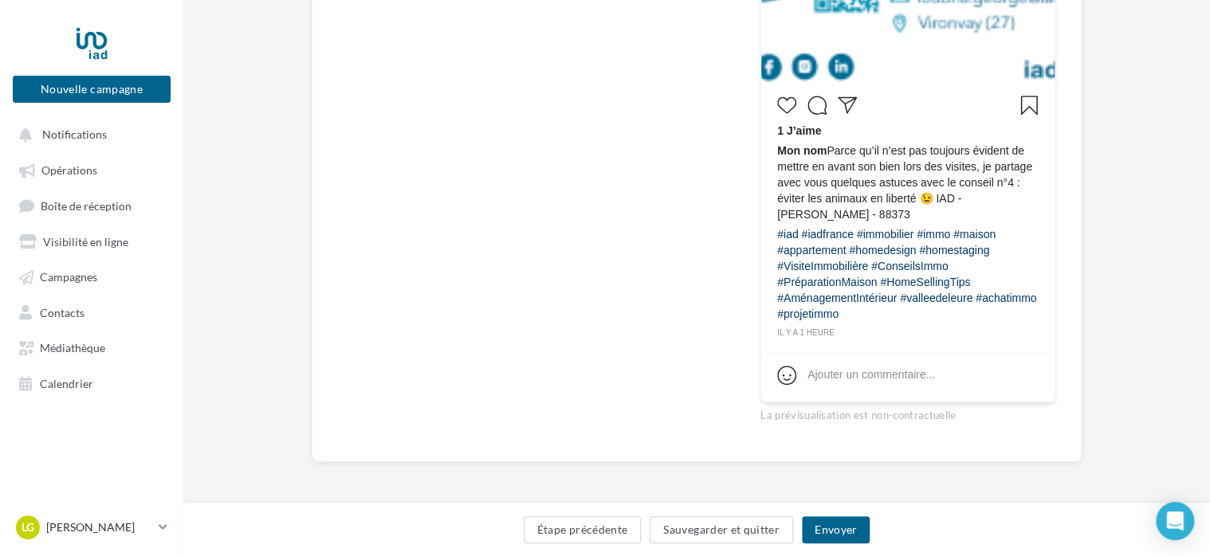
click at [806, 151] on span "Mon nom" at bounding box center [801, 150] width 49 height 13
click at [772, 155] on div "1 J’aime Mon nom Parce qu’il n’est pas toujours évident de mettre en avant son …" at bounding box center [907, 215] width 285 height 250
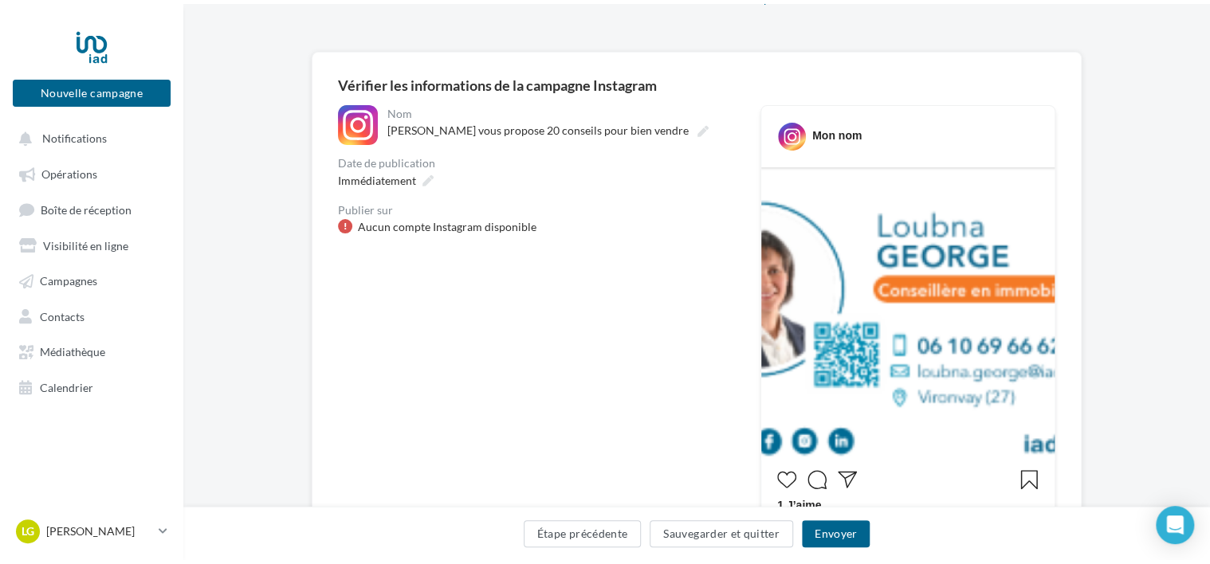
scroll to position [0, 0]
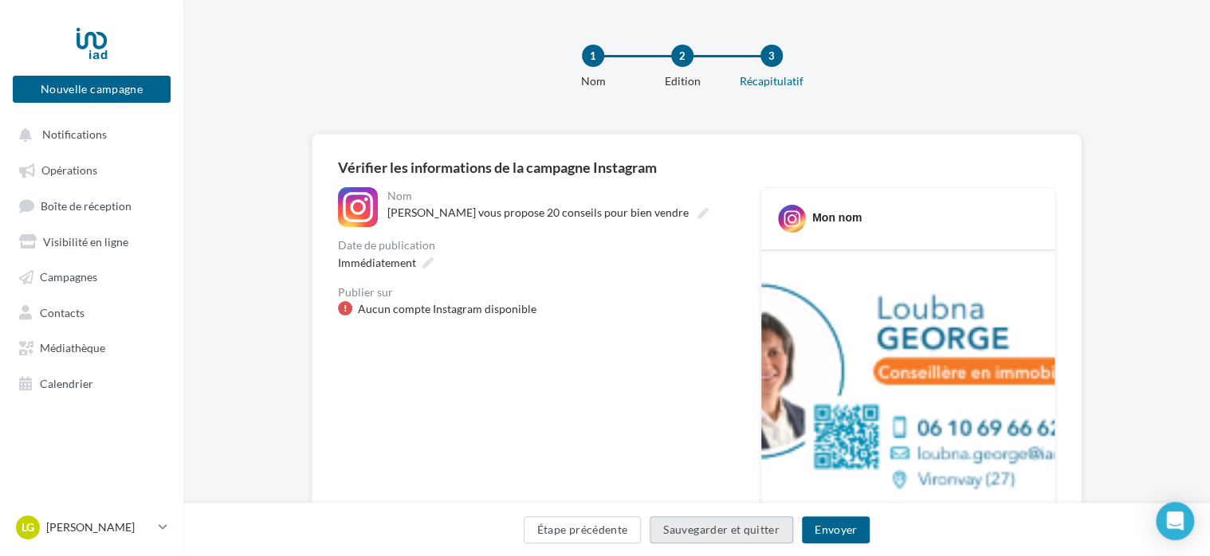
click at [680, 535] on button "Sauvegarder et quitter" at bounding box center [720, 529] width 143 height 27
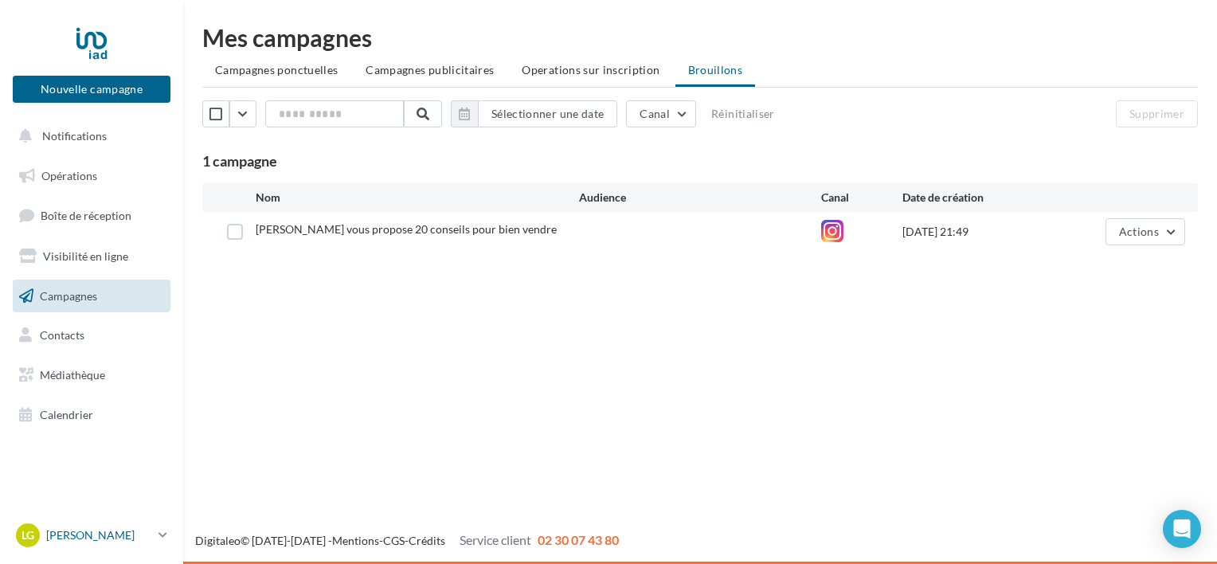
click at [108, 530] on p "[PERSON_NAME]" at bounding box center [99, 535] width 106 height 16
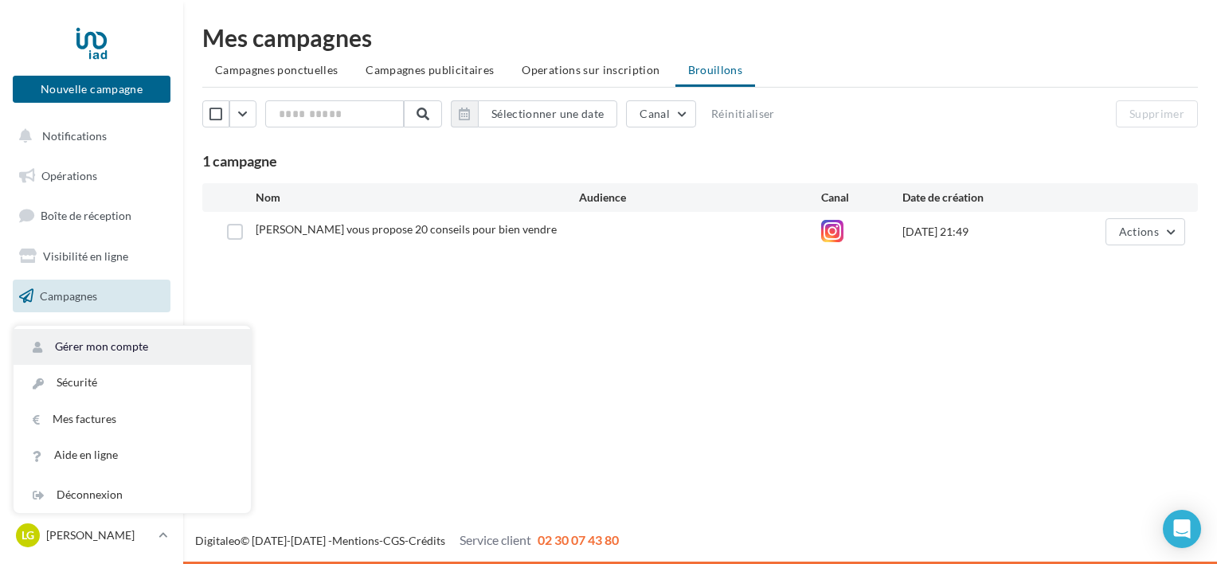
click at [160, 352] on link "Gérer mon compte" at bounding box center [132, 347] width 237 height 36
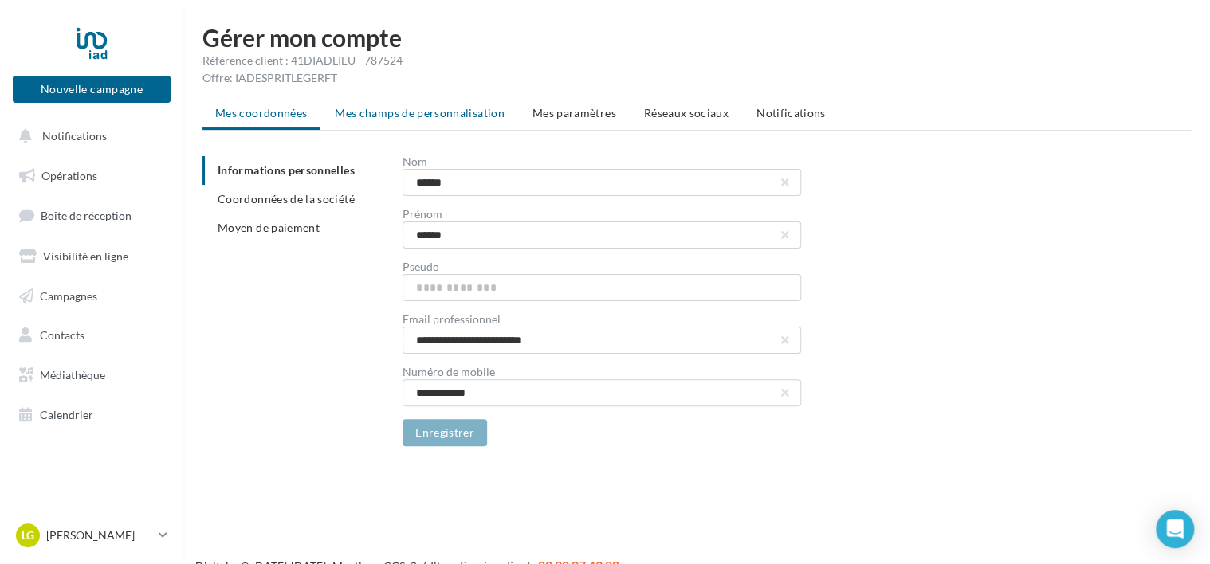
click at [452, 120] on li "Mes champs de personnalisation" at bounding box center [419, 113] width 195 height 29
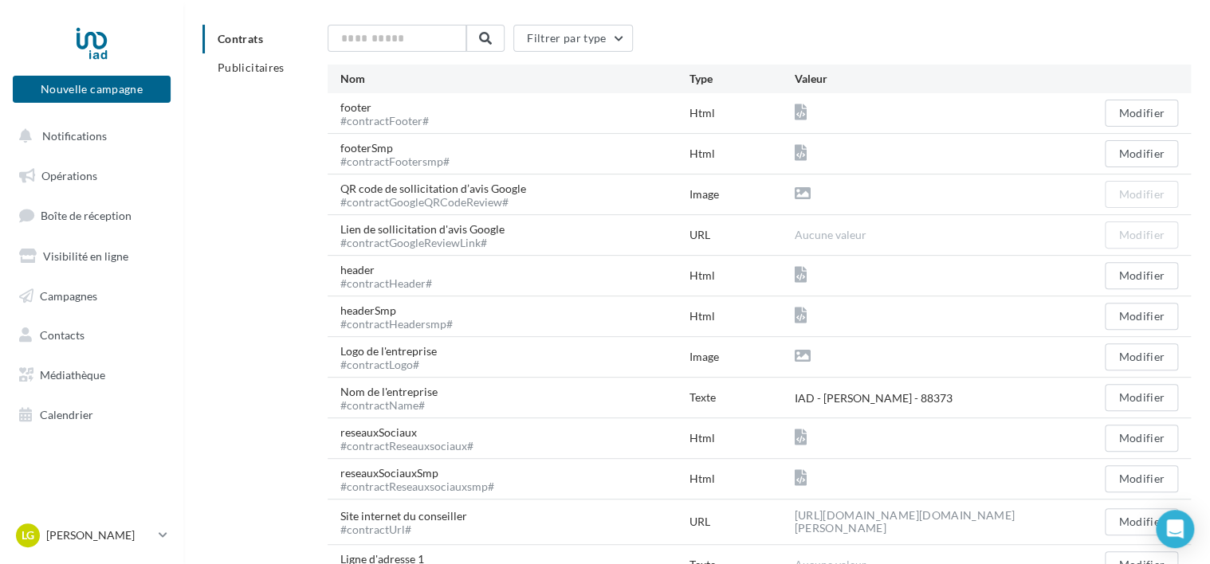
scroll to position [159, 0]
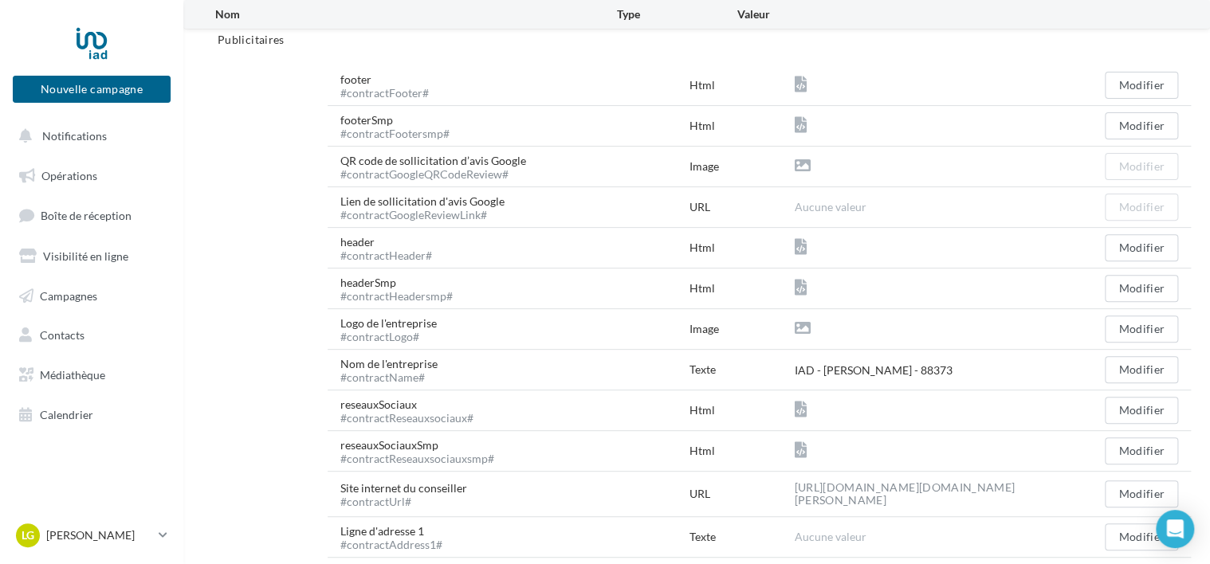
click at [1007, 371] on div "IAD - Loubna GEORGE - 88373" at bounding box center [933, 369] width 279 height 17
click at [1155, 368] on button "Modifier" at bounding box center [1140, 369] width 73 height 27
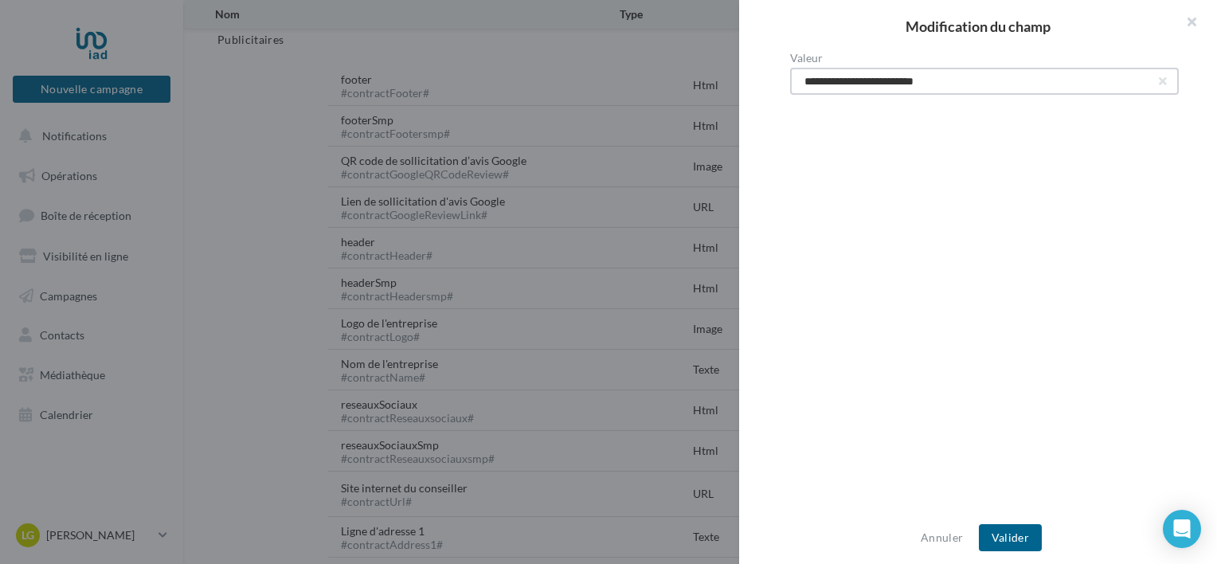
click at [973, 81] on input "**********" at bounding box center [984, 81] width 389 height 27
click at [825, 81] on input "**********" at bounding box center [984, 81] width 389 height 27
click at [978, 84] on input "**********" at bounding box center [984, 81] width 389 height 27
type input "**********"
click at [1031, 542] on button "Valider" at bounding box center [1010, 537] width 63 height 27
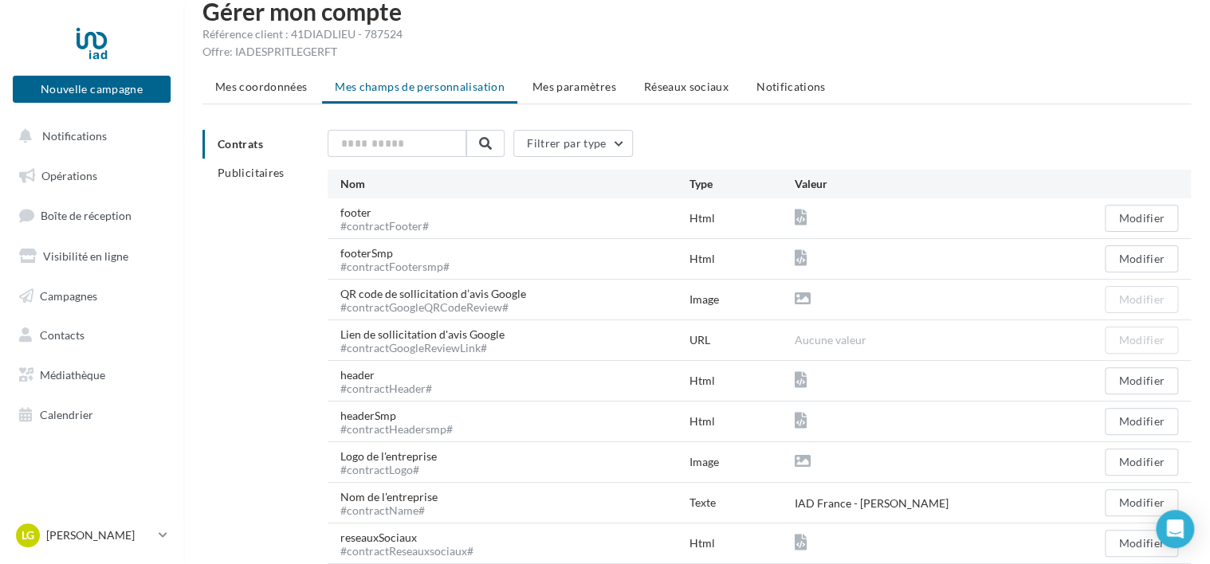
scroll to position [0, 0]
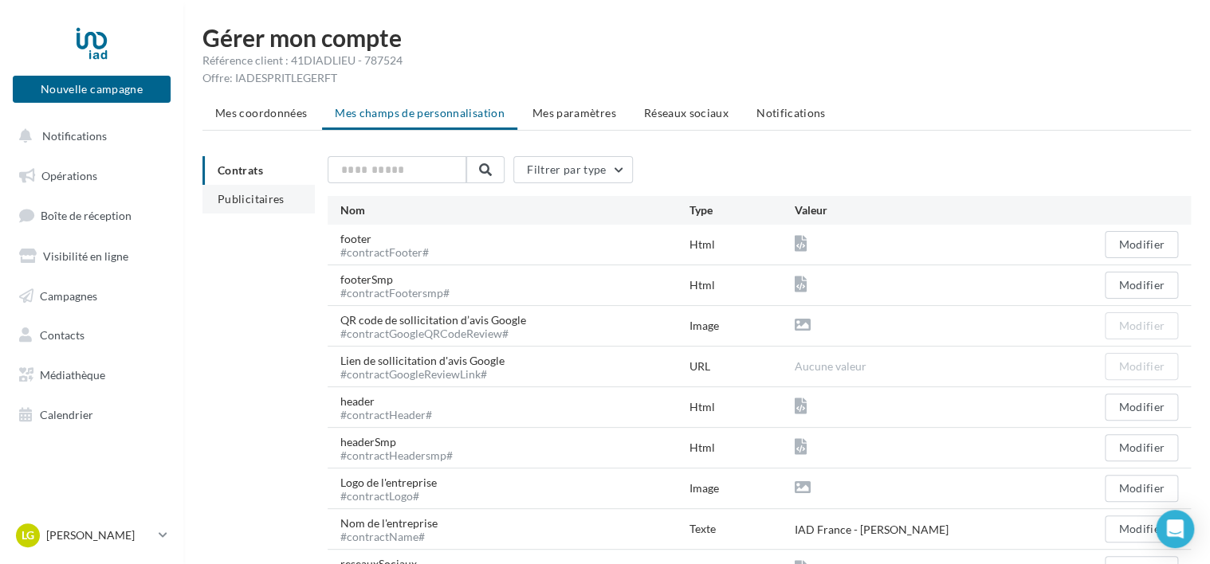
click at [255, 189] on li "Publicitaires" at bounding box center [258, 199] width 112 height 29
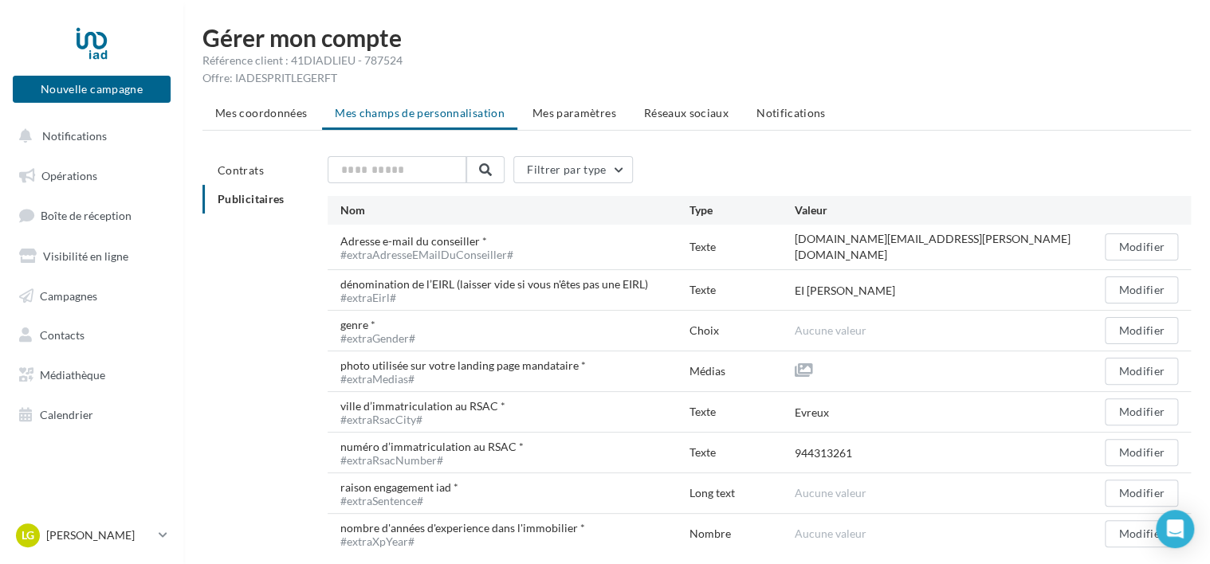
scroll to position [51, 0]
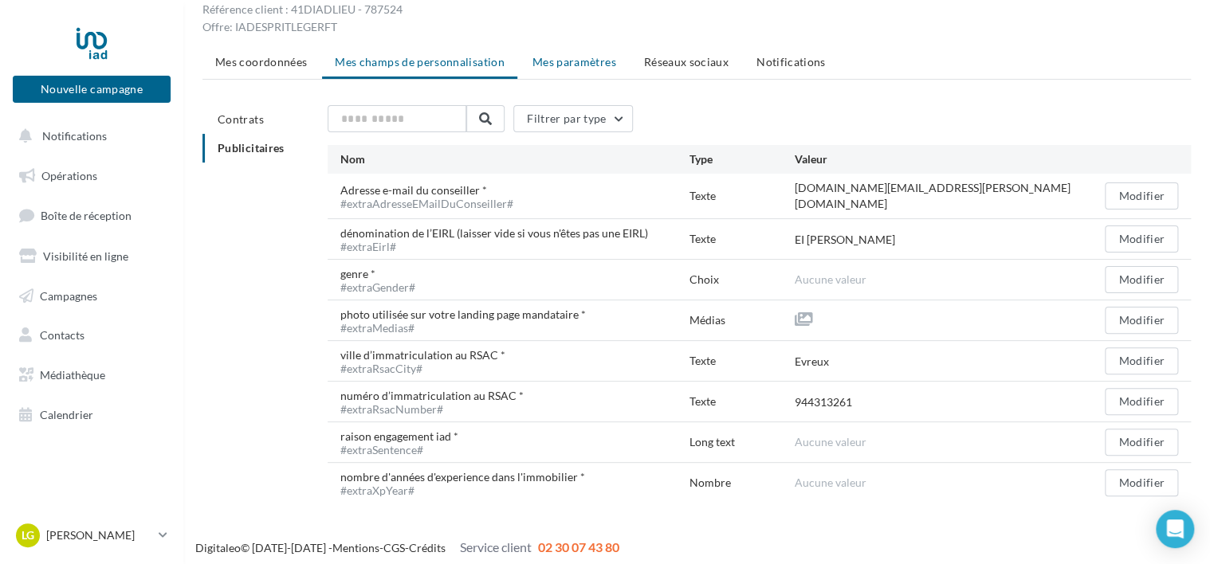
click at [560, 65] on span "Mes paramètres" at bounding box center [574, 62] width 84 height 14
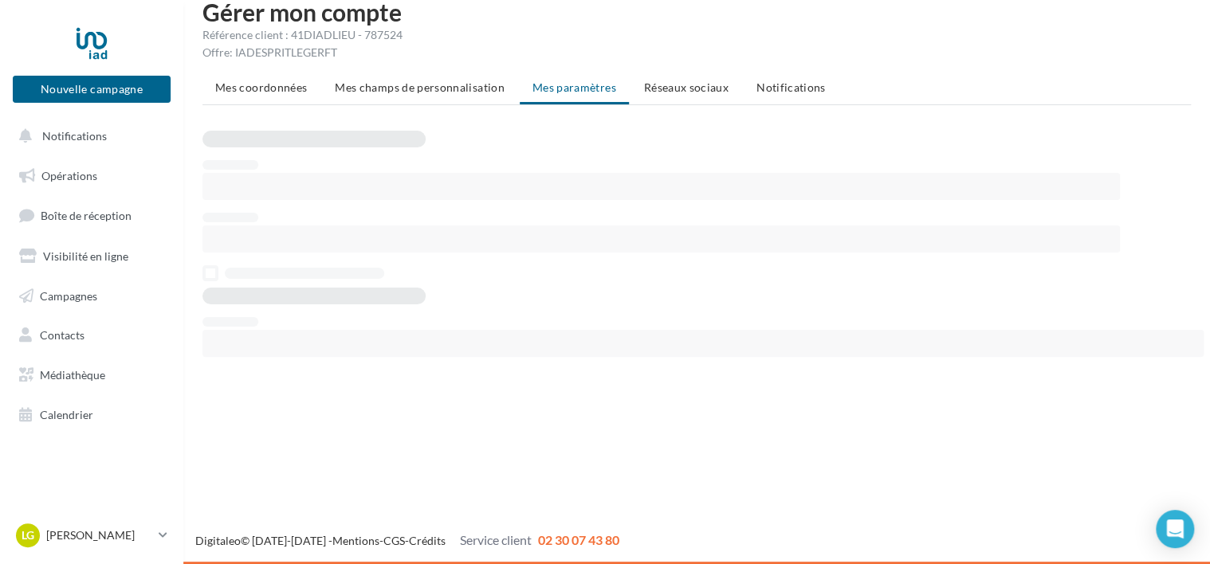
scroll to position [25, 0]
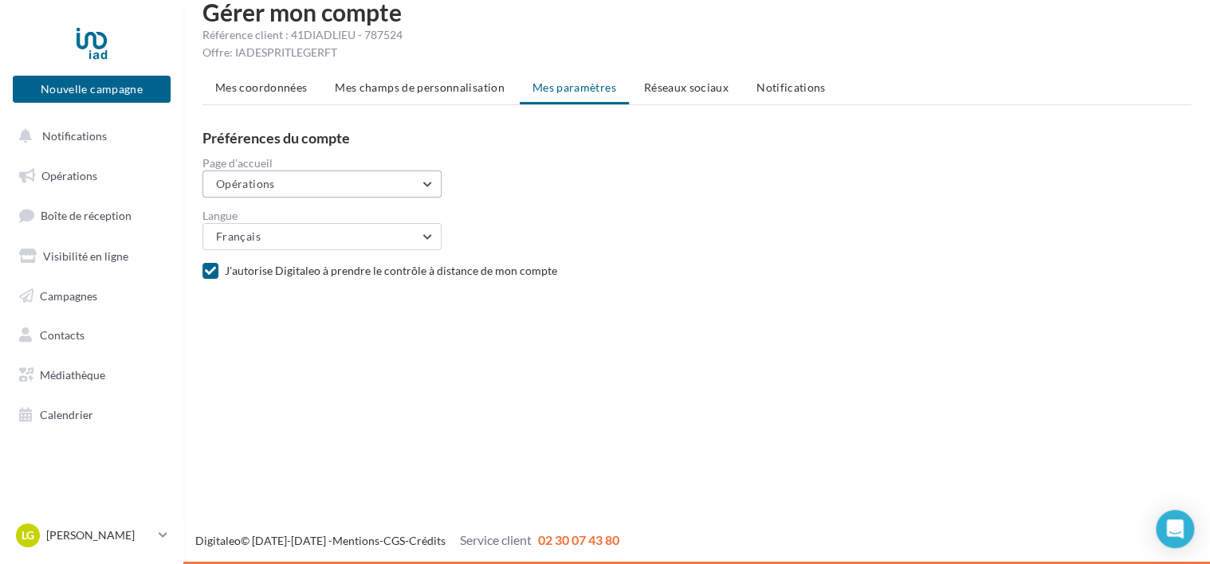
click at [428, 178] on button "Opérations" at bounding box center [321, 184] width 239 height 27
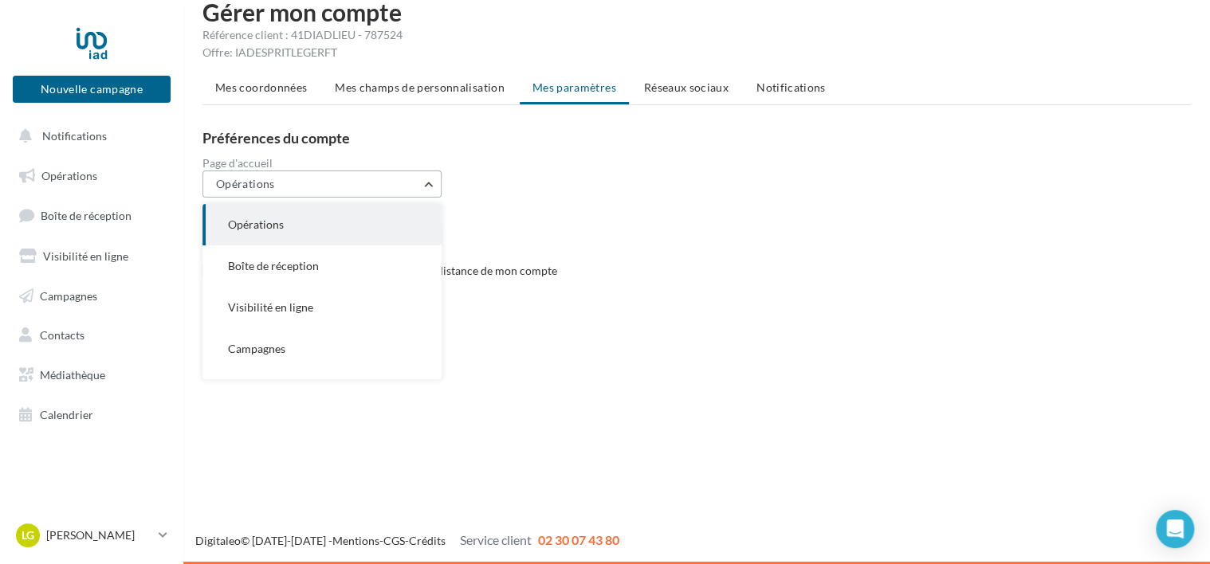
click at [428, 178] on button "Opérations" at bounding box center [321, 184] width 239 height 27
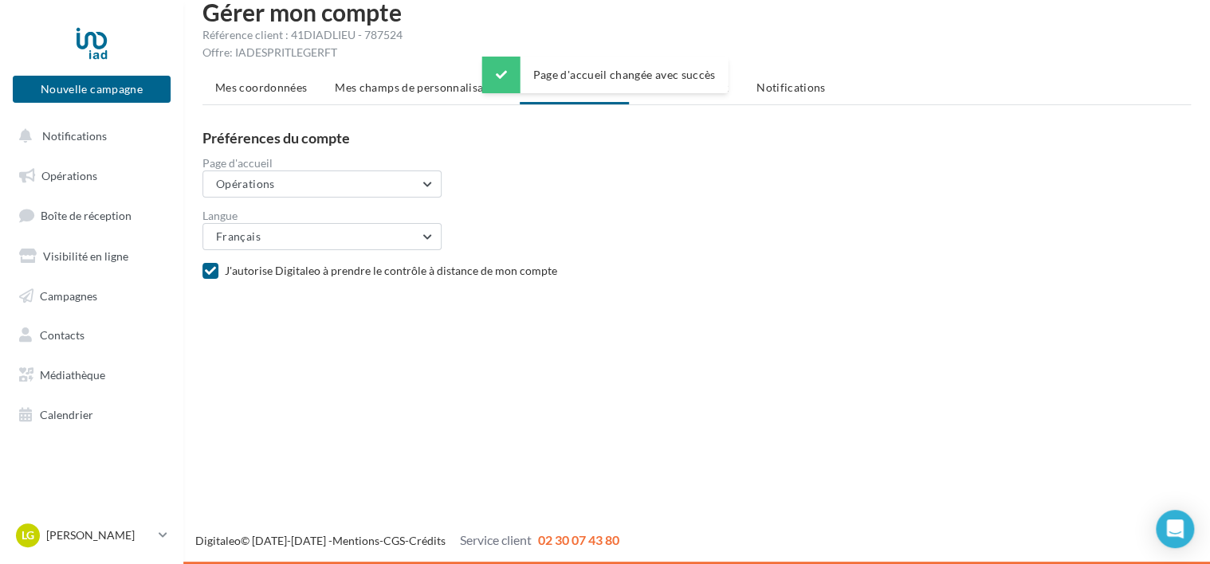
click at [673, 105] on div "Mes coordonnées Mes champs de personnalisation Mes paramètres Réseaux sociaux N…" at bounding box center [696, 178] width 988 height 210
click at [676, 99] on li "Réseaux sociaux" at bounding box center [686, 87] width 110 height 29
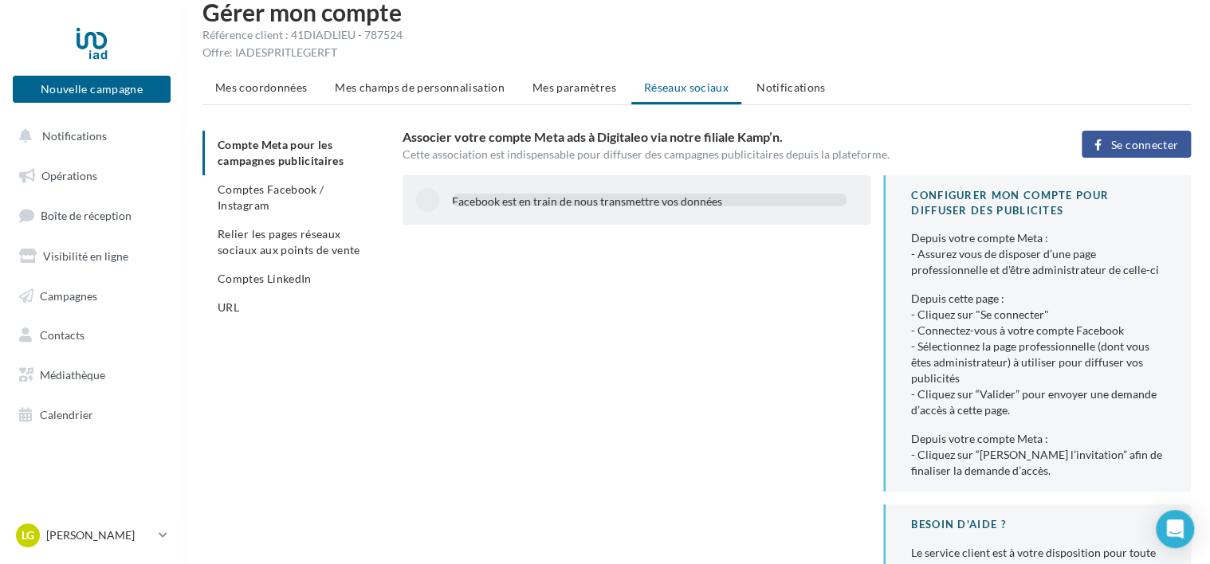
click at [500, 199] on div "Facebook est en train de nous transmettre vos données" at bounding box center [649, 202] width 394 height 16
click at [1120, 148] on span "Se connecter" at bounding box center [1144, 145] width 67 height 13
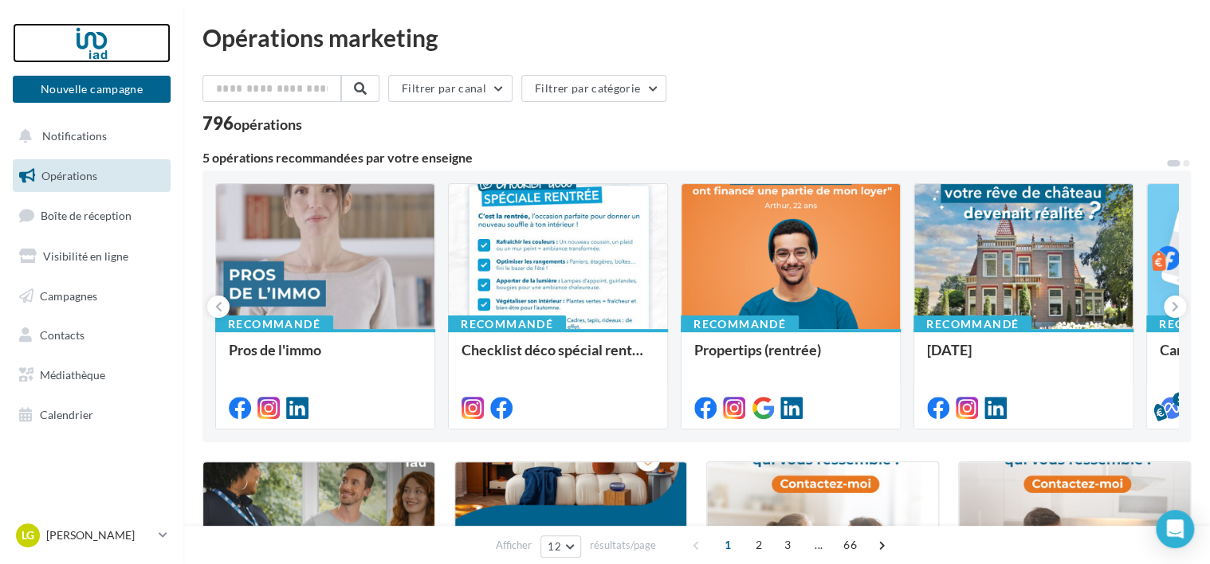
click at [92, 38] on div at bounding box center [91, 43] width 127 height 40
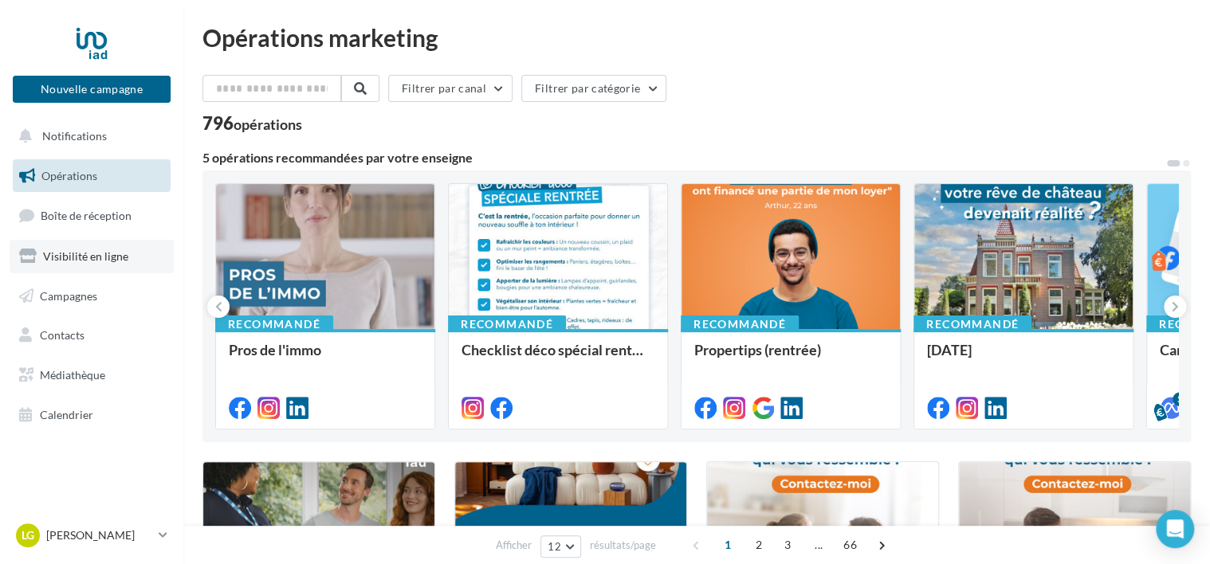
click at [76, 263] on link "Visibilité en ligne" at bounding box center [92, 256] width 164 height 33
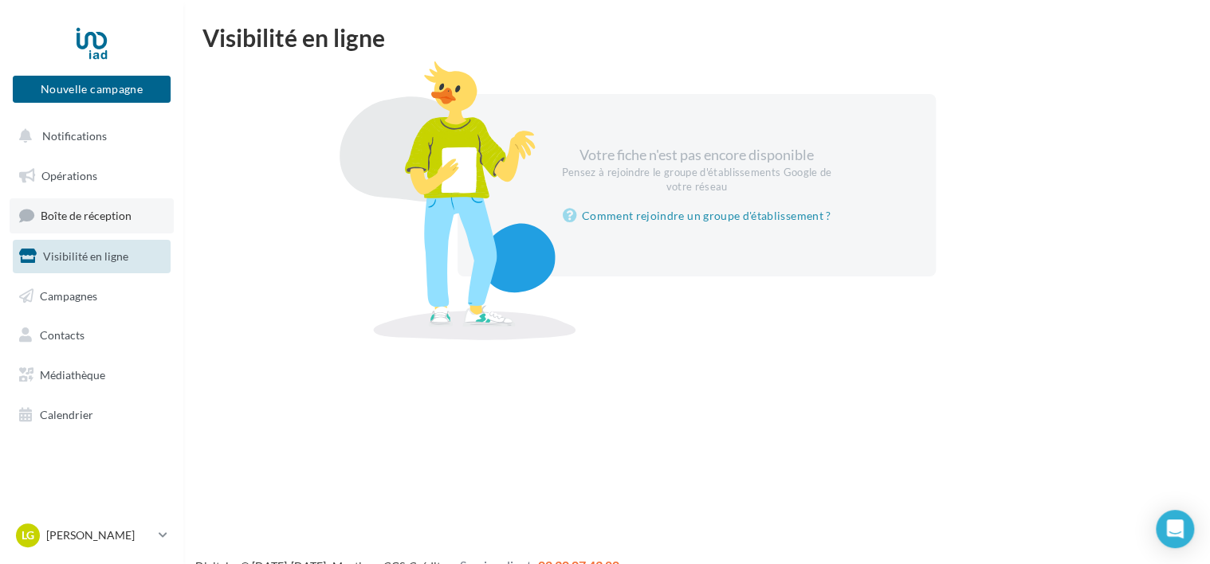
click at [90, 214] on span "Boîte de réception" at bounding box center [86, 216] width 91 height 14
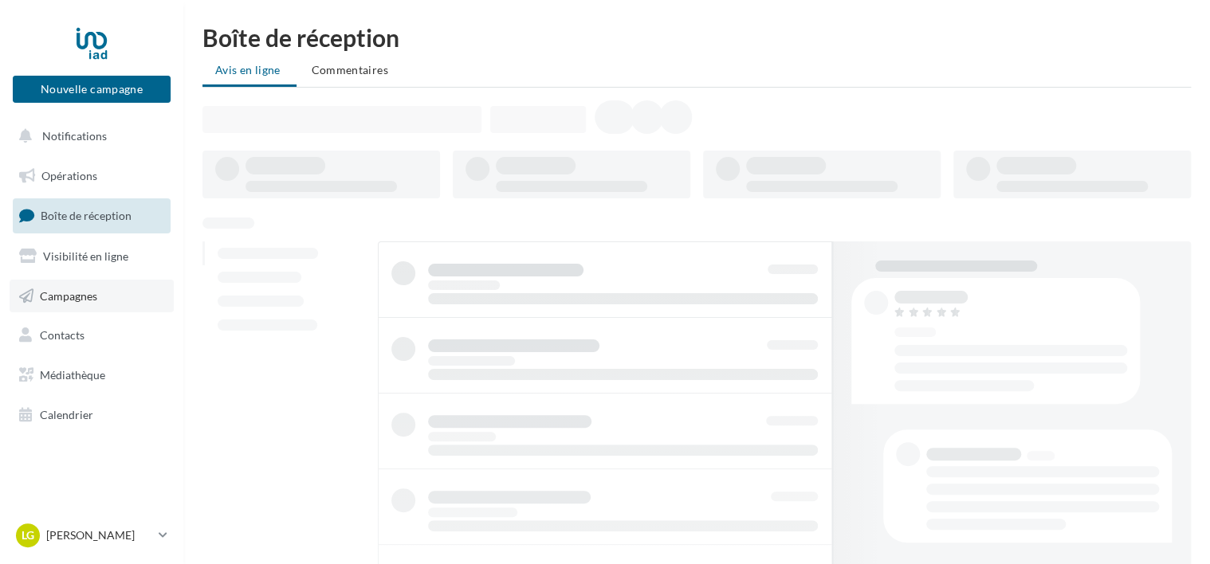
click at [85, 290] on span "Campagnes" at bounding box center [68, 295] width 57 height 14
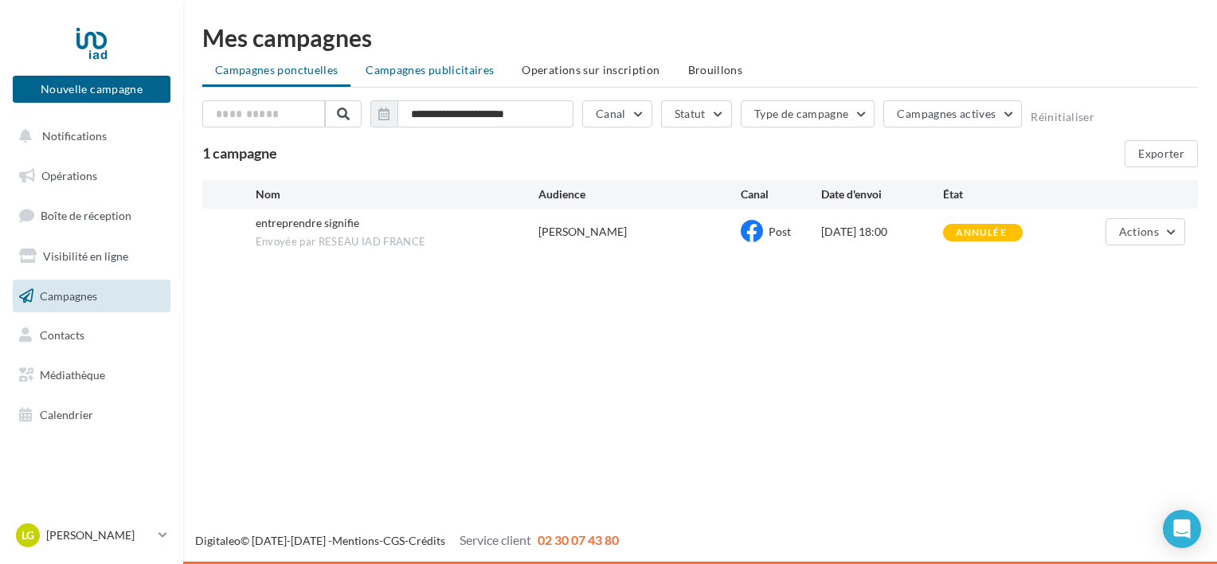
click at [448, 70] on span "Campagnes publicitaires" at bounding box center [430, 70] width 128 height 14
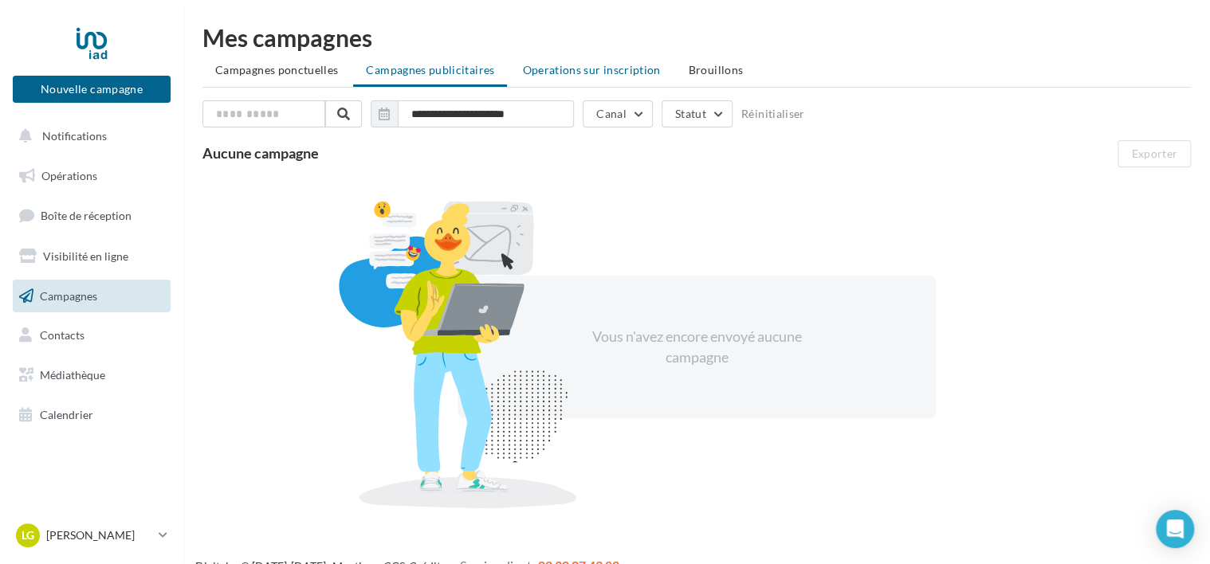
click at [636, 70] on span "Operations sur inscription" at bounding box center [591, 70] width 138 height 14
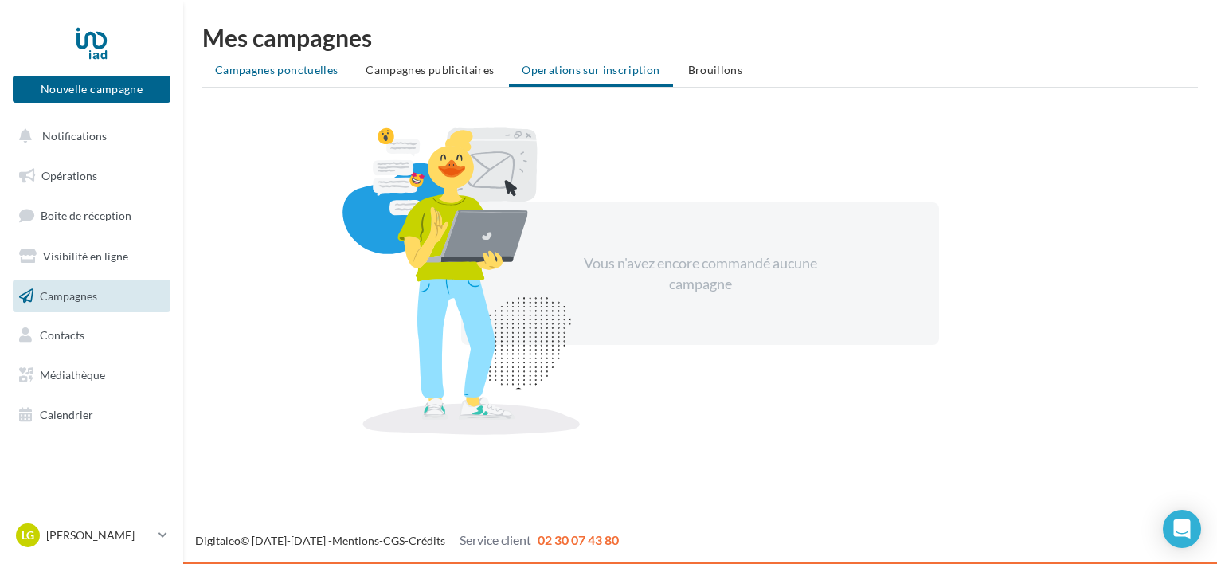
click at [275, 77] on li "Campagnes ponctuelles" at bounding box center [276, 70] width 148 height 29
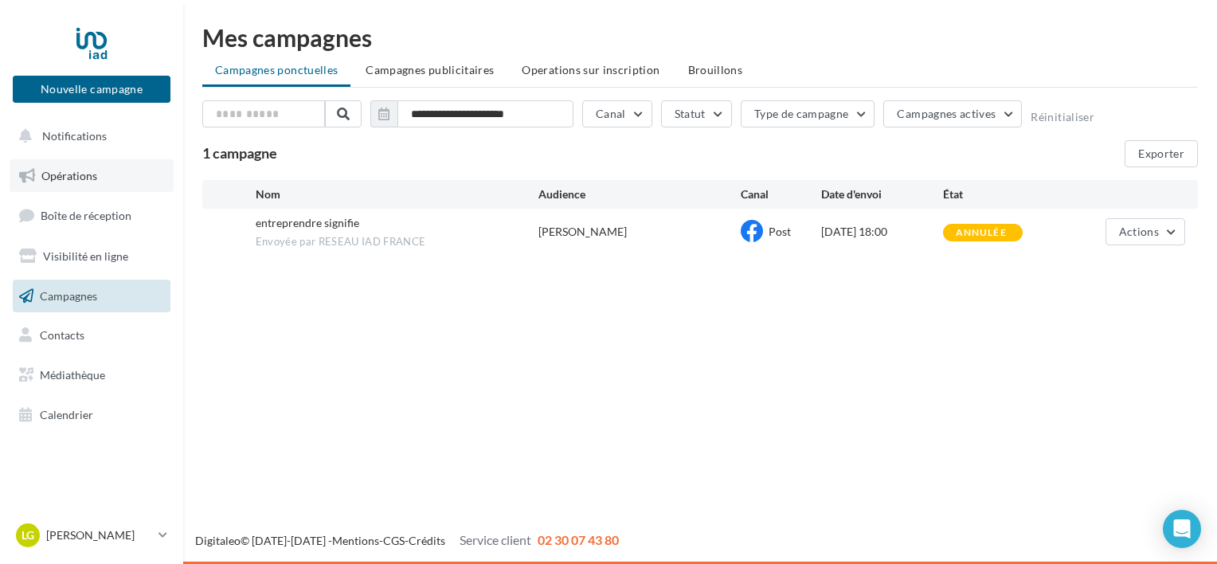
click at [70, 178] on span "Opérations" at bounding box center [69, 176] width 56 height 14
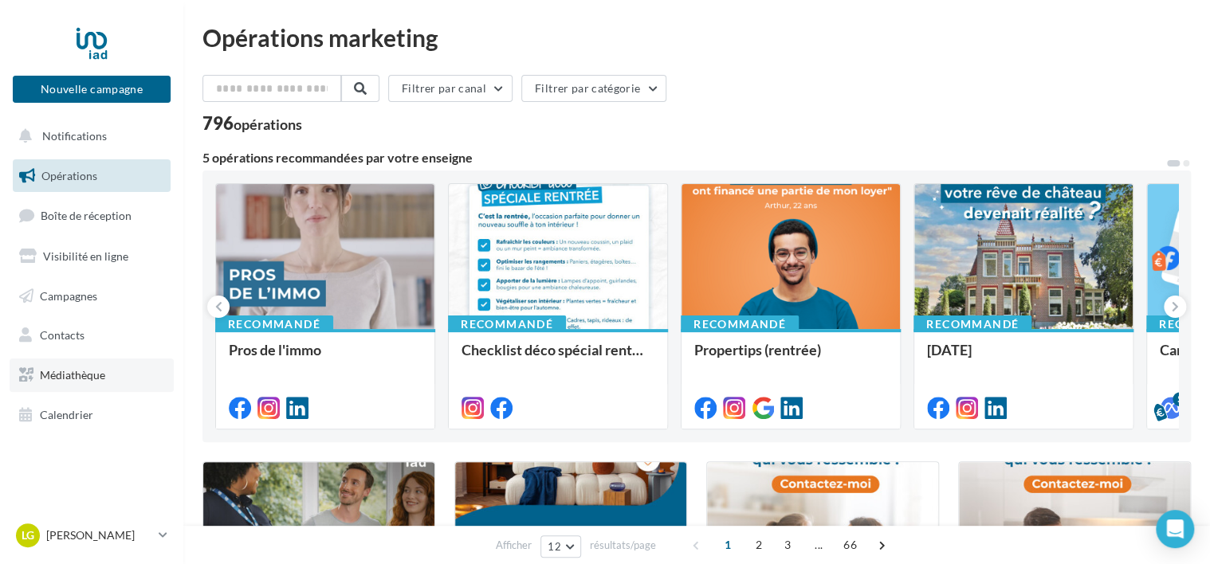
click at [68, 375] on span "Médiathèque" at bounding box center [72, 375] width 65 height 14
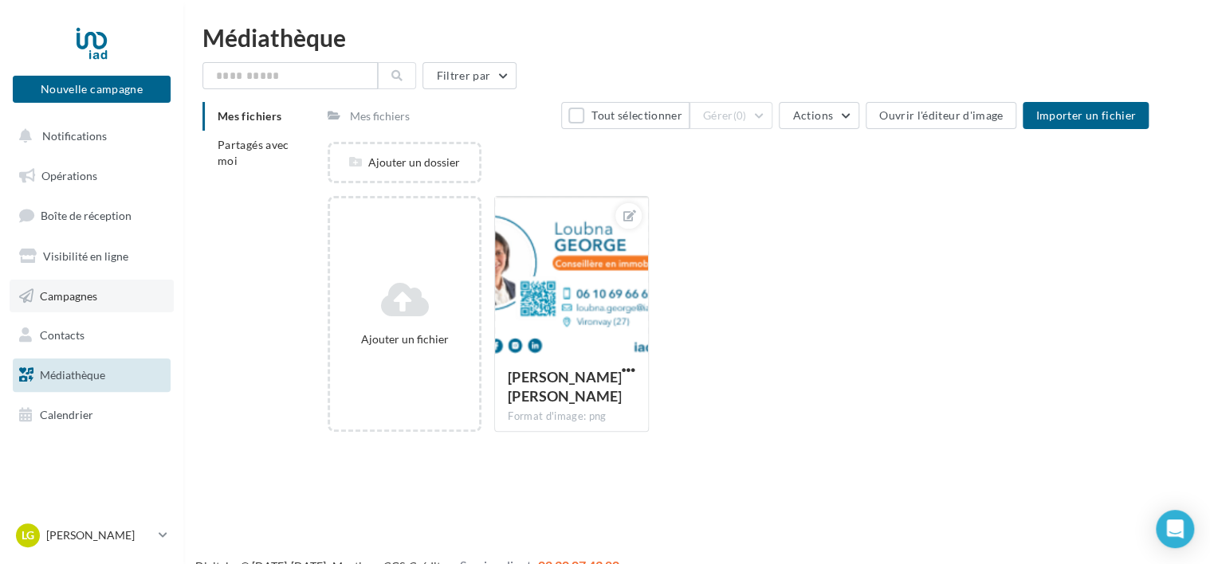
click at [71, 303] on link "Campagnes" at bounding box center [92, 296] width 164 height 33
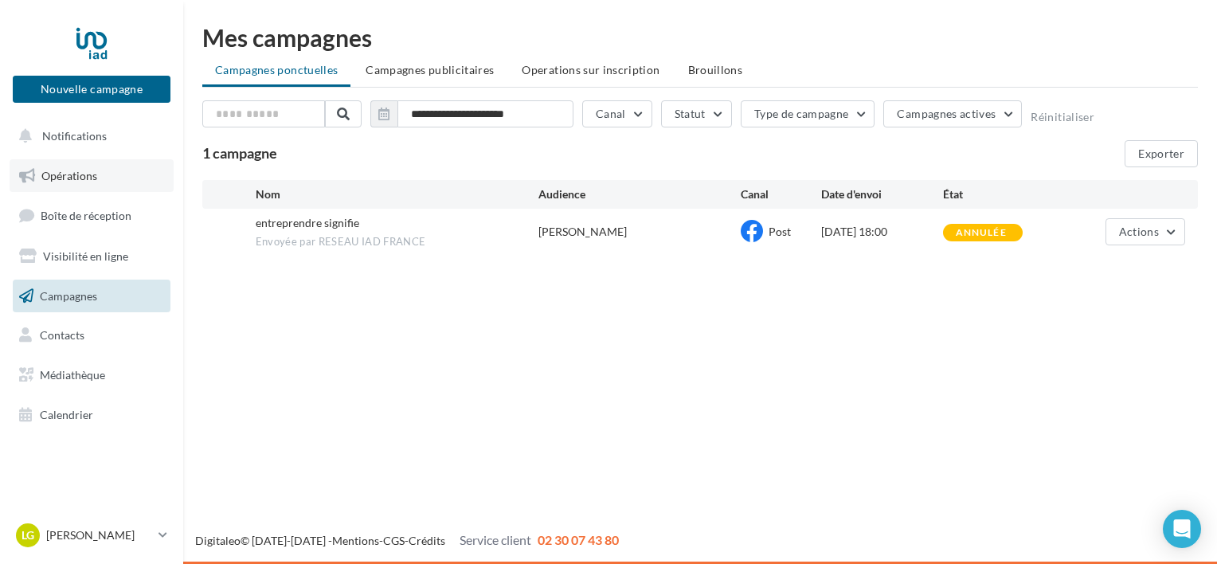
click at [88, 179] on span "Opérations" at bounding box center [69, 176] width 56 height 14
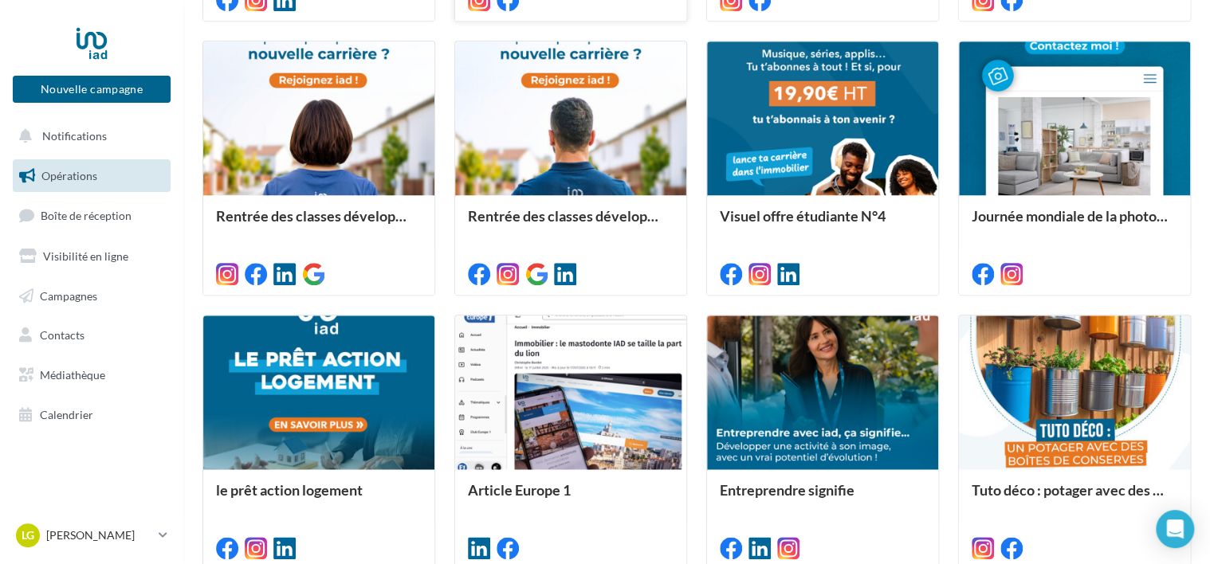
scroll to position [832, 0]
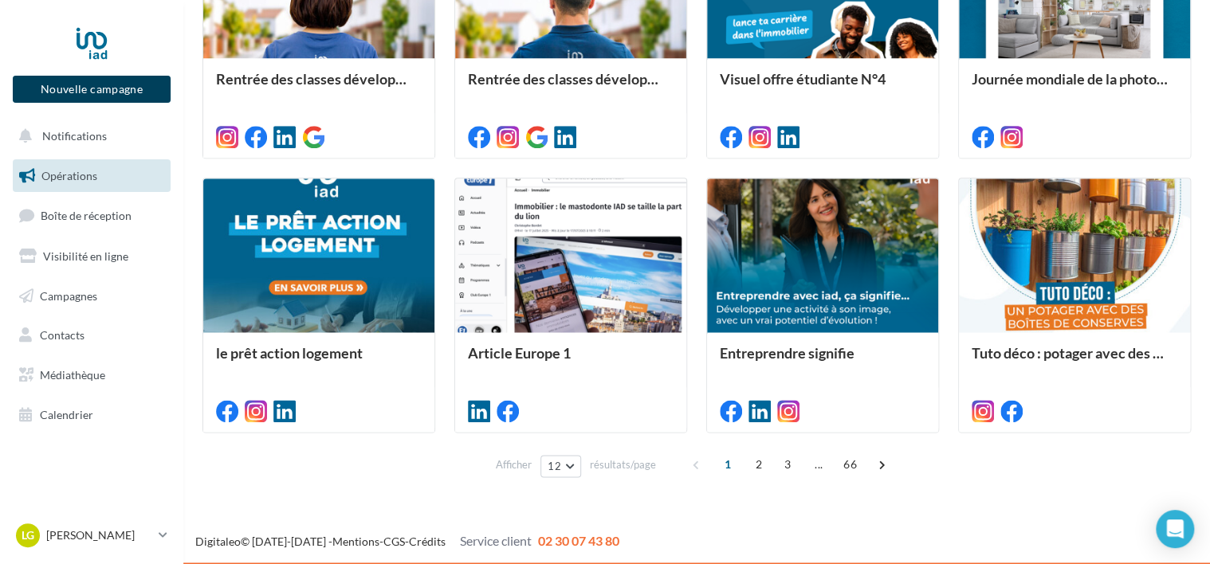
click at [116, 92] on button "Nouvelle campagne" at bounding box center [92, 89] width 158 height 27
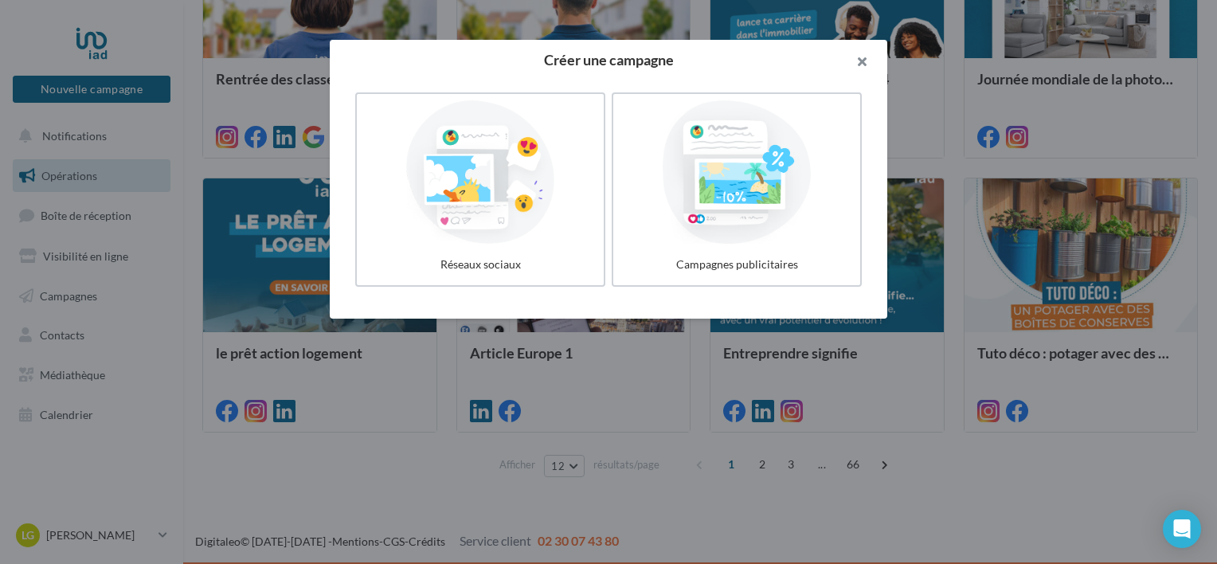
click at [862, 66] on button "button" at bounding box center [856, 64] width 64 height 48
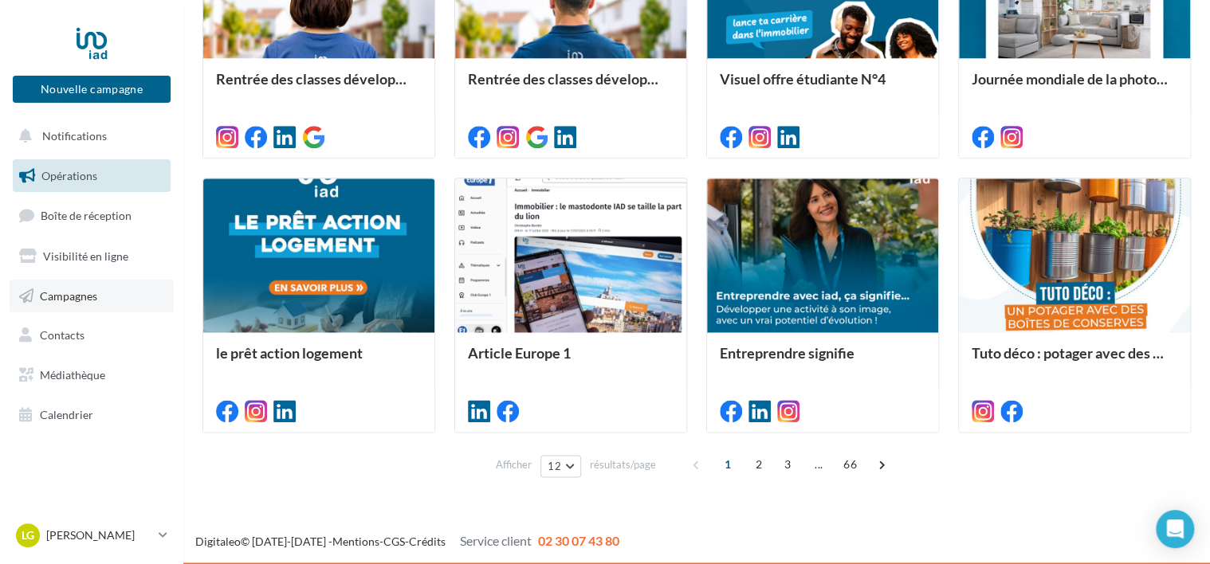
click at [85, 308] on link "Campagnes" at bounding box center [92, 296] width 164 height 33
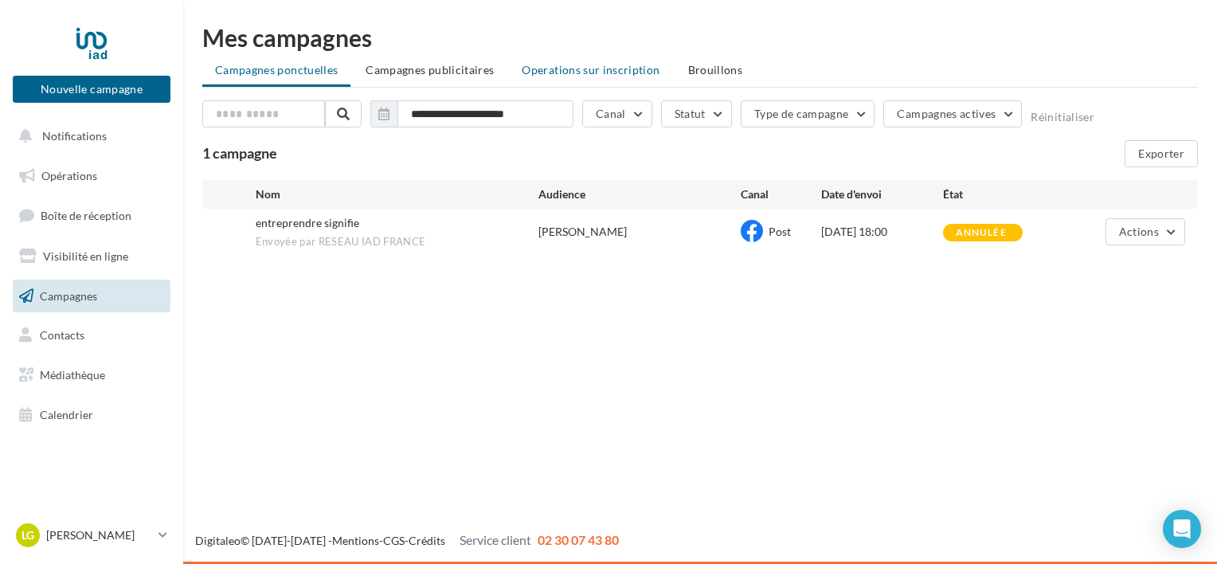
click at [580, 70] on span "Operations sur inscription" at bounding box center [591, 70] width 138 height 14
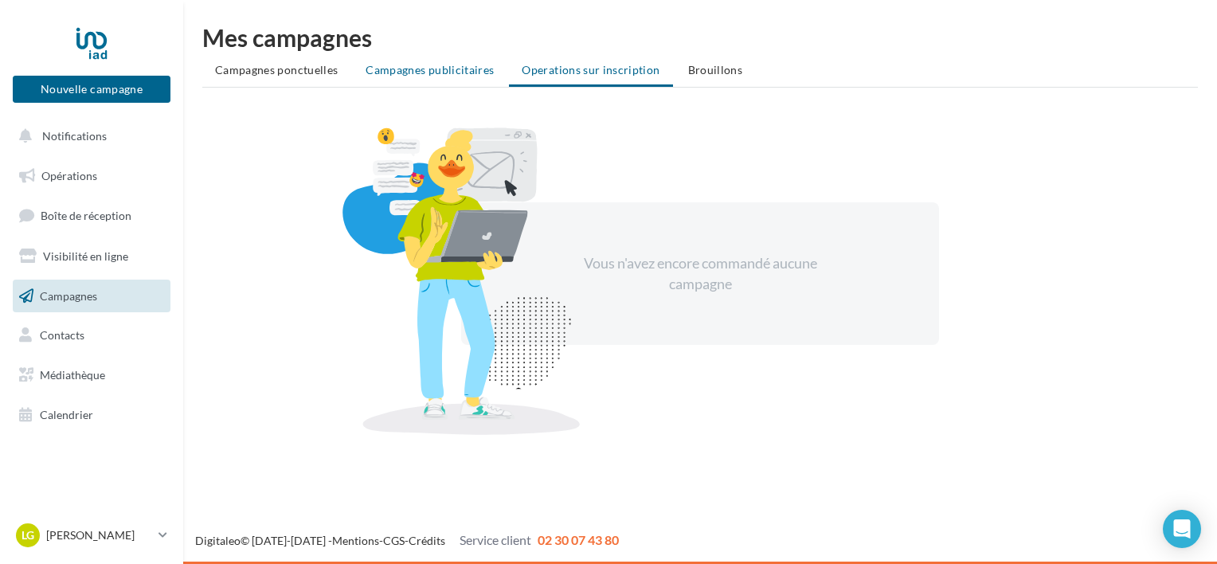
click at [478, 59] on li "Campagnes publicitaires" at bounding box center [430, 70] width 154 height 29
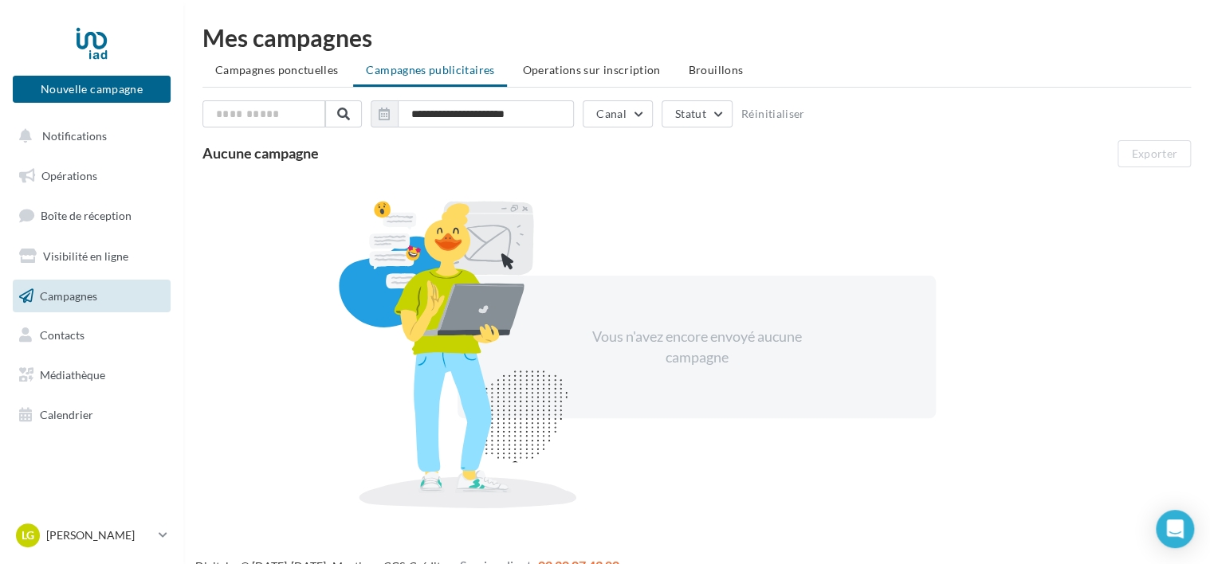
click at [284, 74] on span "Campagnes ponctuelles" at bounding box center [276, 70] width 123 height 14
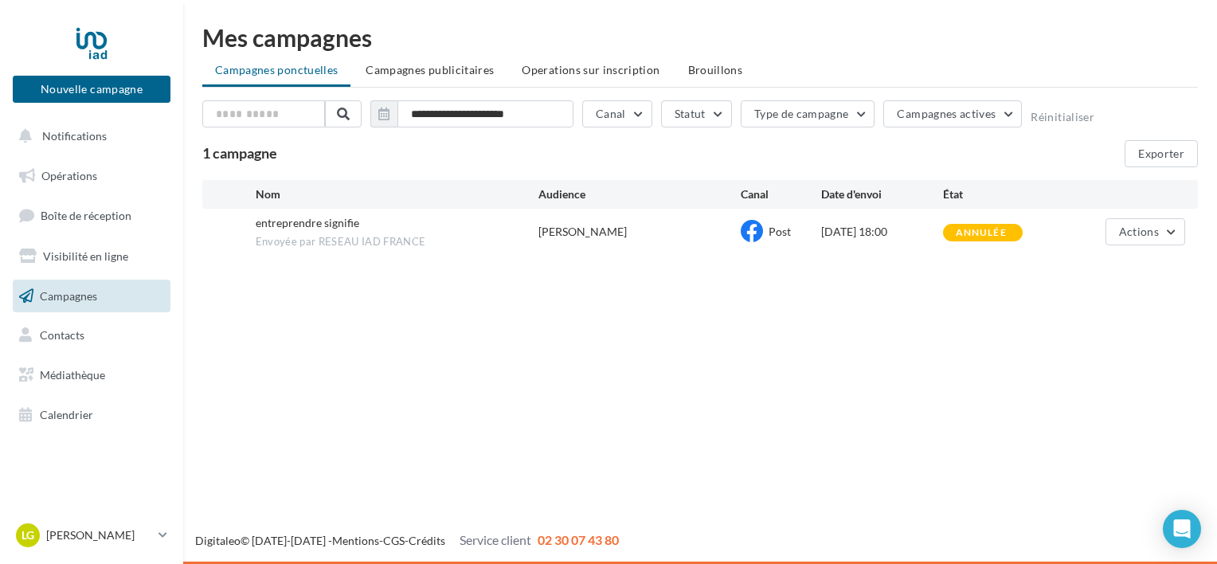
click at [444, 75] on span "Campagnes publicitaires" at bounding box center [430, 70] width 128 height 14
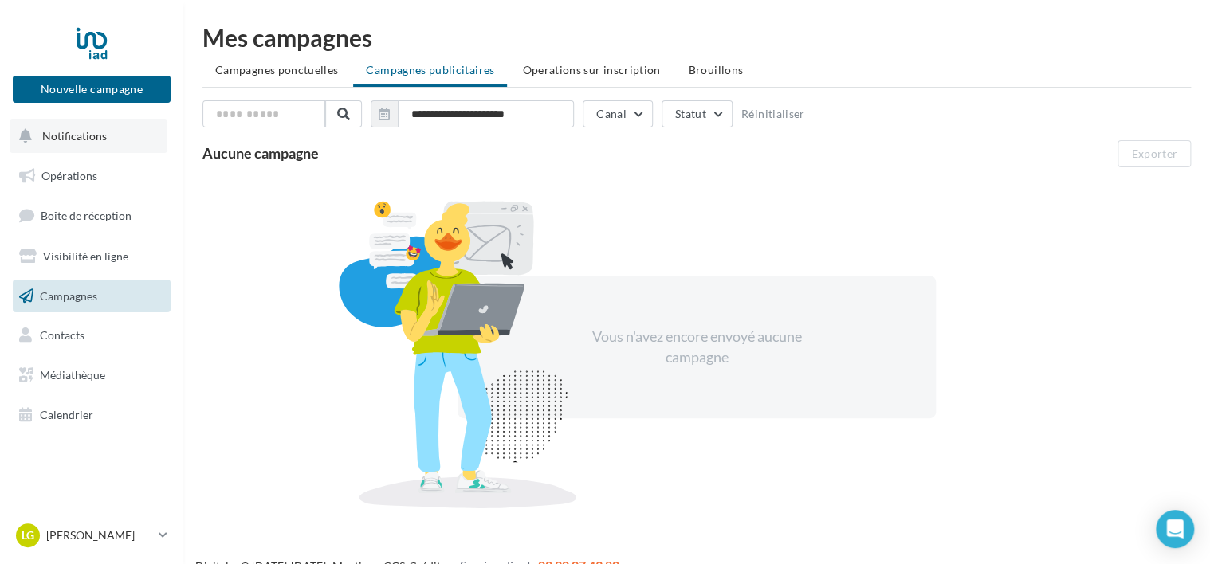
click at [87, 138] on span "Notifications" at bounding box center [74, 136] width 65 height 14
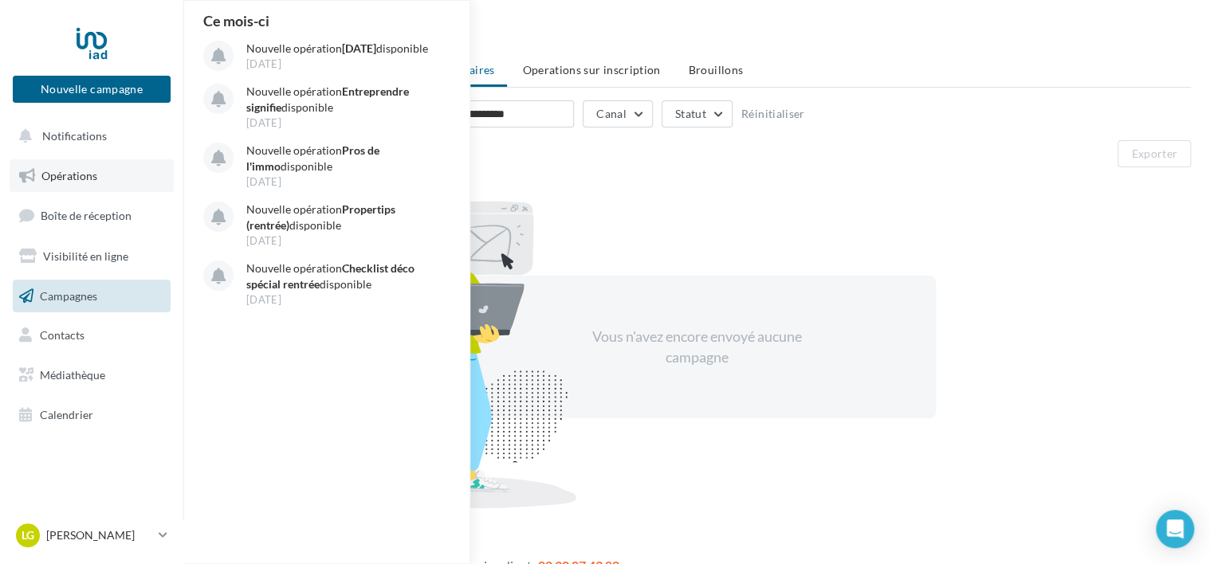
click at [70, 174] on span "Opérations" at bounding box center [69, 176] width 56 height 14
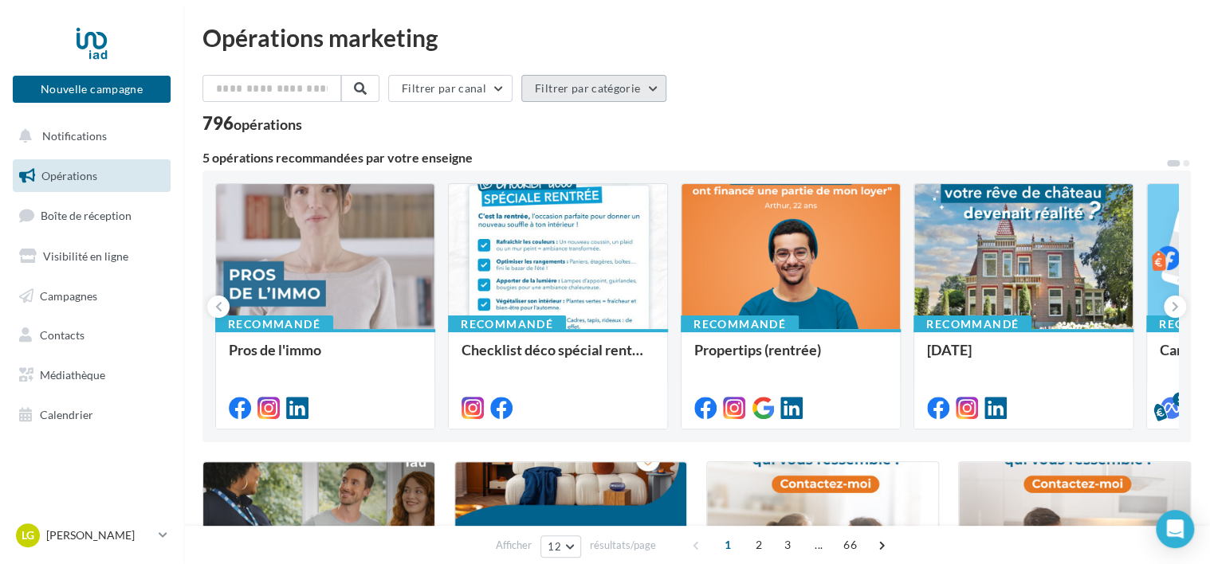
click at [560, 96] on button "Filtrer par catégorie" at bounding box center [593, 88] width 145 height 27
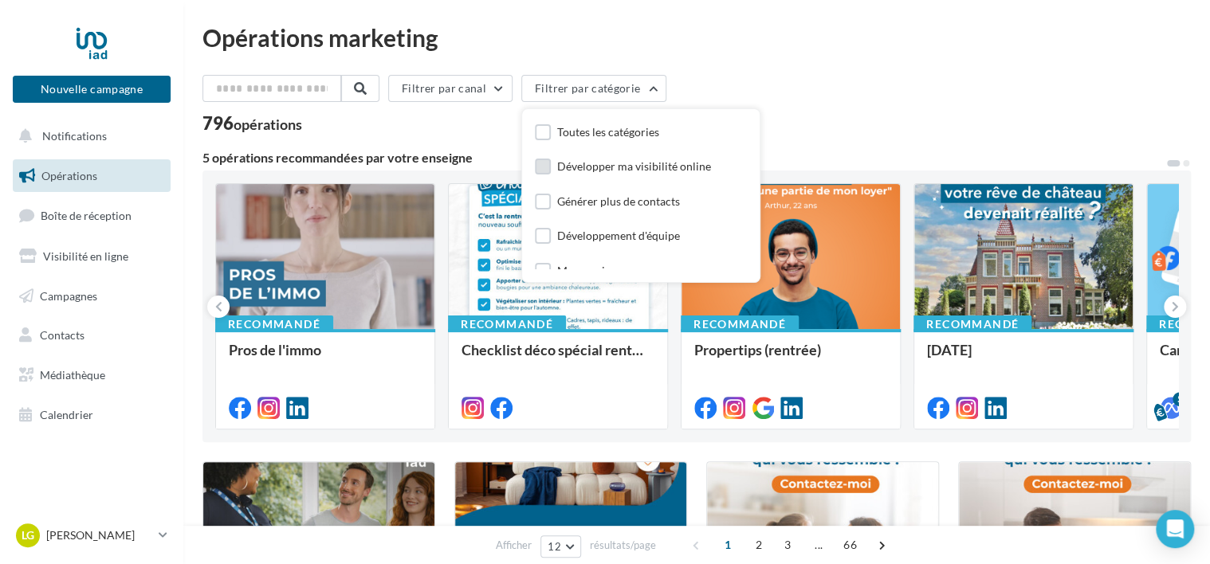
click at [551, 172] on label at bounding box center [543, 167] width 16 height 16
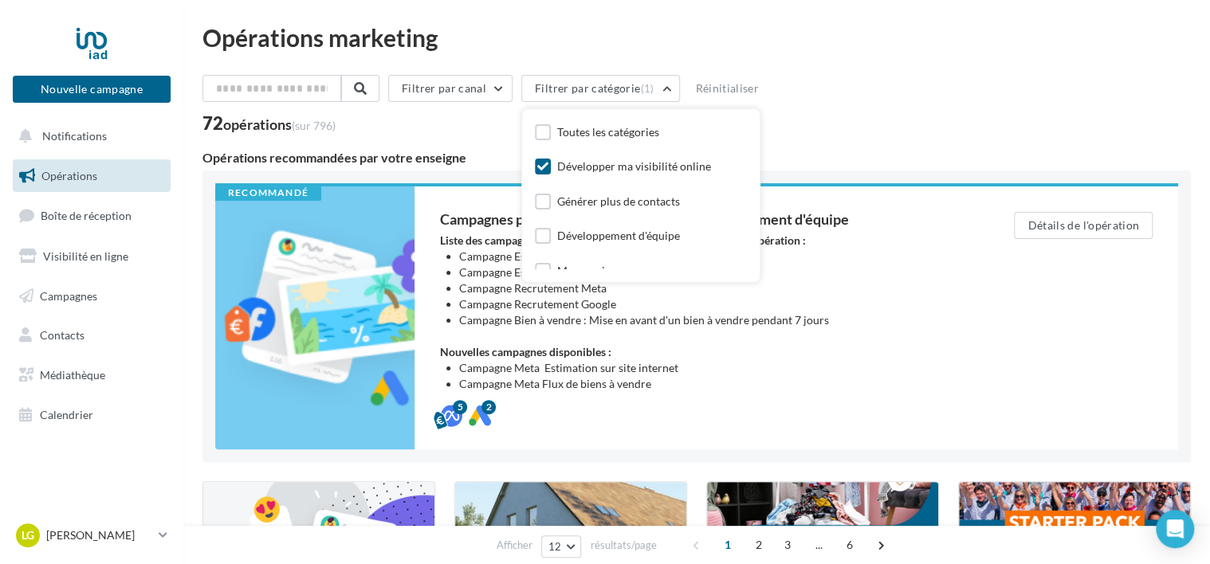
click at [868, 120] on div "72 opérations (sur 796)" at bounding box center [696, 125] width 988 height 21
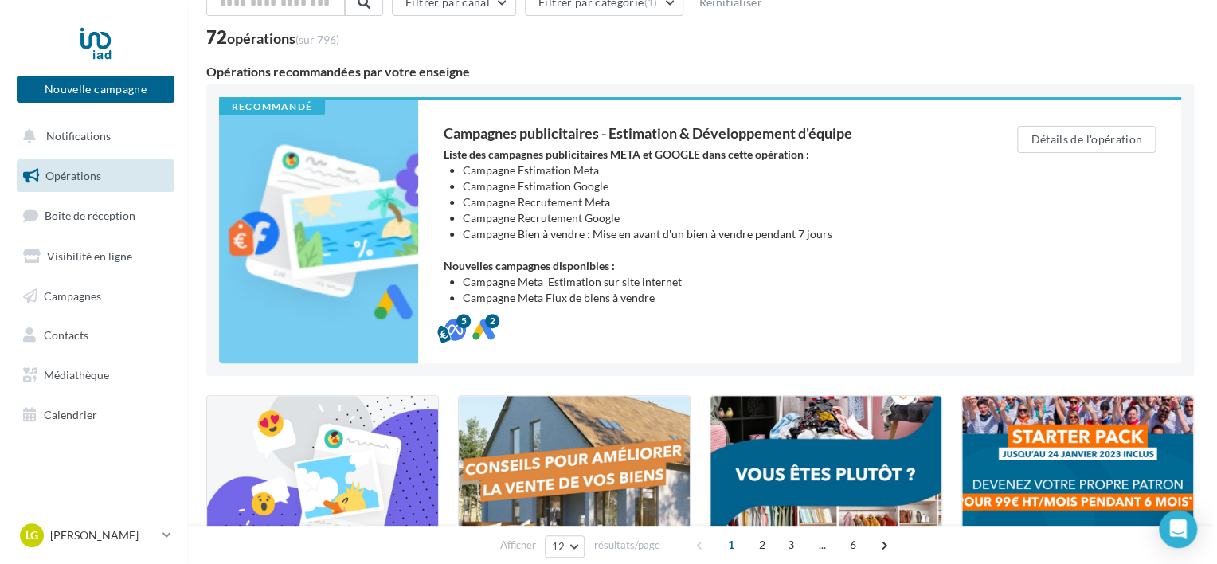
scroll to position [398, 0]
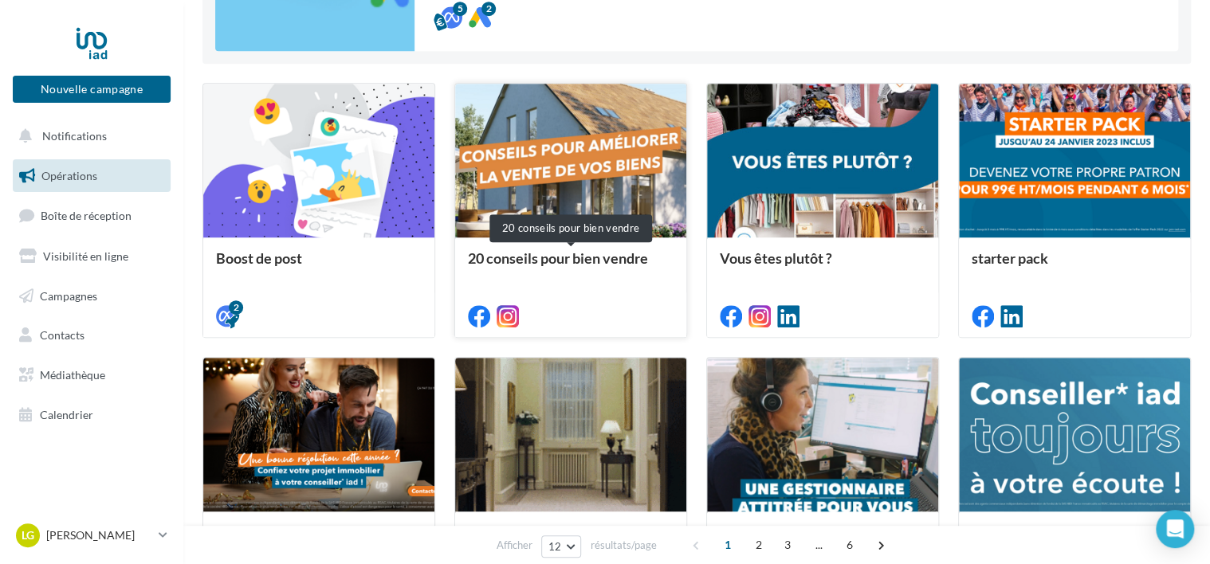
click at [590, 258] on div "20 conseils pour bien vendre" at bounding box center [571, 266] width 206 height 32
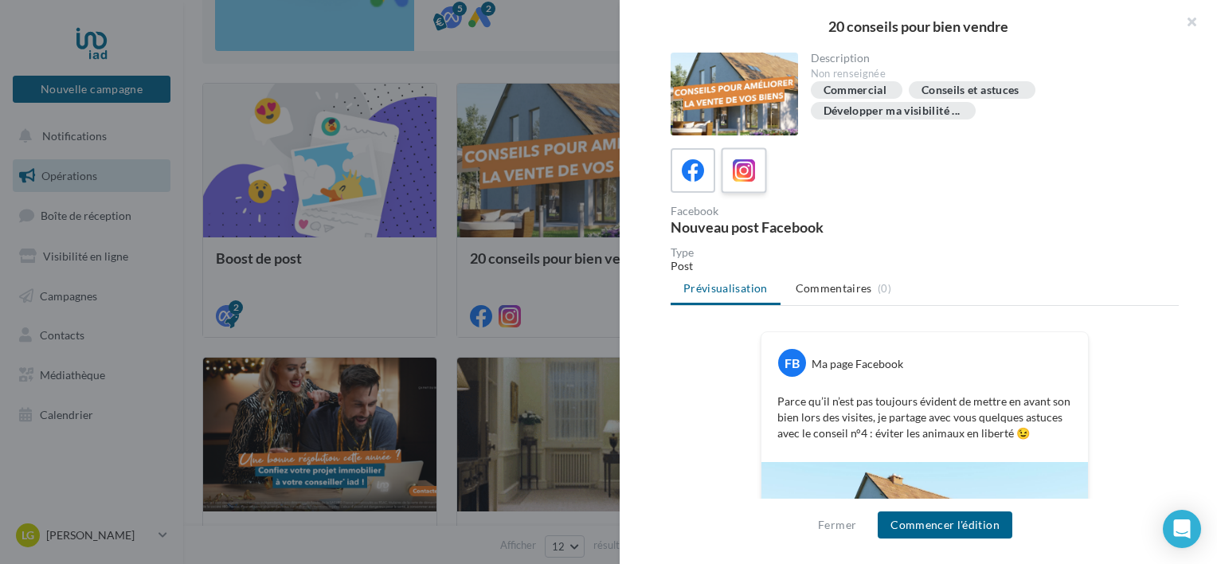
click at [737, 171] on icon at bounding box center [744, 170] width 23 height 23
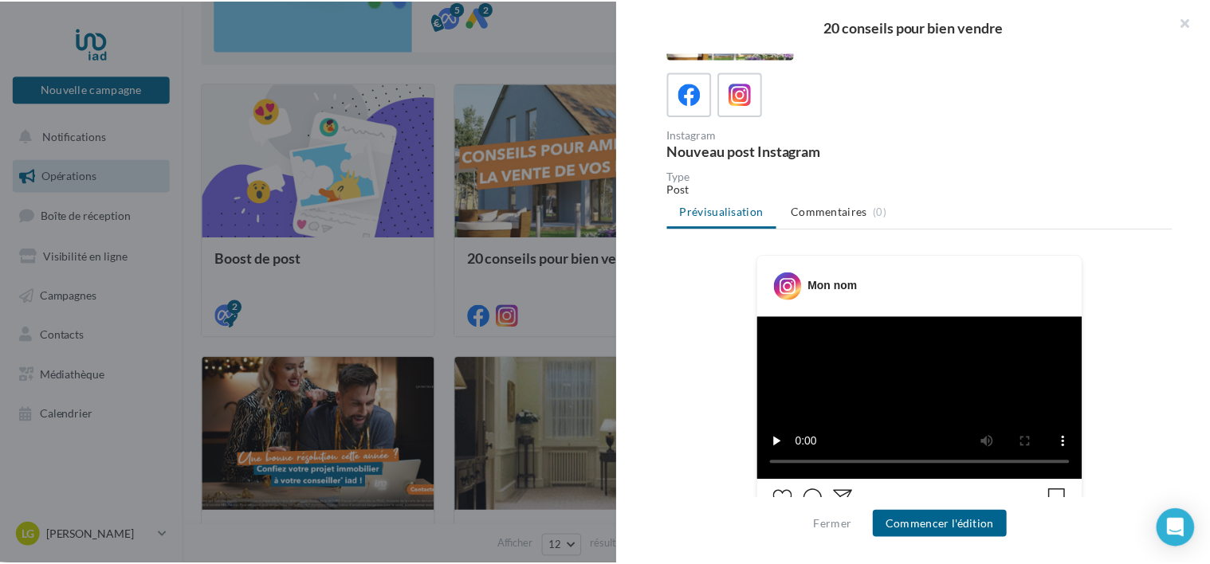
scroll to position [159, 0]
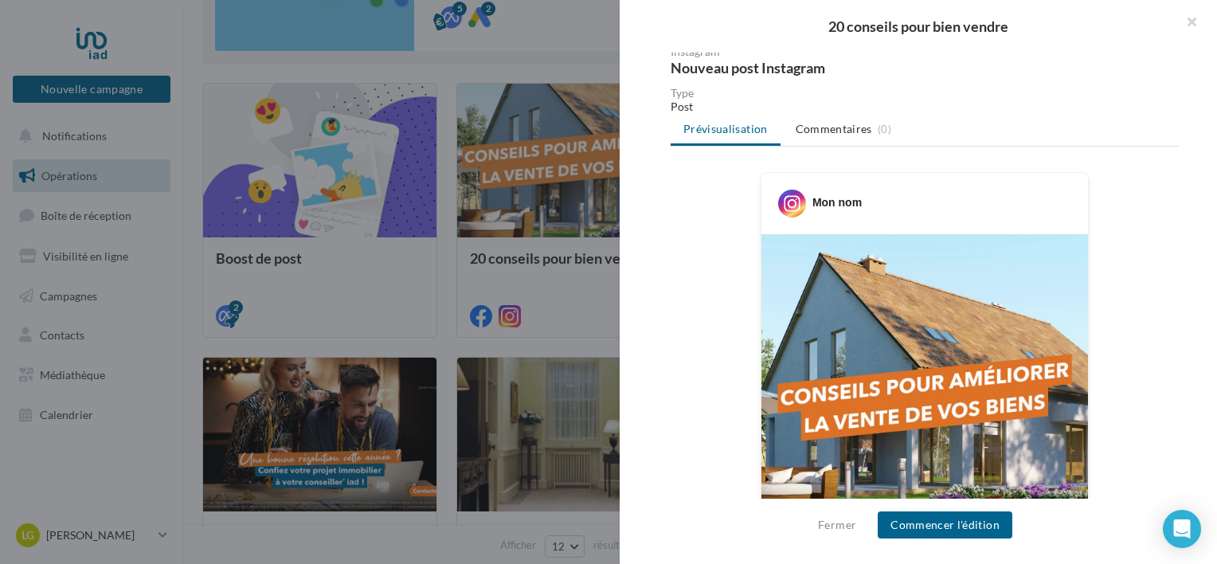
click at [101, 338] on div at bounding box center [608, 282] width 1217 height 564
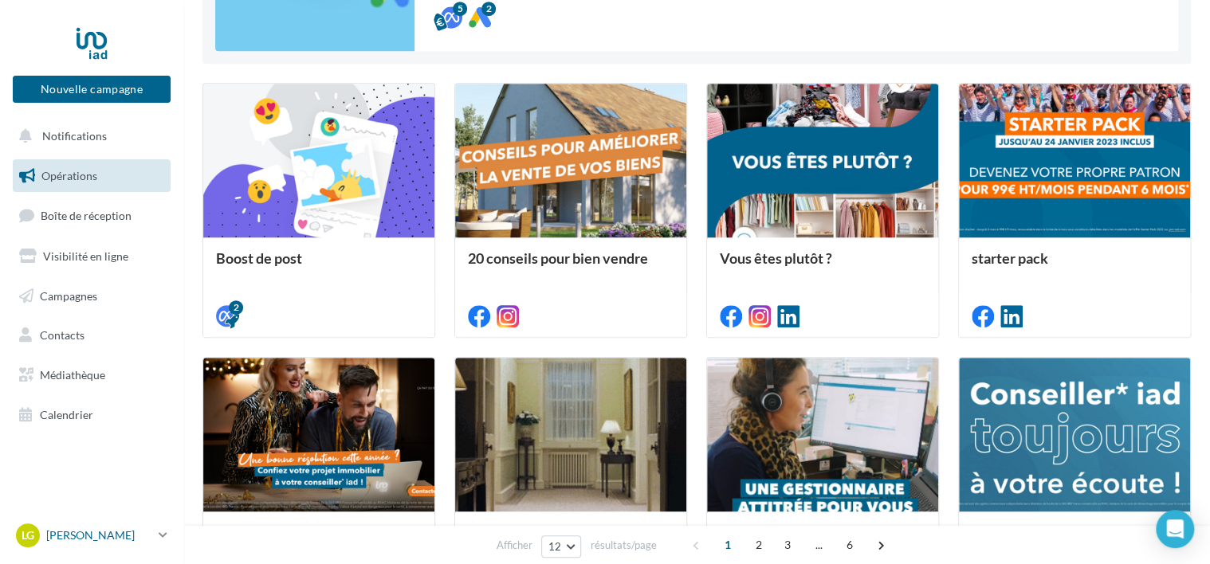
click at [116, 539] on p "[PERSON_NAME]" at bounding box center [99, 535] width 106 height 16
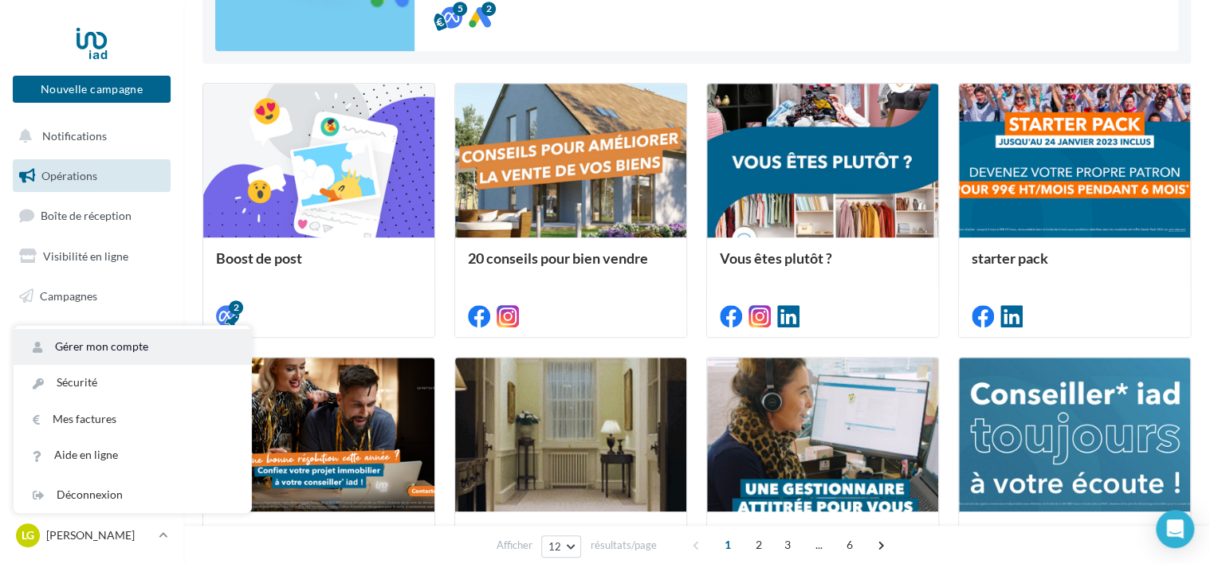
click at [112, 346] on link "Gérer mon compte" at bounding box center [132, 347] width 237 height 36
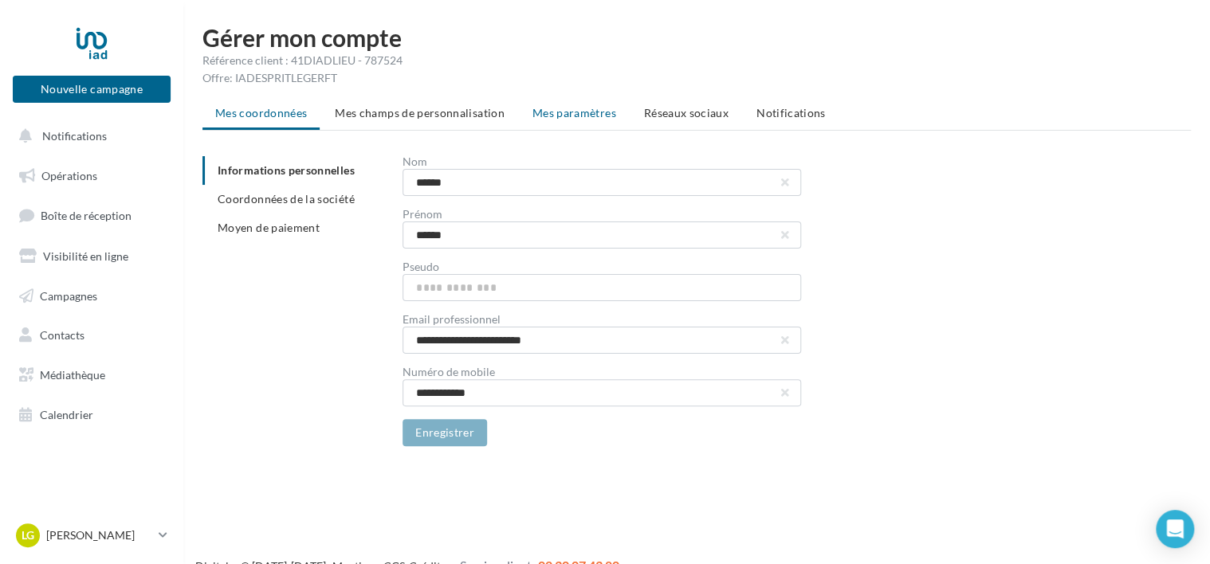
click at [599, 116] on span "Mes paramètres" at bounding box center [574, 113] width 84 height 14
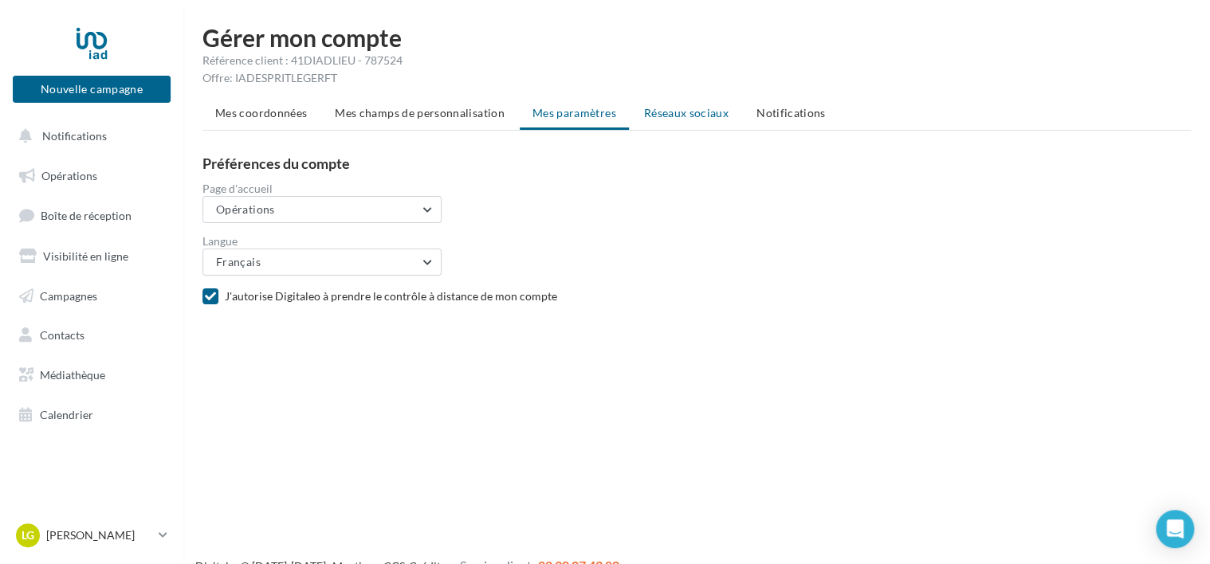
click at [666, 112] on span "Réseaux sociaux" at bounding box center [686, 113] width 84 height 14
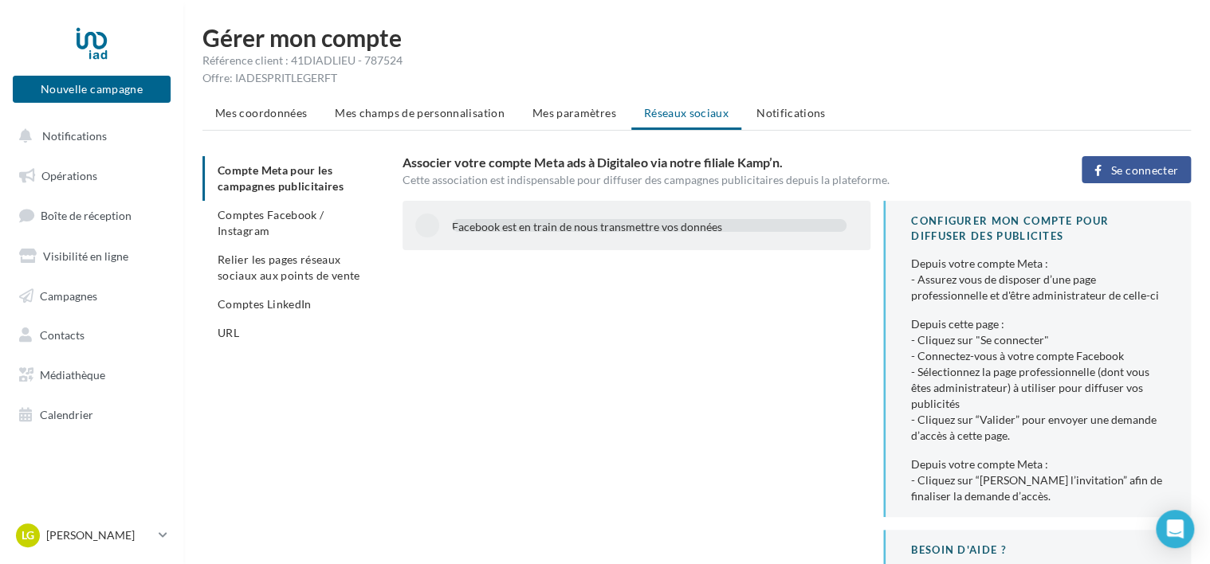
click at [647, 227] on div "Facebook est en train de nous transmettre vos données" at bounding box center [649, 227] width 394 height 16
click at [1120, 176] on button "Se connecter" at bounding box center [1135, 169] width 109 height 27
click at [1141, 167] on span "Se connecter" at bounding box center [1144, 170] width 67 height 13
